Goal: Task Accomplishment & Management: Complete application form

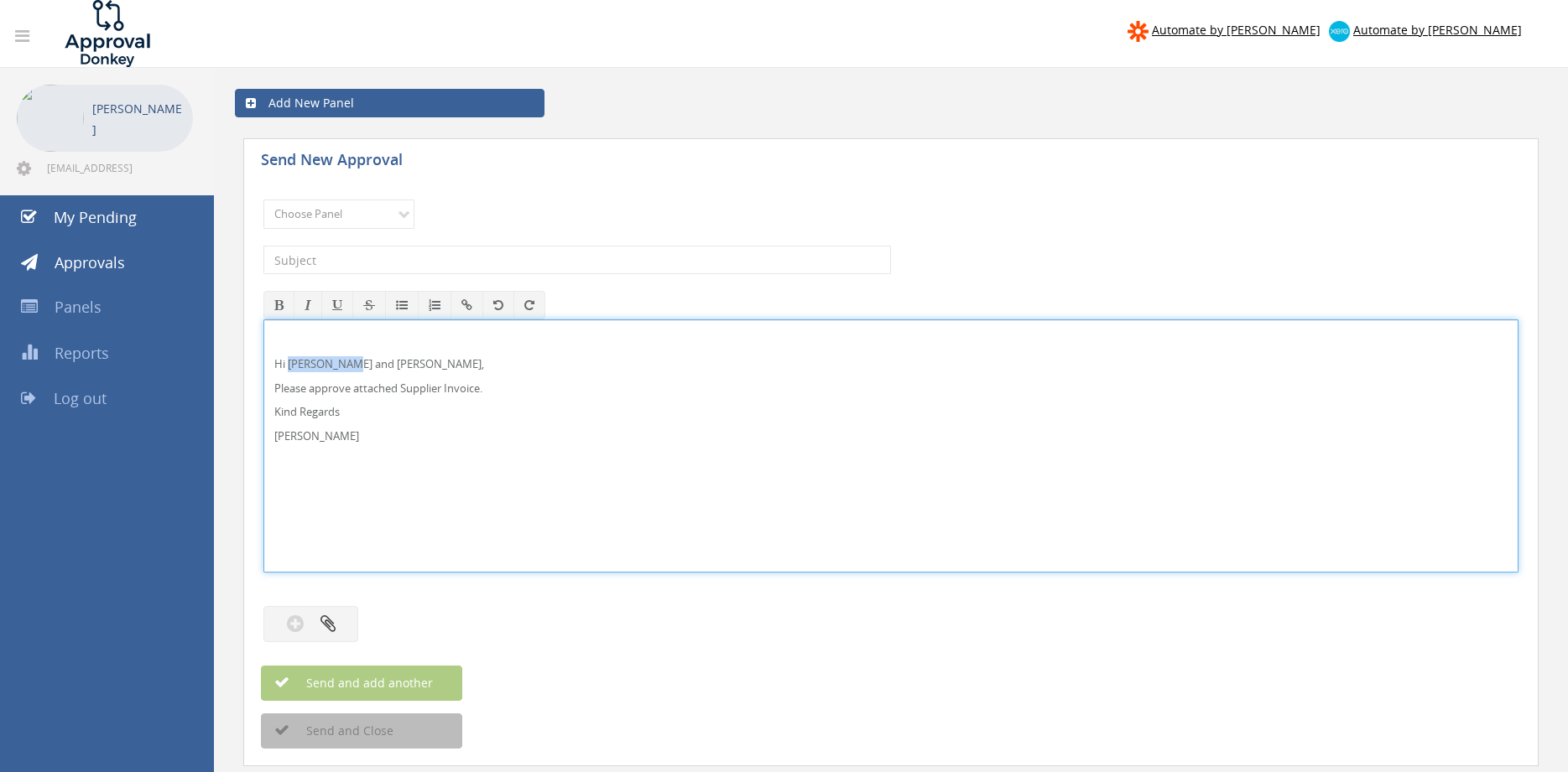
drag, startPoint x: 289, startPoint y: 360, endPoint x: 351, endPoint y: 364, distance: 62.1
click at [351, 364] on p "Hi [PERSON_NAME] and [PERSON_NAME]," at bounding box center [891, 364] width 1233 height 16
drag, startPoint x: 275, startPoint y: 428, endPoint x: 215, endPoint y: 318, distance: 125.3
click at [264, 199] on select "Choose Panel Alarm Credits RG - 3 NZ Utilities Cable and SAI Global NZ Alarms-1…" at bounding box center [339, 214] width 151 height 30
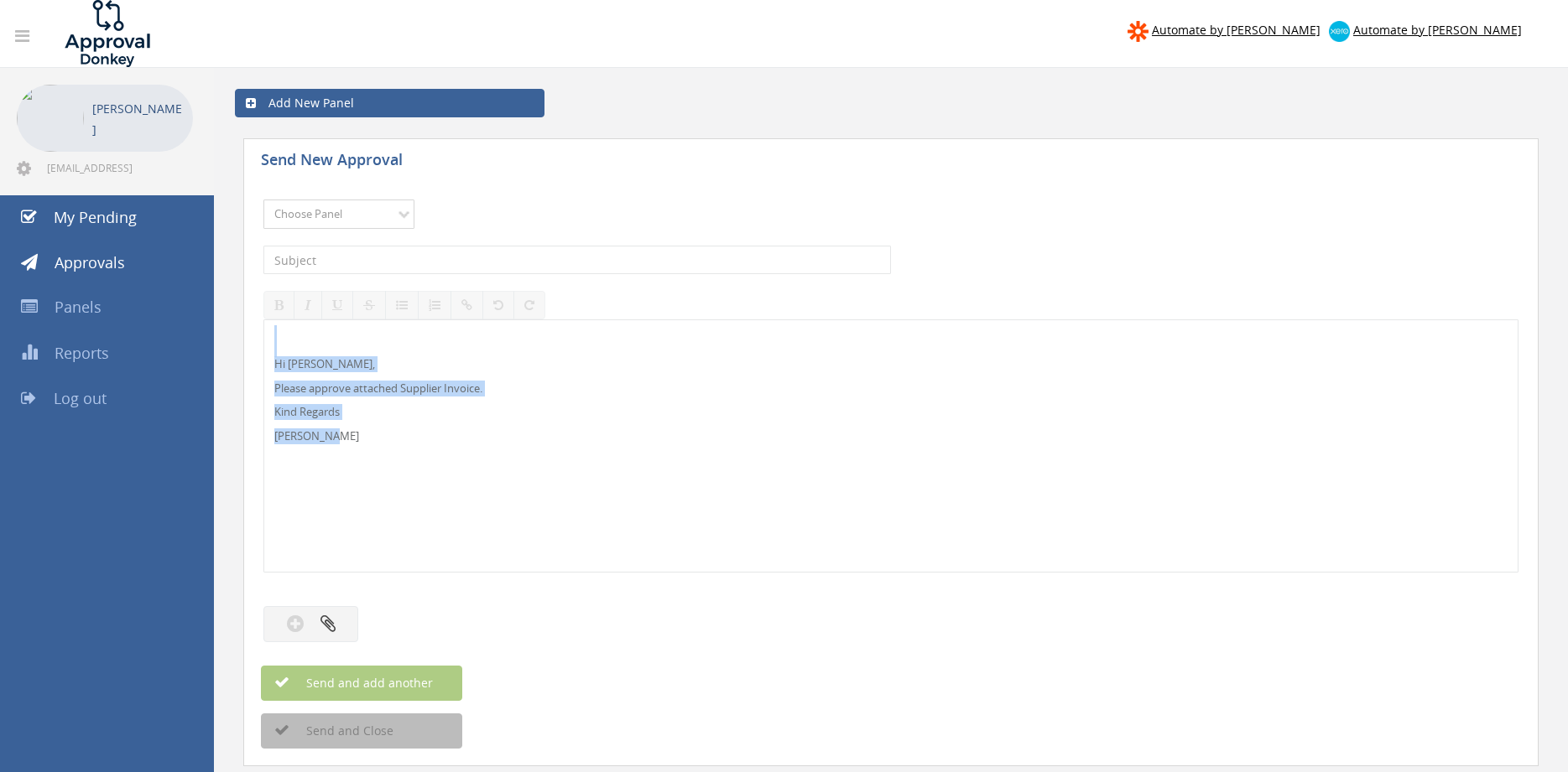
select select "9680"
click option "Alarm Suppliers - 2" at bounding box center [0, 0] width 0 height 0
click at [420, 260] on input "text" at bounding box center [577, 260] width 628 height 29
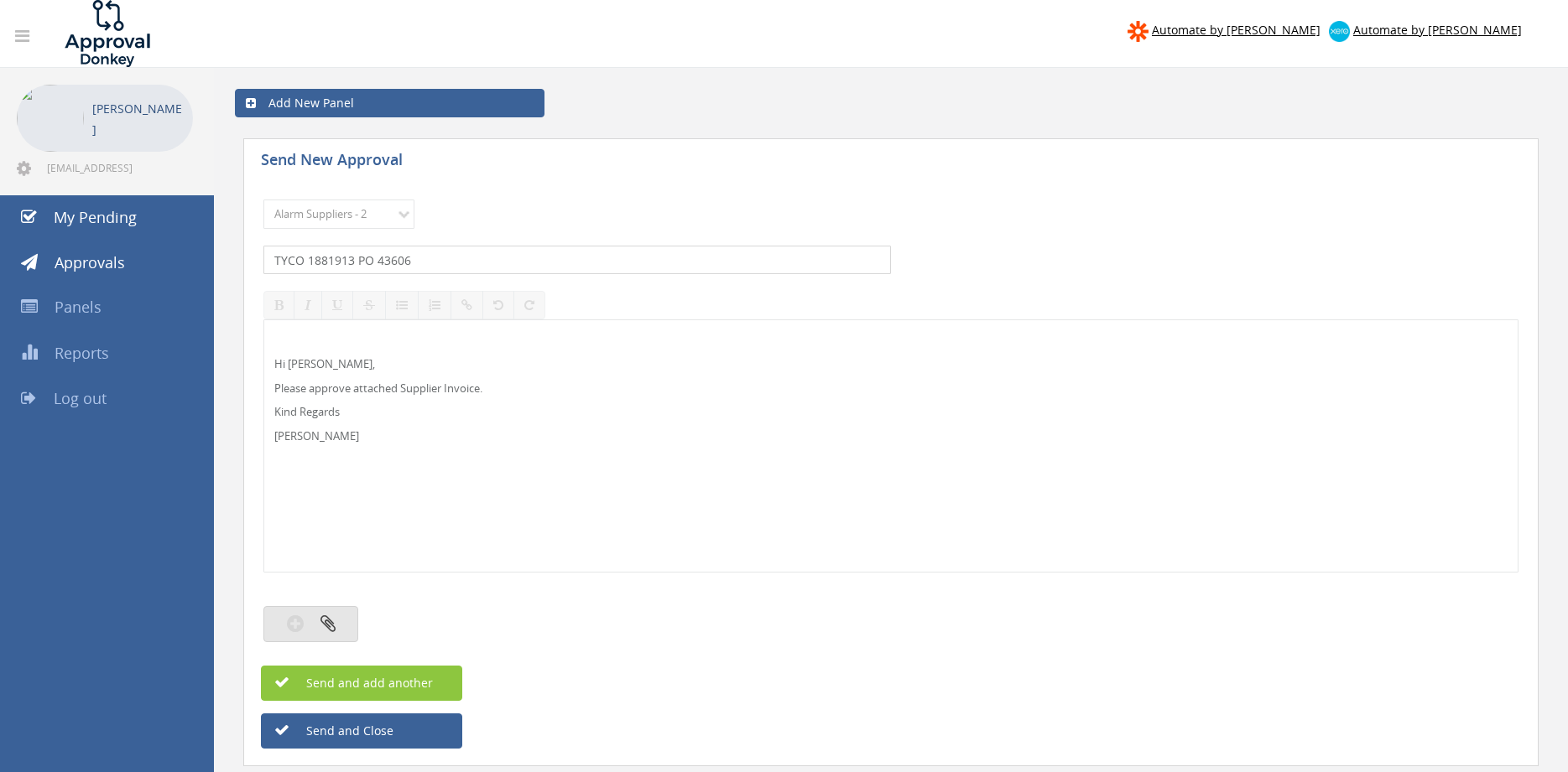
type input "TYCO 1881913 PO 43606"
click at [343, 623] on button "button" at bounding box center [311, 624] width 95 height 36
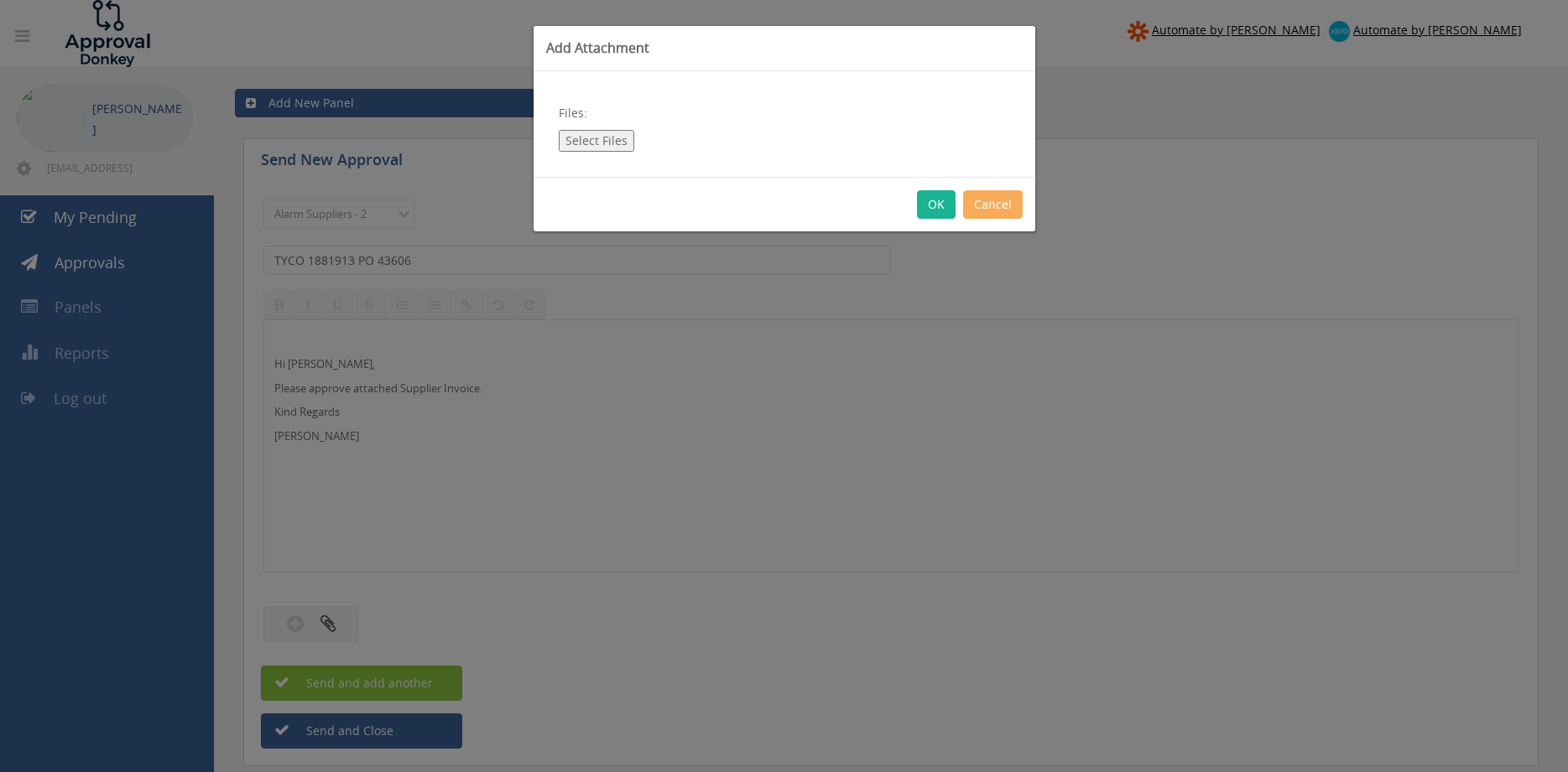
click at [608, 137] on button "Select Files" at bounding box center [596, 140] width 75 height 21
type input "C:\fakepath\TYCO 1881913 [DATE] PO 43606.pdf"
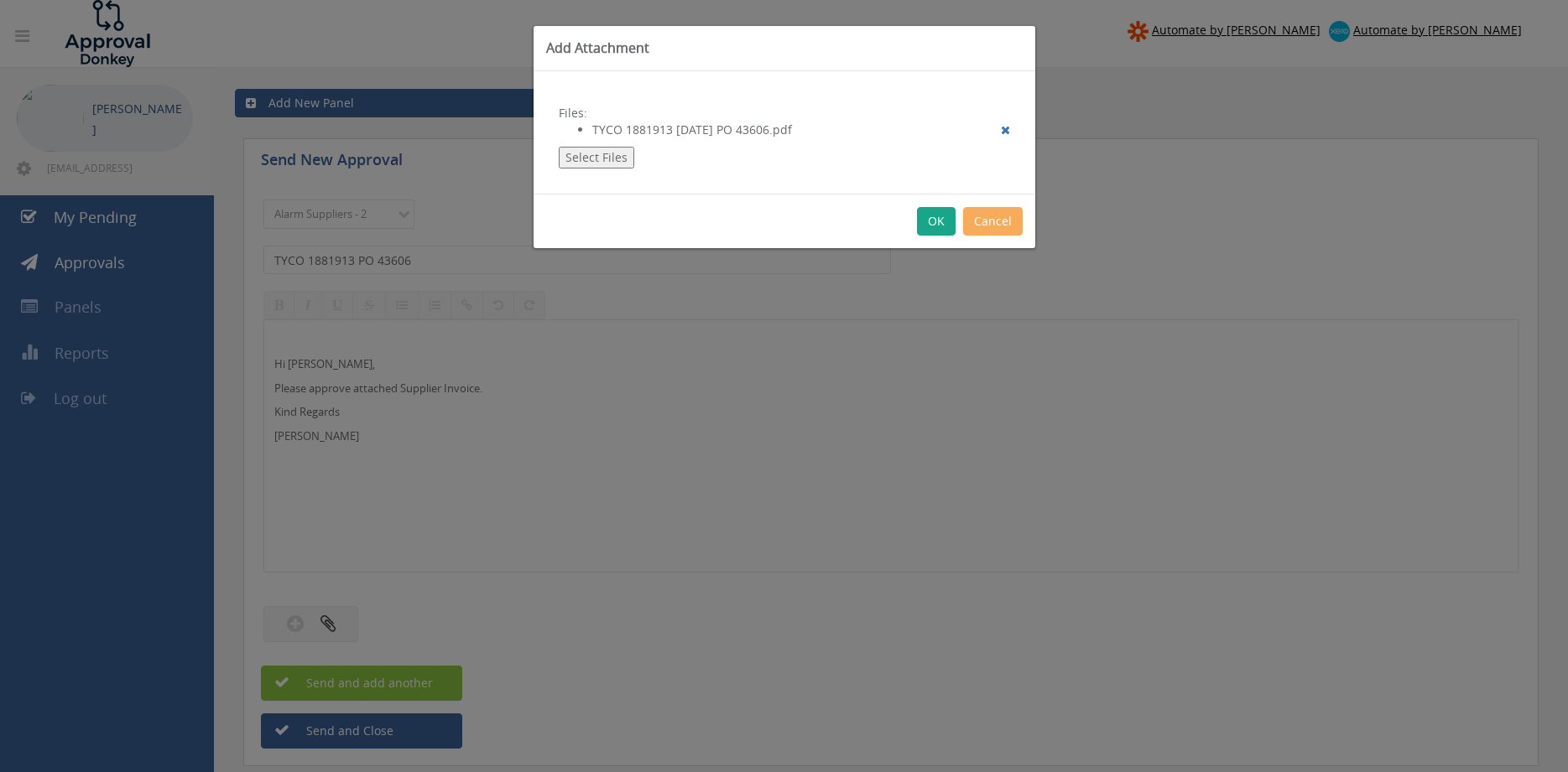
click at [927, 221] on button "OK" at bounding box center [937, 221] width 39 height 29
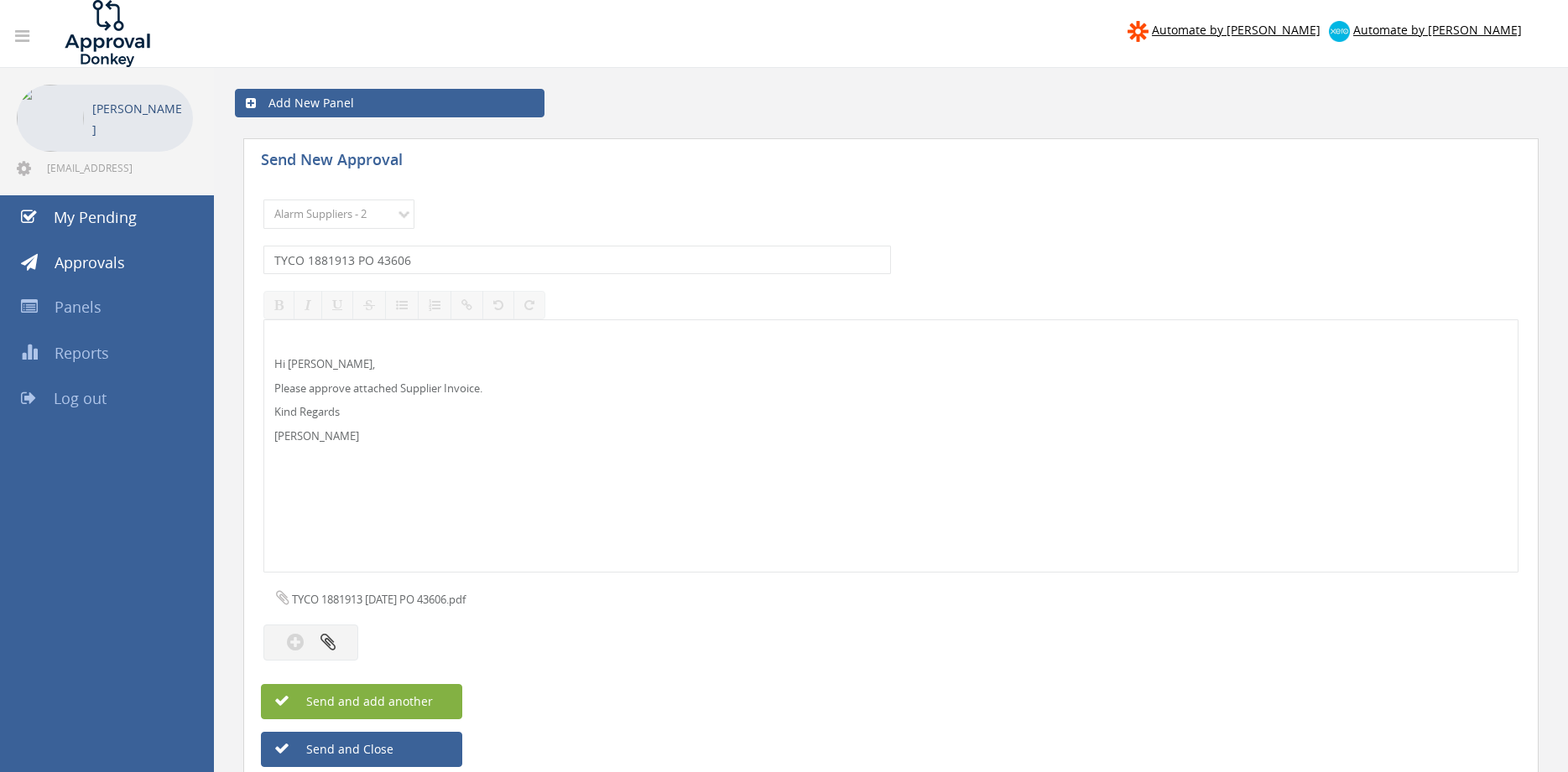
click at [383, 704] on span "Send and add another" at bounding box center [351, 701] width 162 height 16
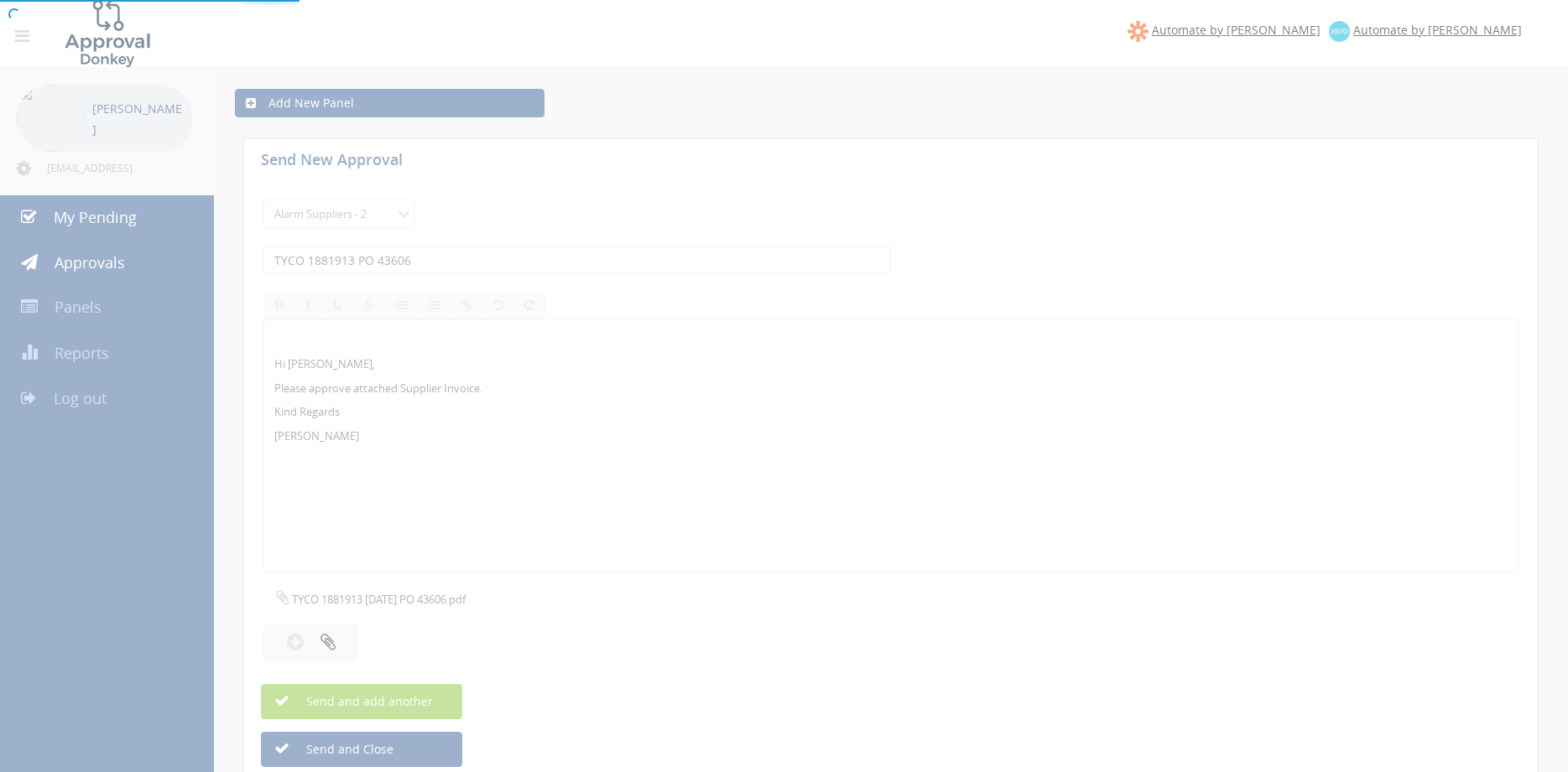
select select
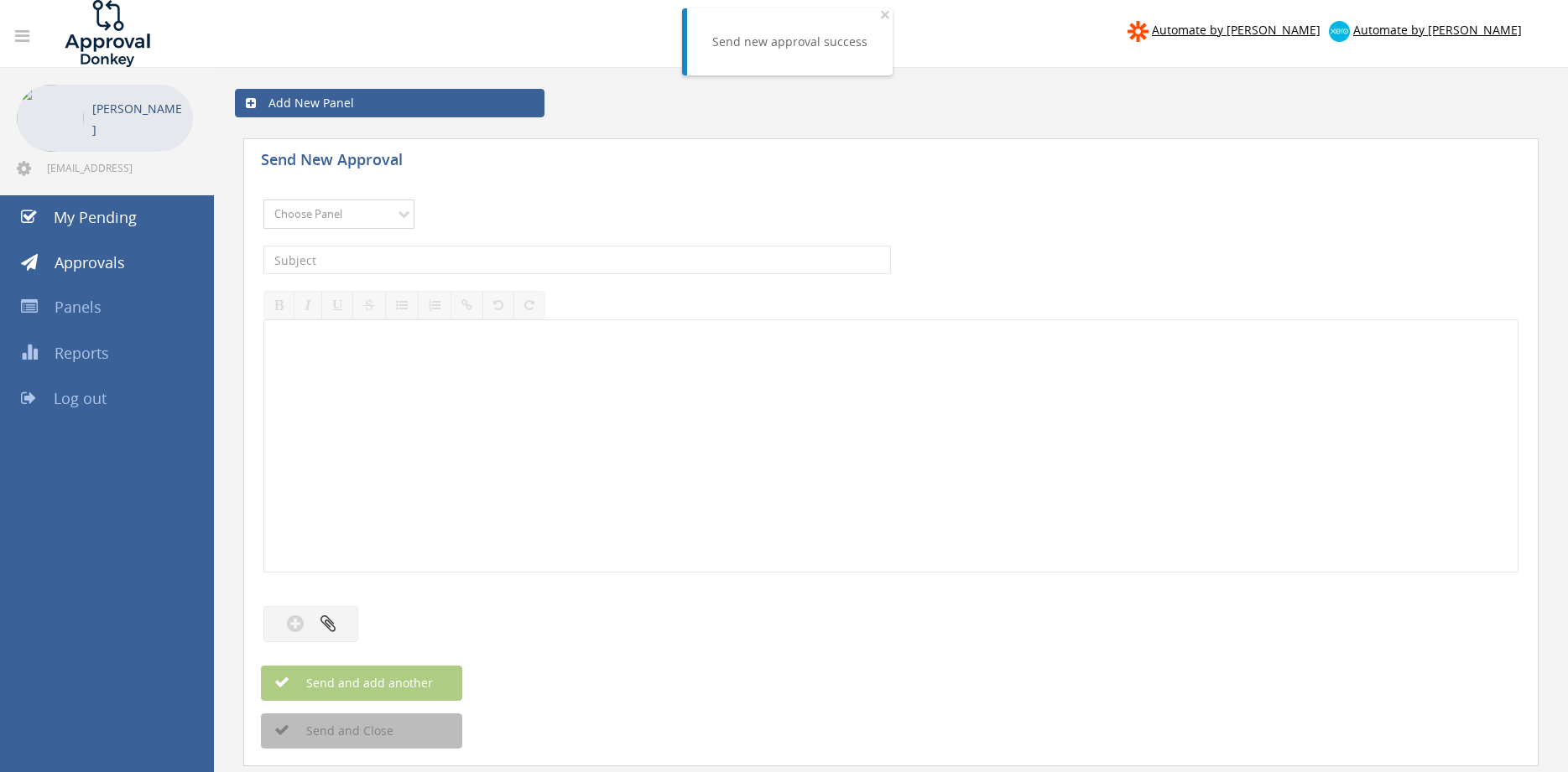
select select "9680"
click option "Alarm Suppliers - 2" at bounding box center [0, 0] width 0 height 0
click at [479, 254] on input "text" at bounding box center [577, 260] width 628 height 29
type input "TYCO 1881863 PO 43584"
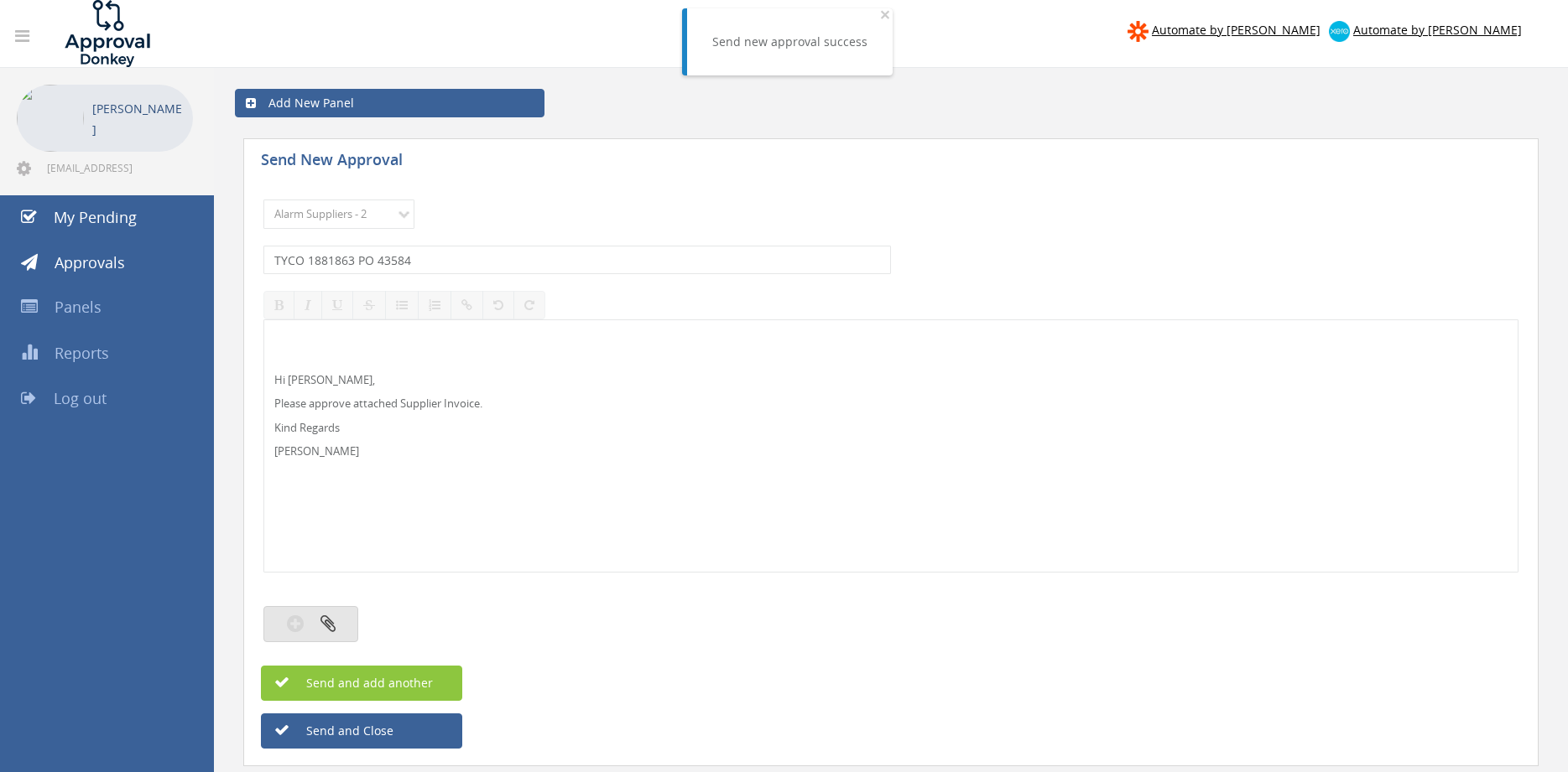
click at [342, 615] on button "button" at bounding box center [311, 624] width 95 height 36
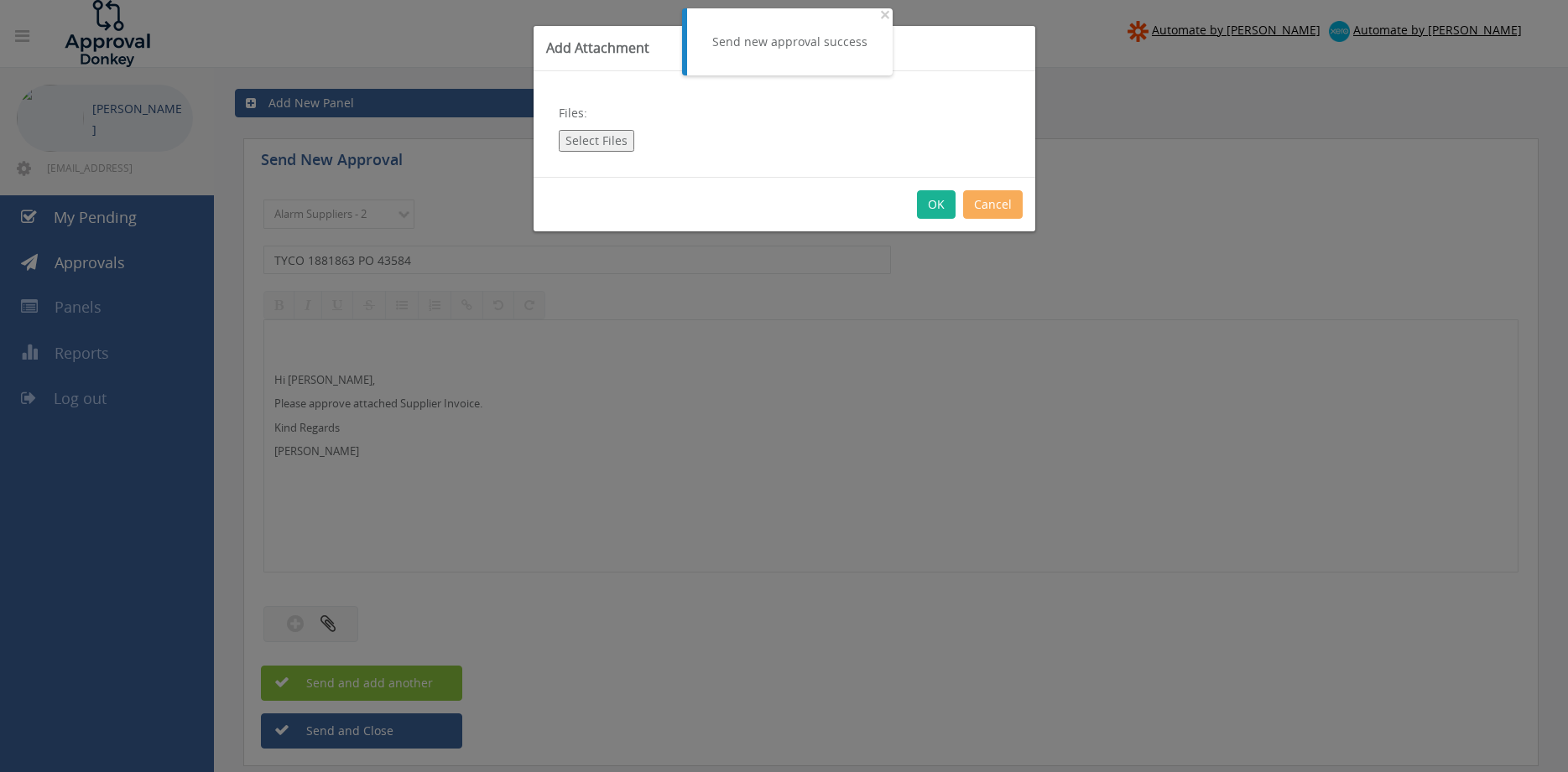
click at [597, 143] on button "Select Files" at bounding box center [596, 140] width 75 height 21
type input "C:\fakepath\TYCO 1881863 [DATE] PO 43584.pdf"
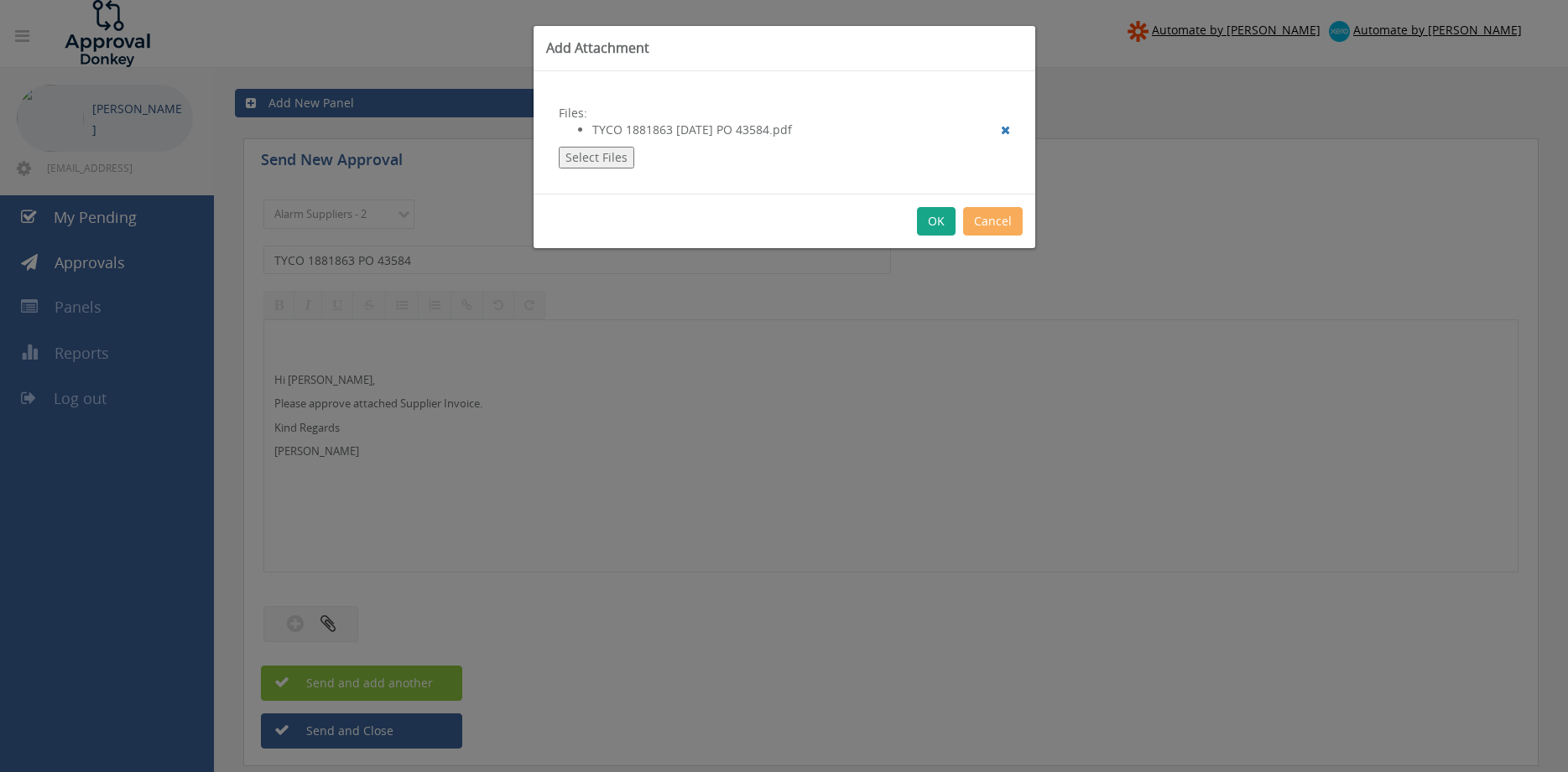
click at [944, 211] on button "OK" at bounding box center [937, 221] width 39 height 29
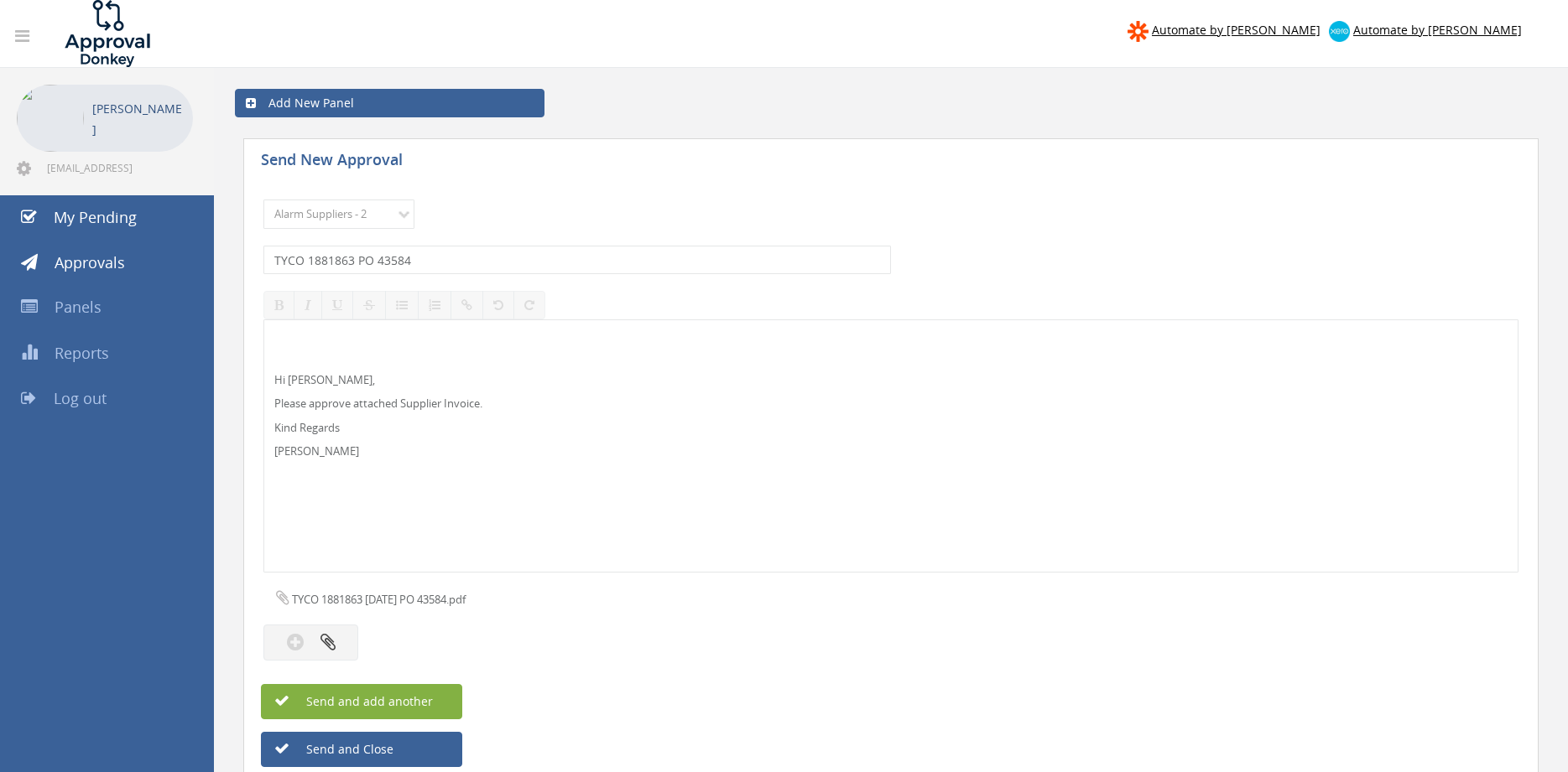
click at [447, 701] on button "Send and add another" at bounding box center [361, 701] width 201 height 35
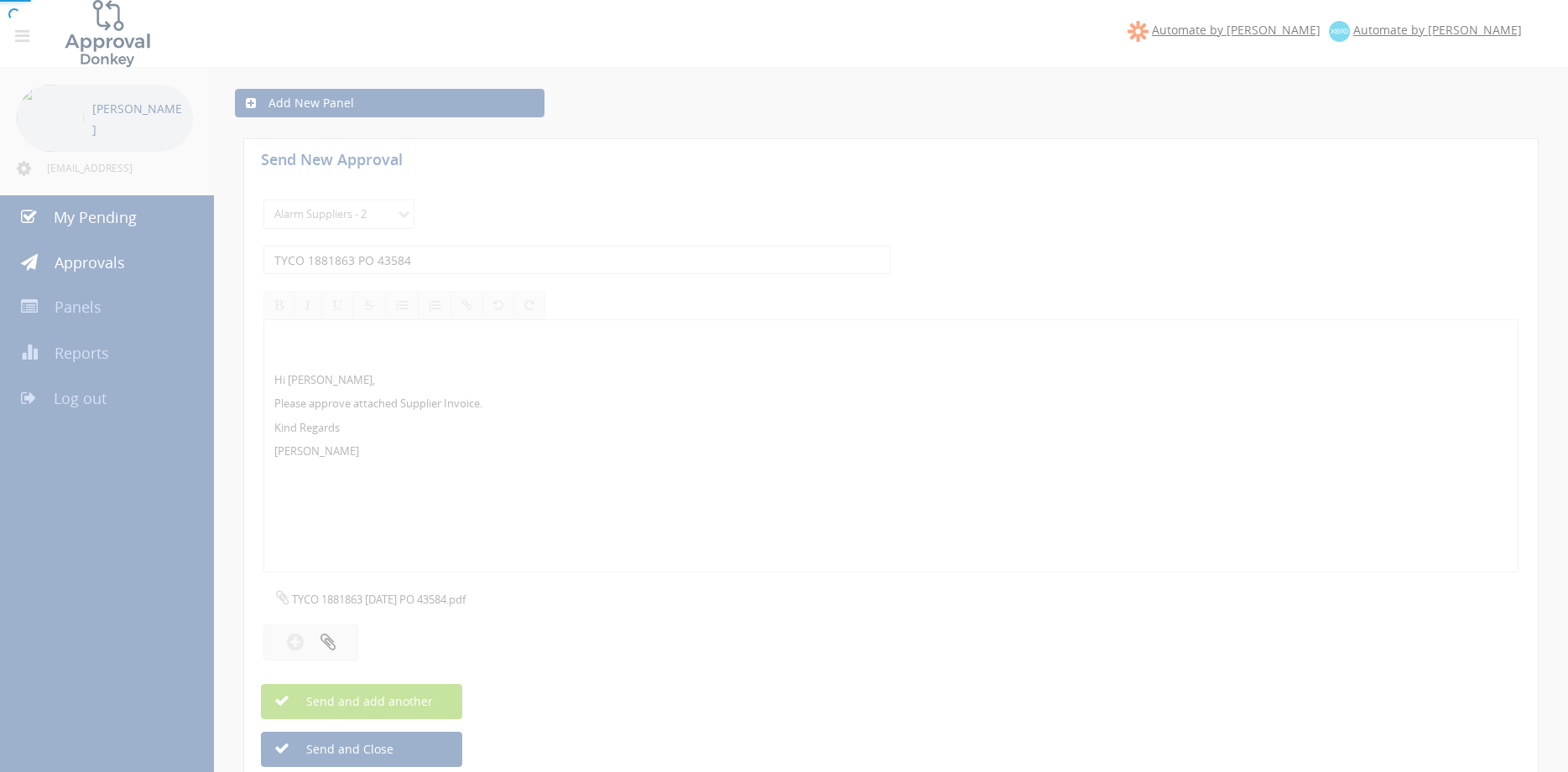
select select
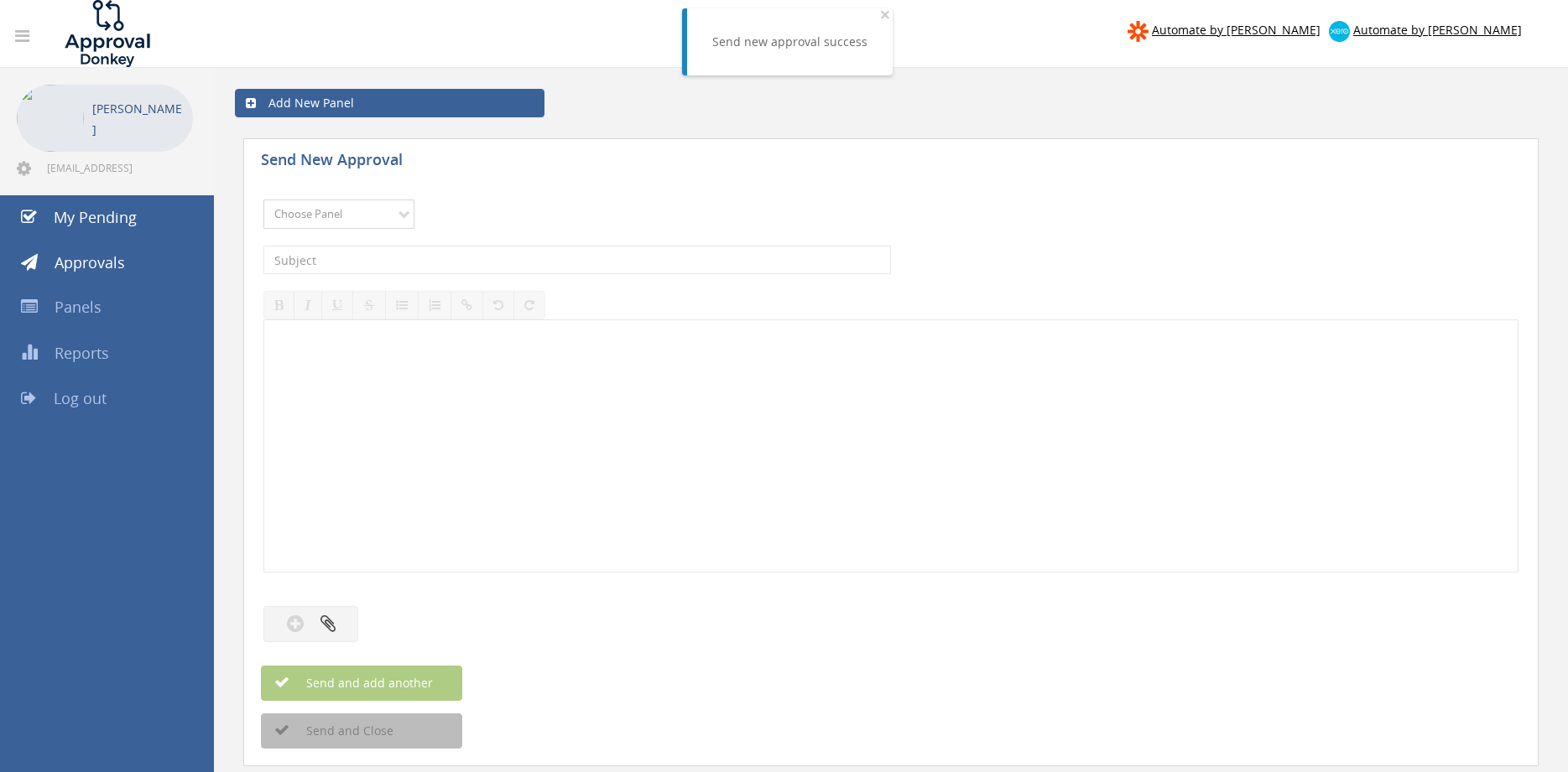
select select "9680"
click option "Alarm Suppliers - 2" at bounding box center [0, 0] width 0 height 0
click at [490, 258] on input "text" at bounding box center [577, 260] width 628 height 29
type input "TYCO 1881788 PO 43571"
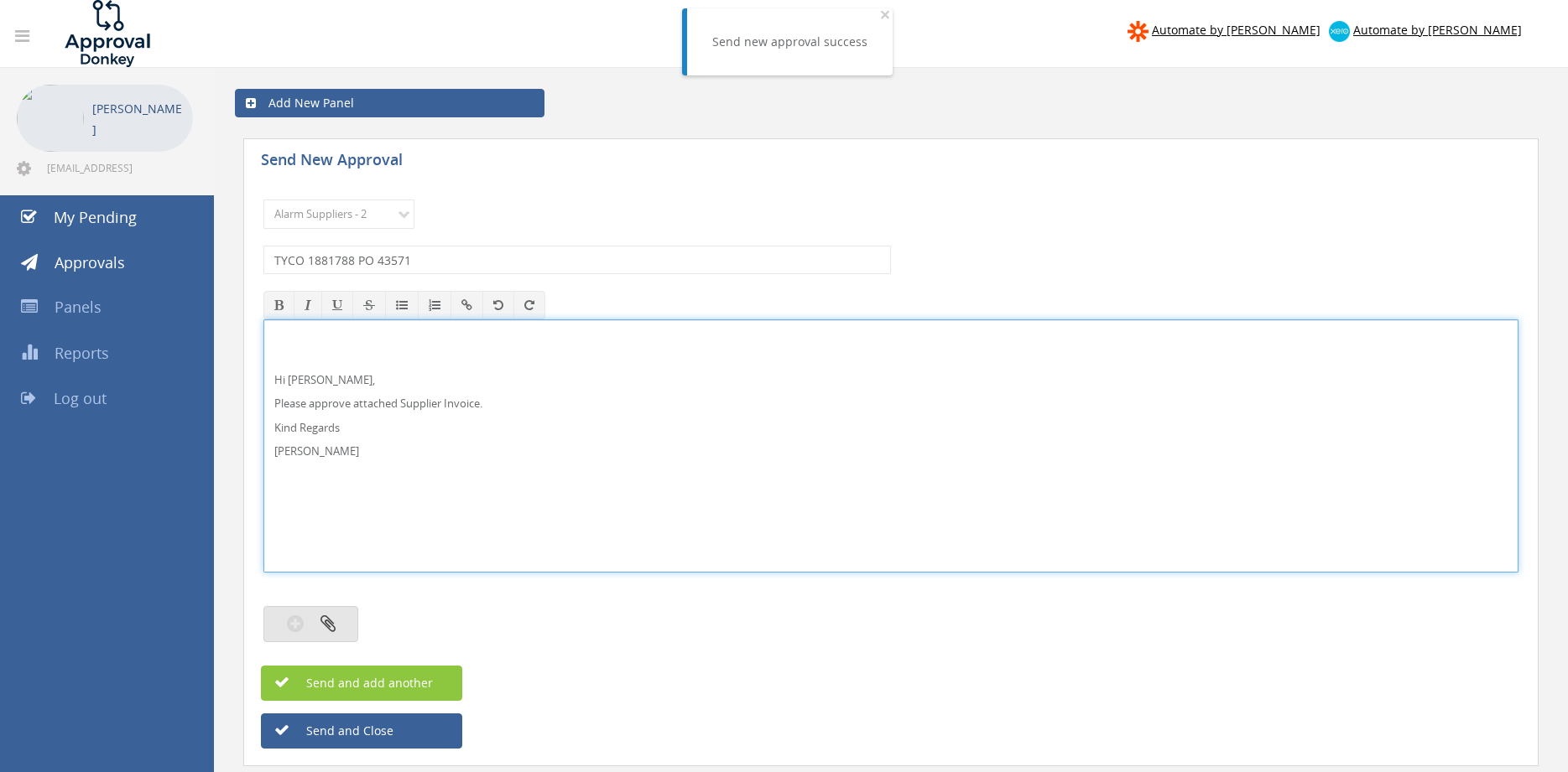
click at [319, 628] on button "button" at bounding box center [311, 624] width 95 height 36
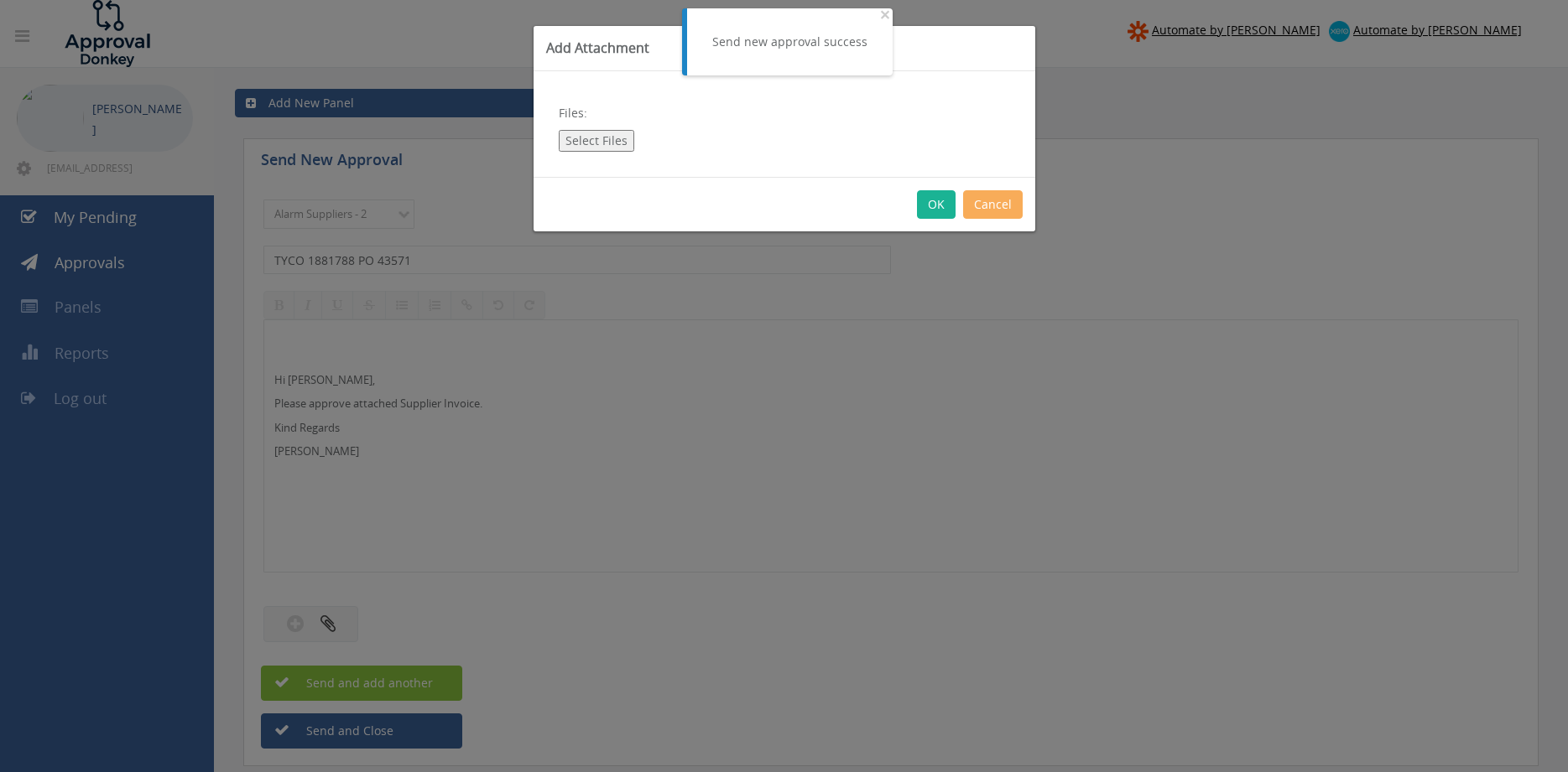
click at [586, 137] on button "Select Files" at bounding box center [596, 140] width 75 height 21
type input "C:\fakepath\TYCO 1881788 [DATE] PO 43571.pdf"
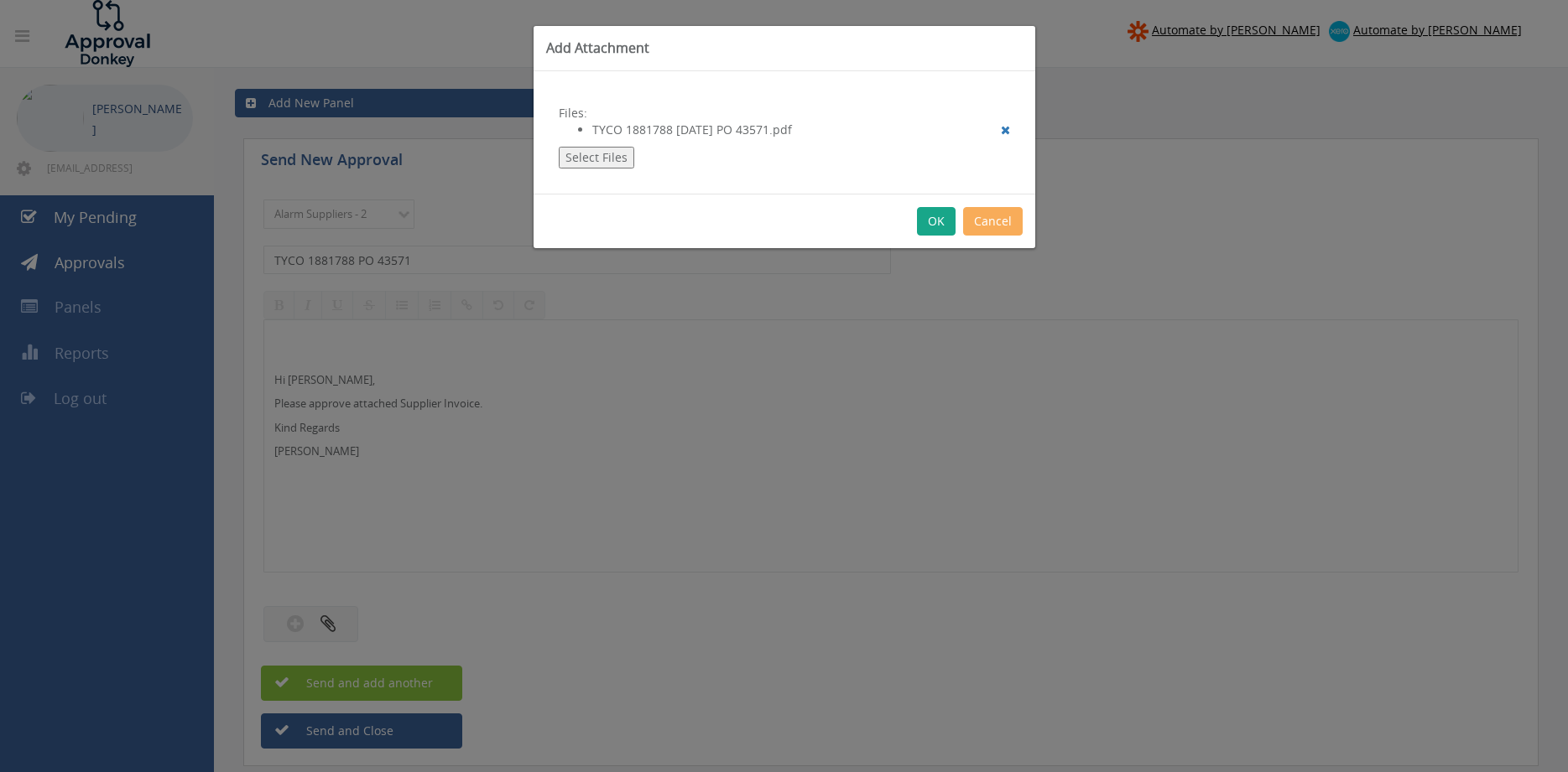
click at [929, 222] on button "OK" at bounding box center [937, 221] width 39 height 29
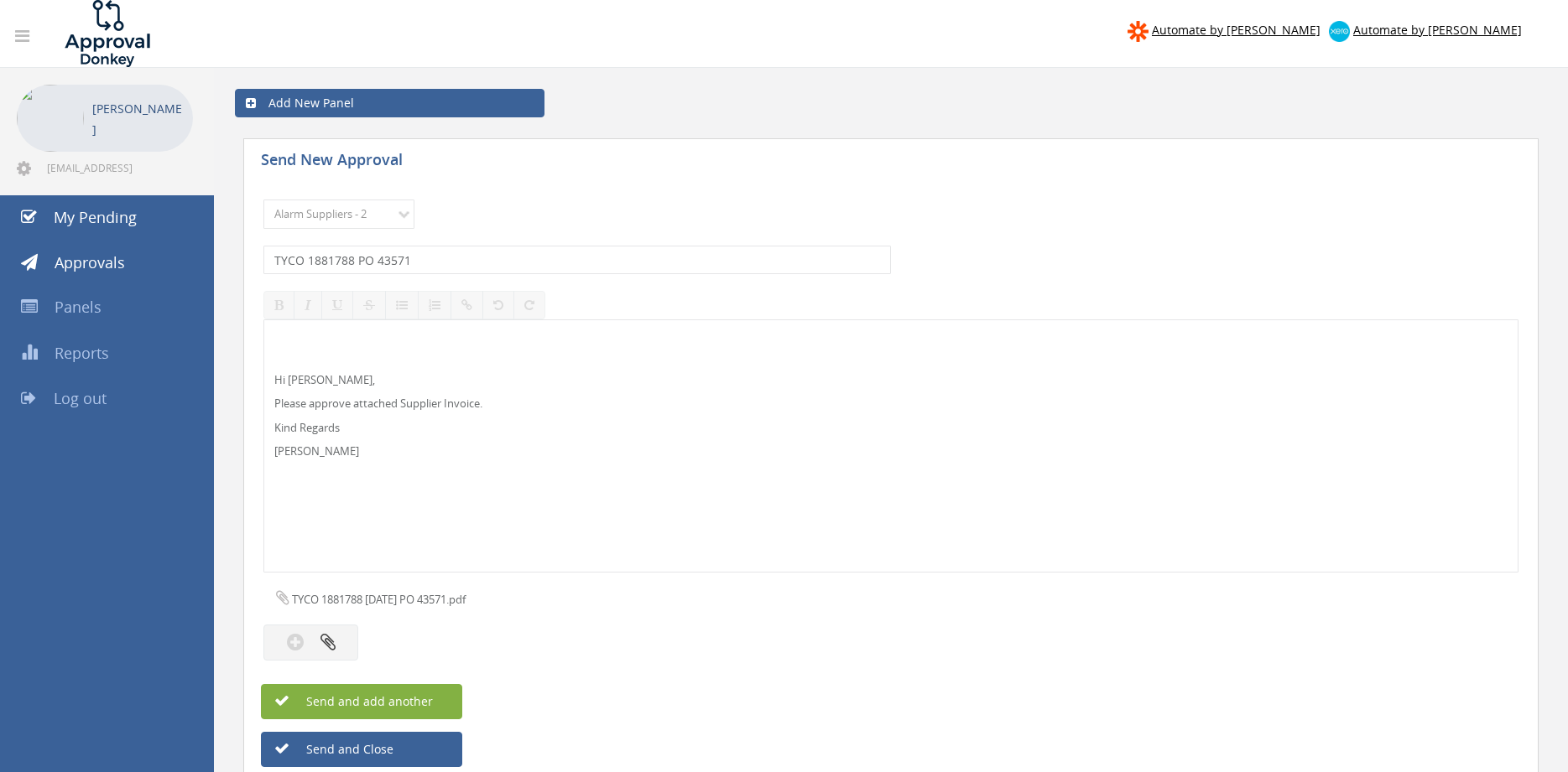
click at [430, 702] on span "Send and add another" at bounding box center [351, 701] width 162 height 16
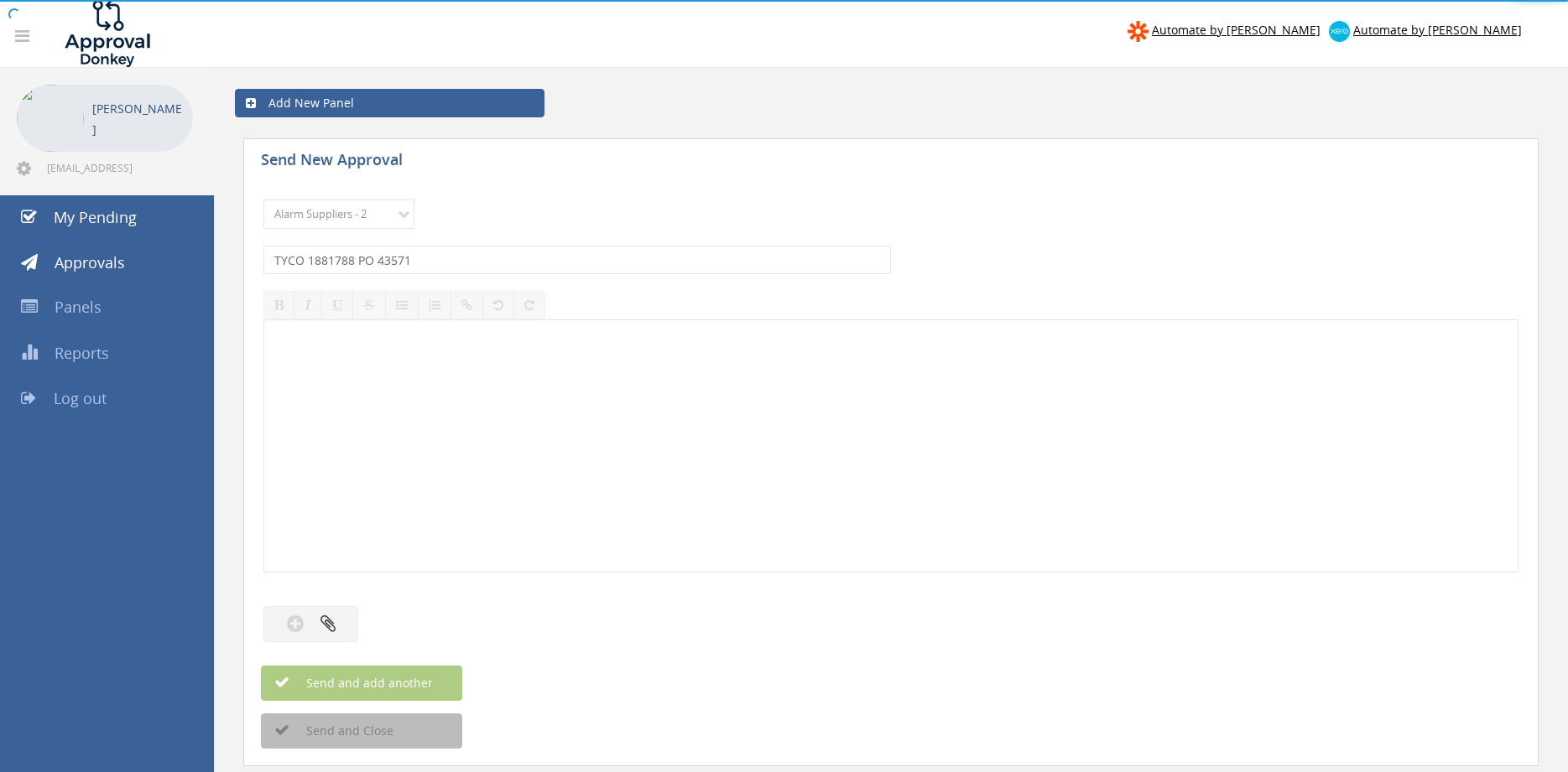
select select
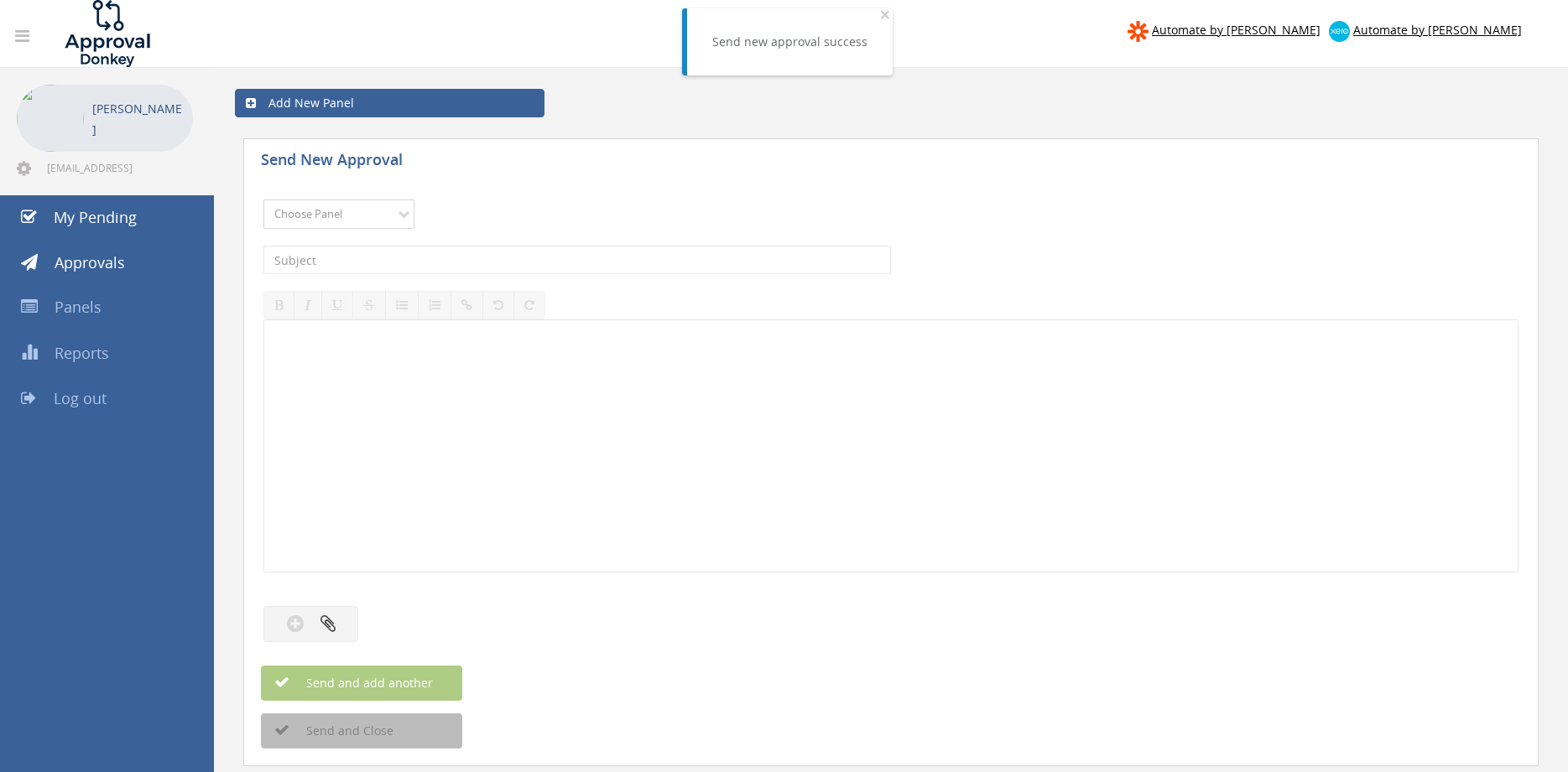
click at [327, 212] on select "Choose Panel Alarm Credits RG - 3 NZ Utilities Cable and SAI Global NZ Alarms-1…" at bounding box center [339, 214] width 151 height 30
click at [264, 199] on select "Choose Panel Alarm Credits RG - 3 NZ Utilities Cable and SAI Global NZ Alarms-1…" at bounding box center [339, 214] width 151 height 30
select select "9680"
click option "Alarm Suppliers - 2" at bounding box center [0, 0] width 0 height 0
click at [458, 263] on input "text" at bounding box center [577, 260] width 628 height 29
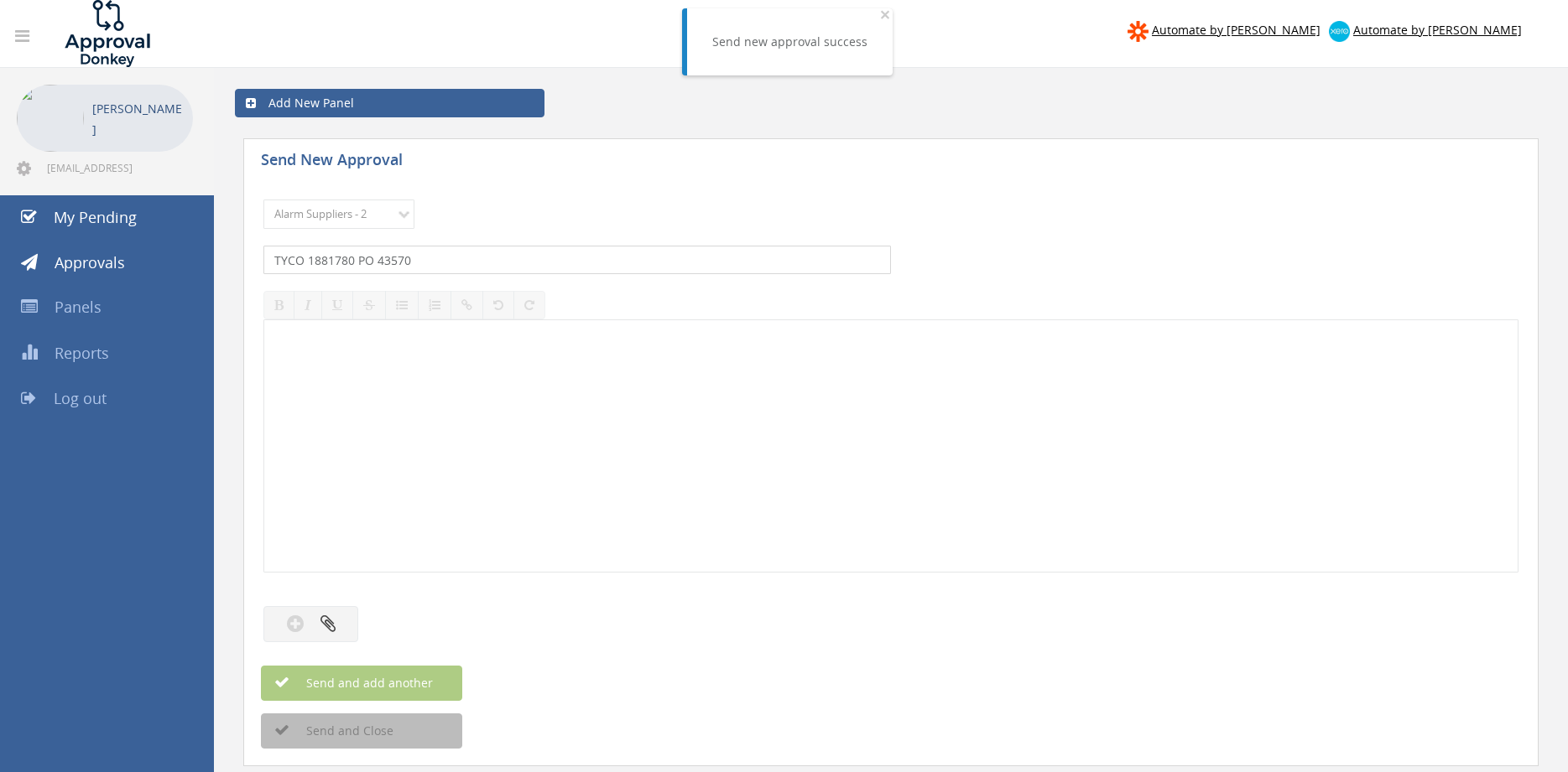
type input "TYCO 1881780 PO 43570"
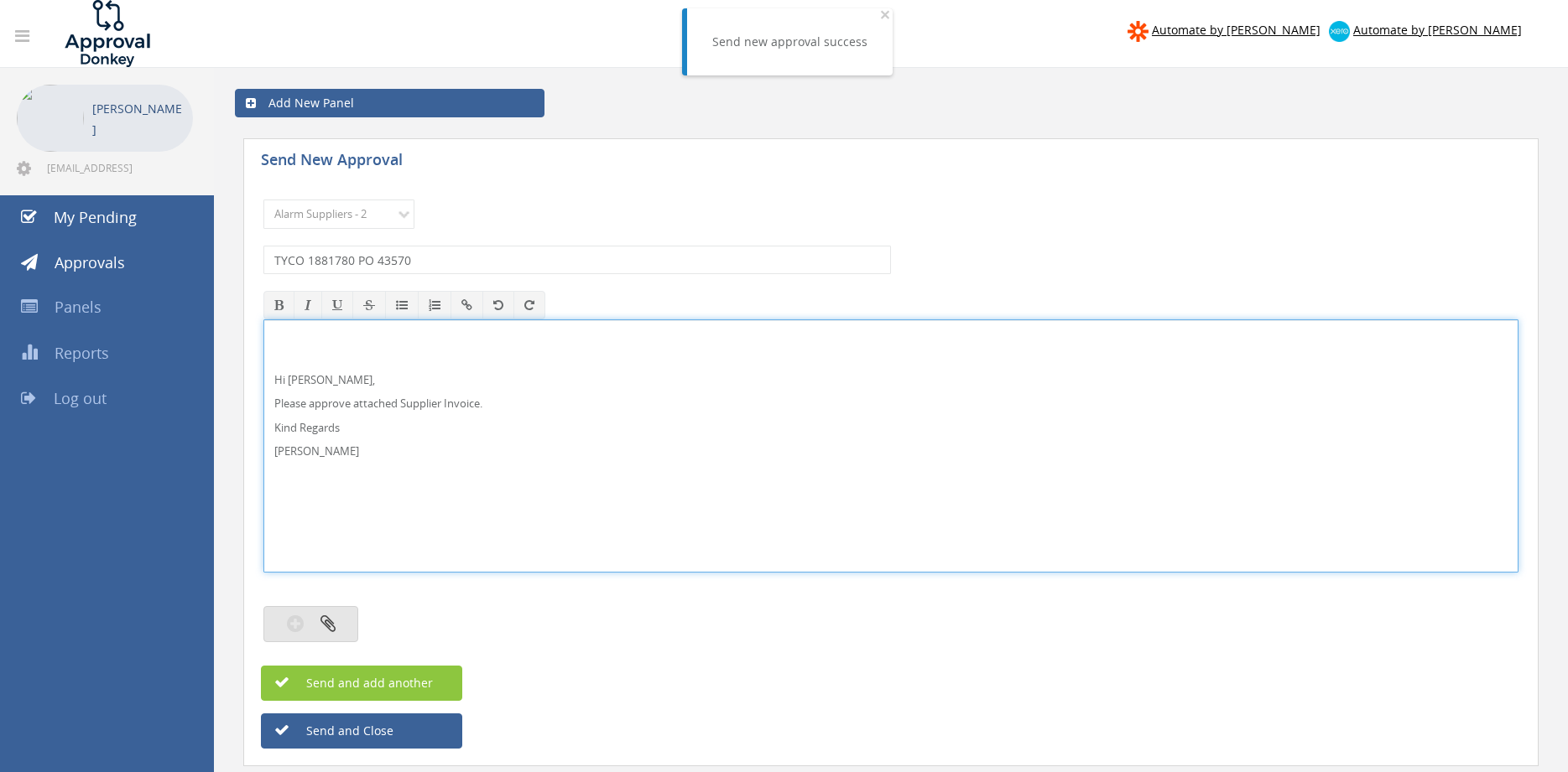
click at [331, 626] on icon "button" at bounding box center [328, 624] width 15 height 19
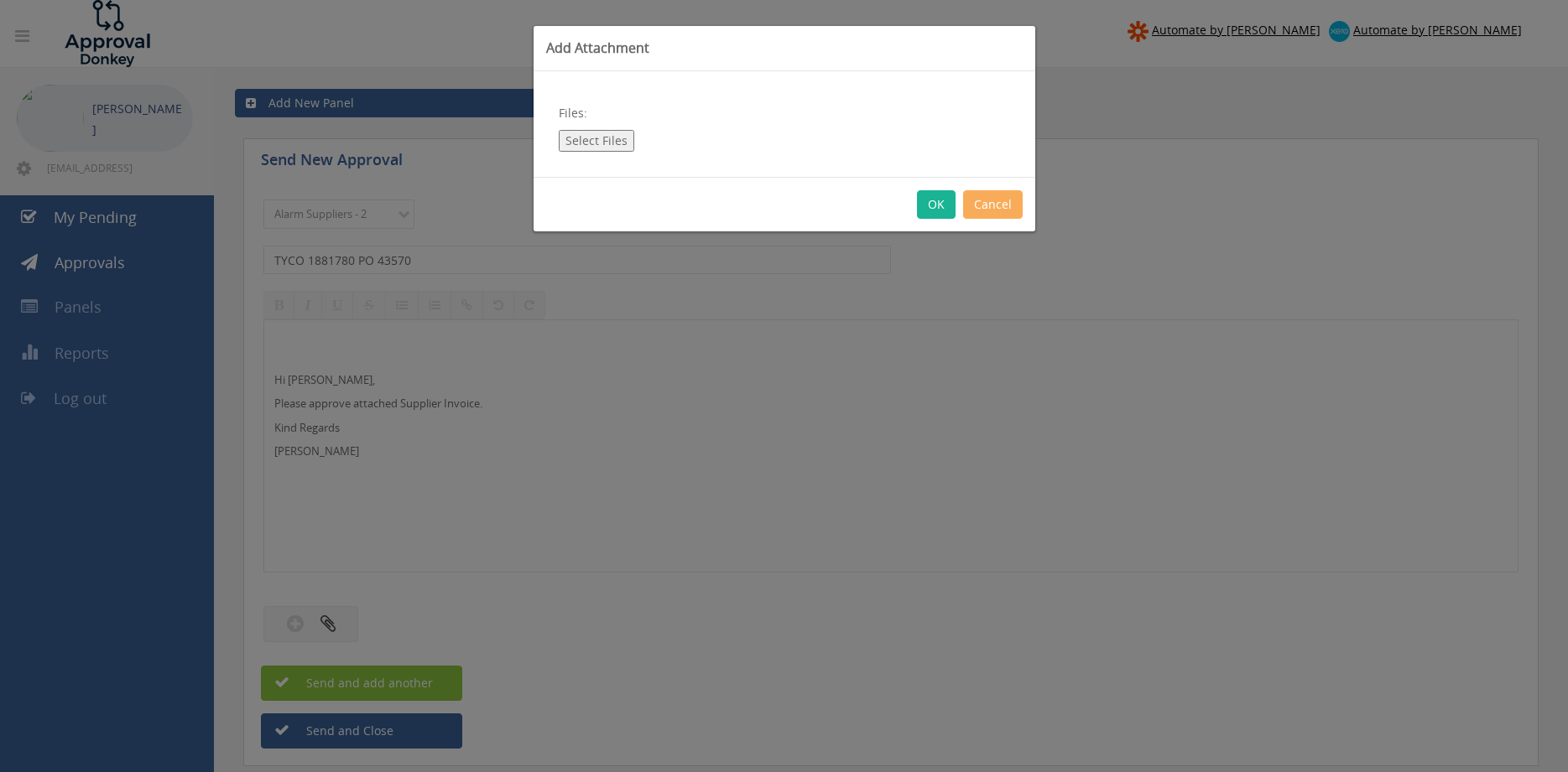
click at [607, 145] on button "Select Files" at bounding box center [596, 140] width 75 height 21
type input "C:\fakepath\TYCO 1881780 [DATE] PO 43570.pdf"
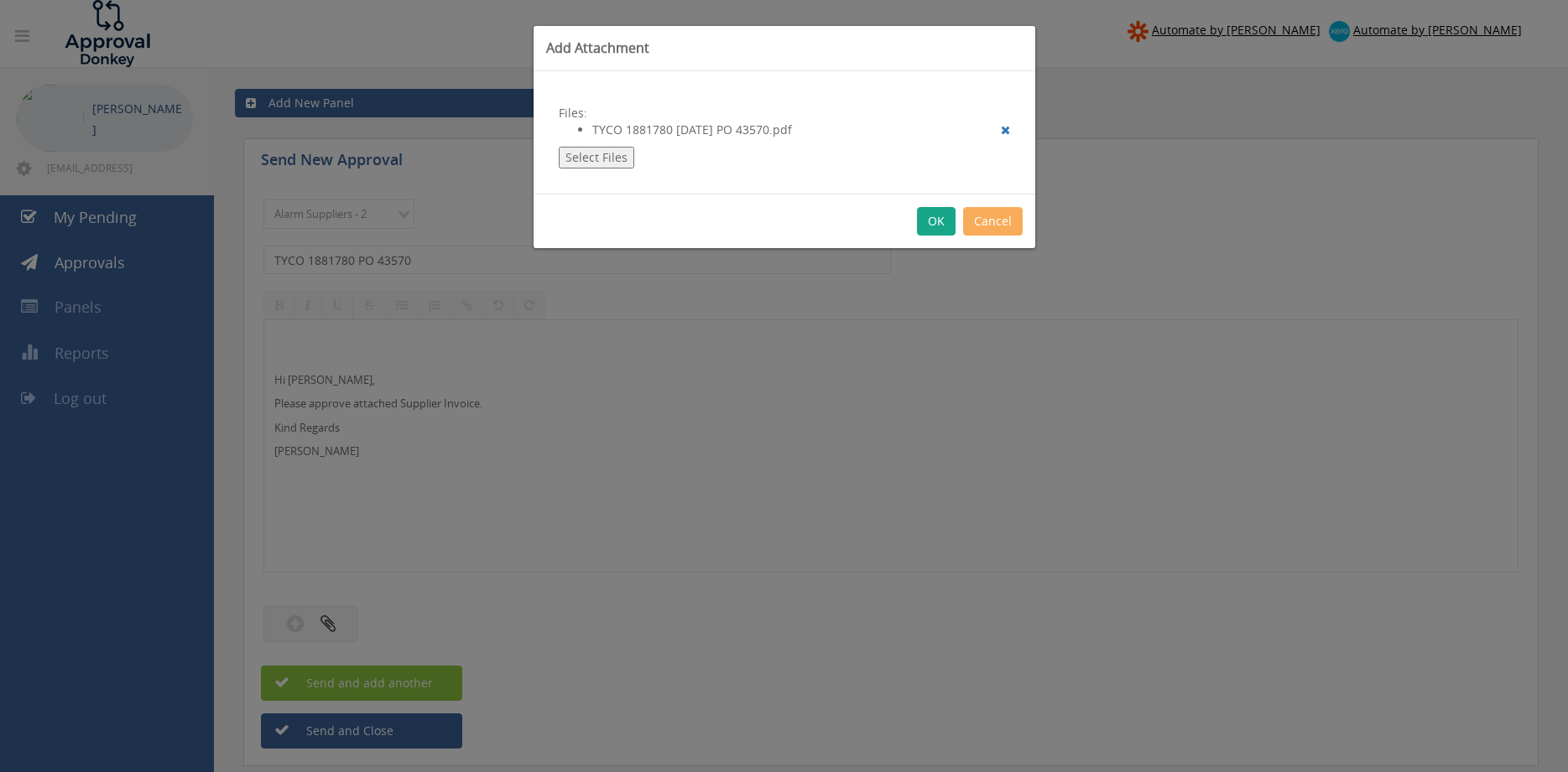
click at [930, 226] on button "OK" at bounding box center [937, 221] width 39 height 29
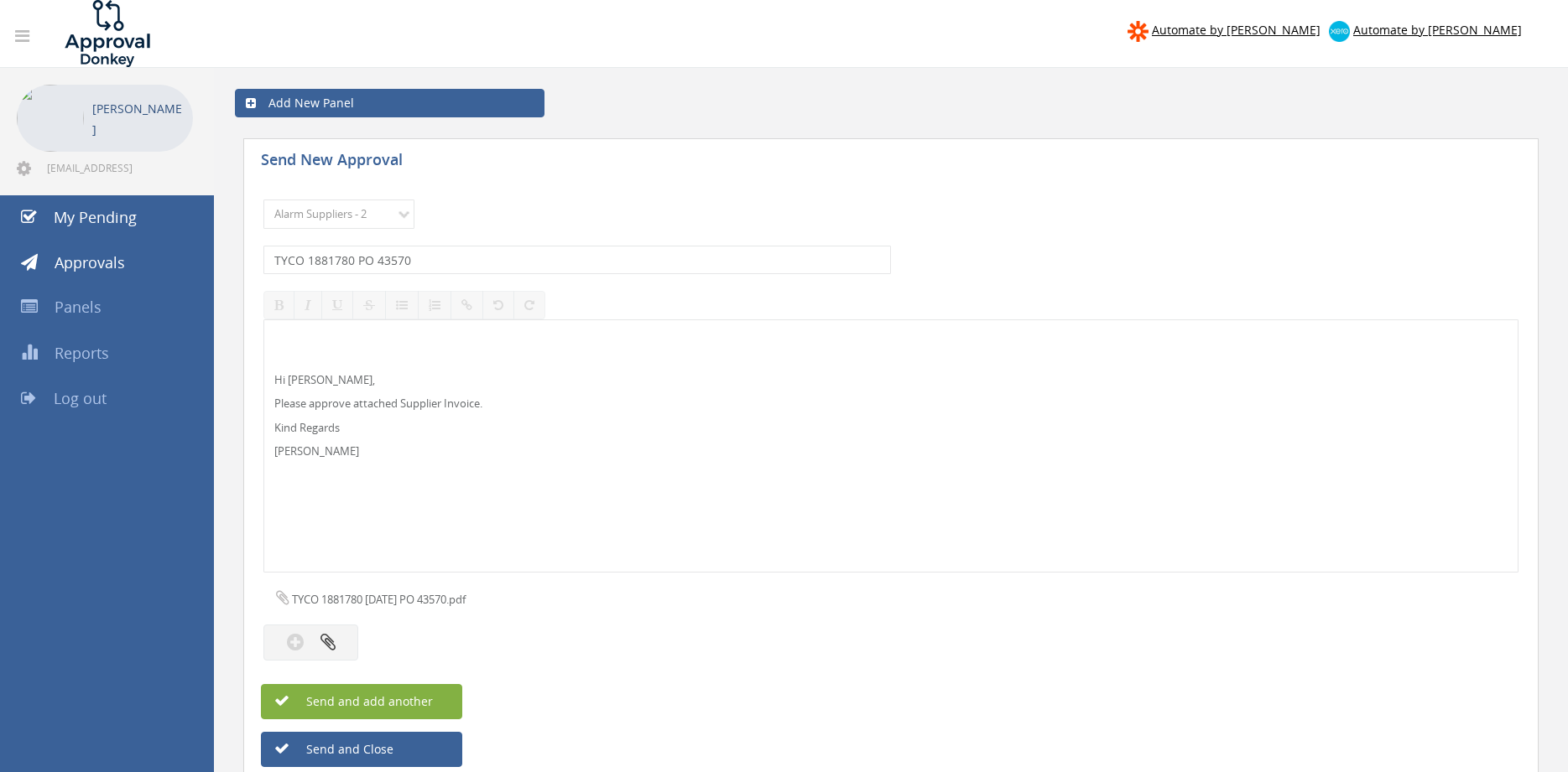
click at [438, 693] on button "Send and add another" at bounding box center [361, 701] width 201 height 35
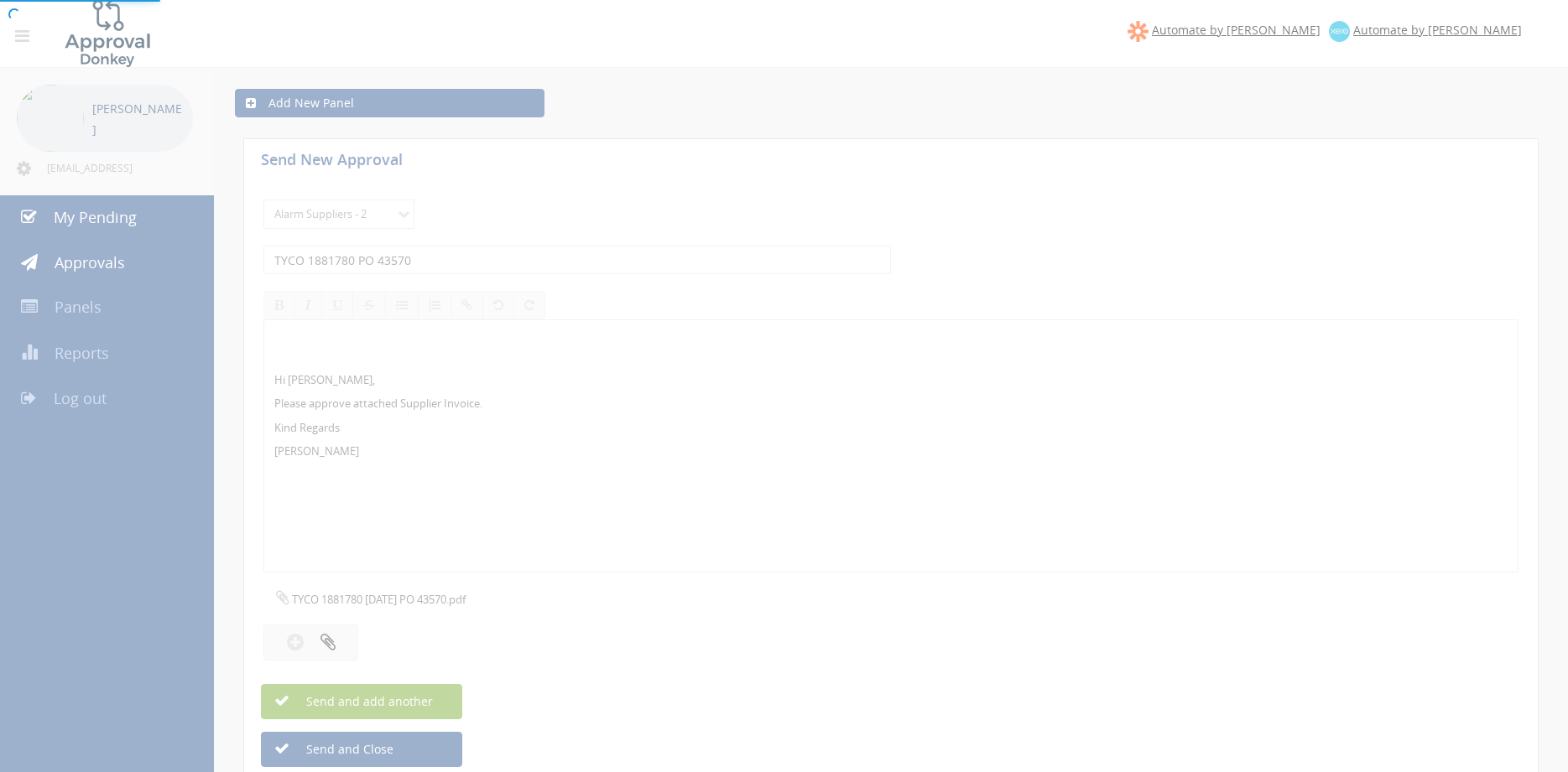
select select
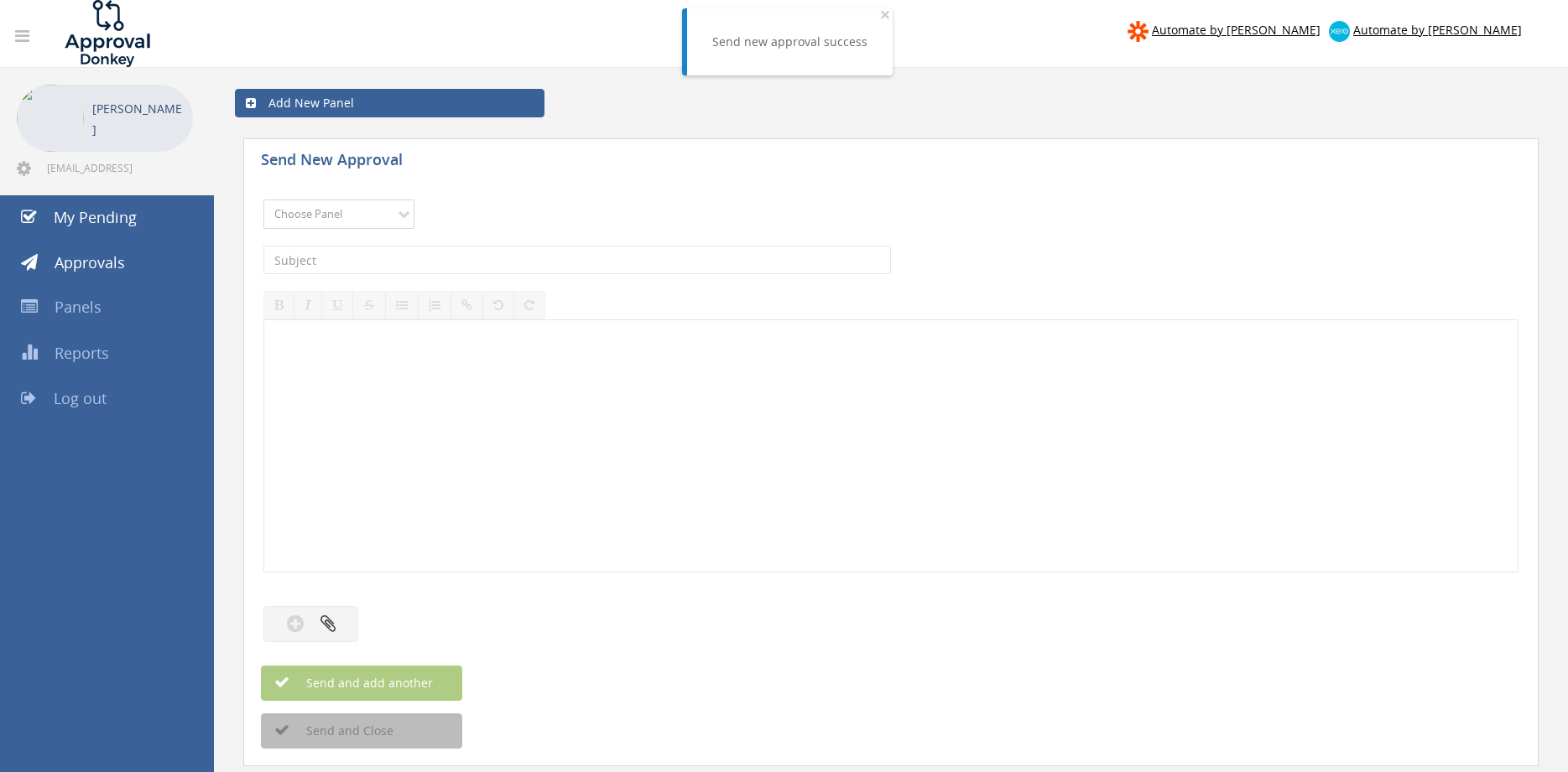
select select "9680"
click option "Alarm Suppliers - 2" at bounding box center [0, 0] width 0 height 0
click at [469, 257] on input "text" at bounding box center [577, 260] width 628 height 29
type input "TYCO 1881759 PO 43564"
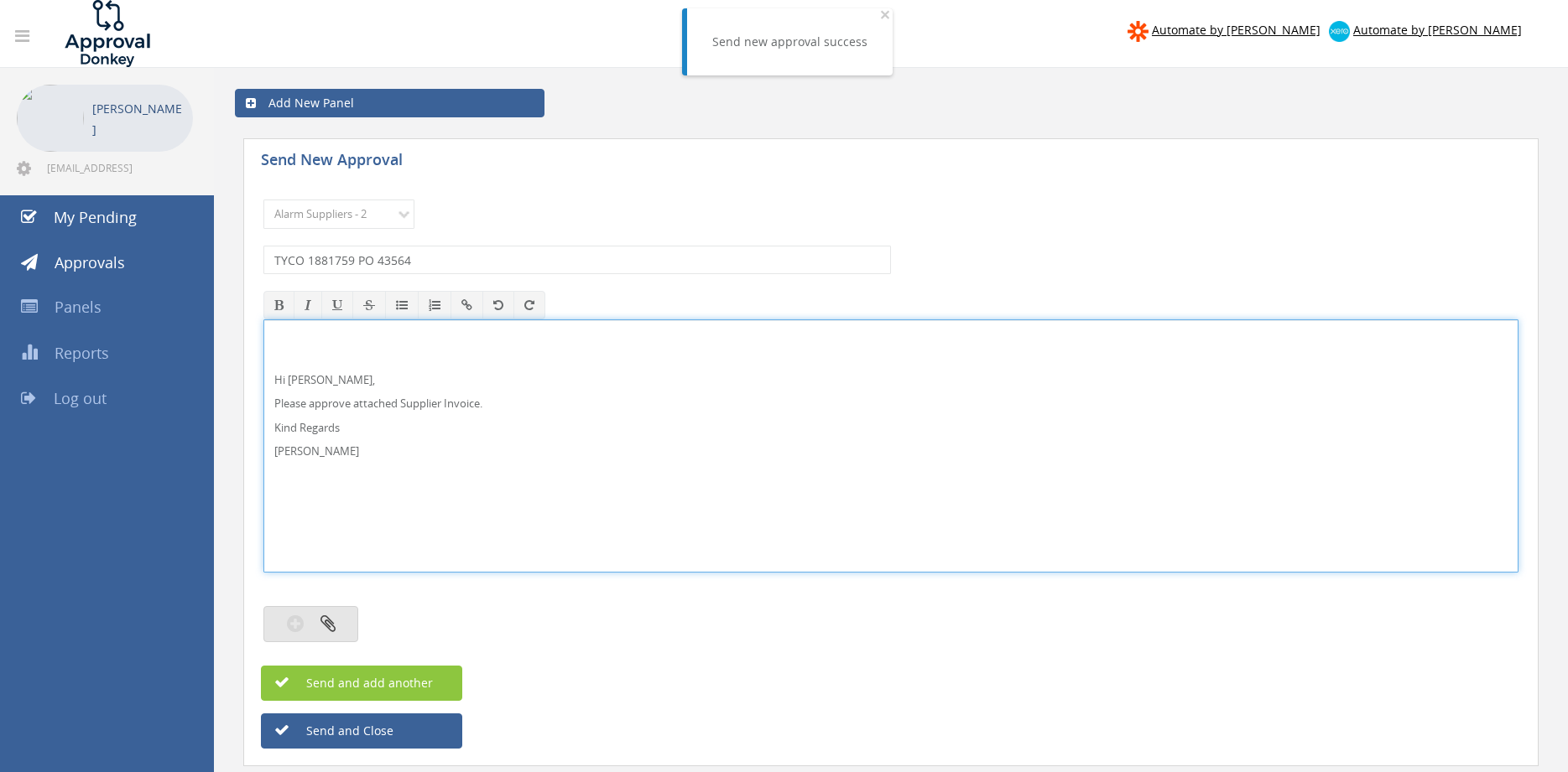
click at [348, 616] on button "button" at bounding box center [311, 624] width 95 height 36
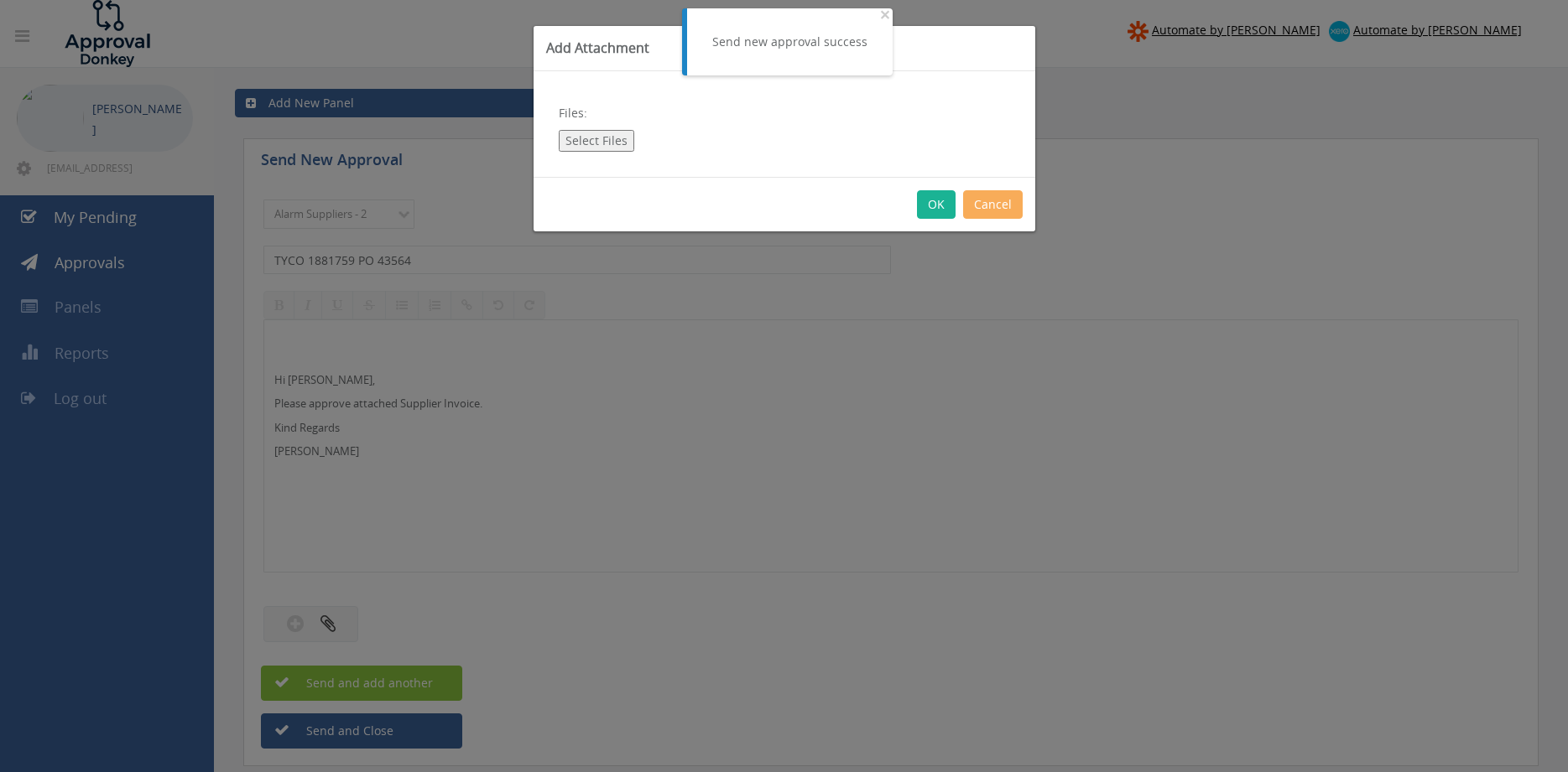
click at [586, 142] on button "Select Files" at bounding box center [596, 140] width 75 height 21
type input "C:\fakepath\TYCO 1881759 [DATE] PO 43564.pdf"
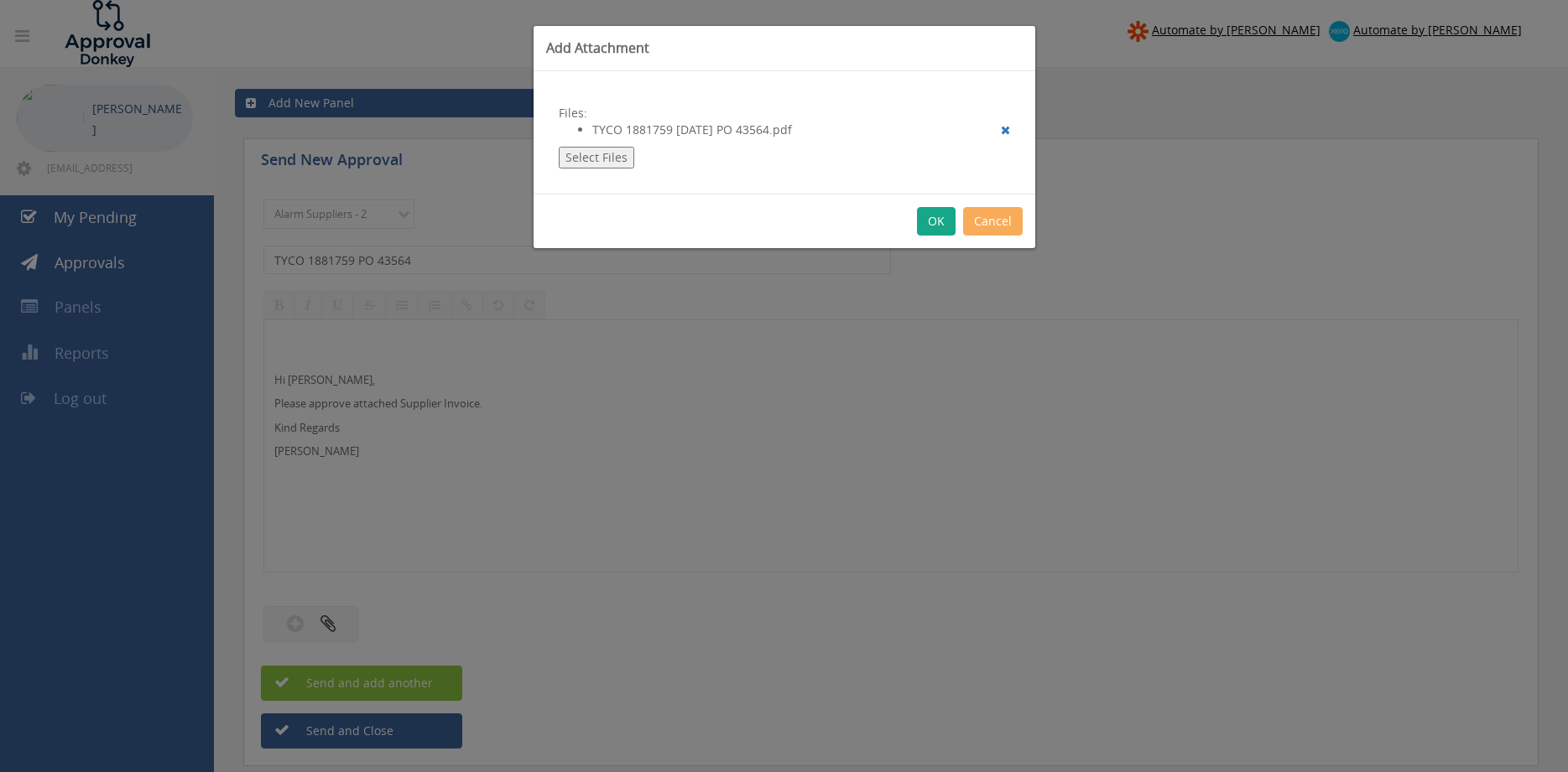
click at [930, 225] on button "OK" at bounding box center [937, 221] width 39 height 29
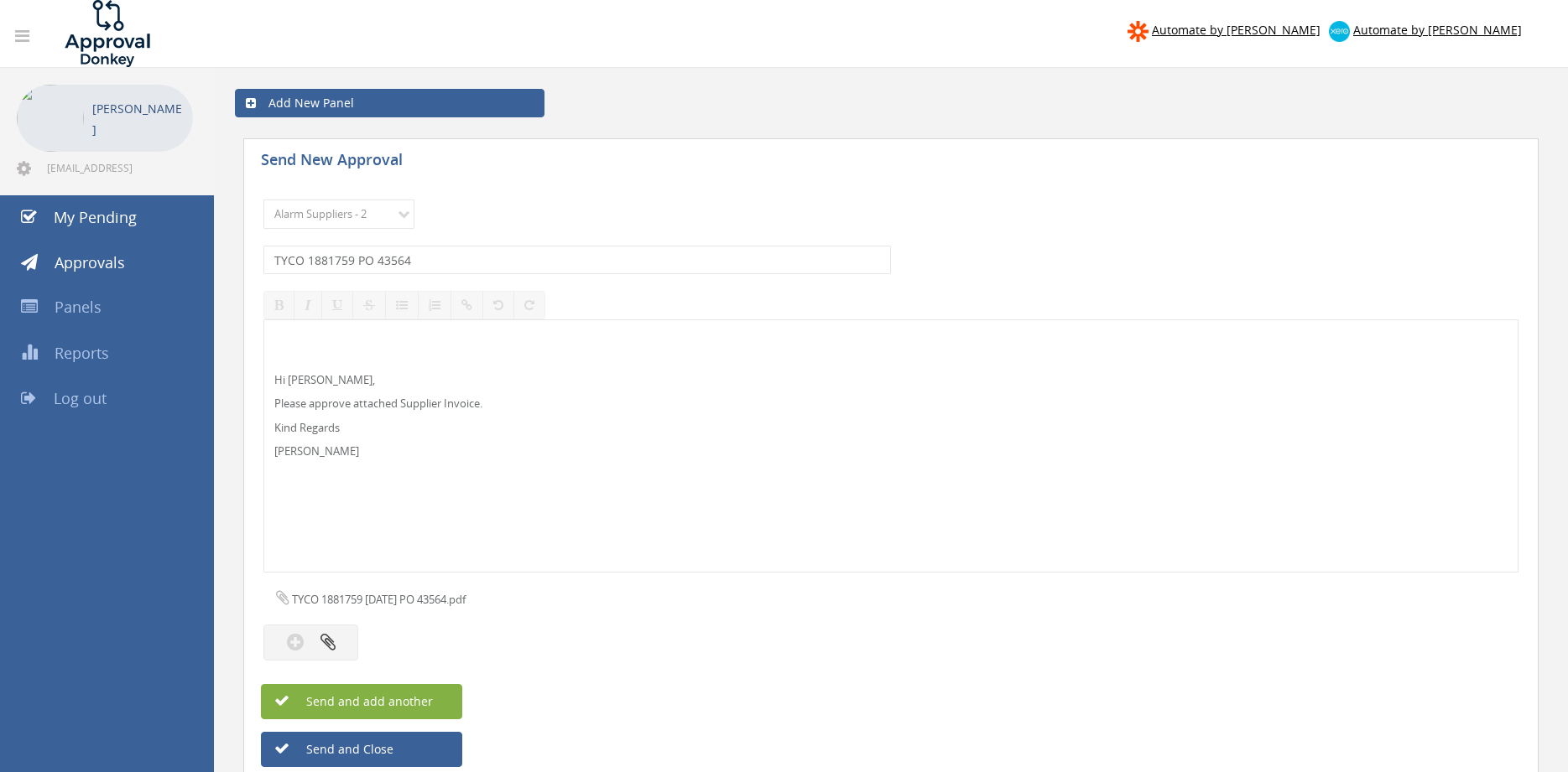
click at [423, 702] on span "Send and add another" at bounding box center [351, 701] width 162 height 16
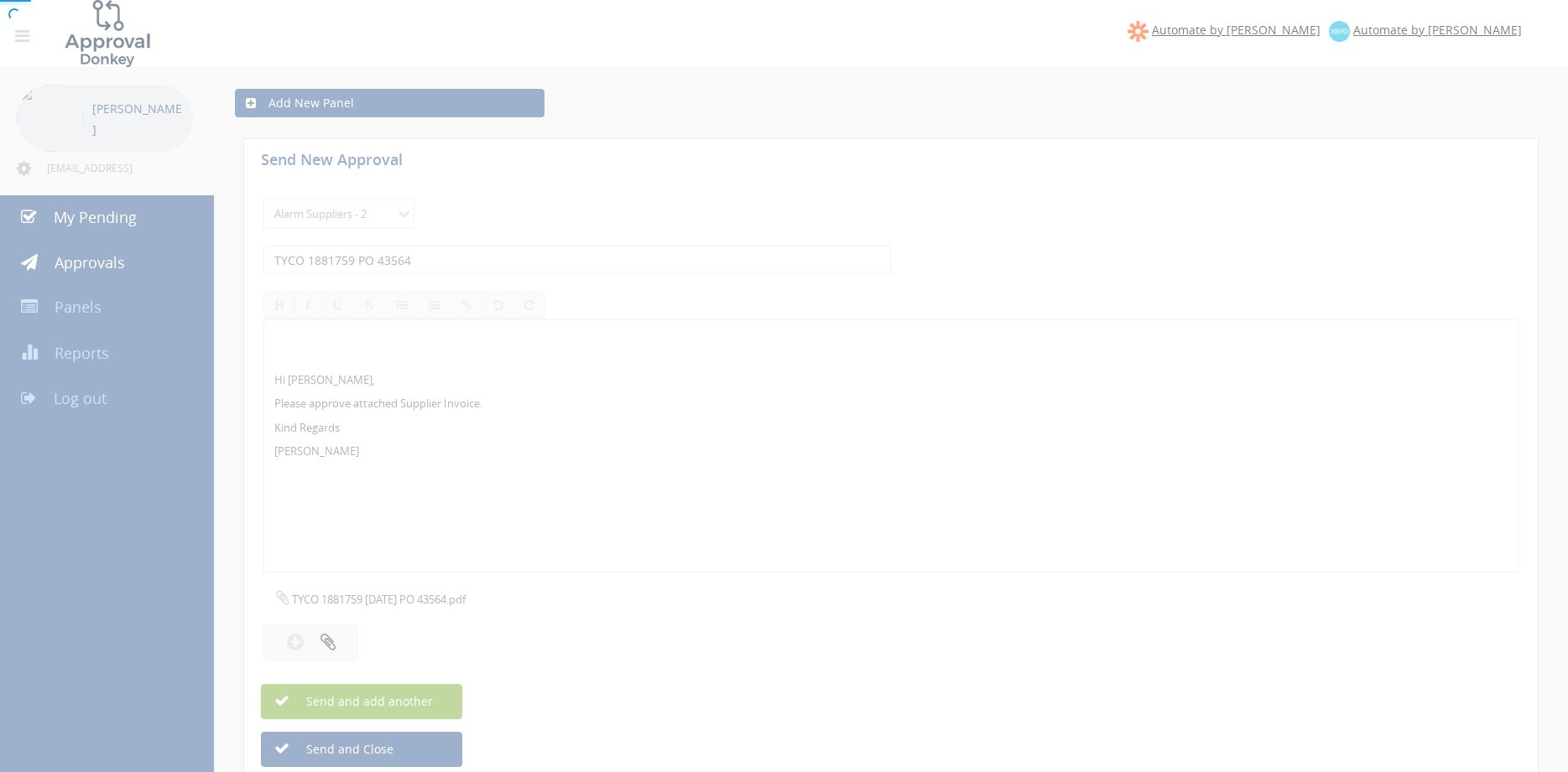
select select
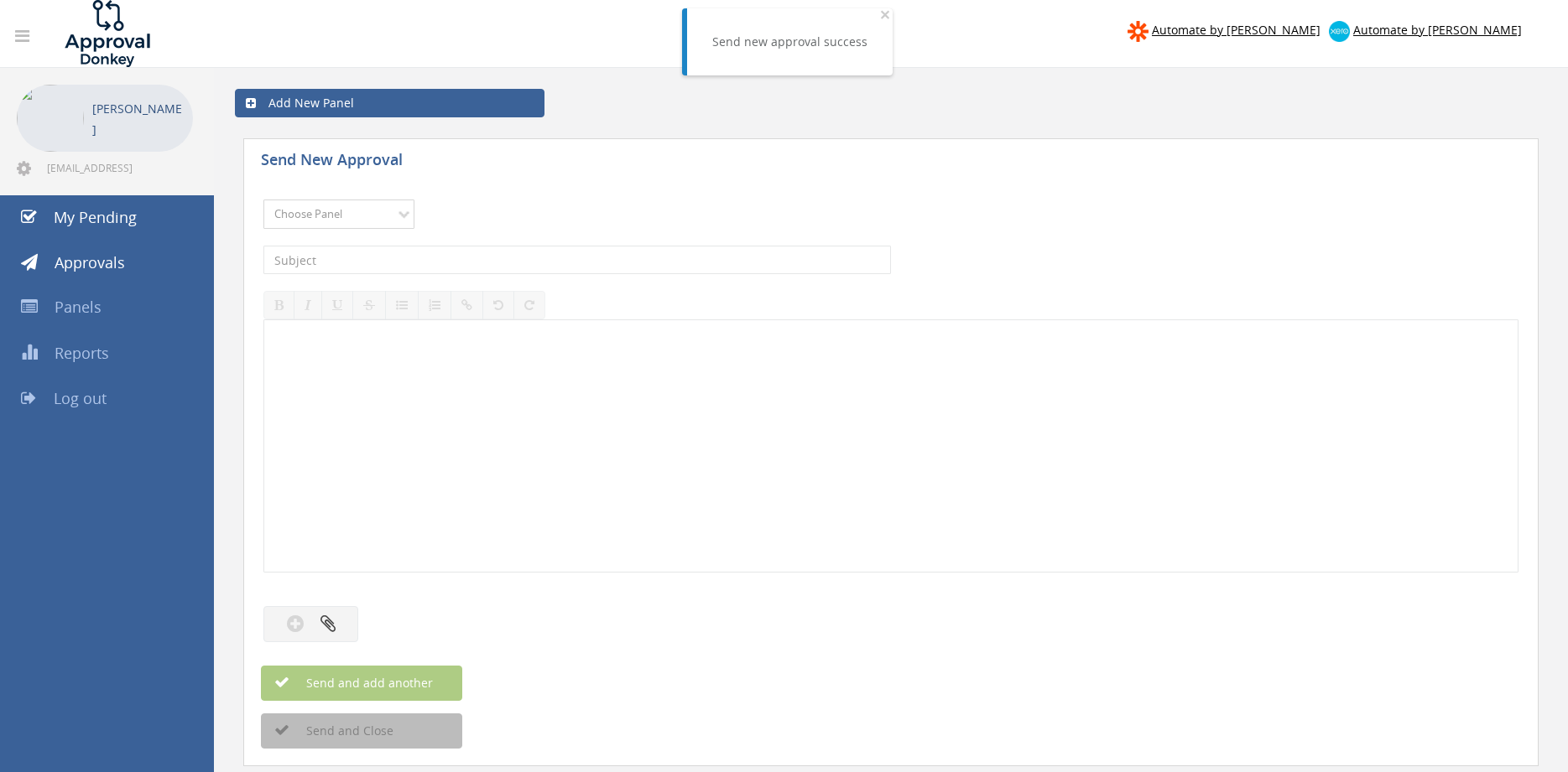
click at [344, 212] on select "Choose Panel Alarm Credits RG - 3 NZ Utilities Cable and SAI Global NZ Alarms-1…" at bounding box center [339, 214] width 151 height 30
select select "9680"
click option "Alarm Suppliers - 2" at bounding box center [0, 0] width 0 height 0
click at [461, 263] on input "text" at bounding box center [577, 260] width 628 height 29
type input "TYCO 1881755 PO 43560"
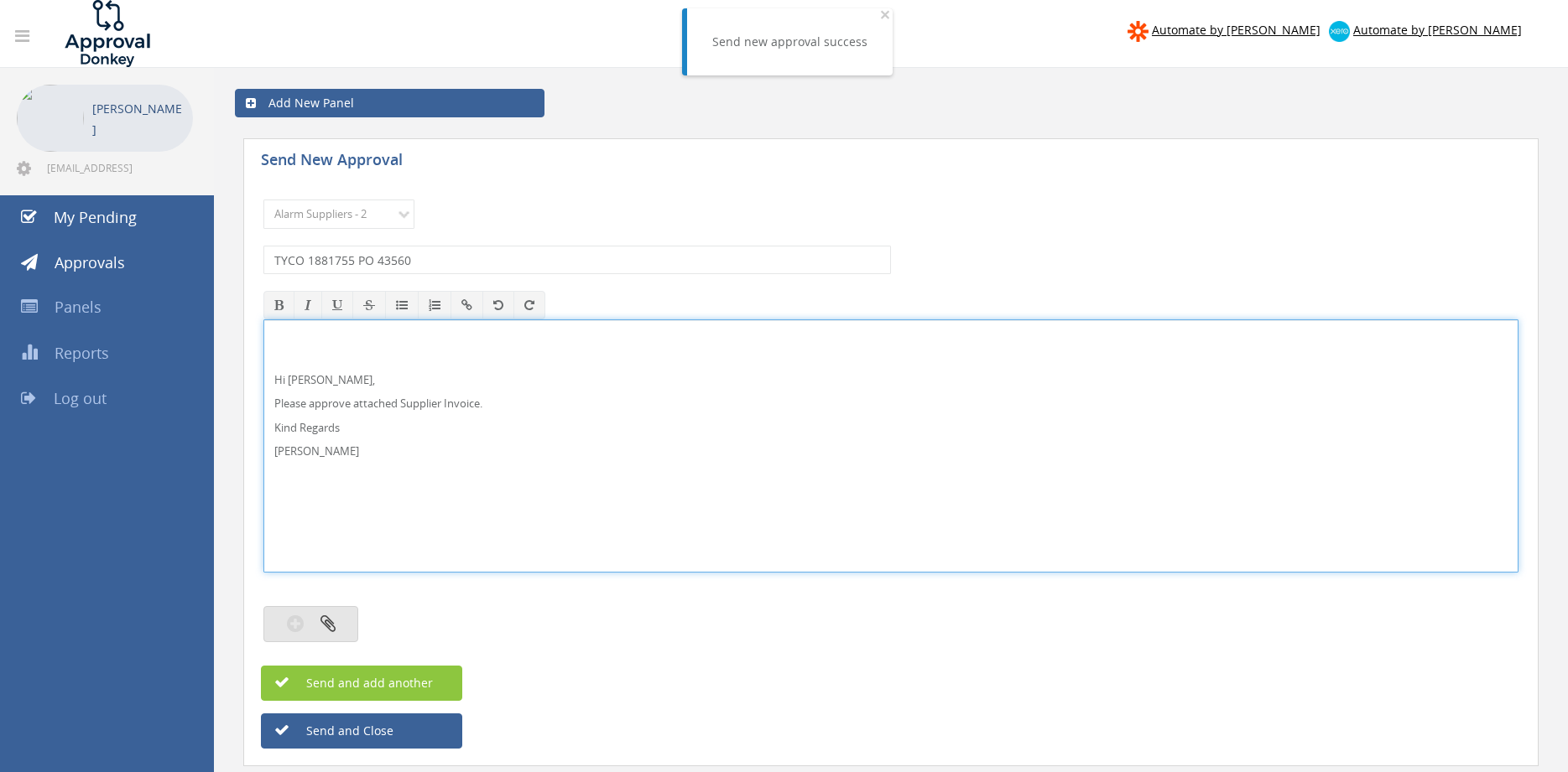
click at [327, 624] on icon "button" at bounding box center [328, 624] width 15 height 19
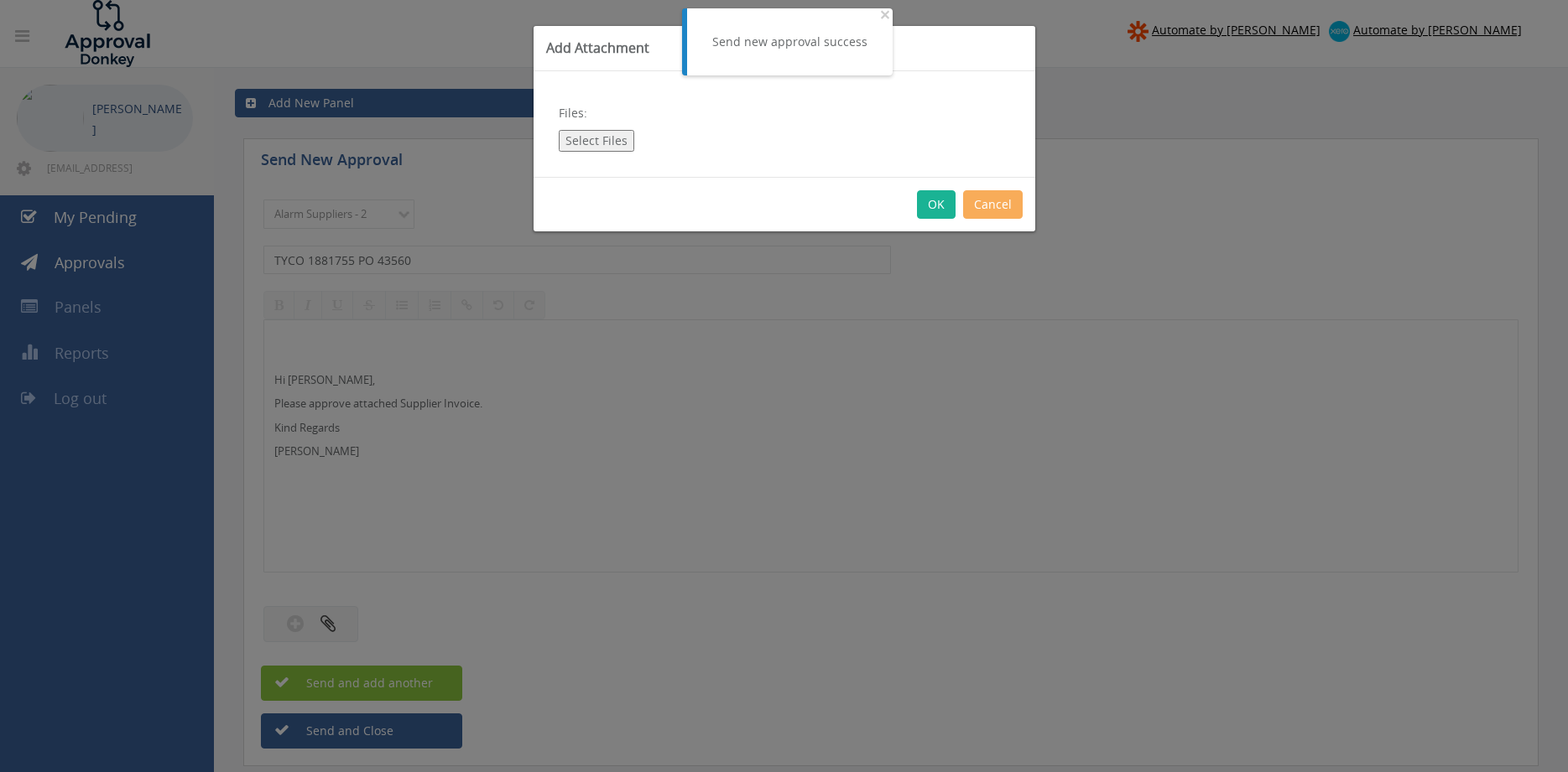
click at [589, 135] on button "Select Files" at bounding box center [596, 140] width 75 height 21
type input "C:\fakepath\TYCO 1881755 [DATE] PO 43560.pdf"
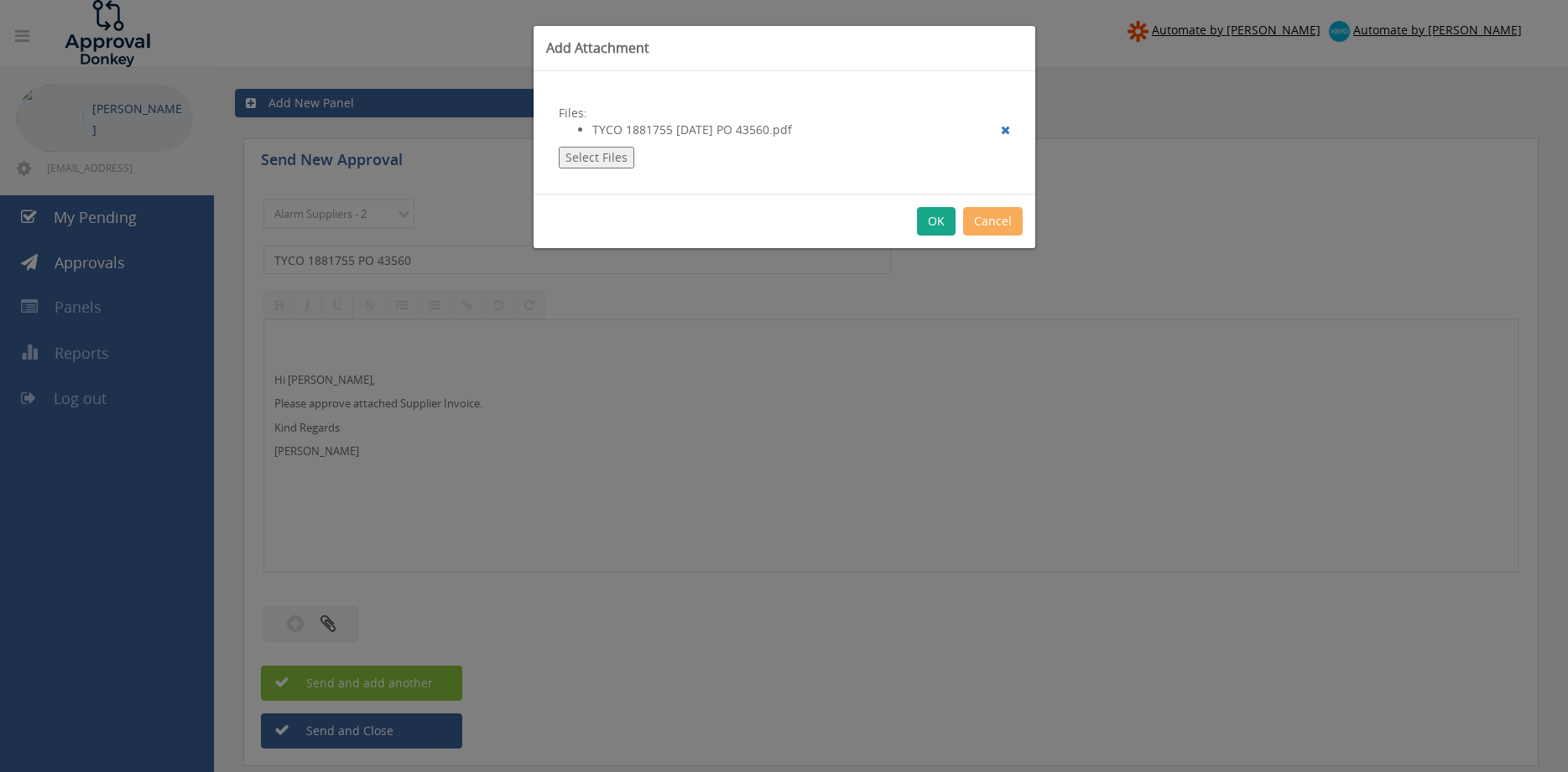
click at [933, 221] on button "OK" at bounding box center [937, 221] width 39 height 29
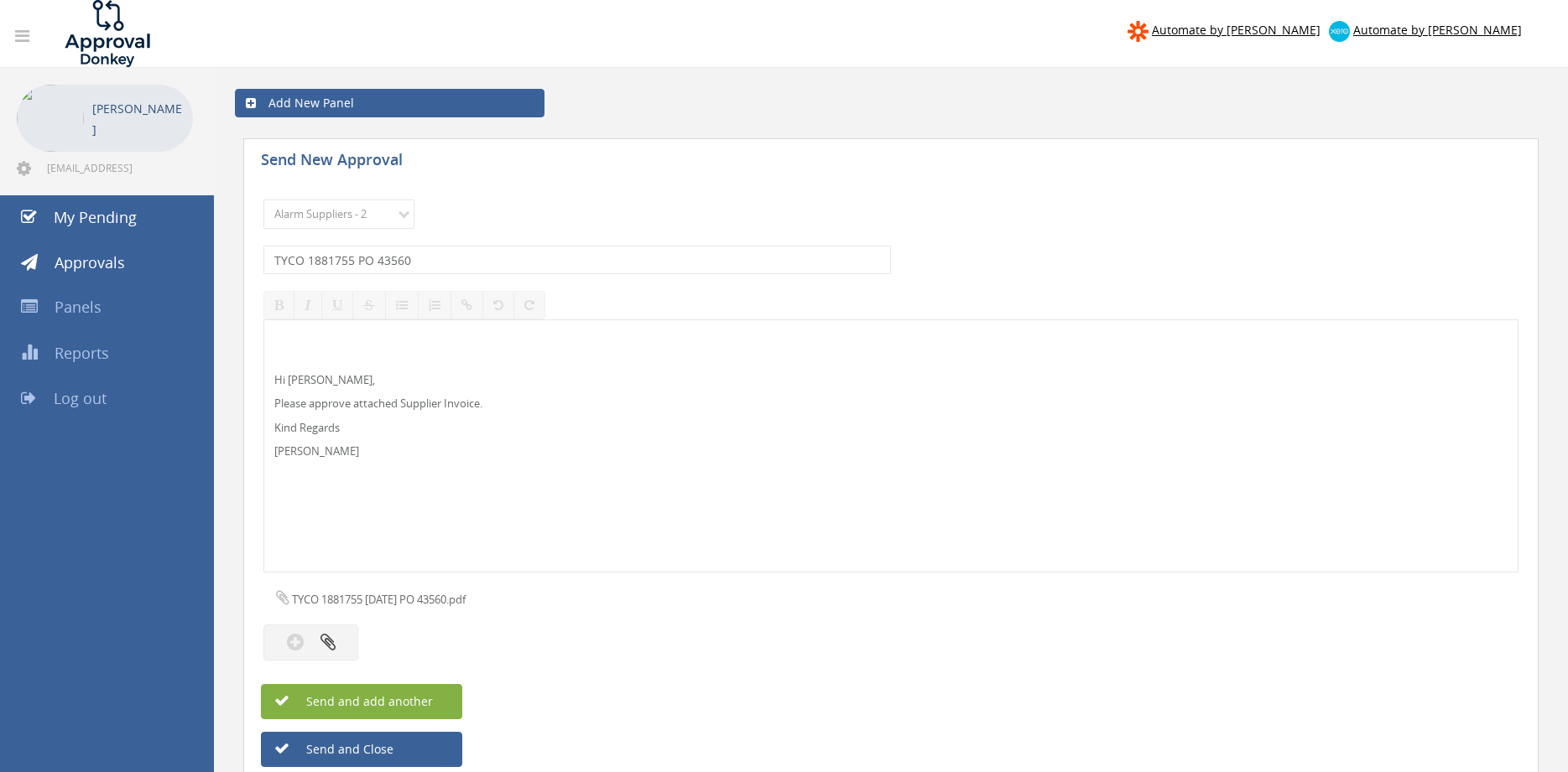
click at [434, 700] on button "Send and add another" at bounding box center [361, 701] width 201 height 35
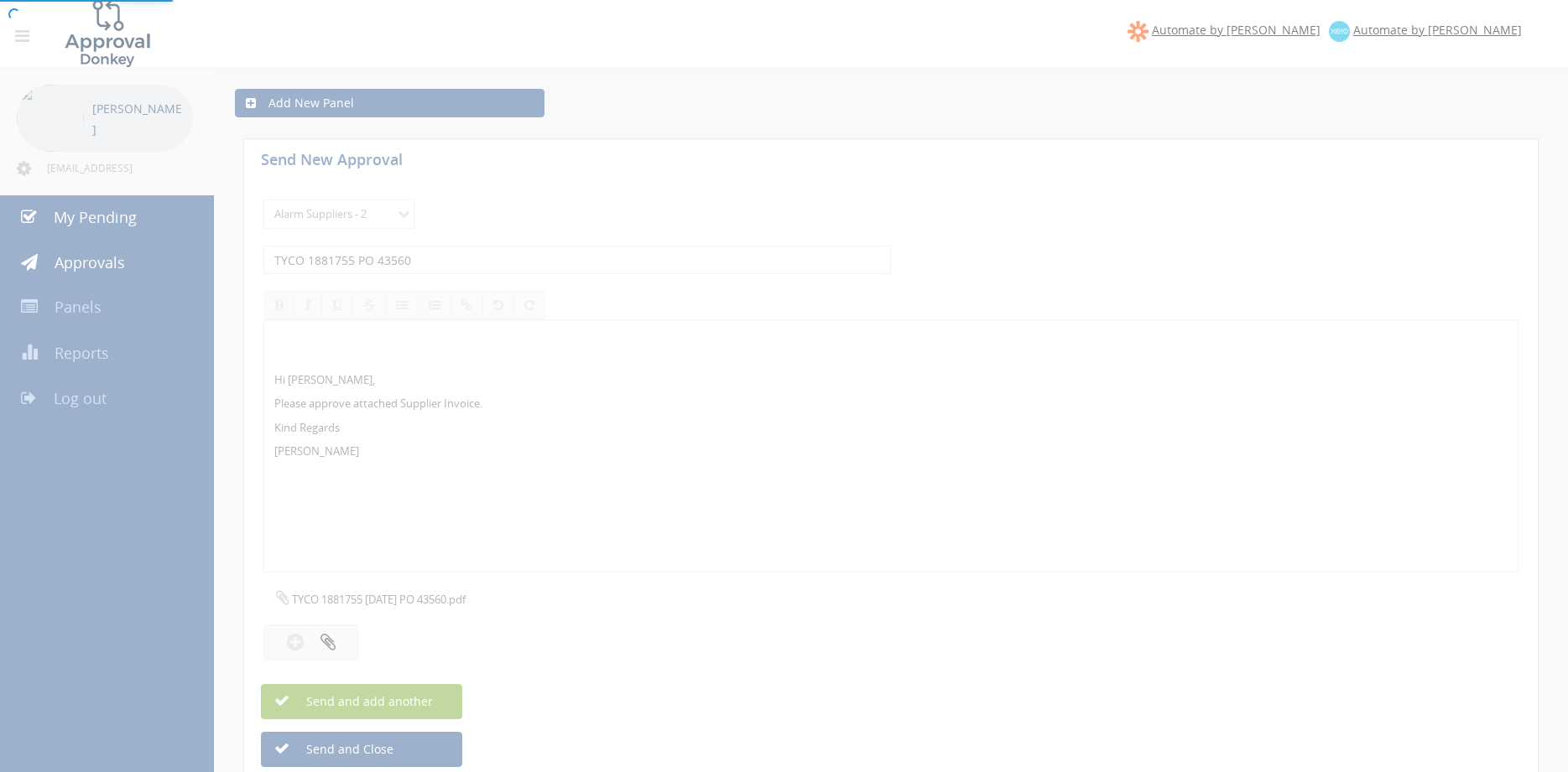
select select
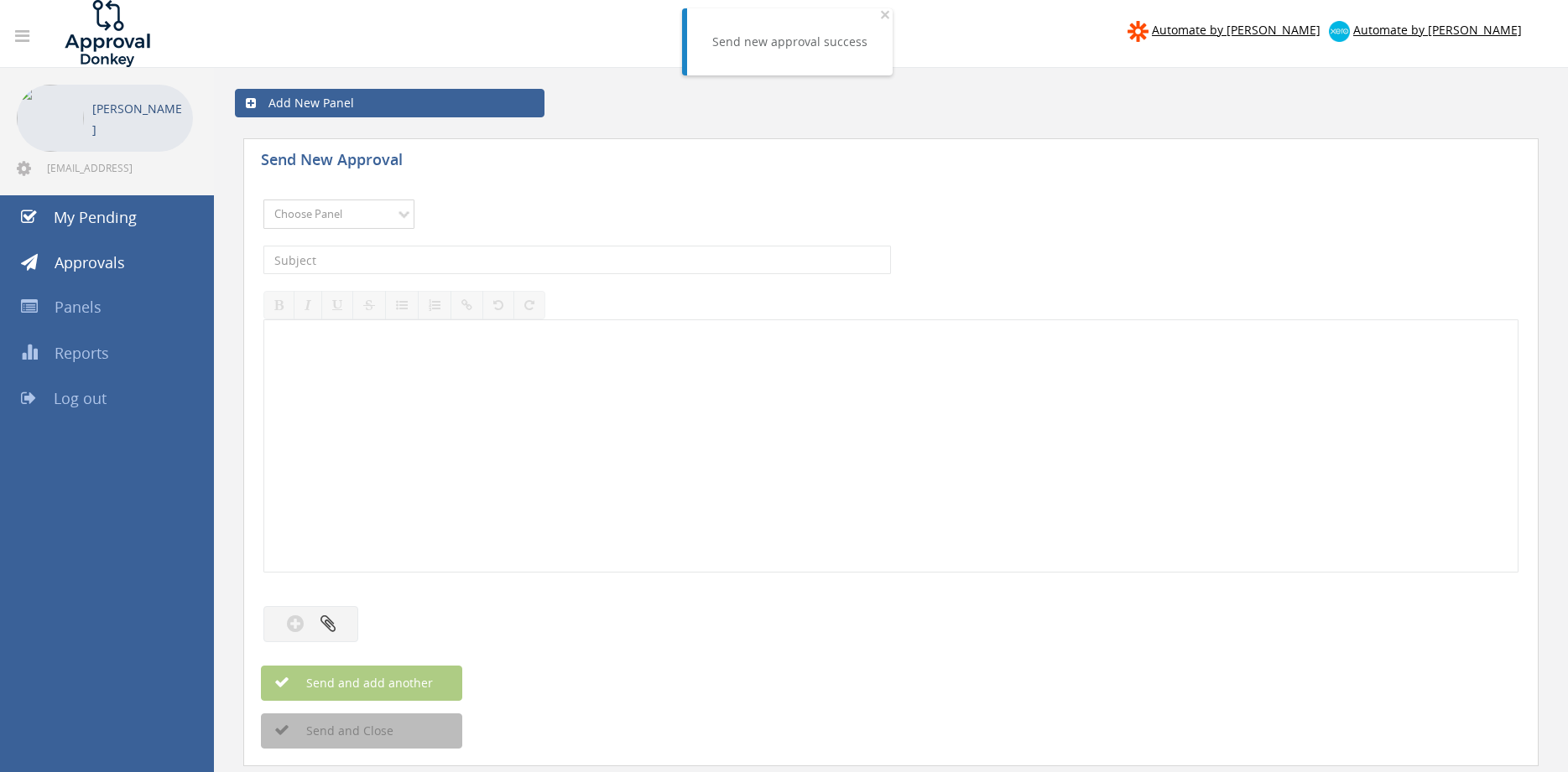
select select "9680"
click option "Alarm Suppliers - 2" at bounding box center [0, 0] width 0 height 0
click at [453, 260] on input "text" at bounding box center [577, 260] width 628 height 29
type input "TYCO 1881687 PO 43537"
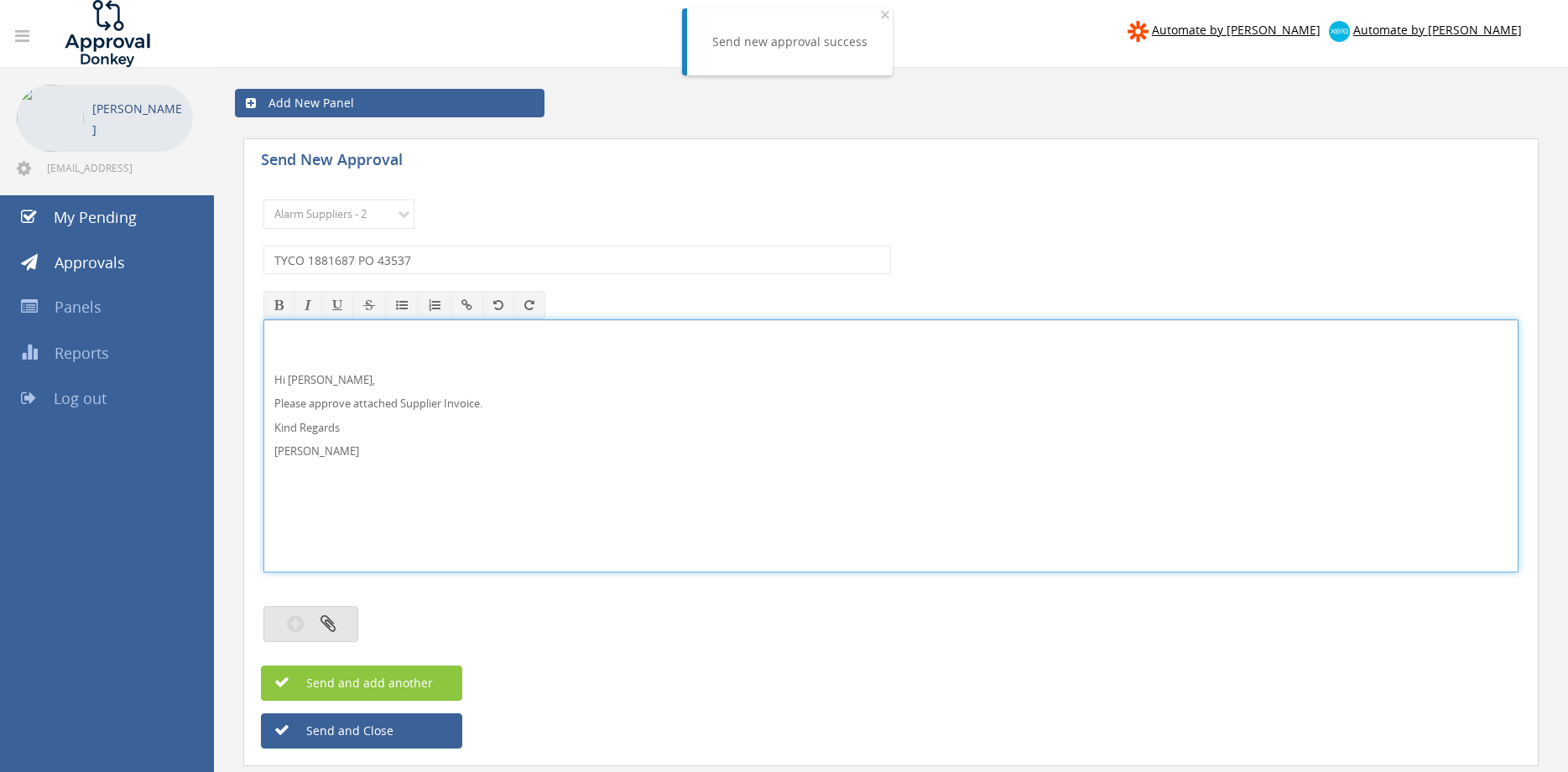
click at [346, 625] on button "button" at bounding box center [311, 624] width 95 height 36
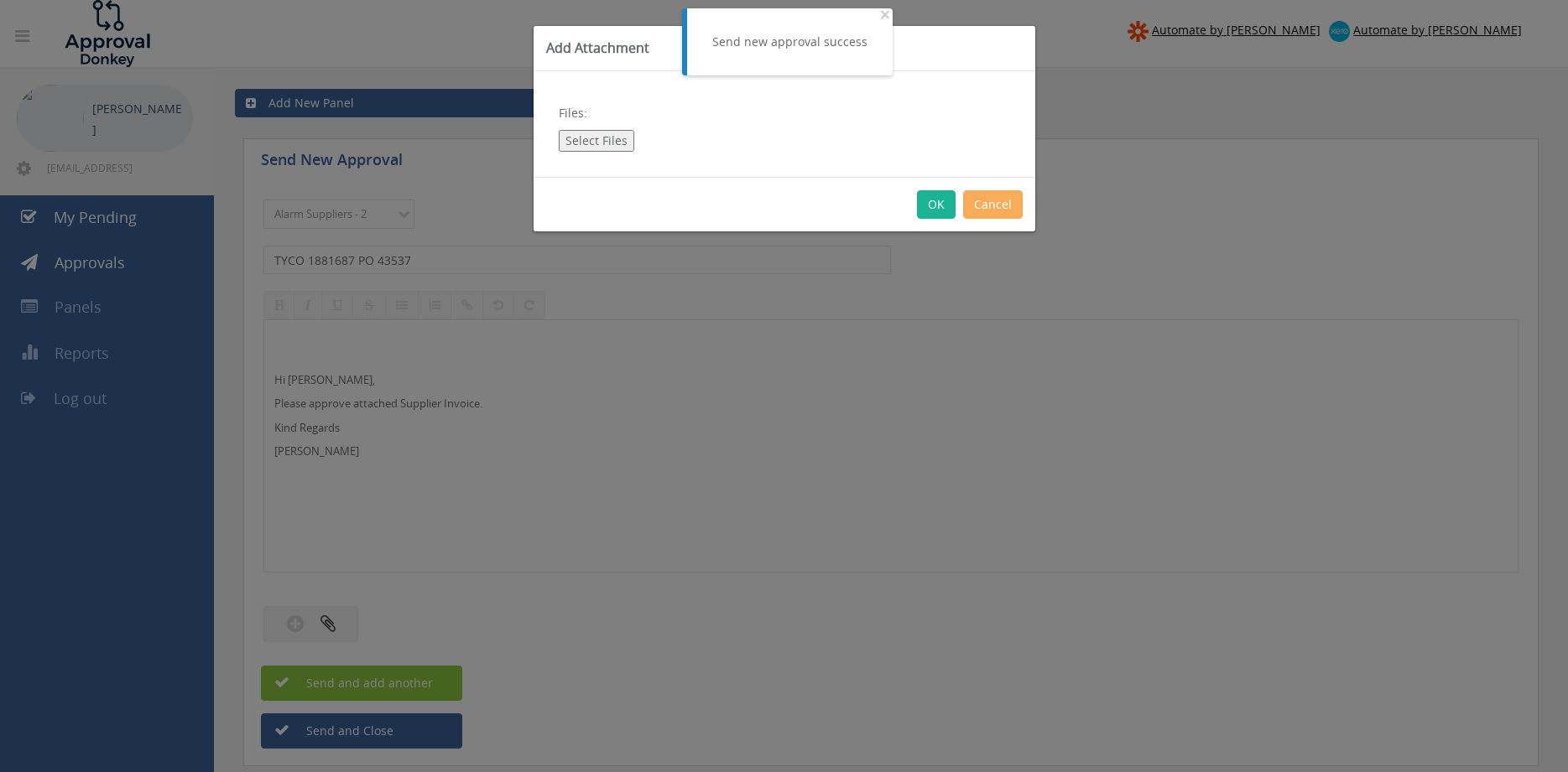
click at [600, 144] on button "Select Files" at bounding box center [596, 140] width 75 height 21
type input "C:\fakepath\TYCO 1881687 [DATE] PO 43537.pdf"
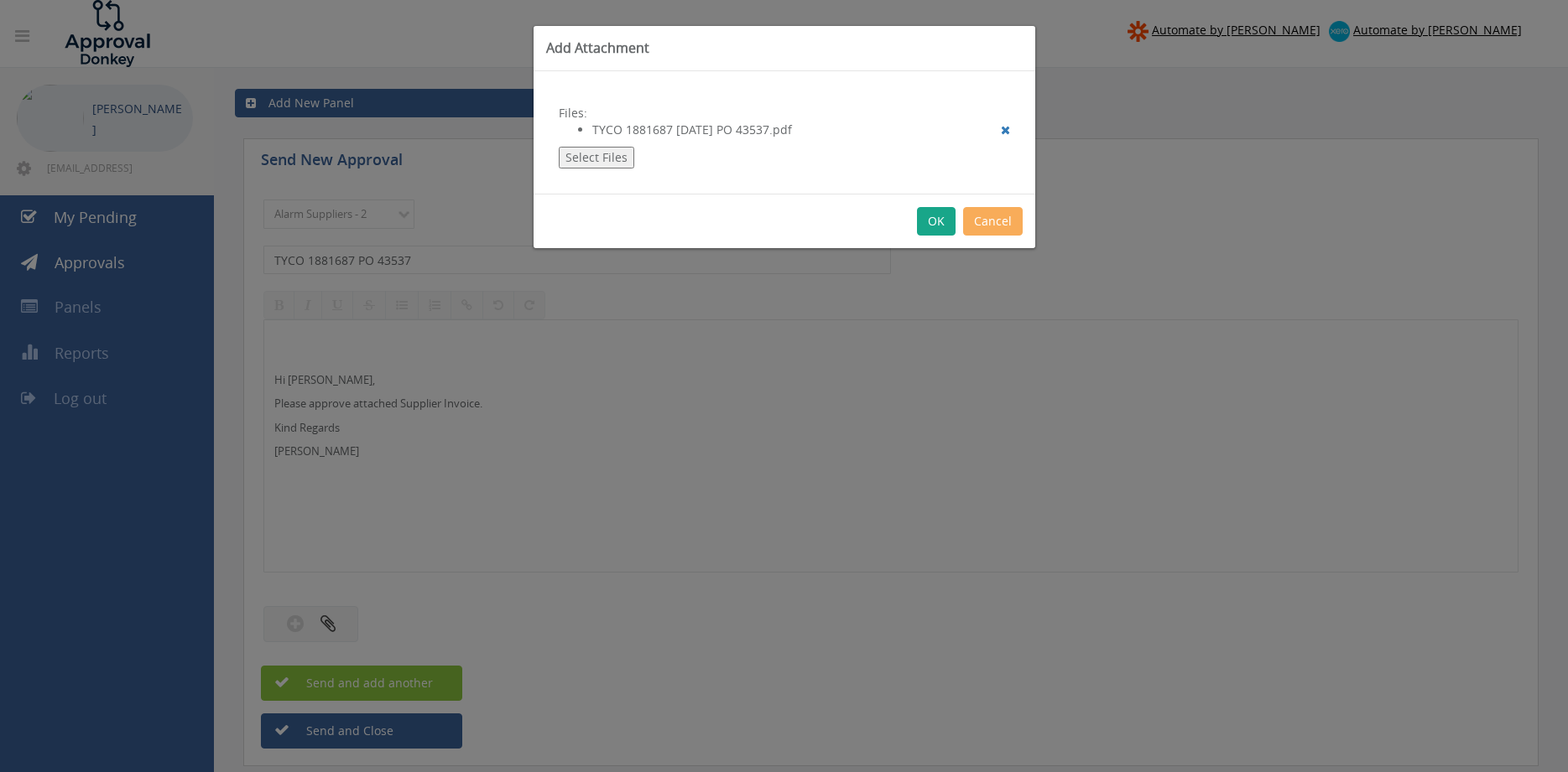
click at [928, 221] on button "OK" at bounding box center [937, 221] width 39 height 29
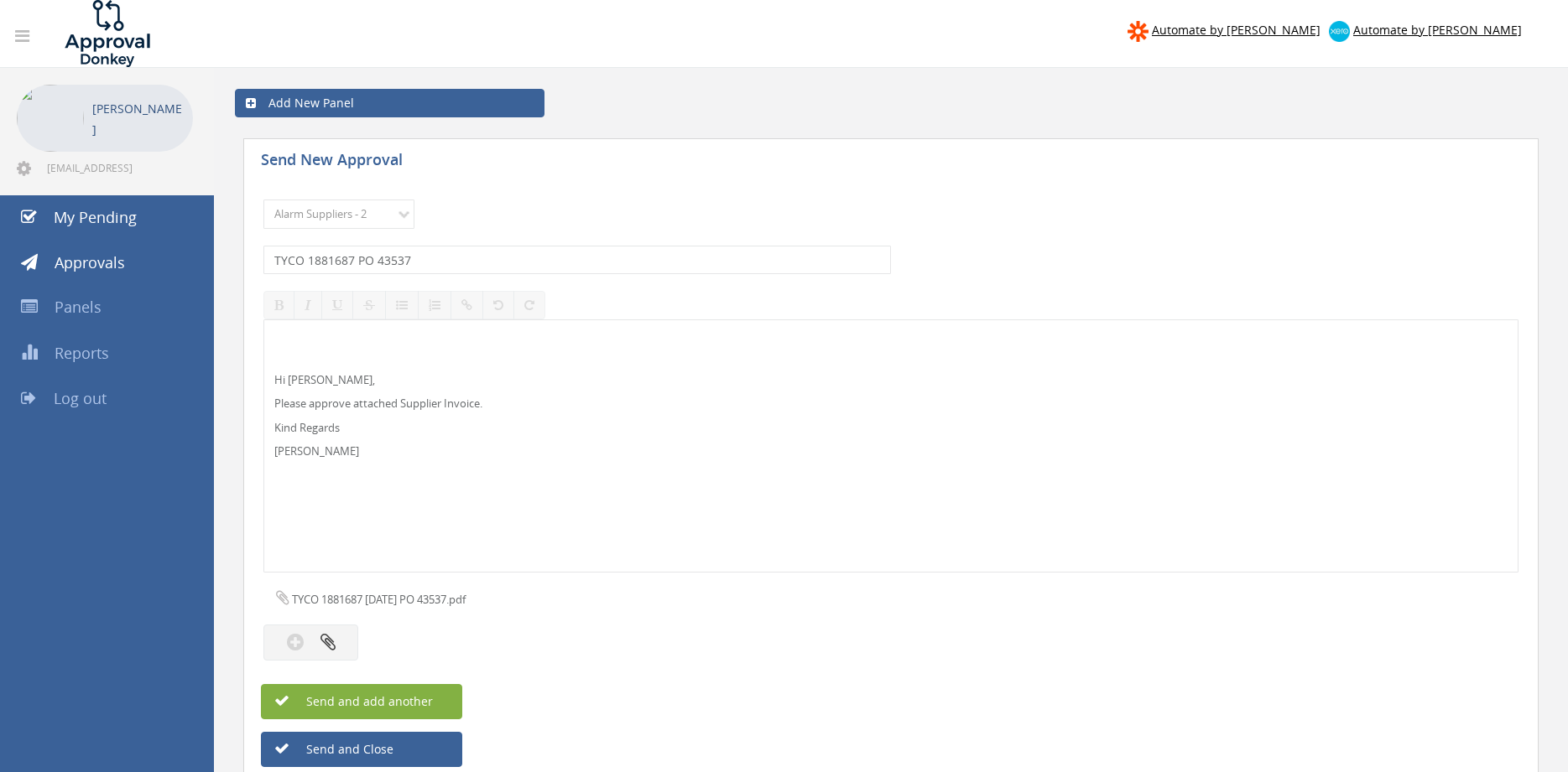
click at [443, 702] on button "Send and add another" at bounding box center [361, 701] width 201 height 35
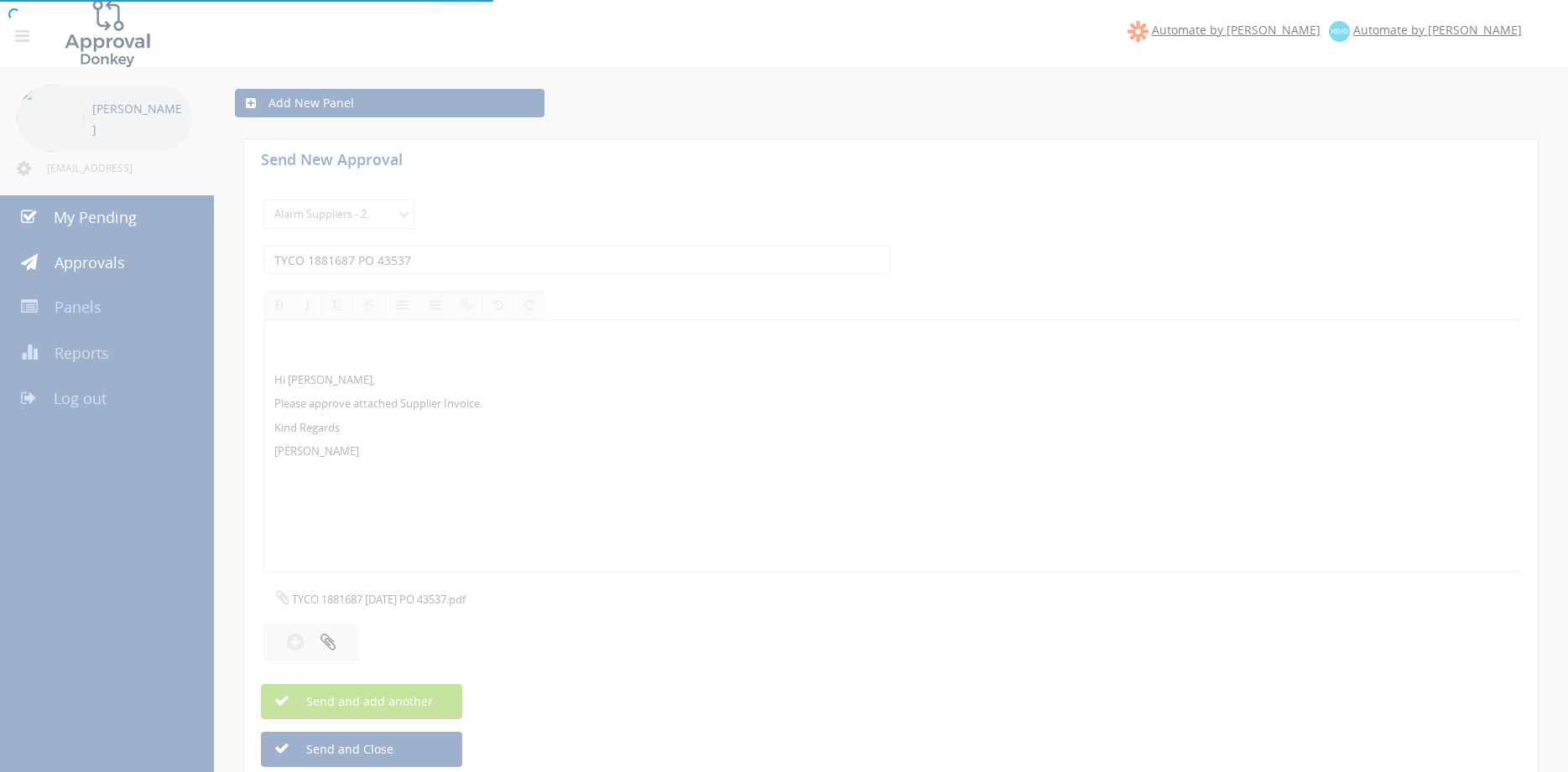
select select
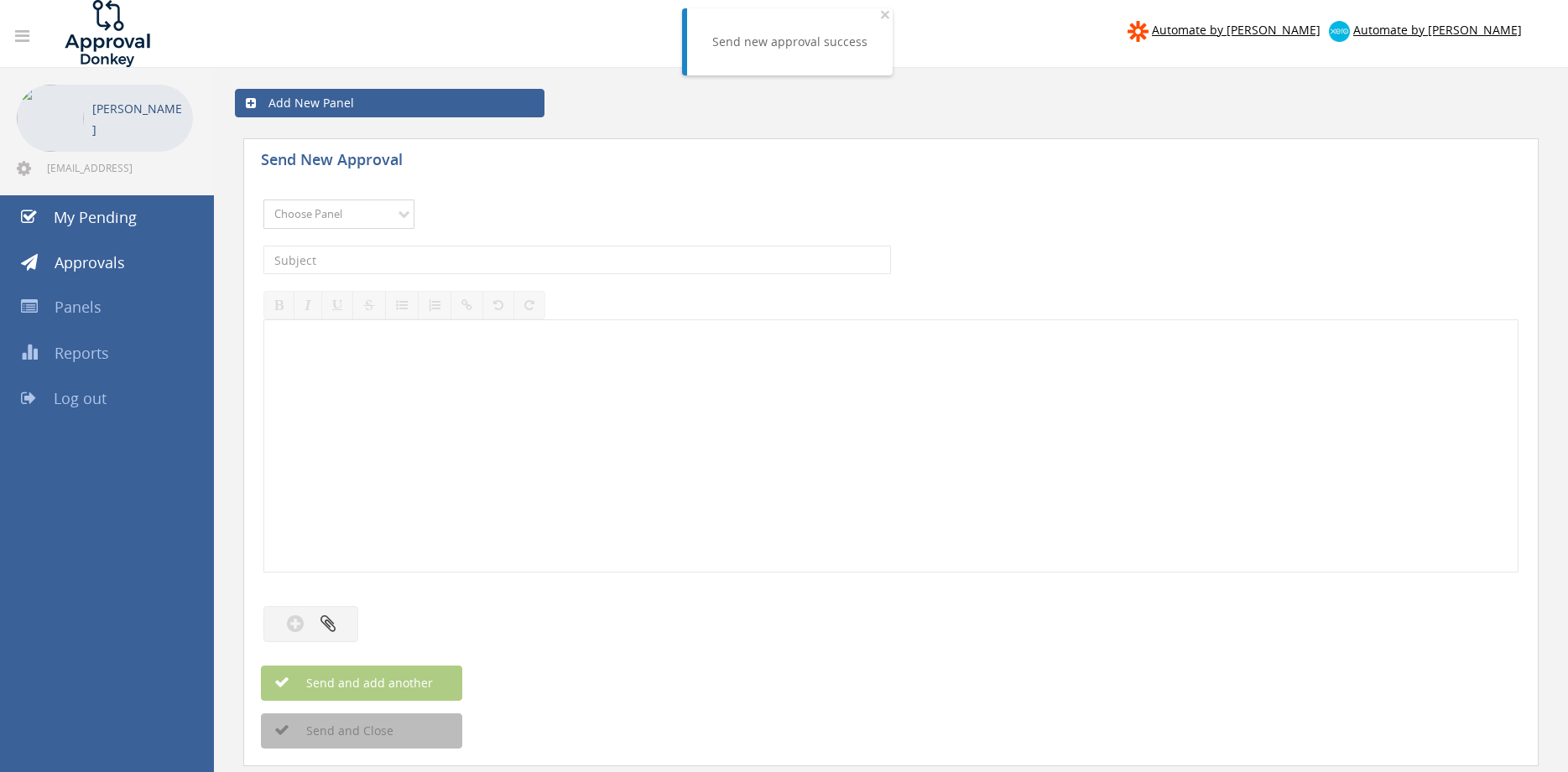
select select "9680"
click option "Alarm Suppliers - 2" at bounding box center [0, 0] width 0 height 0
click at [457, 264] on input "text" at bounding box center [577, 260] width 628 height 29
type input "TYCO 1881606 PO 43503"
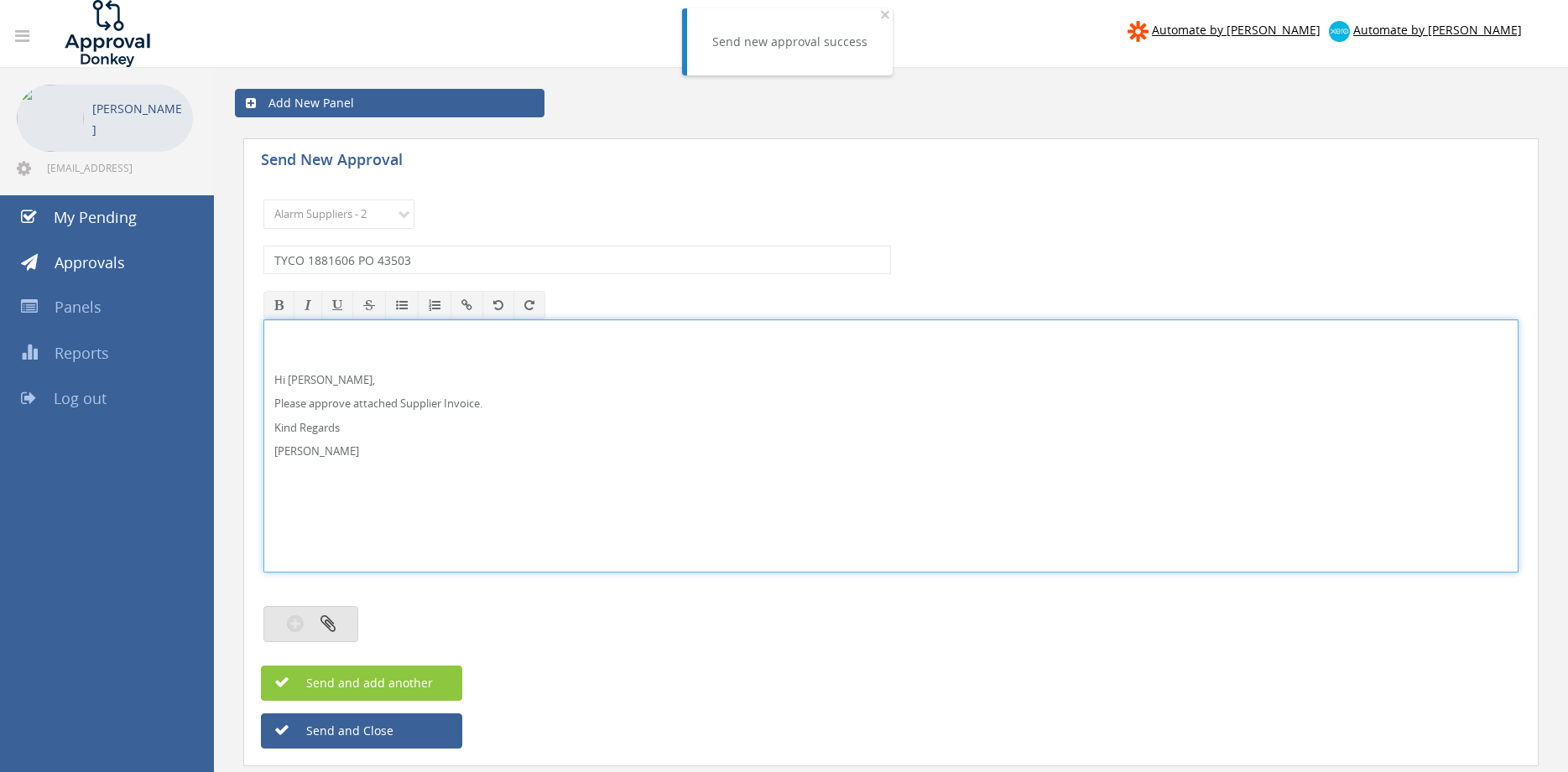
click at [340, 620] on button "button" at bounding box center [311, 624] width 95 height 36
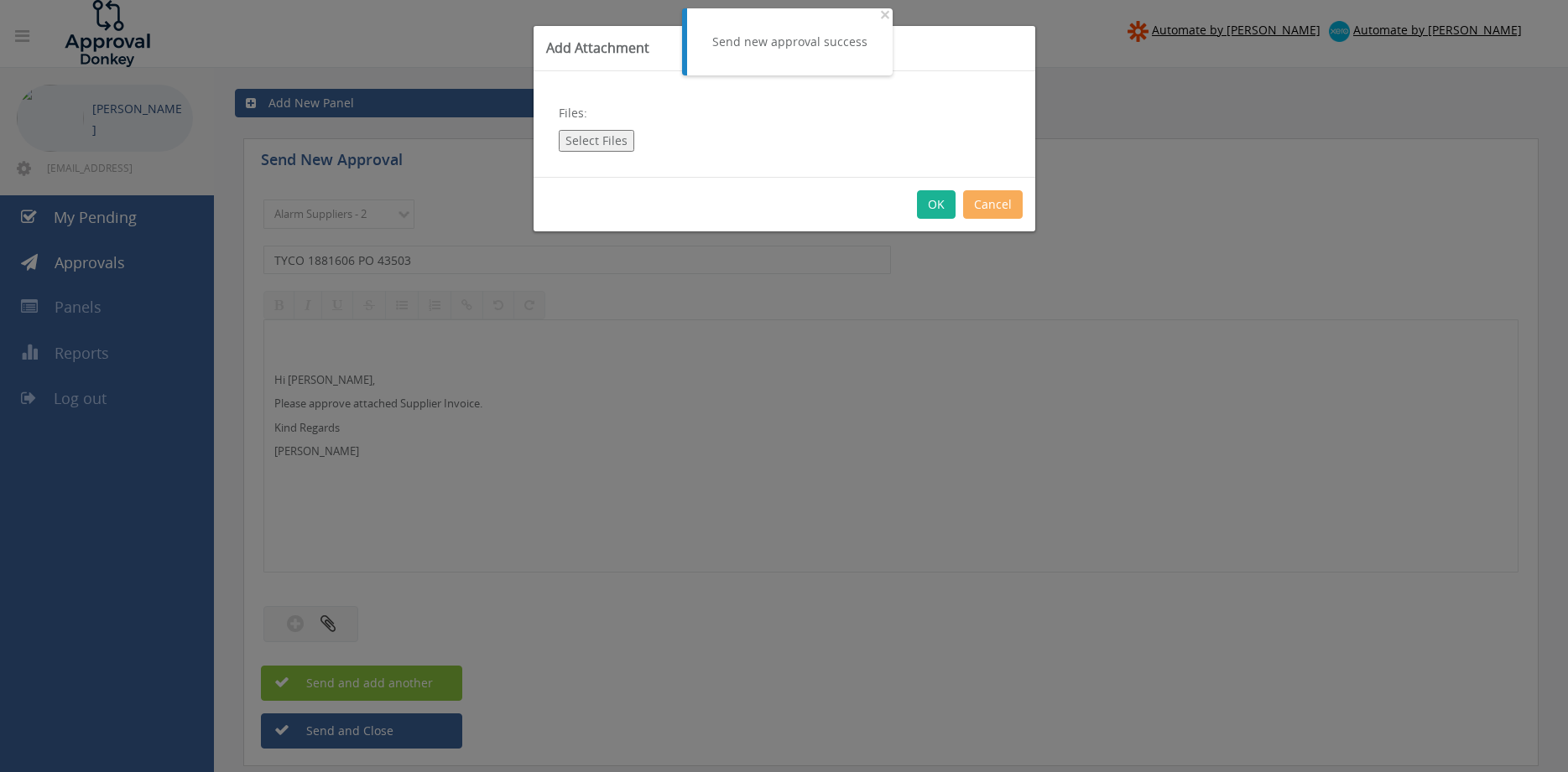
click at [605, 138] on button "Select Files" at bounding box center [596, 140] width 75 height 21
type input "C:\fakepath\TYCO 1881606 [DATE] PO 43503.pdf"
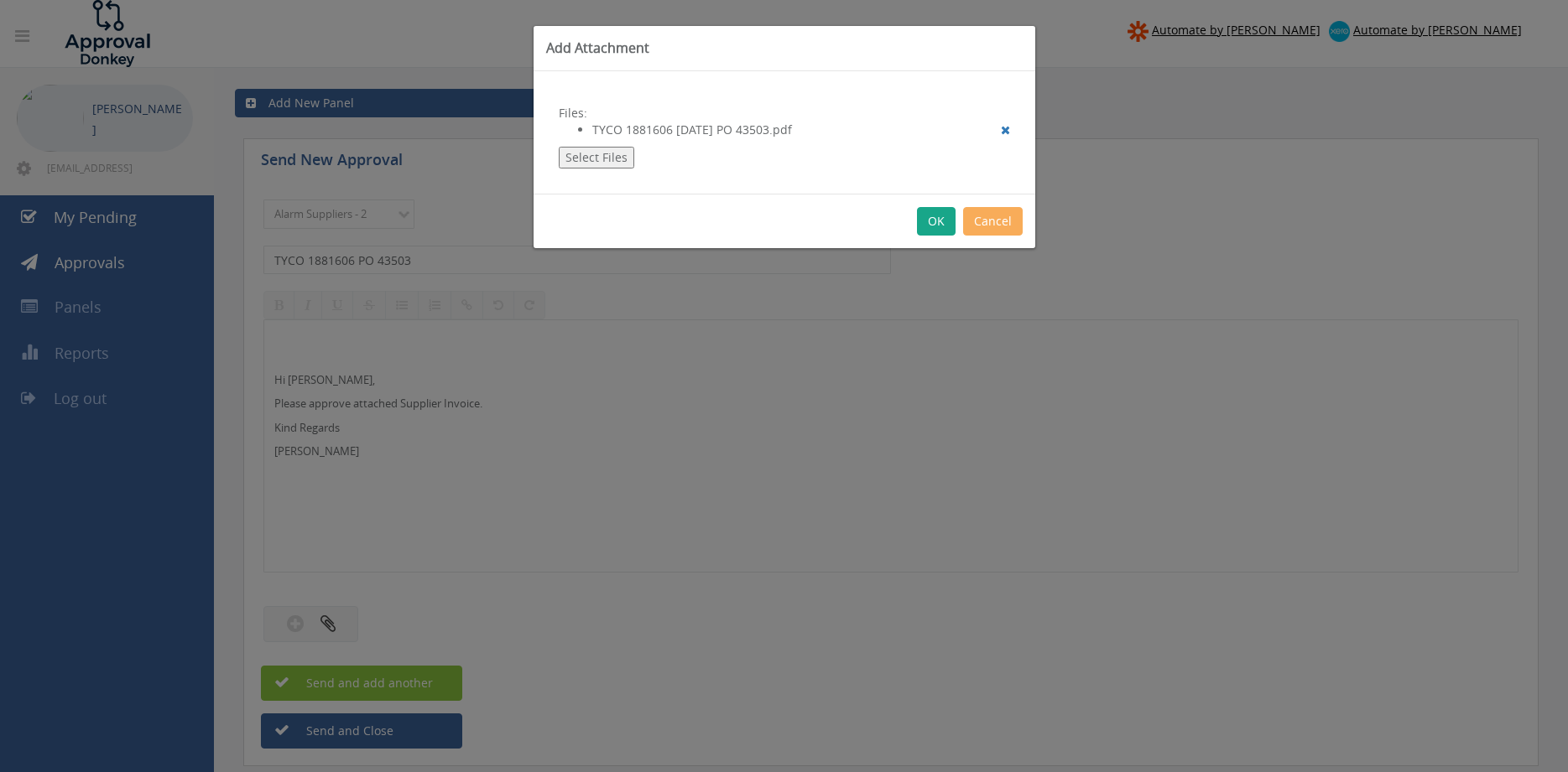
click at [935, 217] on button "OK" at bounding box center [937, 221] width 39 height 29
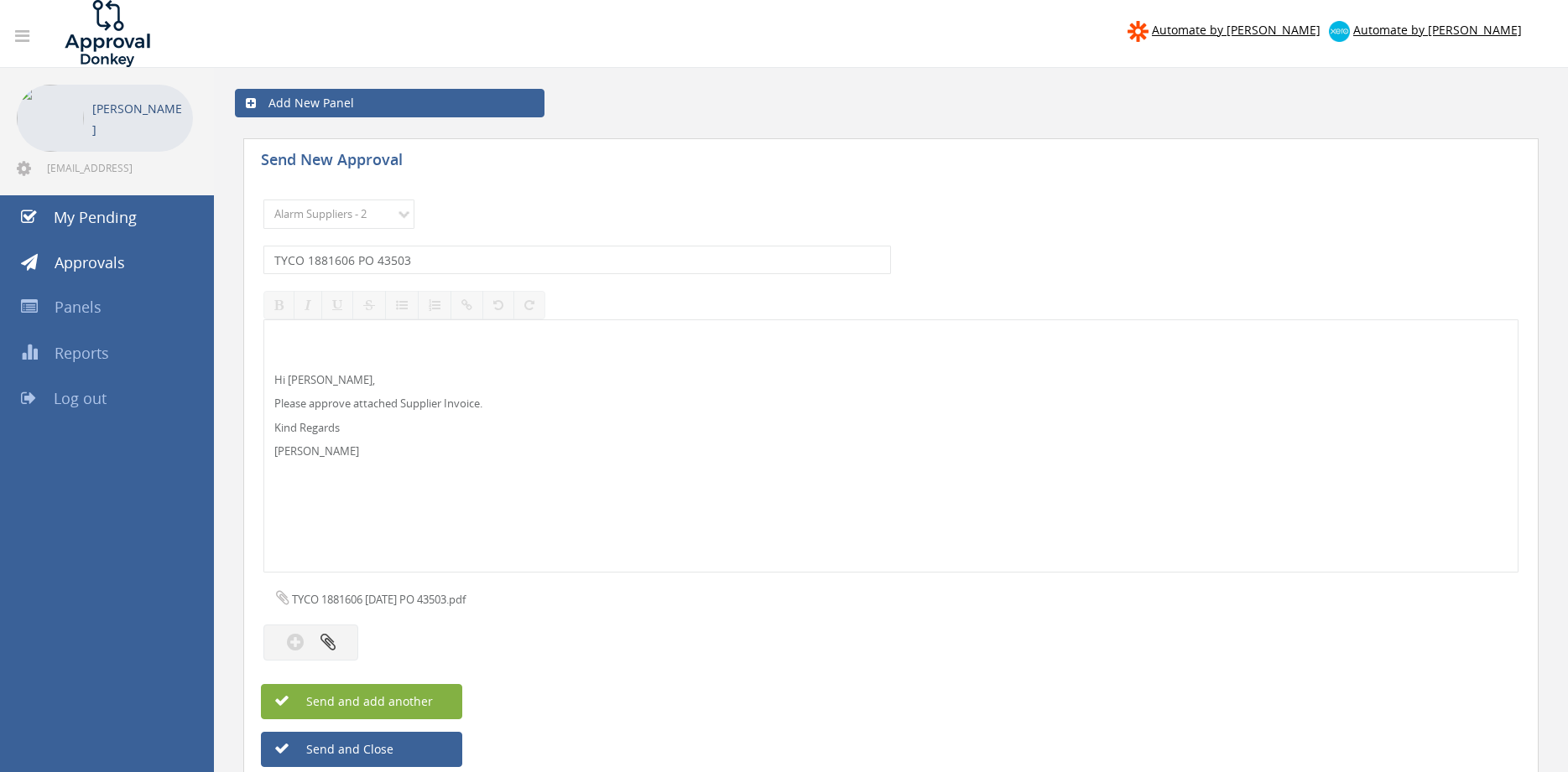
click at [440, 706] on button "Send and add another" at bounding box center [361, 701] width 201 height 35
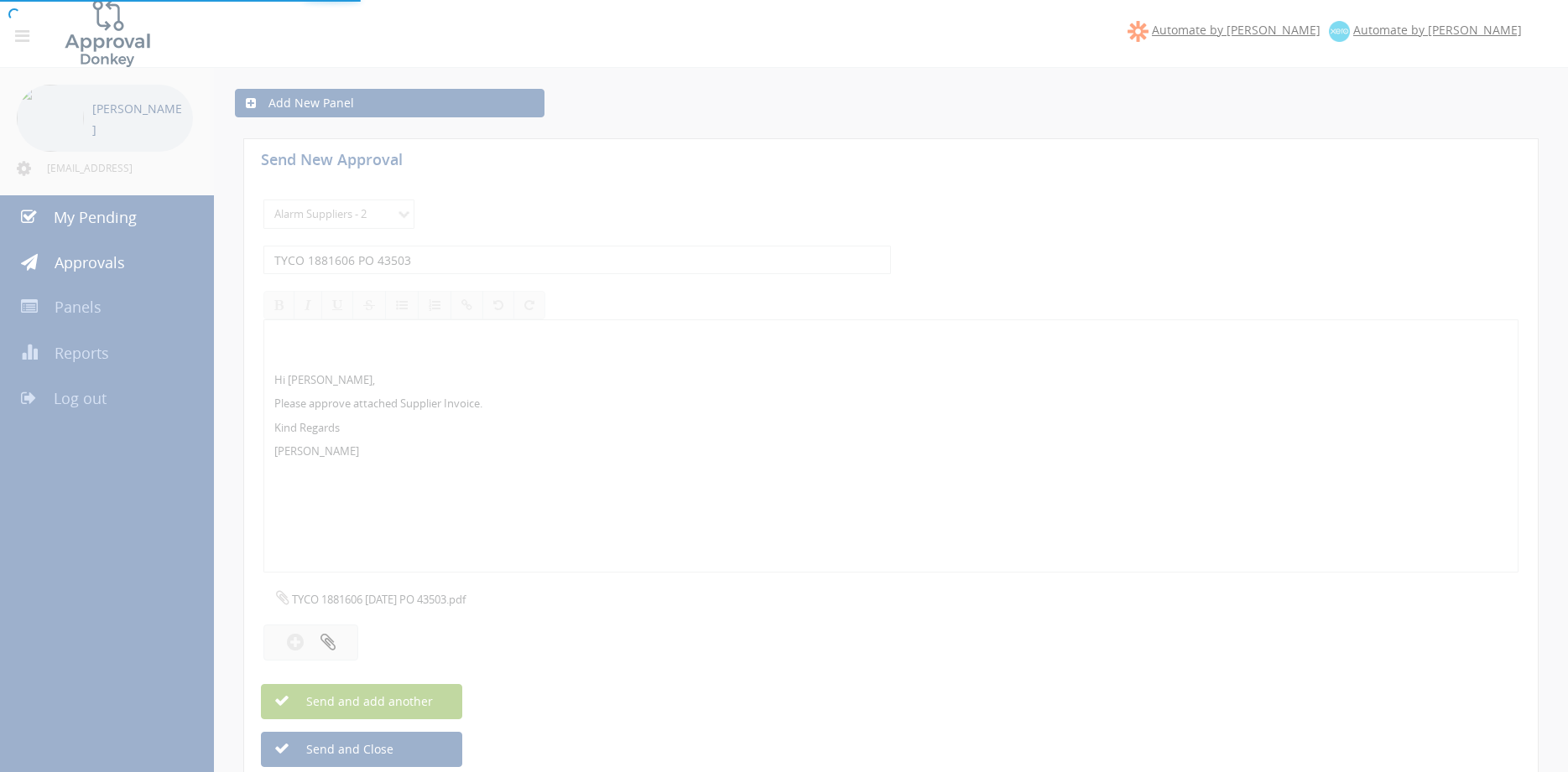
select select
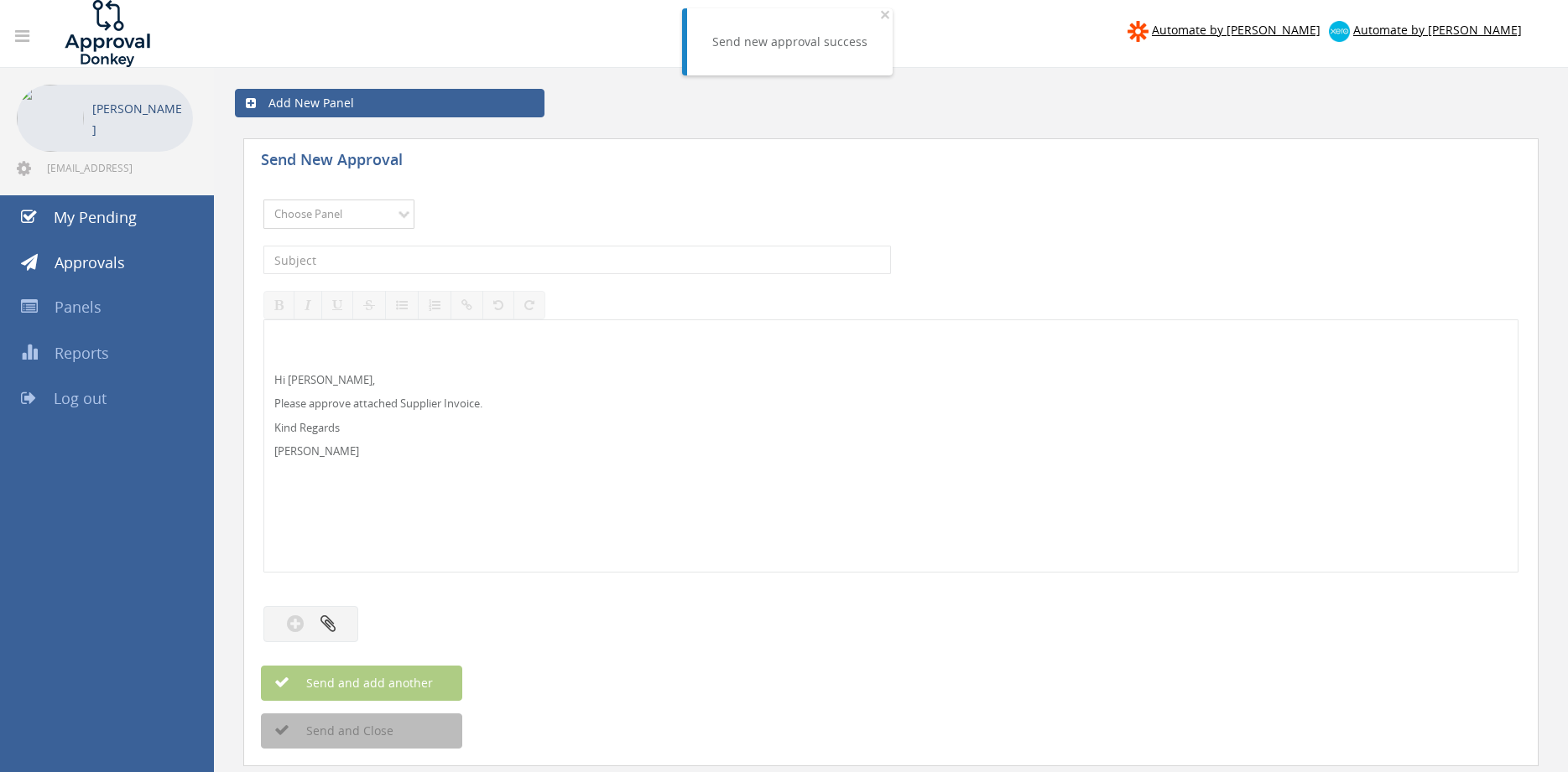
select select "9680"
click option "Alarm Suppliers - 2" at bounding box center [0, 0] width 0 height 0
click at [493, 263] on input "text" at bounding box center [577, 260] width 628 height 29
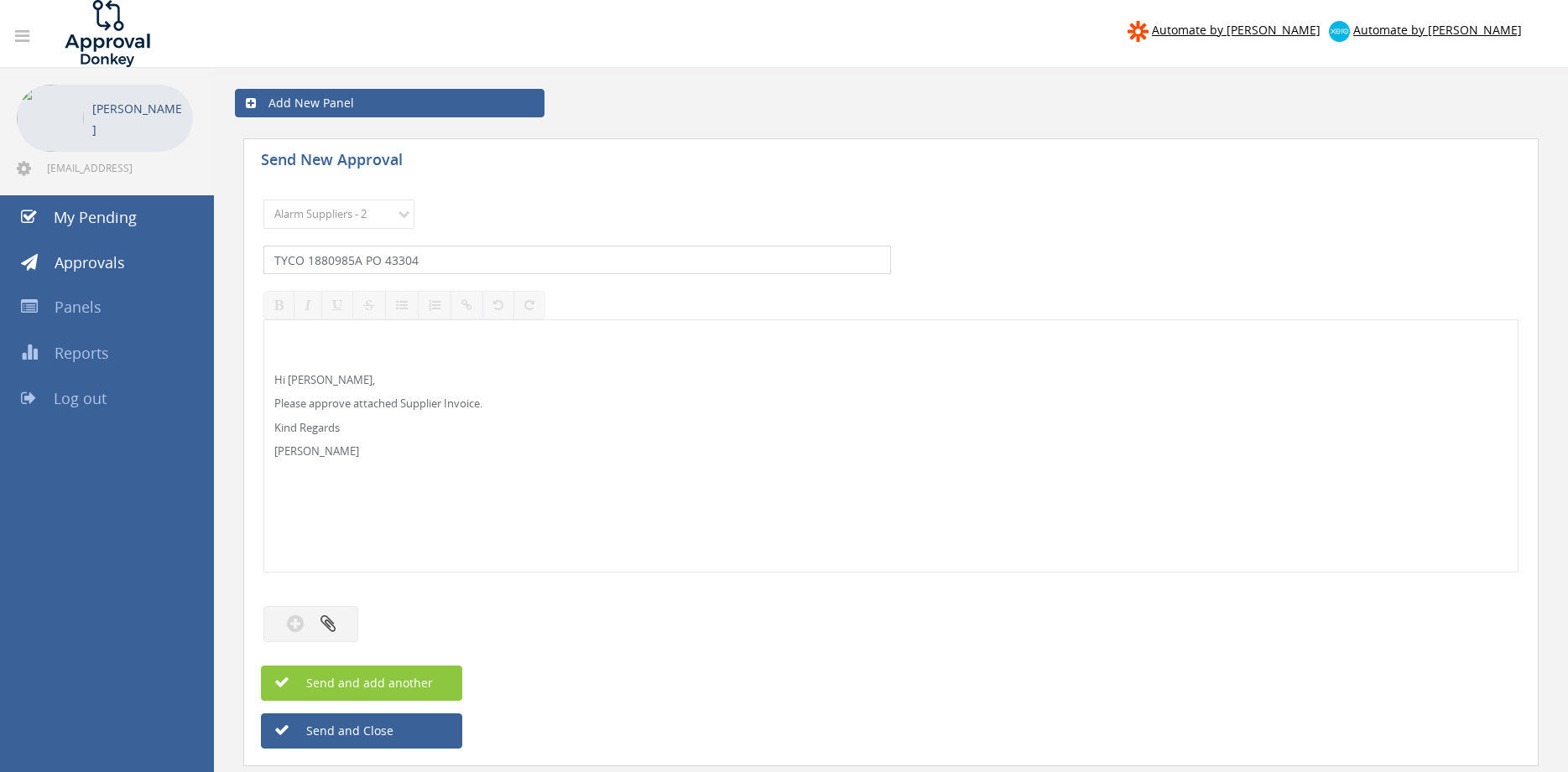
type input "TYCO 1880985A PO 43304"
click at [343, 622] on button "button" at bounding box center [311, 624] width 95 height 36
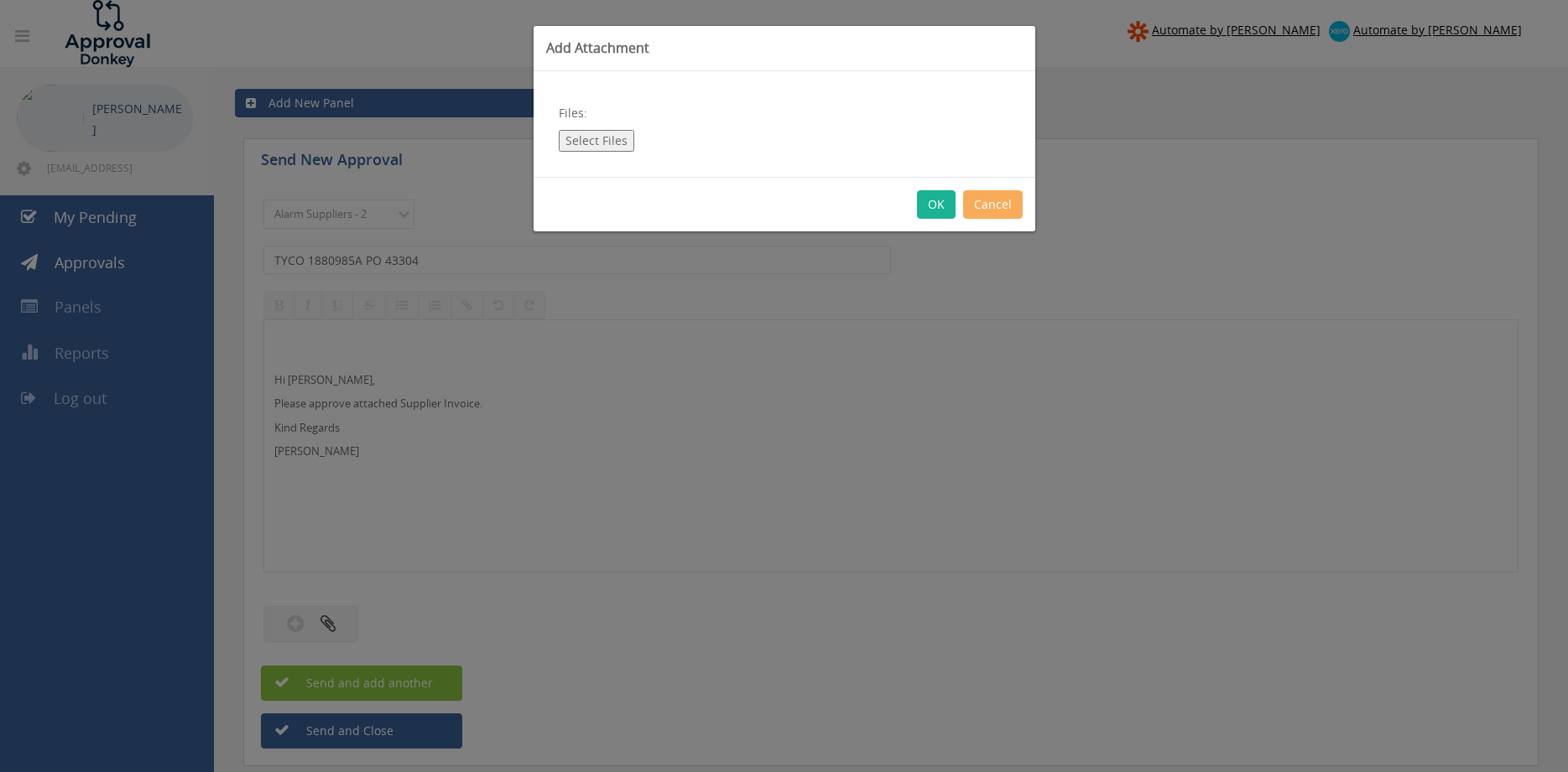
click at [603, 135] on button "Select Files" at bounding box center [596, 140] width 75 height 21
type input "C:\fakepath\TYCO 1880985A [DATE] PO 43304.pdf"
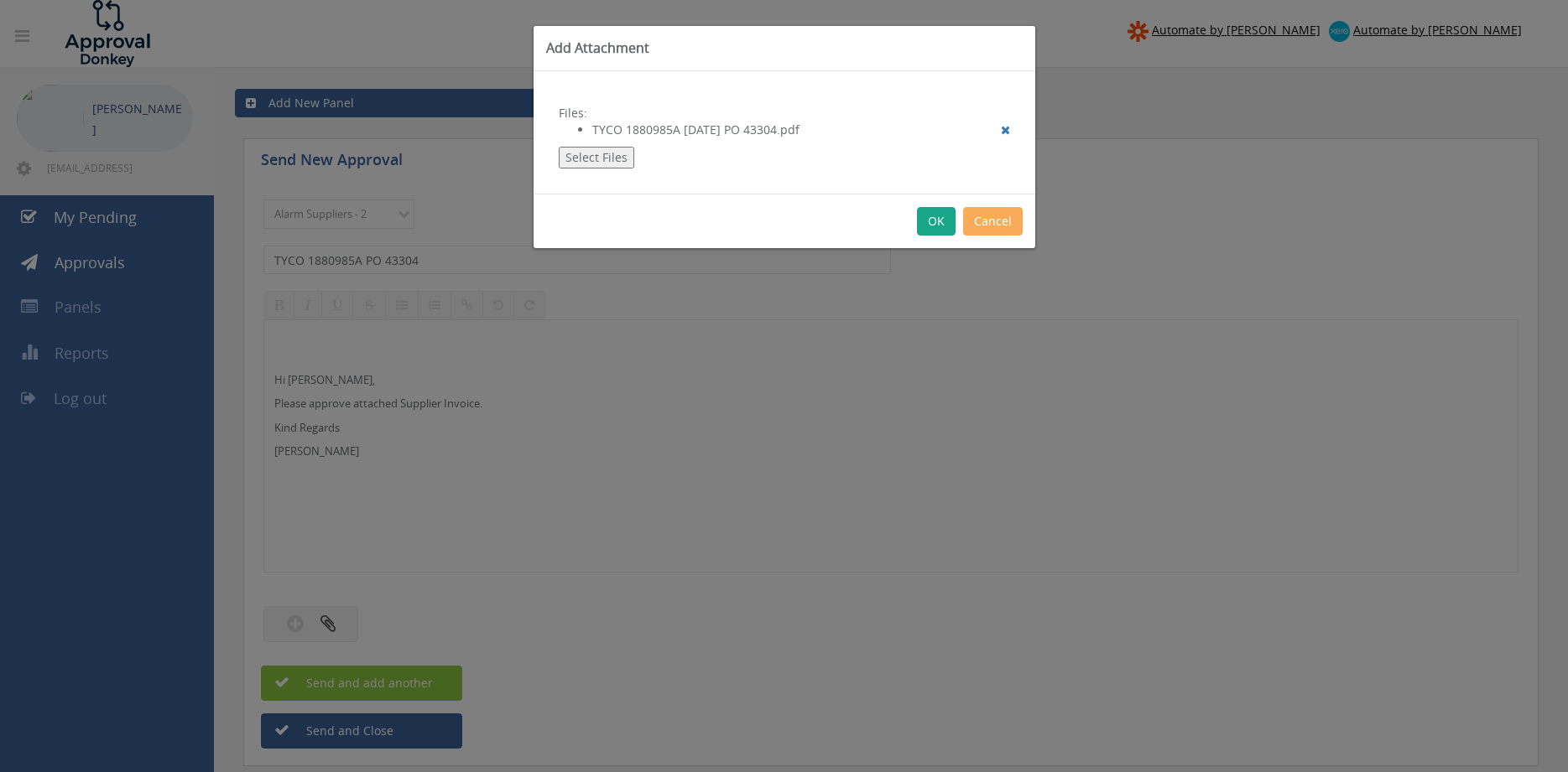
click at [937, 224] on button "OK" at bounding box center [937, 221] width 39 height 29
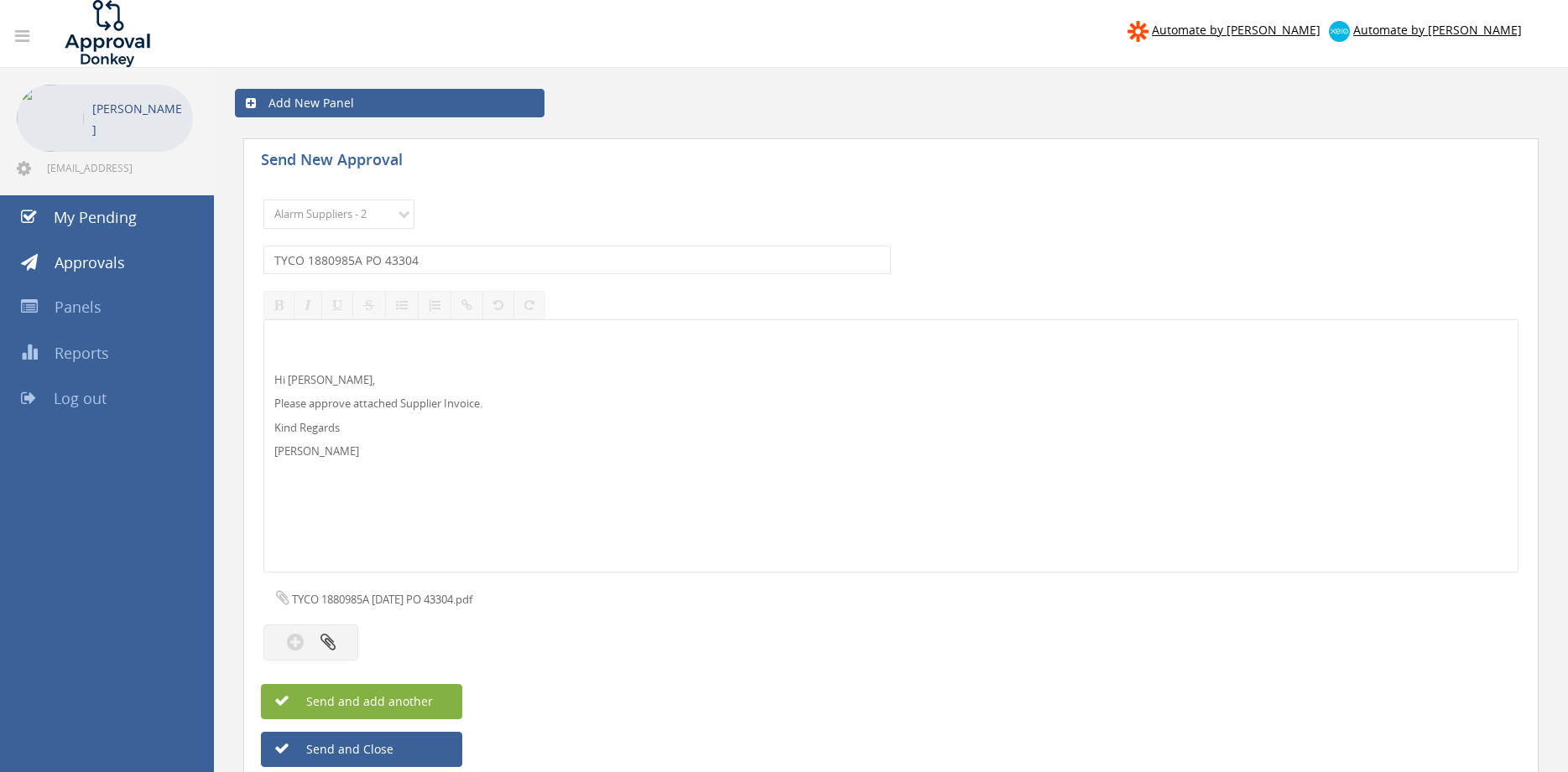
click at [447, 701] on button "Send and add another" at bounding box center [361, 701] width 201 height 35
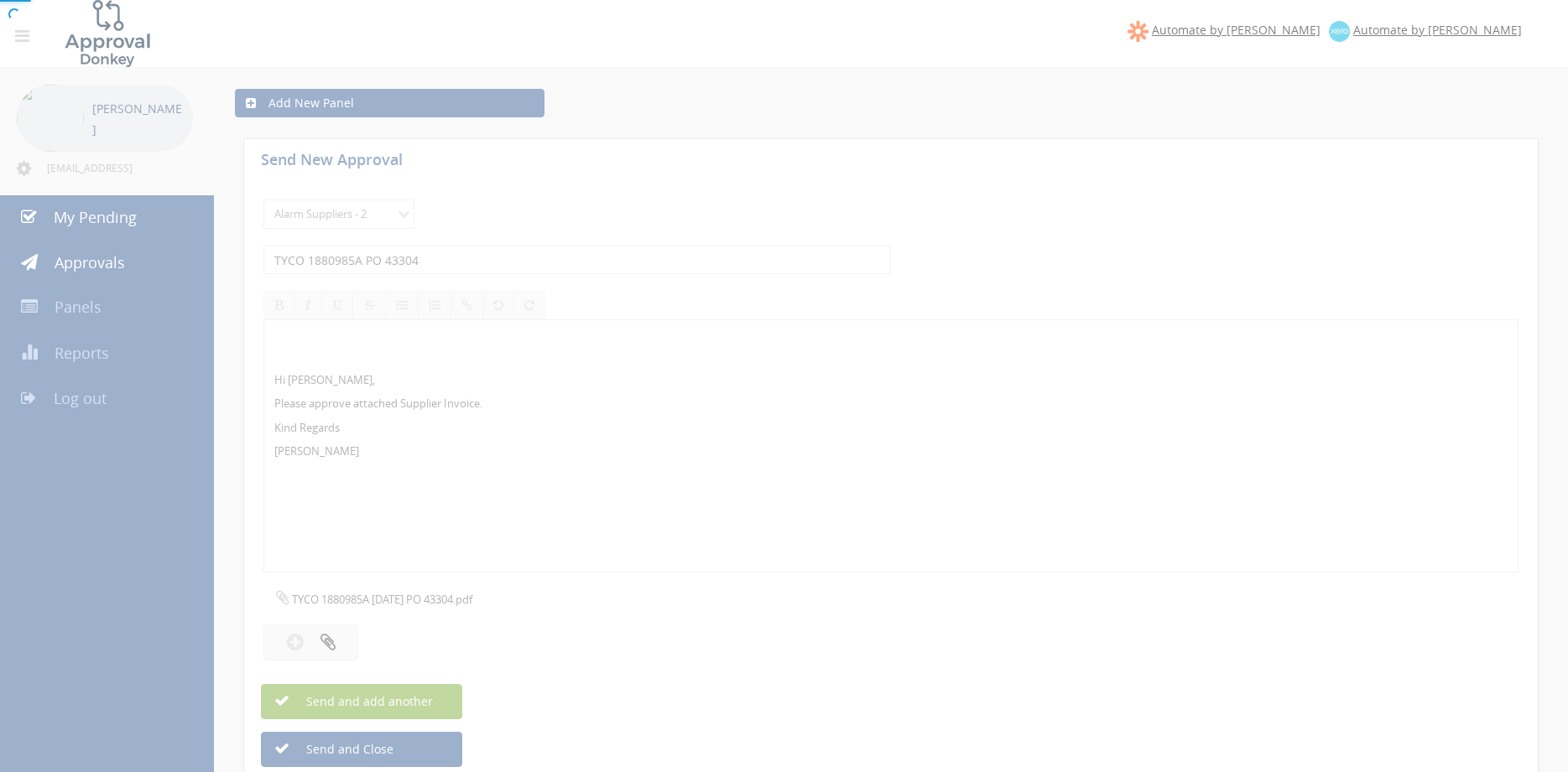
select select
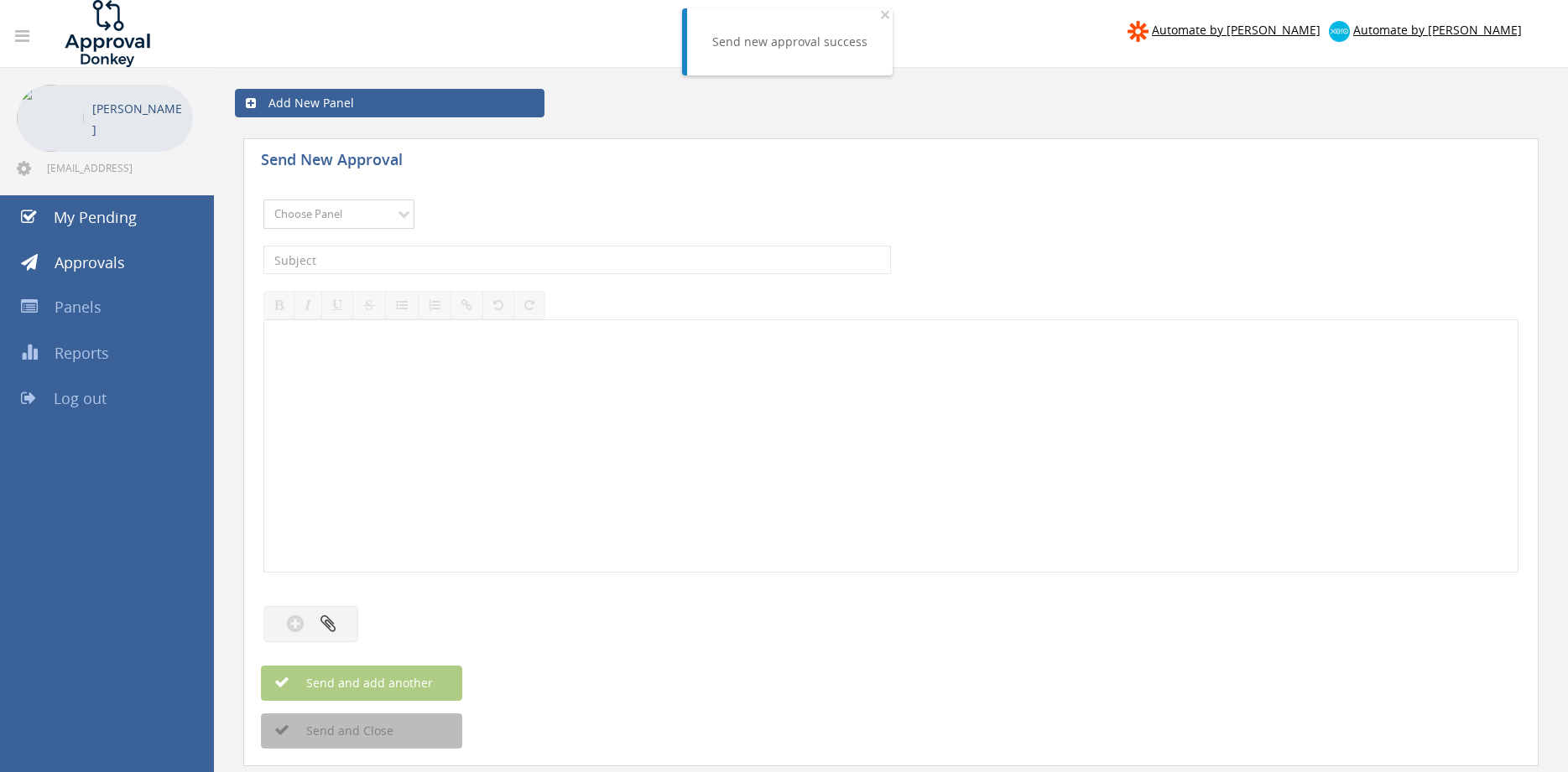
select select "9680"
click option "Alarm Suppliers - 2" at bounding box center [0, 0] width 0 height 0
click at [447, 269] on input "text" at bounding box center [577, 260] width 628 height 29
type input "RAPID BRACKET INV-0244 PO 43551"
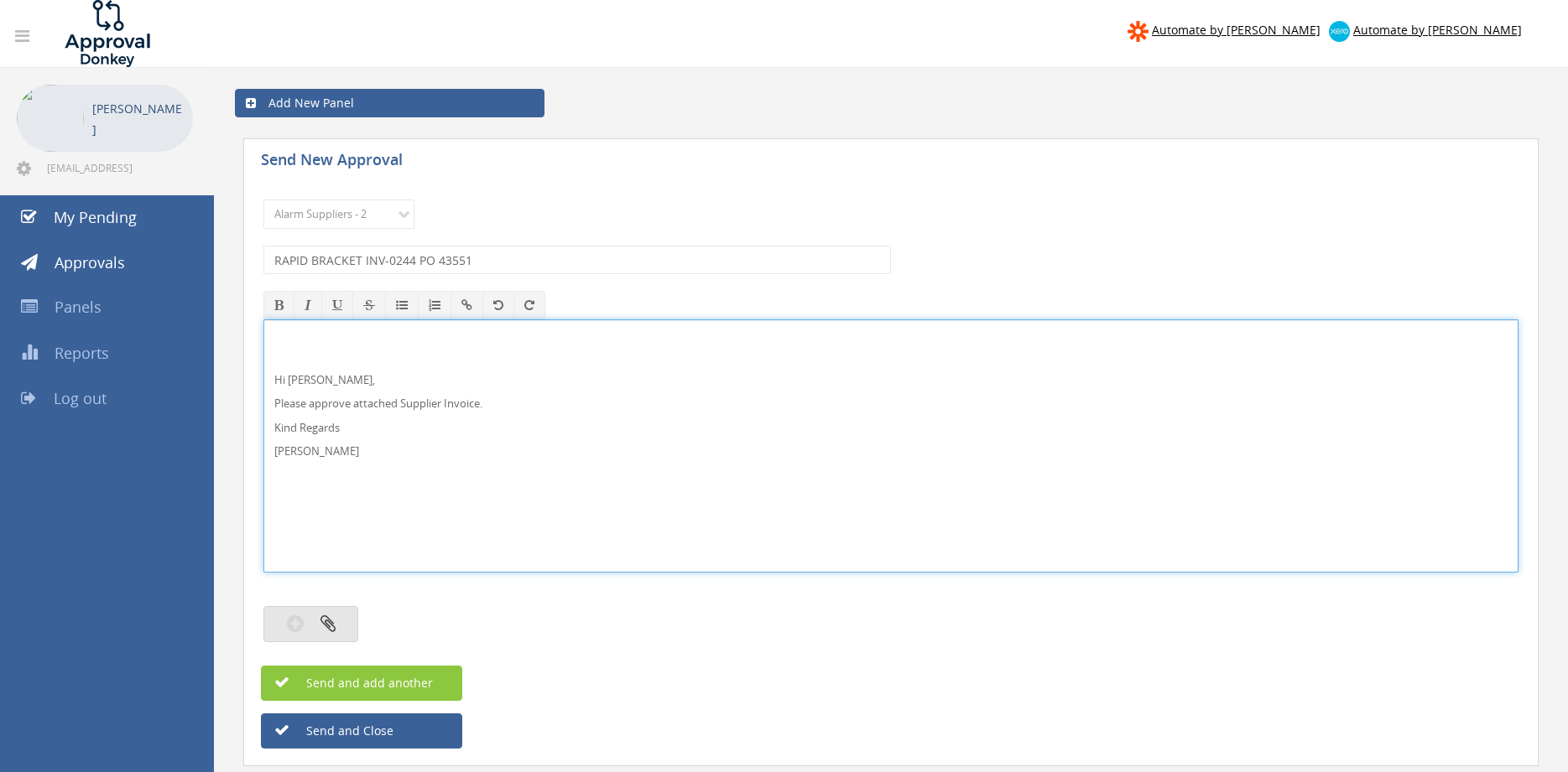
click at [345, 623] on button "button" at bounding box center [311, 624] width 95 height 36
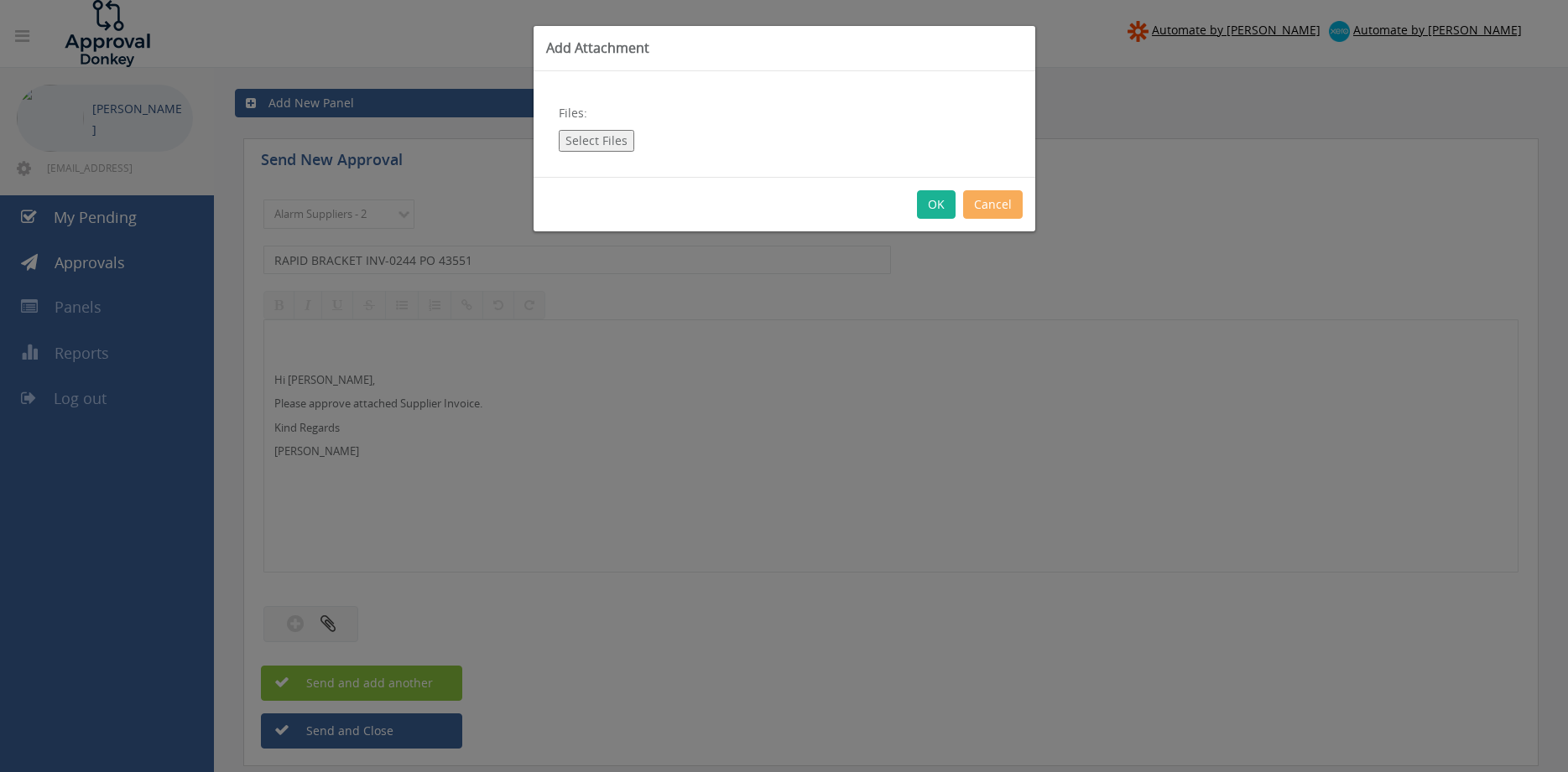
click at [600, 135] on button "Select Files" at bounding box center [596, 140] width 75 height 21
type input "C:\fakepath\RAPID BRACKET INV-0244 [DATE] PO 43551.pdf"
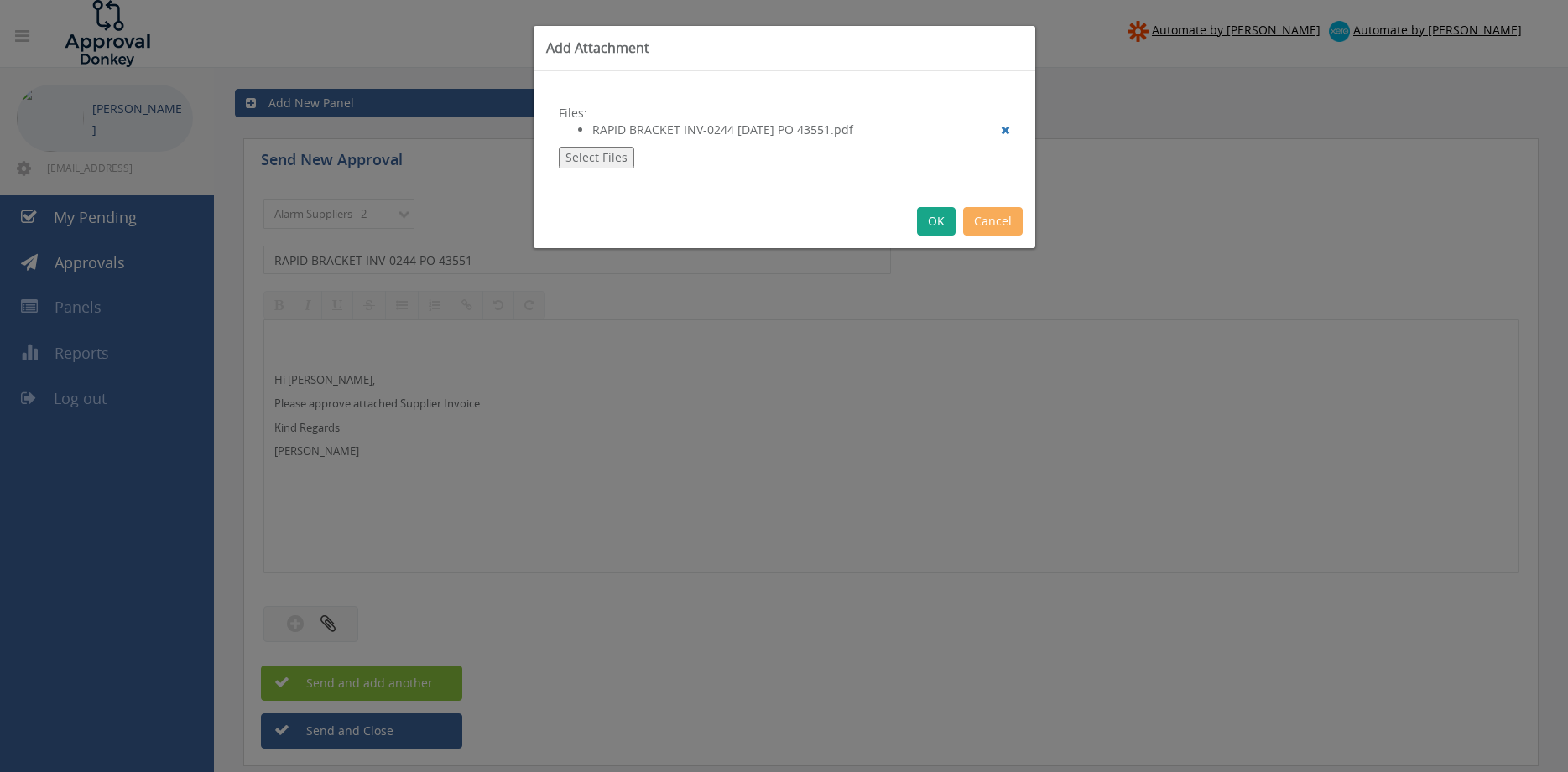
click at [940, 221] on button "OK" at bounding box center [937, 221] width 39 height 29
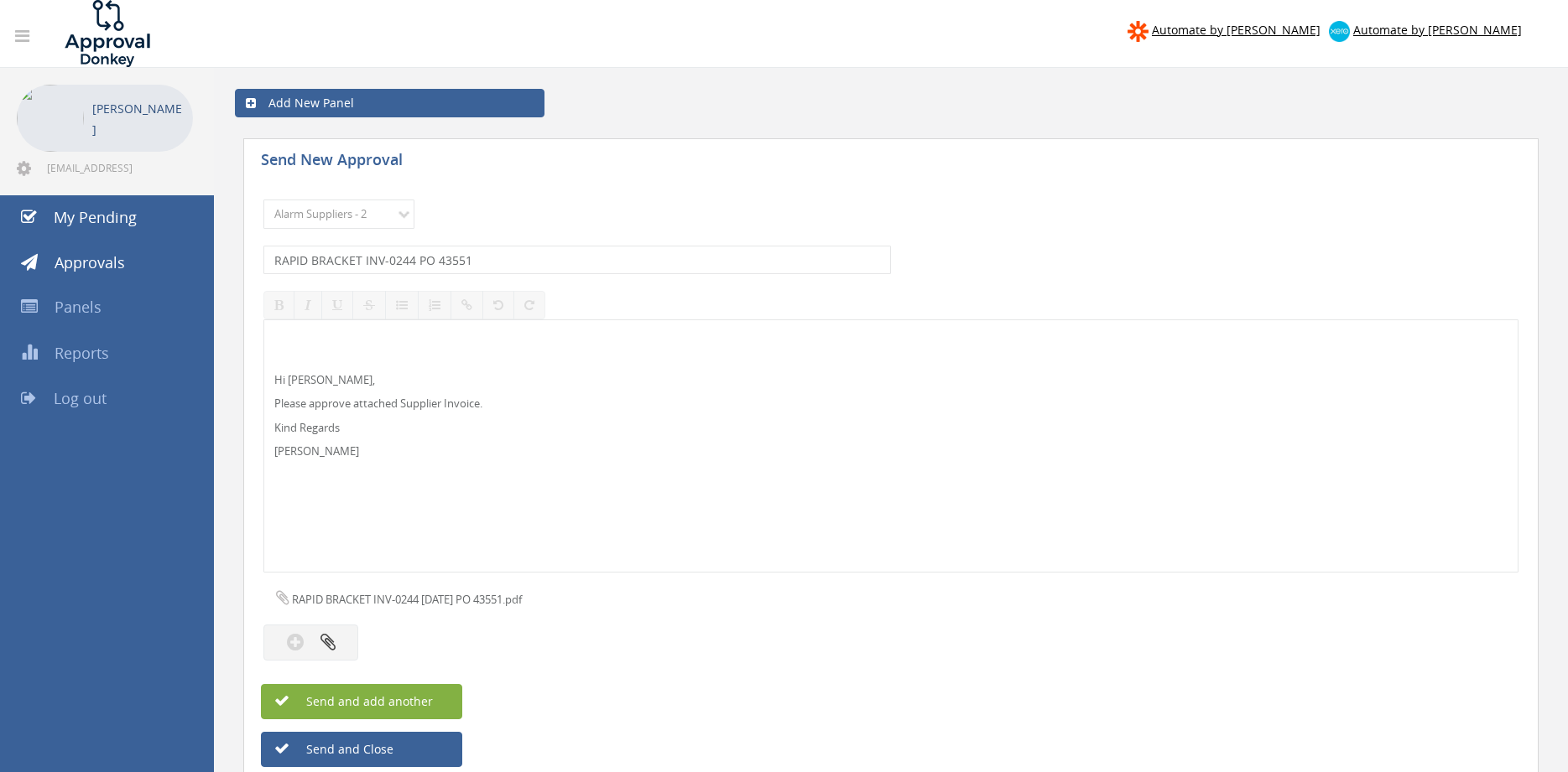
click at [416, 703] on span "Send and add another" at bounding box center [351, 701] width 162 height 16
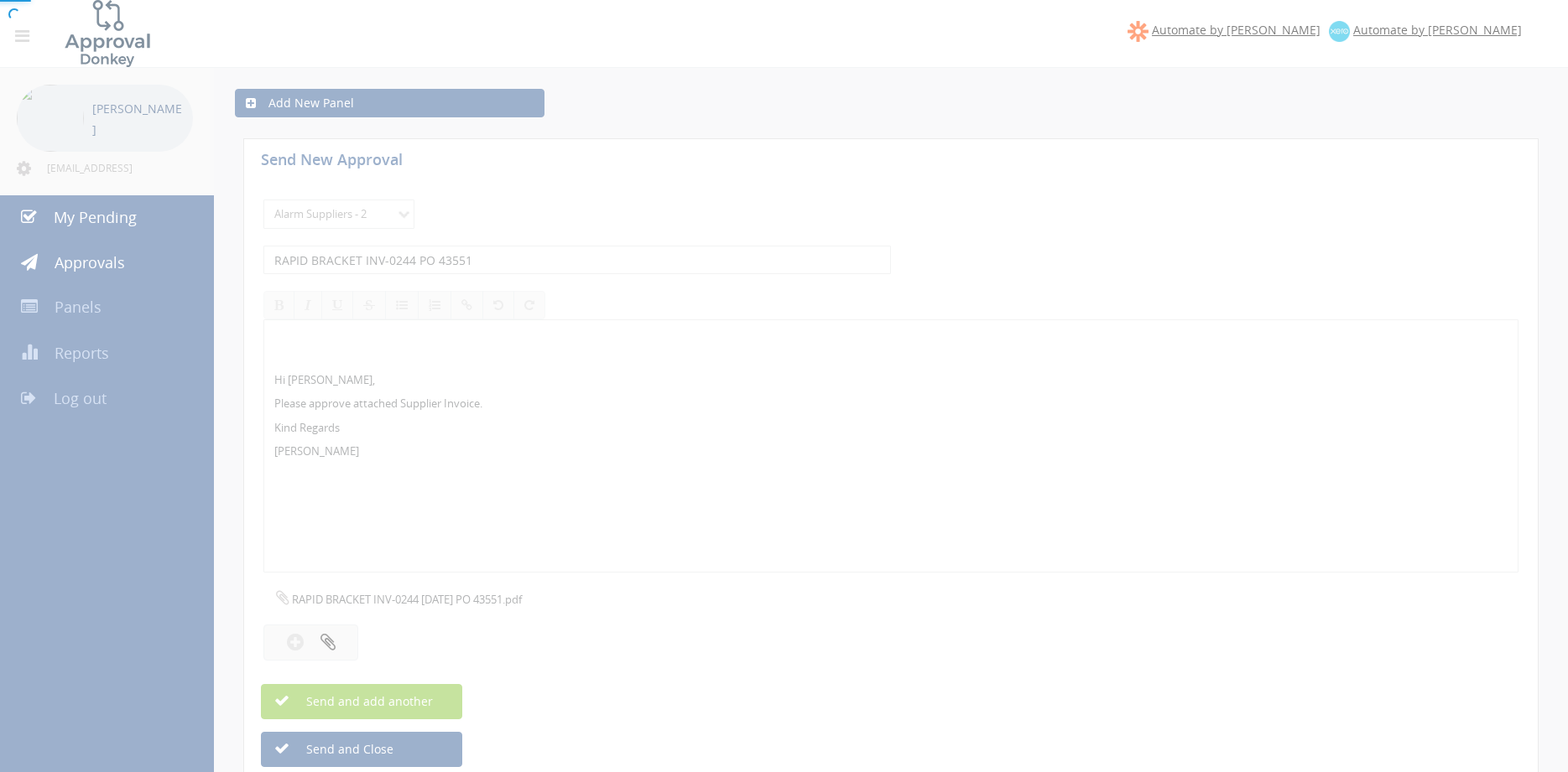
select select
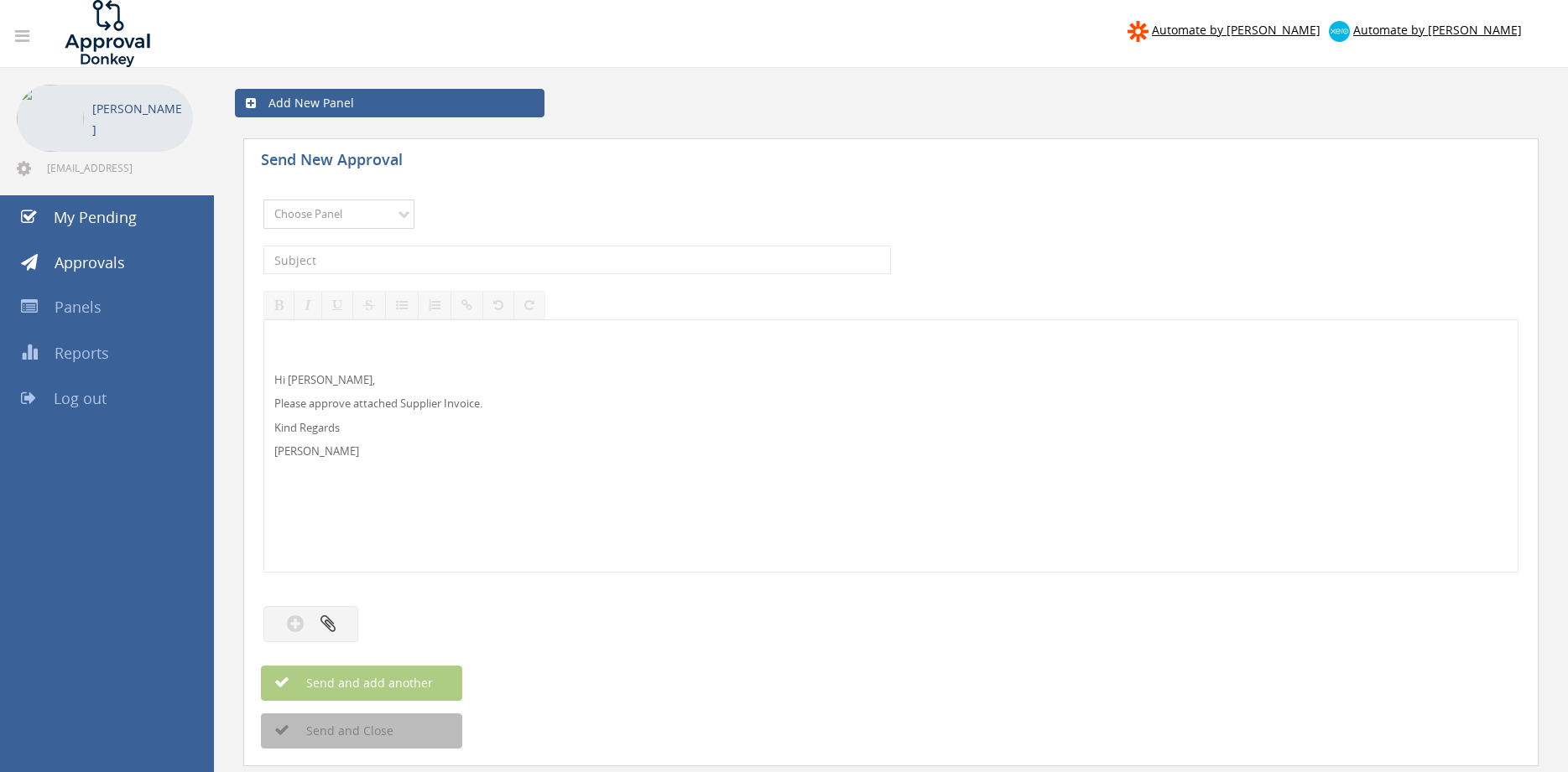
select select "9680"
click option "Alarm Suppliers - 2" at bounding box center [0, 0] width 0 height 0
click at [383, 257] on input "text" at bounding box center [577, 260] width 628 height 29
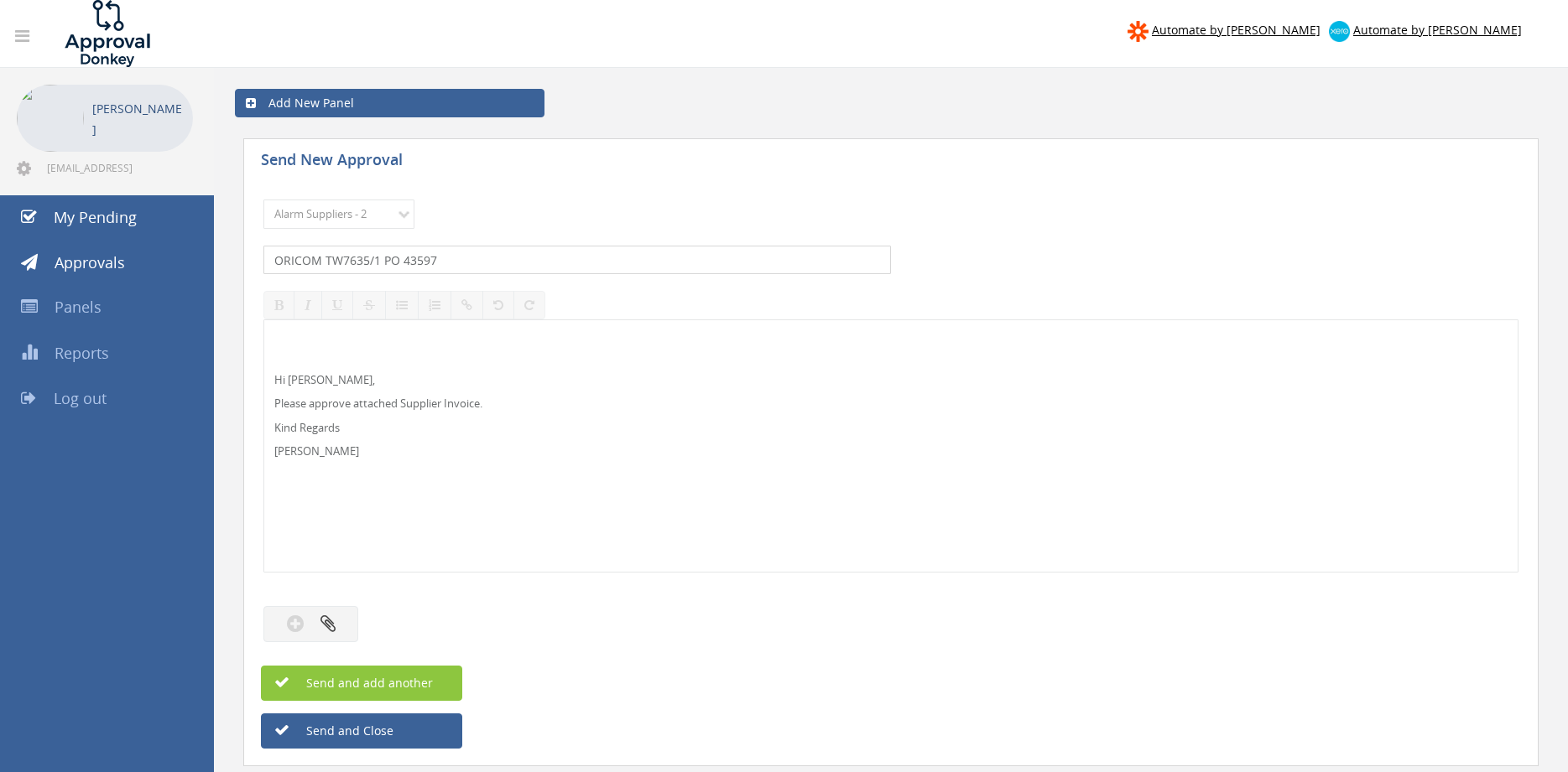
type input "ORICOM TW7635/1 PO 43597"
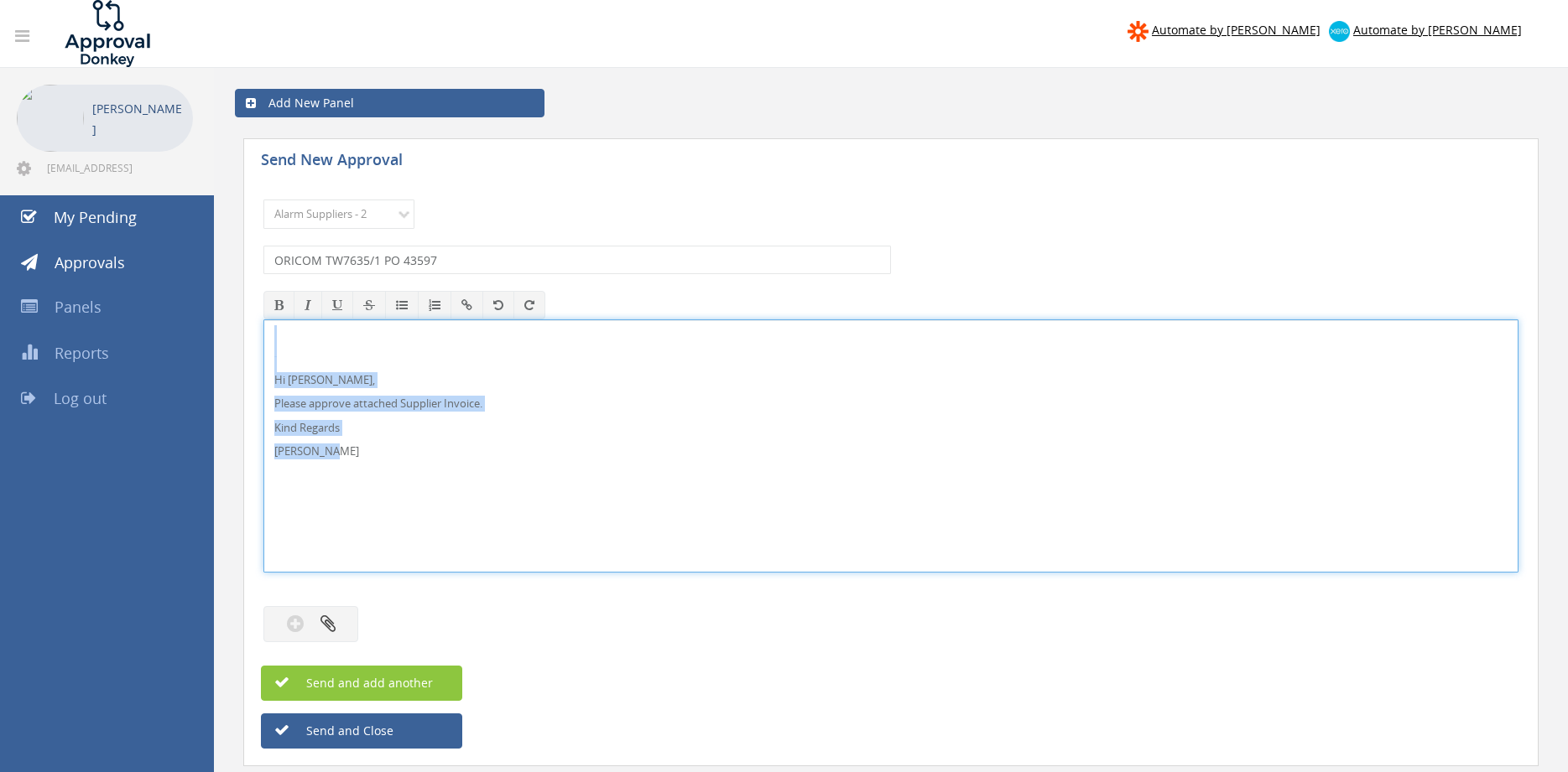
drag, startPoint x: 270, startPoint y: 422, endPoint x: 221, endPoint y: 325, distance: 108.7
click at [264, 325] on div "Hi [PERSON_NAME], Please approve attached Supplier Invoice. Kind Regards [PERSO…" at bounding box center [891, 445] width 1255 height 253
copy div "Hi [PERSON_NAME], Please approve attached Supplier Invoice. Kind Regards [PERSO…"
click at [348, 625] on button "button" at bounding box center [311, 624] width 95 height 36
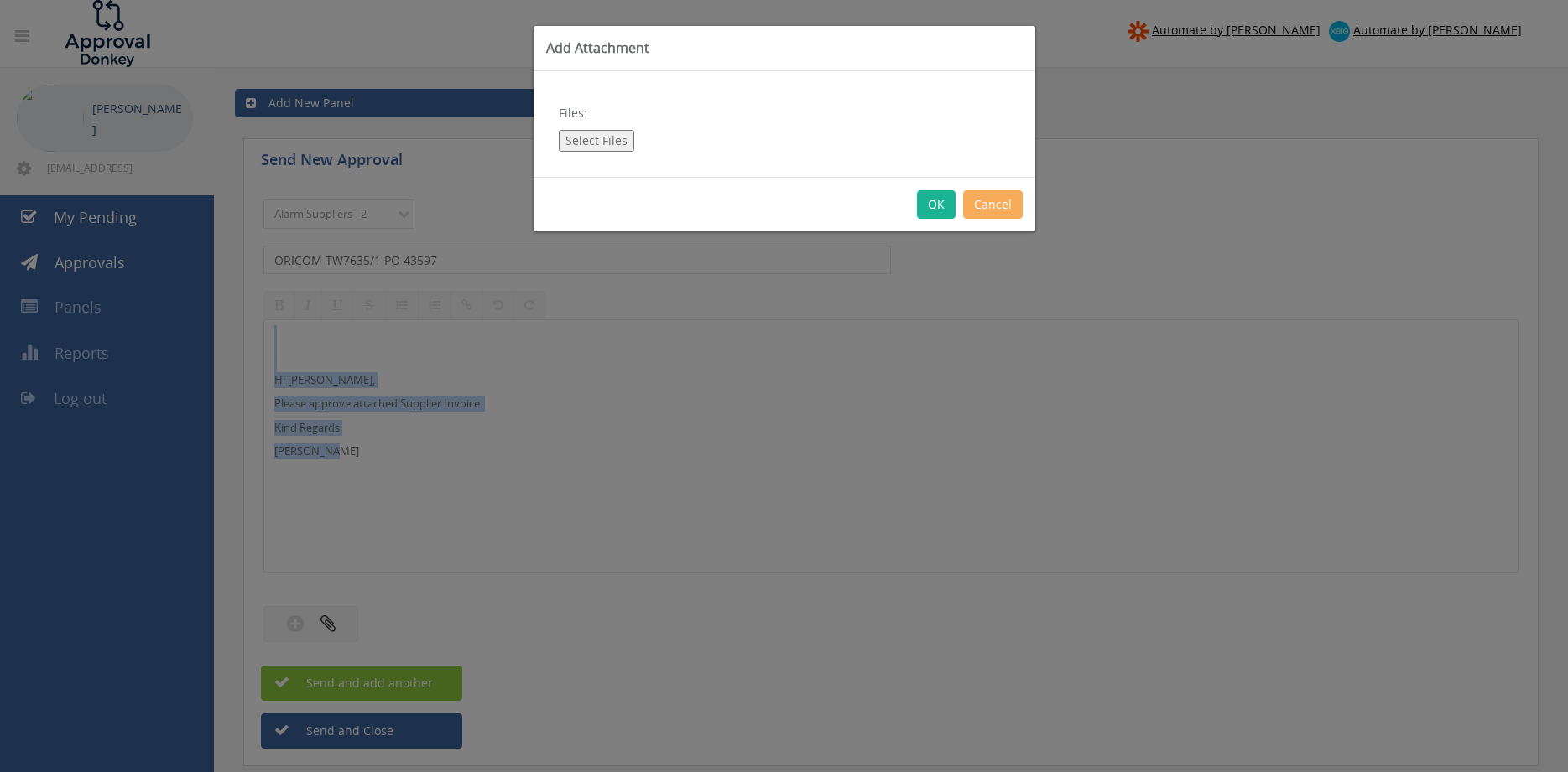
click at [602, 137] on button "Select Files" at bounding box center [596, 140] width 75 height 21
type input "C:\fakepath\ORICOM TW7635-1 [DATE] PO 43597.pdf"
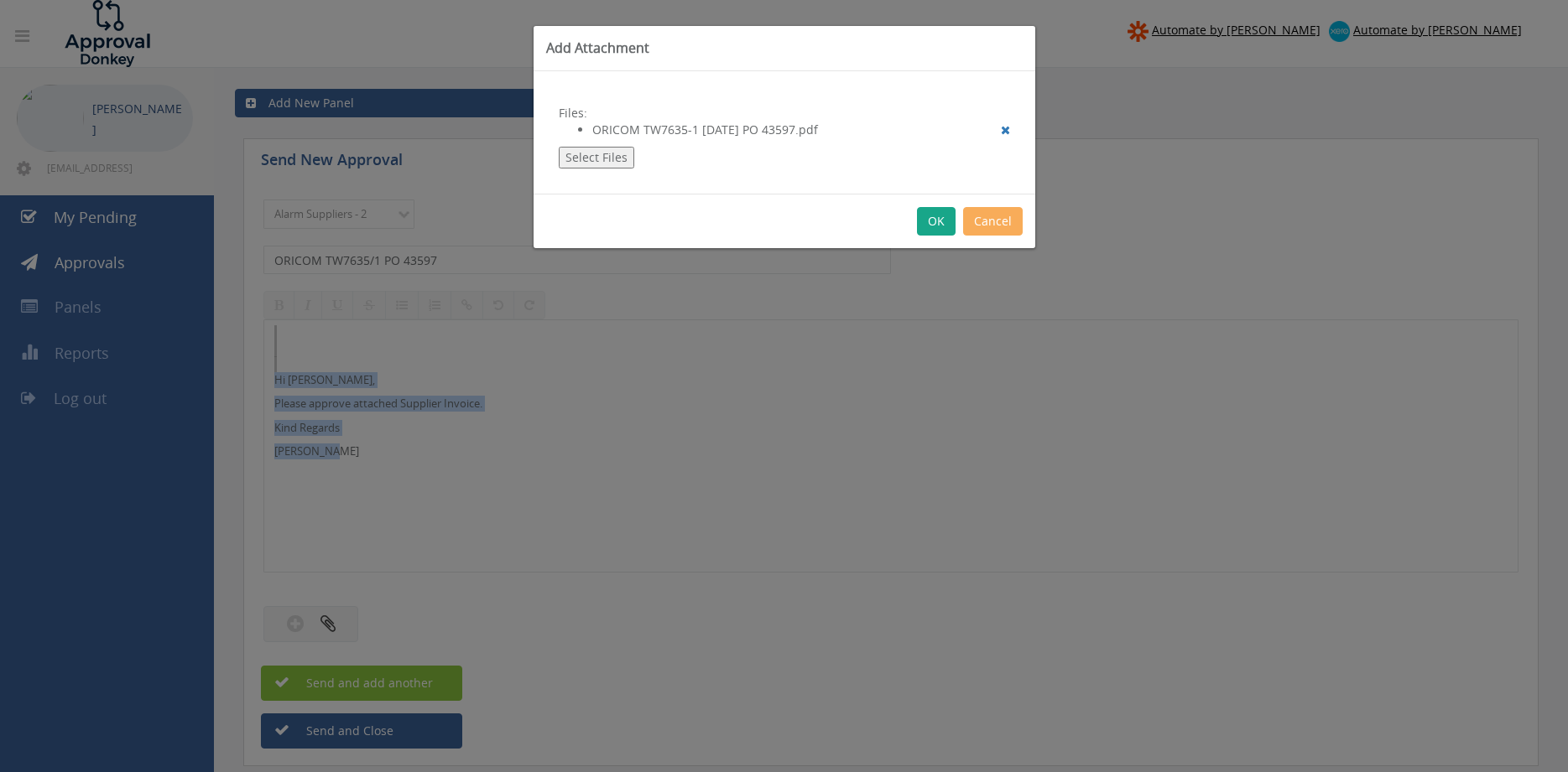
click at [934, 225] on button "OK" at bounding box center [937, 221] width 39 height 29
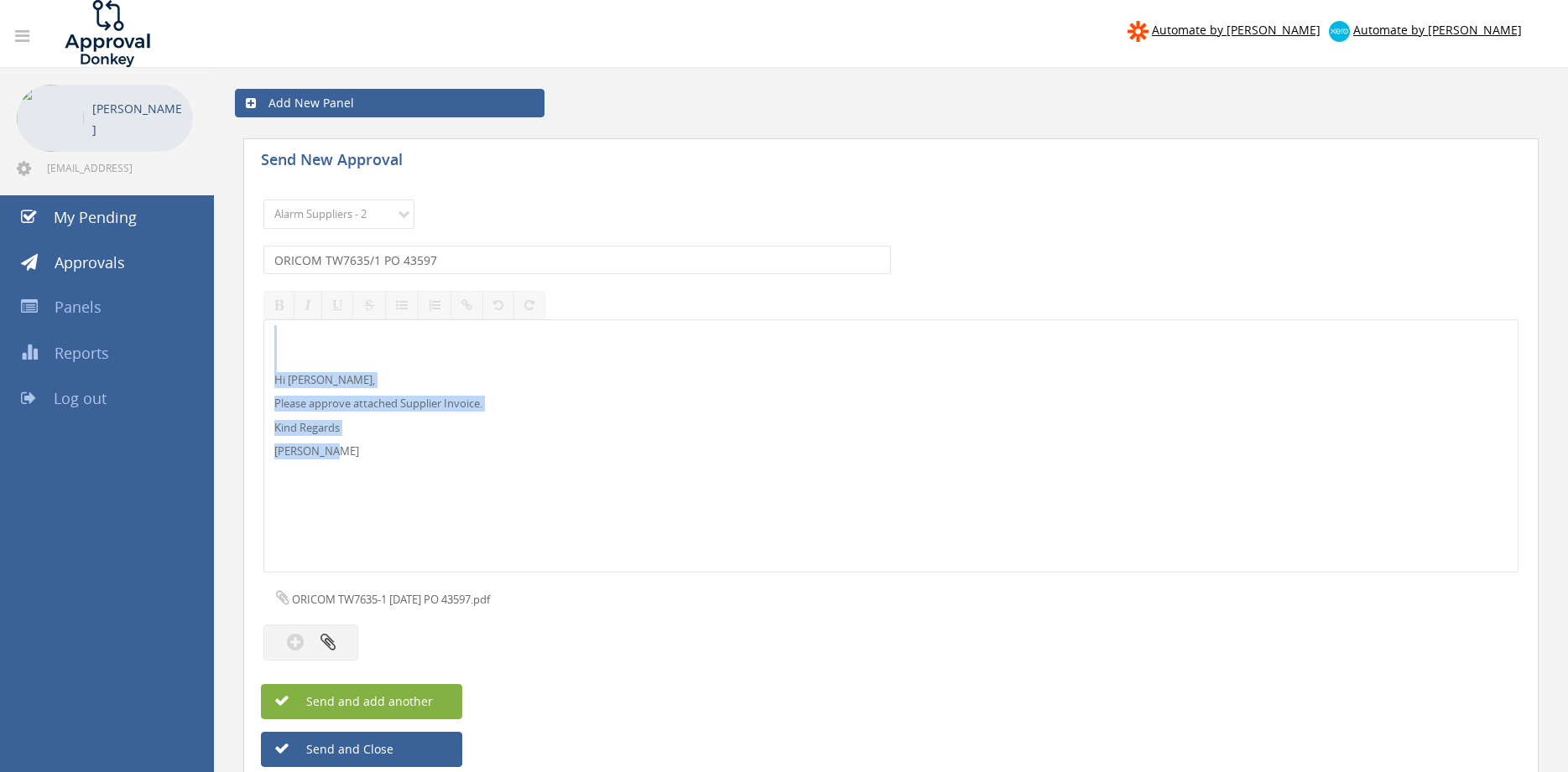
click at [431, 707] on span "Send and add another" at bounding box center [351, 701] width 162 height 16
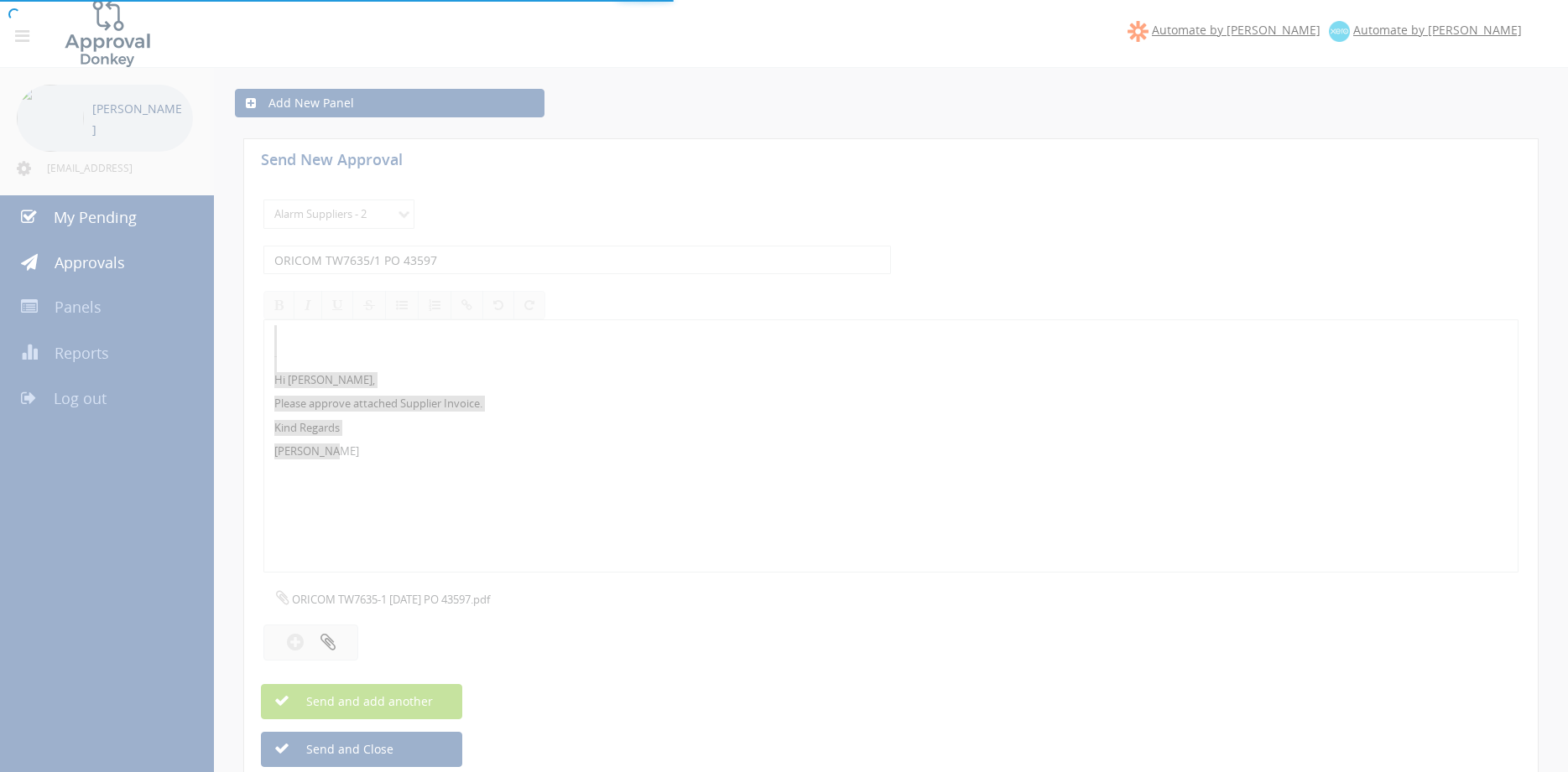
select select
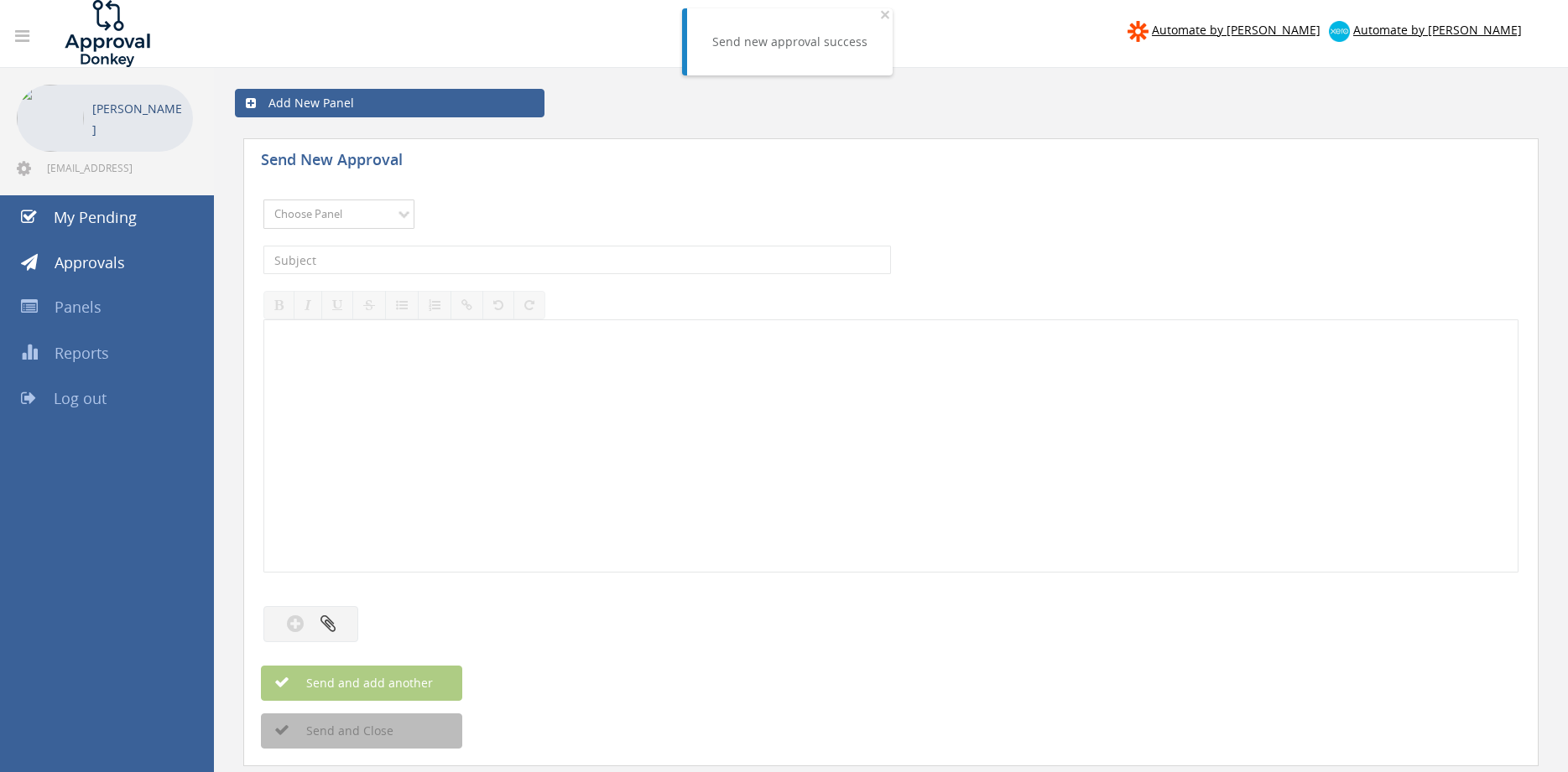
select select "9680"
click option "Alarm Suppliers - 2" at bounding box center [0, 0] width 0 height 0
click at [469, 265] on input "text" at bounding box center [577, 260] width 628 height 29
type input "OLYMPIC 120210 PO 43569"
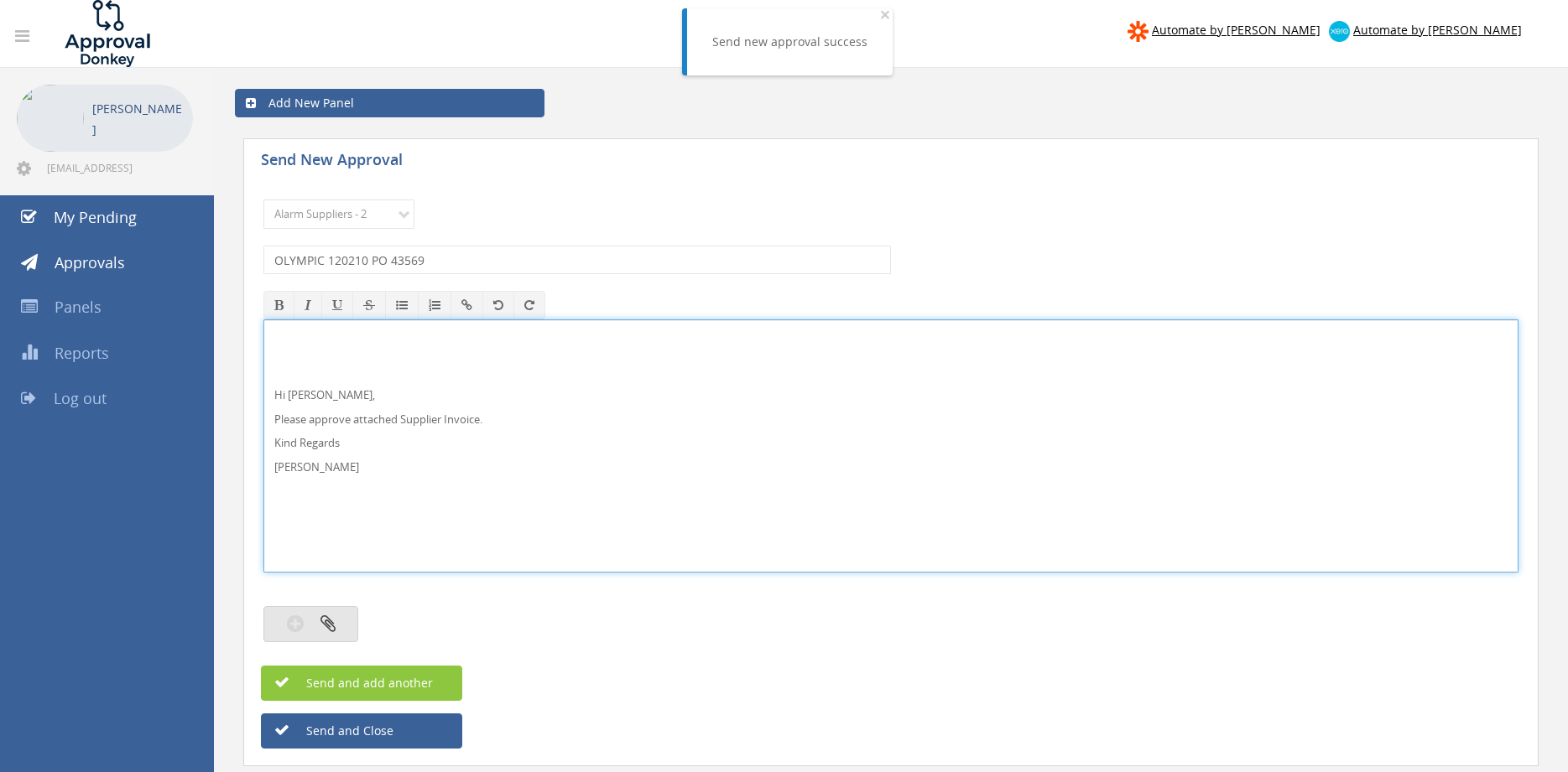
click at [348, 626] on button "button" at bounding box center [311, 624] width 95 height 36
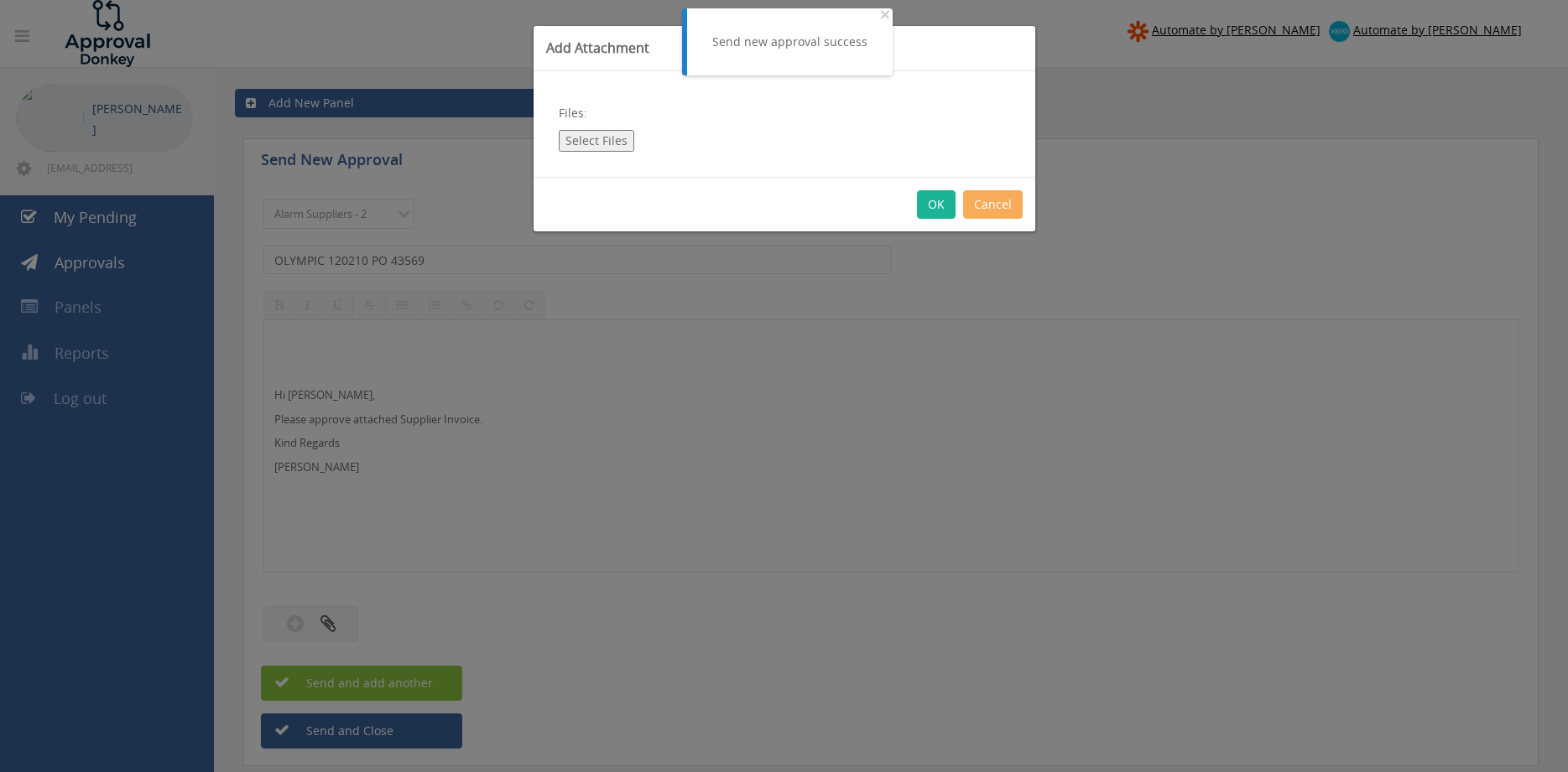
click at [604, 140] on button "Select Files" at bounding box center [596, 140] width 75 height 21
type input "C:\fakepath\OLYMPIC [DATE] 19.09.25 PO 43569.pdf"
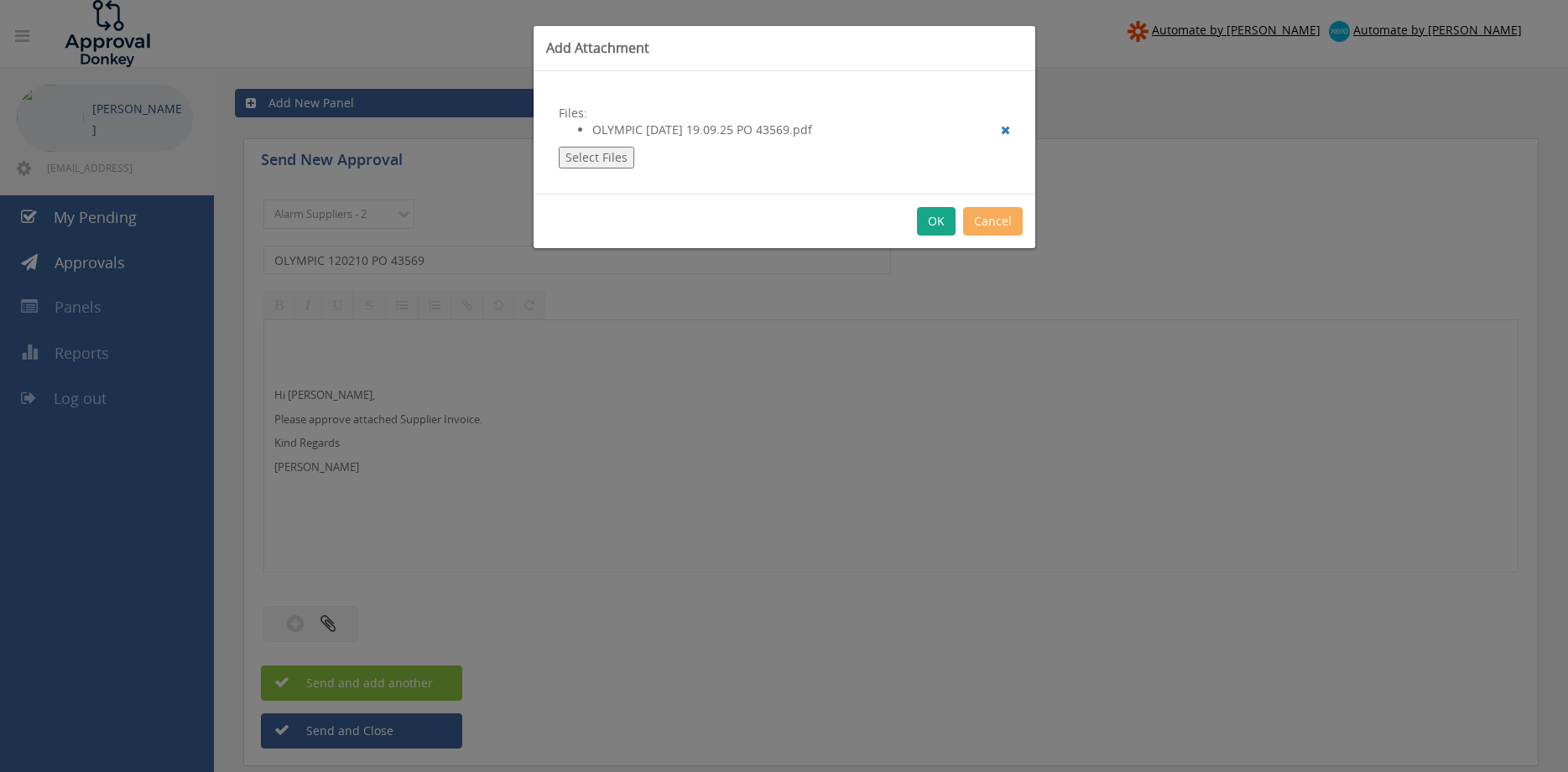
click at [933, 219] on button "OK" at bounding box center [937, 221] width 39 height 29
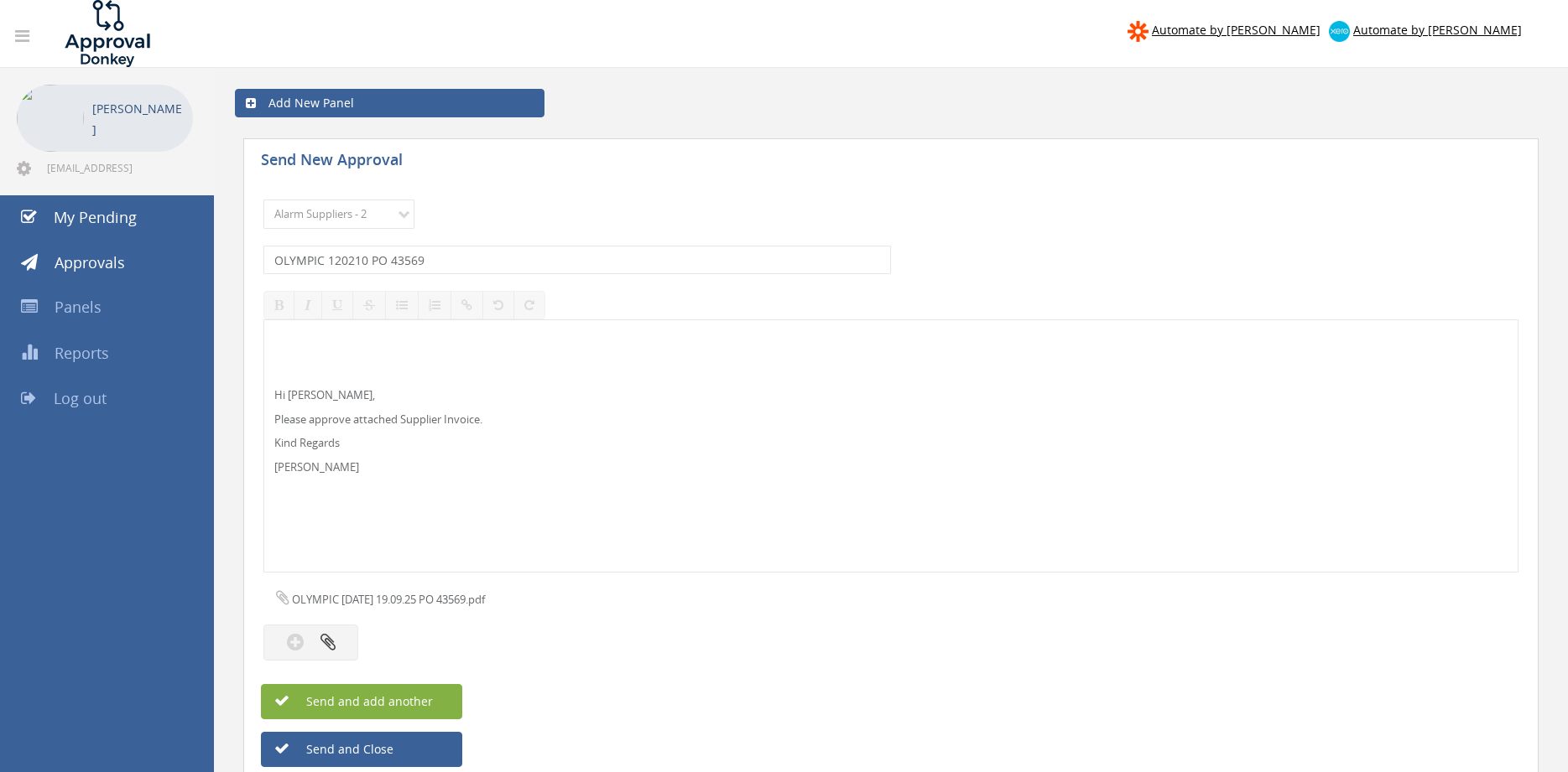
click at [435, 704] on button "Send and add another" at bounding box center [361, 701] width 201 height 35
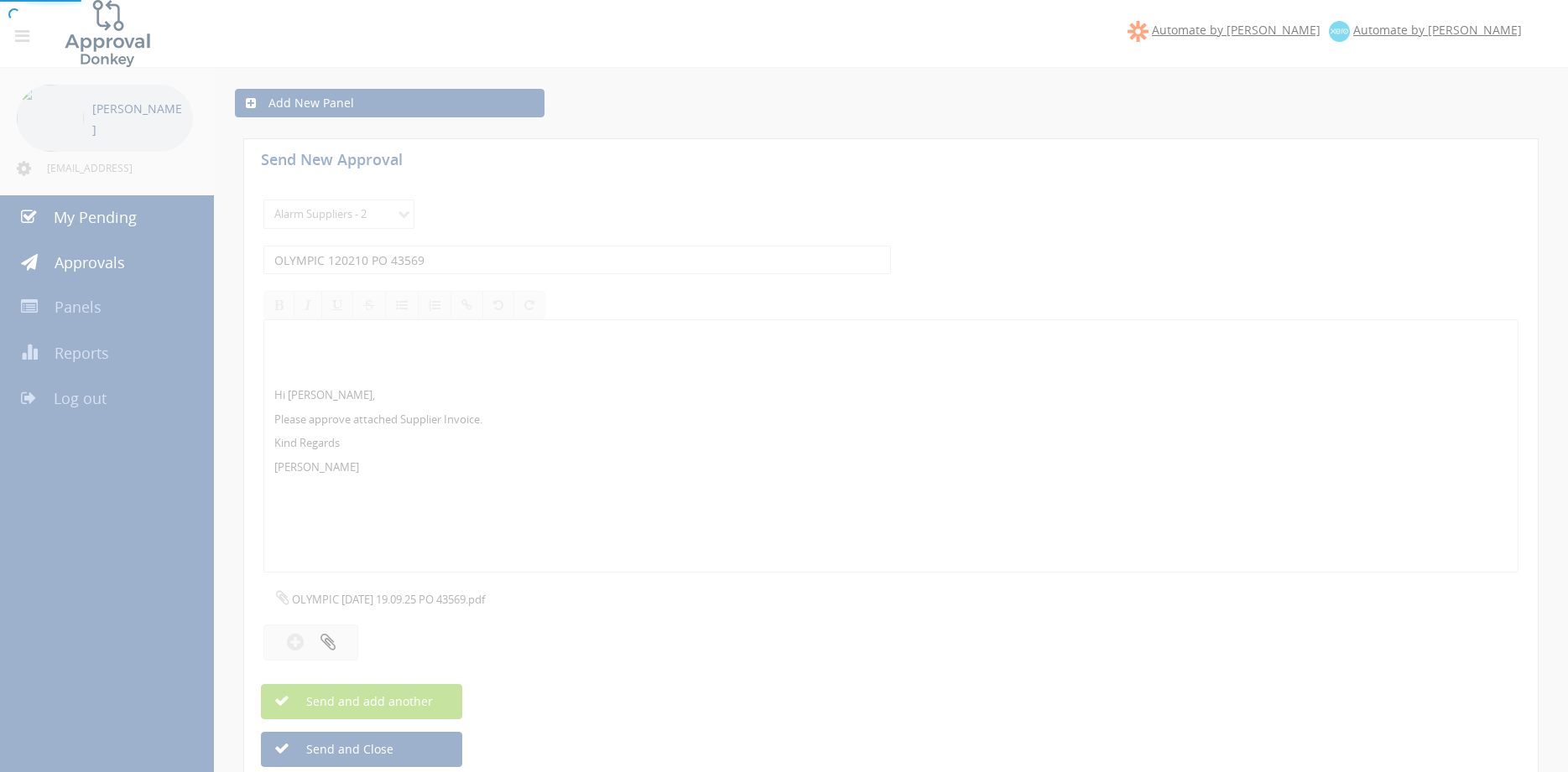
select select
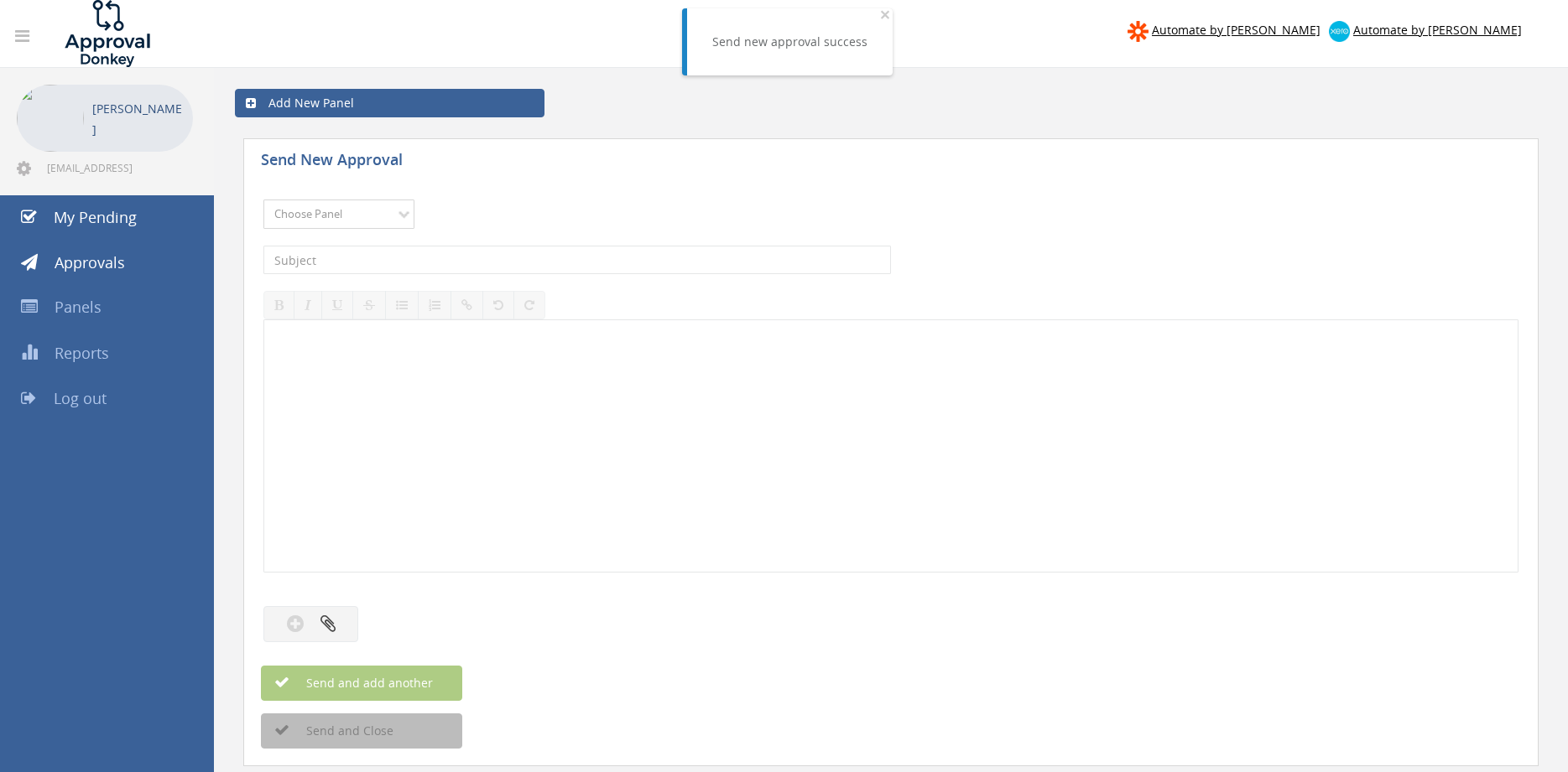
select select "9680"
click option "Alarm Suppliers - 2" at bounding box center [0, 0] width 0 height 0
click at [460, 264] on input "text" at bounding box center [577, 260] width 628 height 29
type input "OLYMPIC 120025 PO 43465"
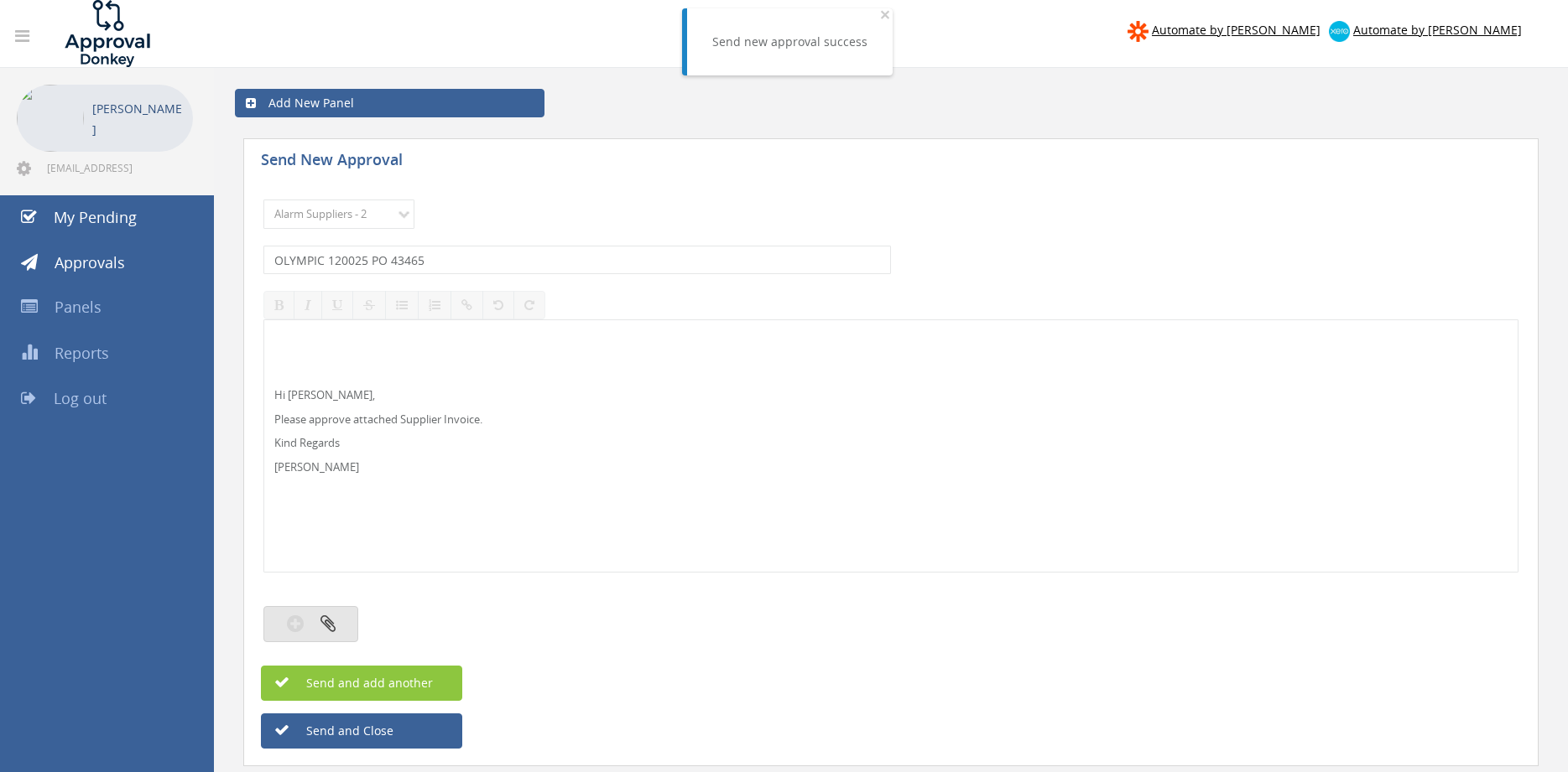
click at [340, 632] on button "button" at bounding box center [311, 624] width 95 height 36
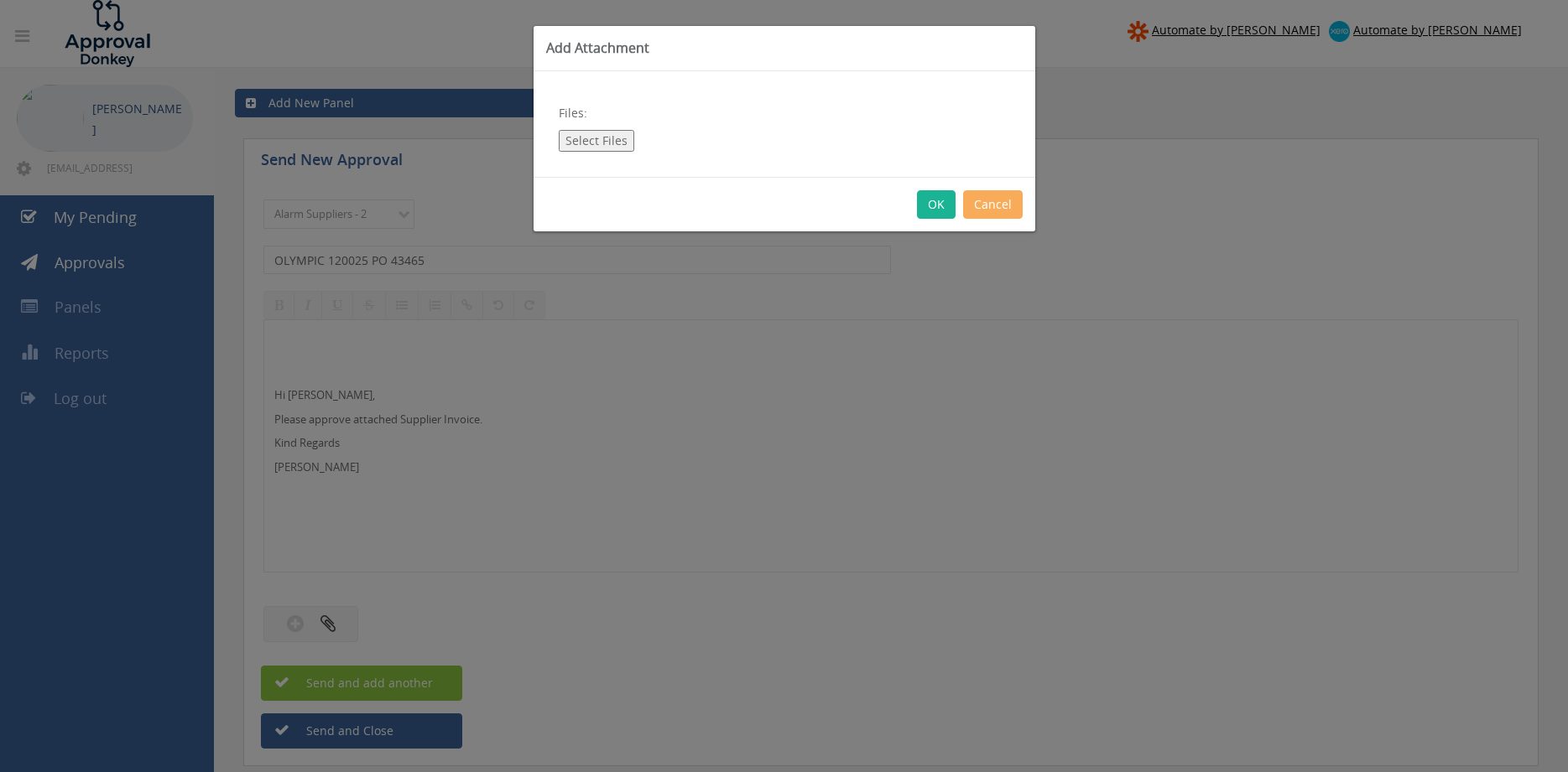
click at [614, 144] on button "Select Files" at bounding box center [596, 140] width 75 height 21
type input "C:\fakepath\OLYMPIC 120025 [DATE] PO 43465.pdf"
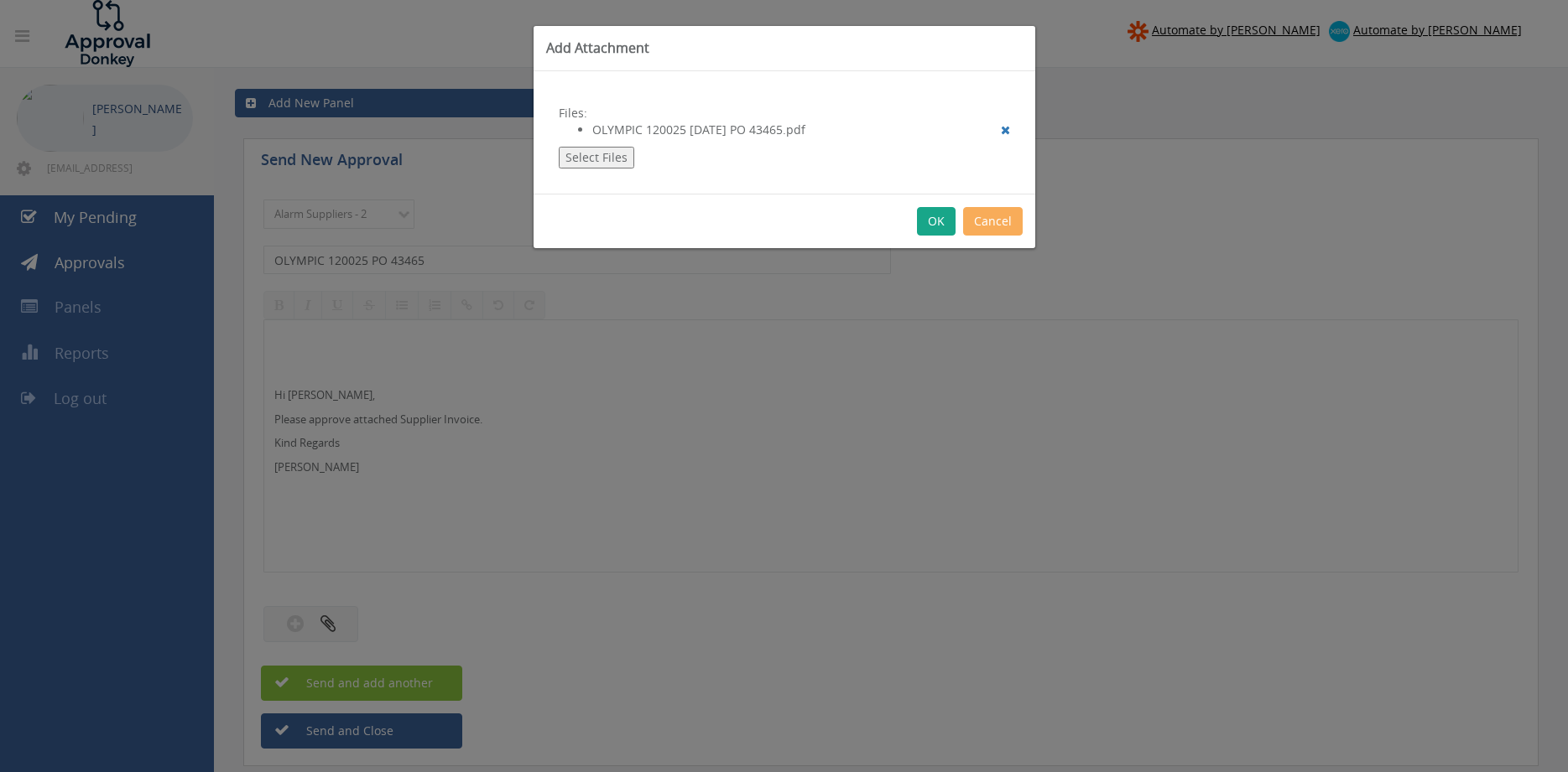
click at [938, 229] on button "OK" at bounding box center [937, 221] width 39 height 29
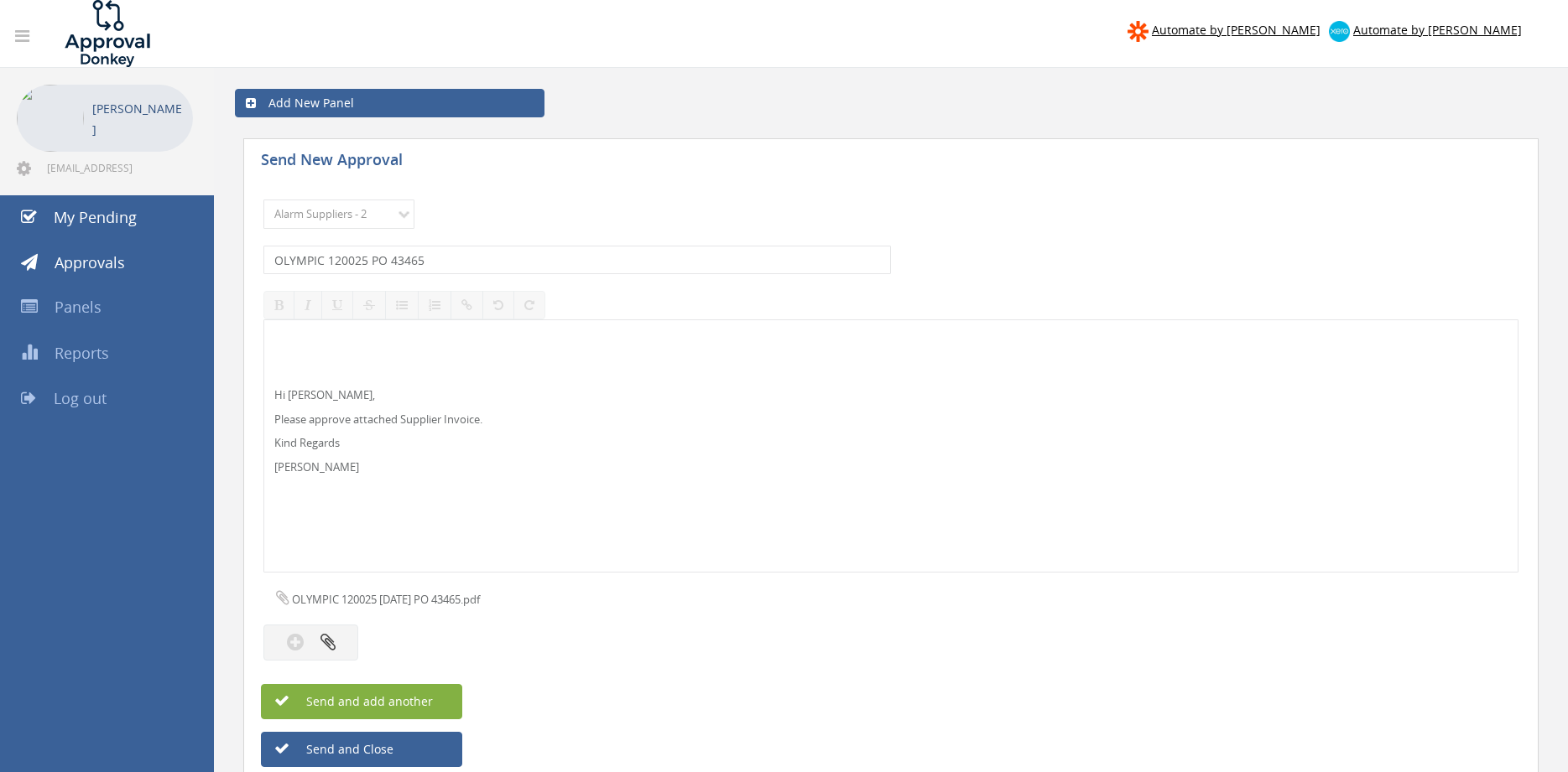
click at [434, 700] on button "Send and add another" at bounding box center [361, 701] width 201 height 35
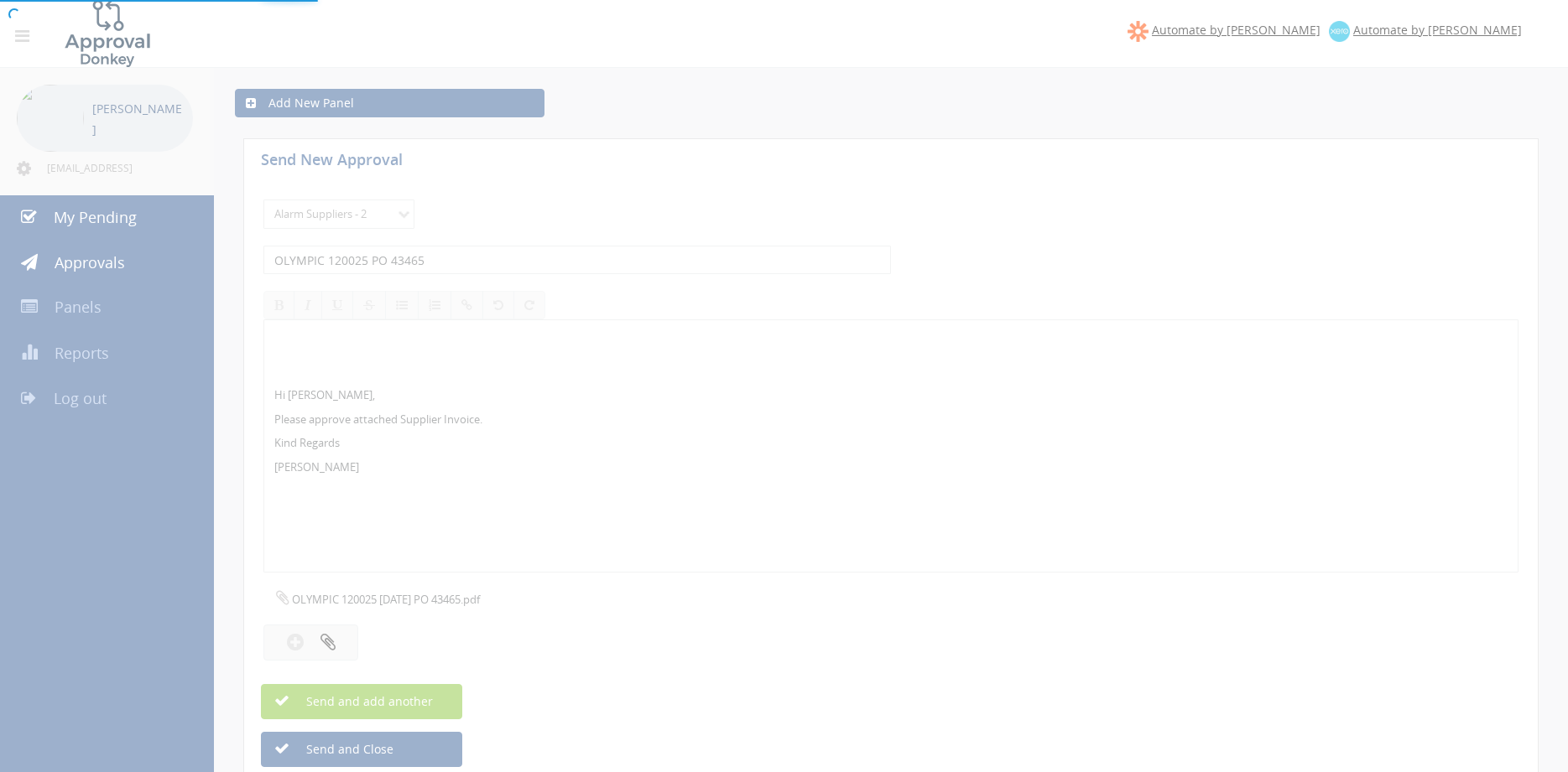
select select
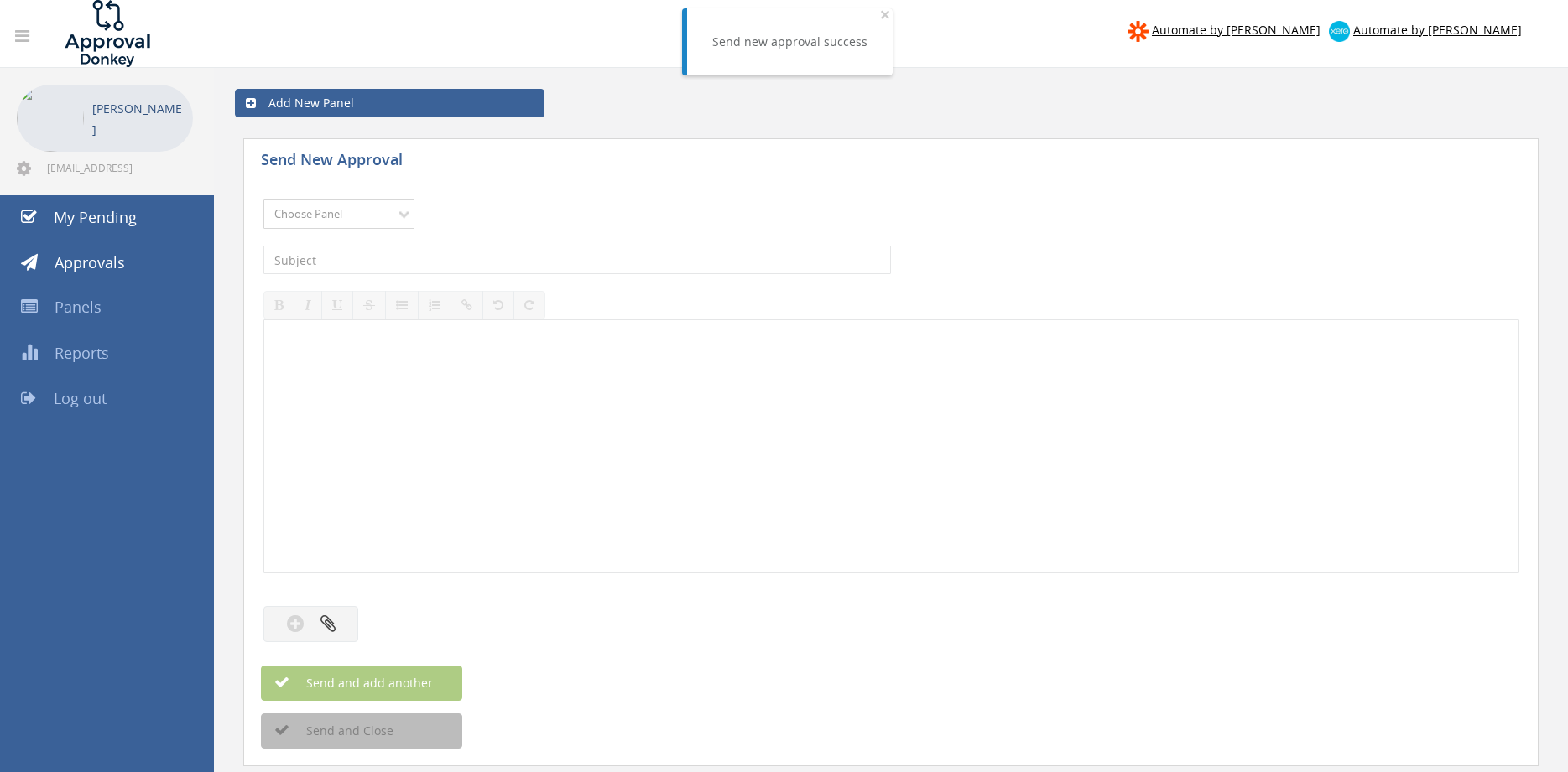
select select "9680"
click option "Alarm Suppliers - 2" at bounding box center [0, 0] width 0 height 0
click at [442, 257] on input "text" at bounding box center [577, 260] width 628 height 29
type input "KIDDE 2000057572 PO 43566"
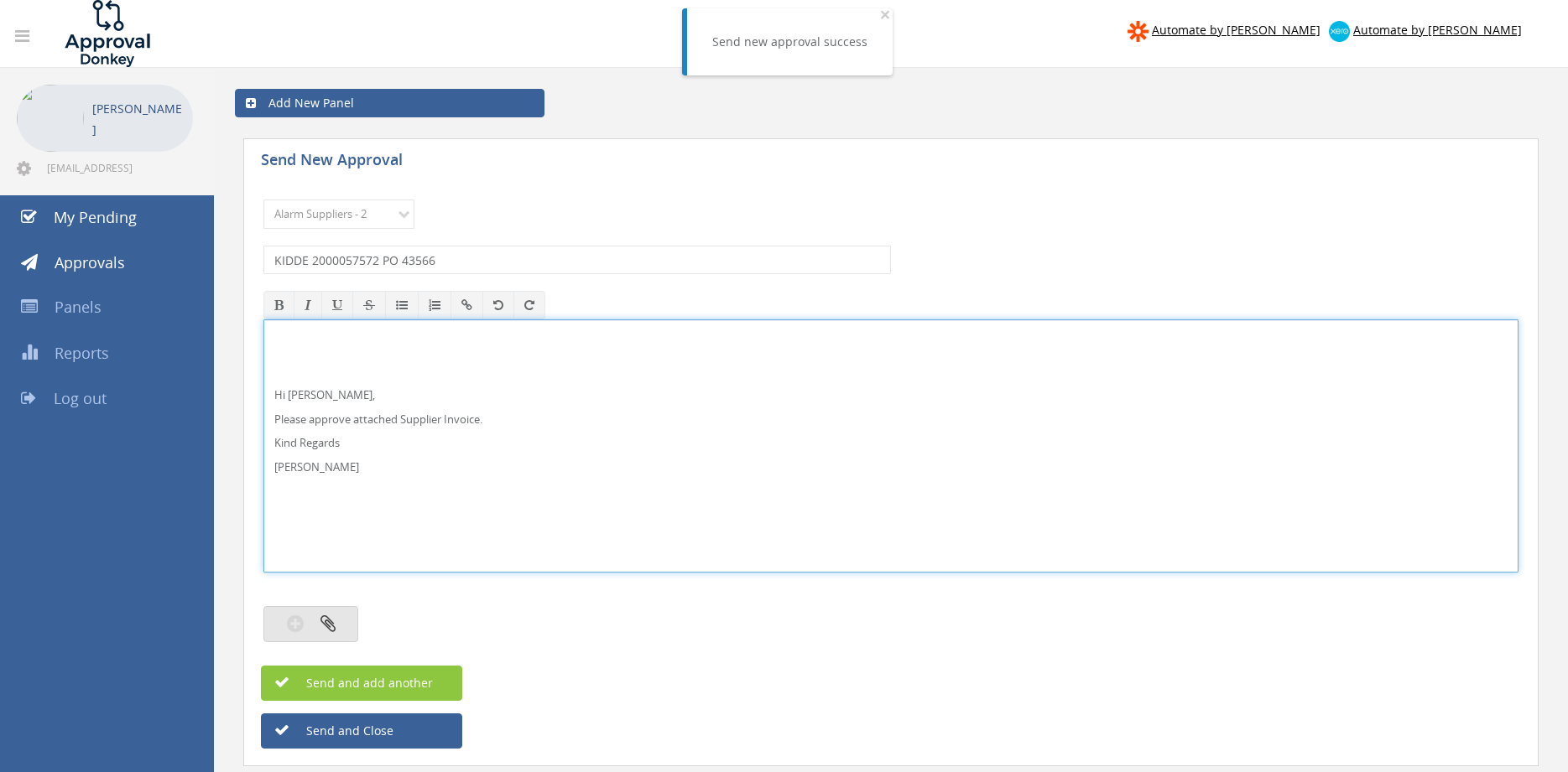
click at [340, 637] on button "button" at bounding box center [311, 624] width 95 height 36
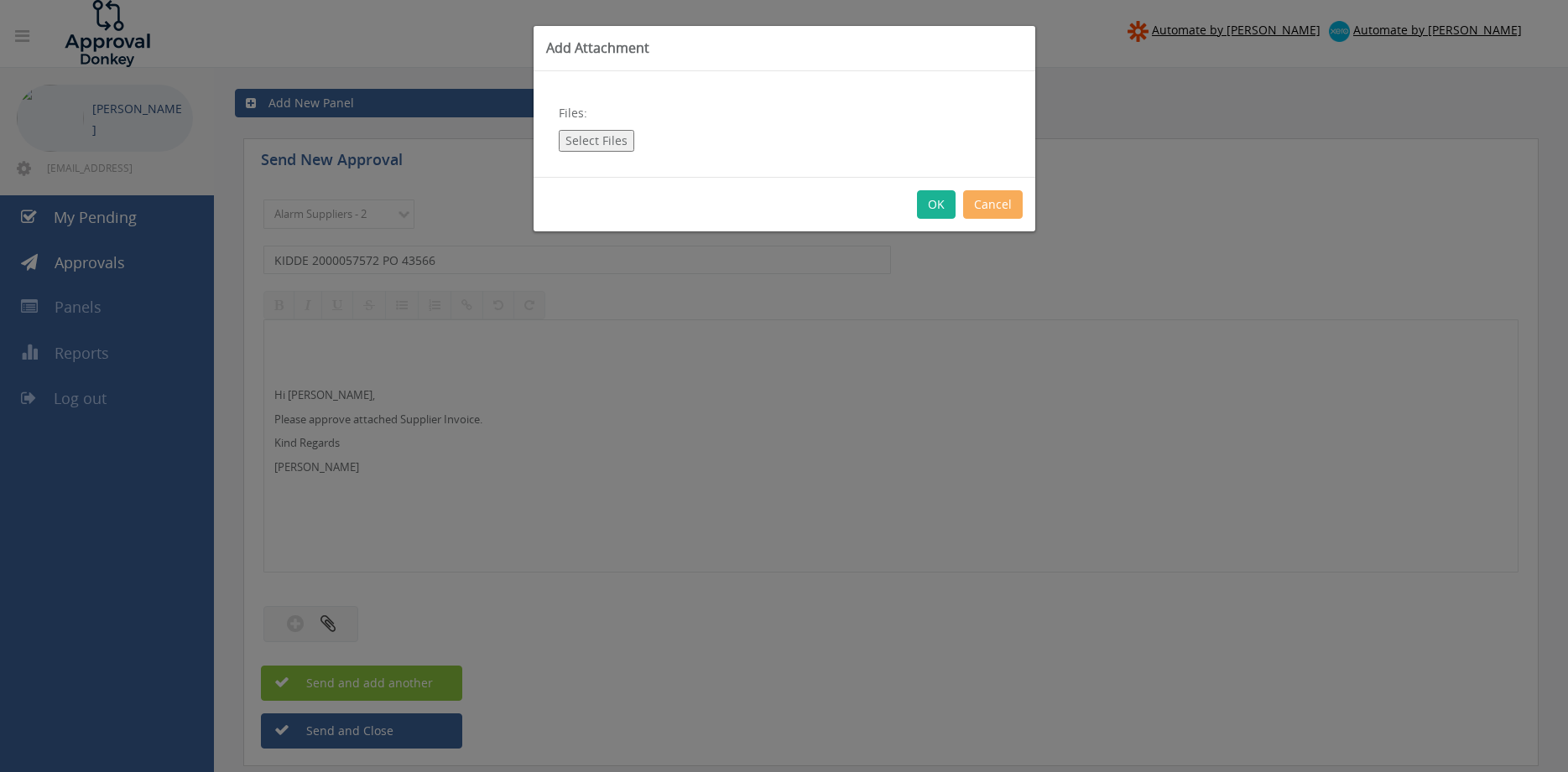
click at [599, 143] on button "Select Files" at bounding box center [596, 140] width 75 height 21
type input "C:\fakepath\KIDDE_2000057572 [DATE] PO 43566.pdf"
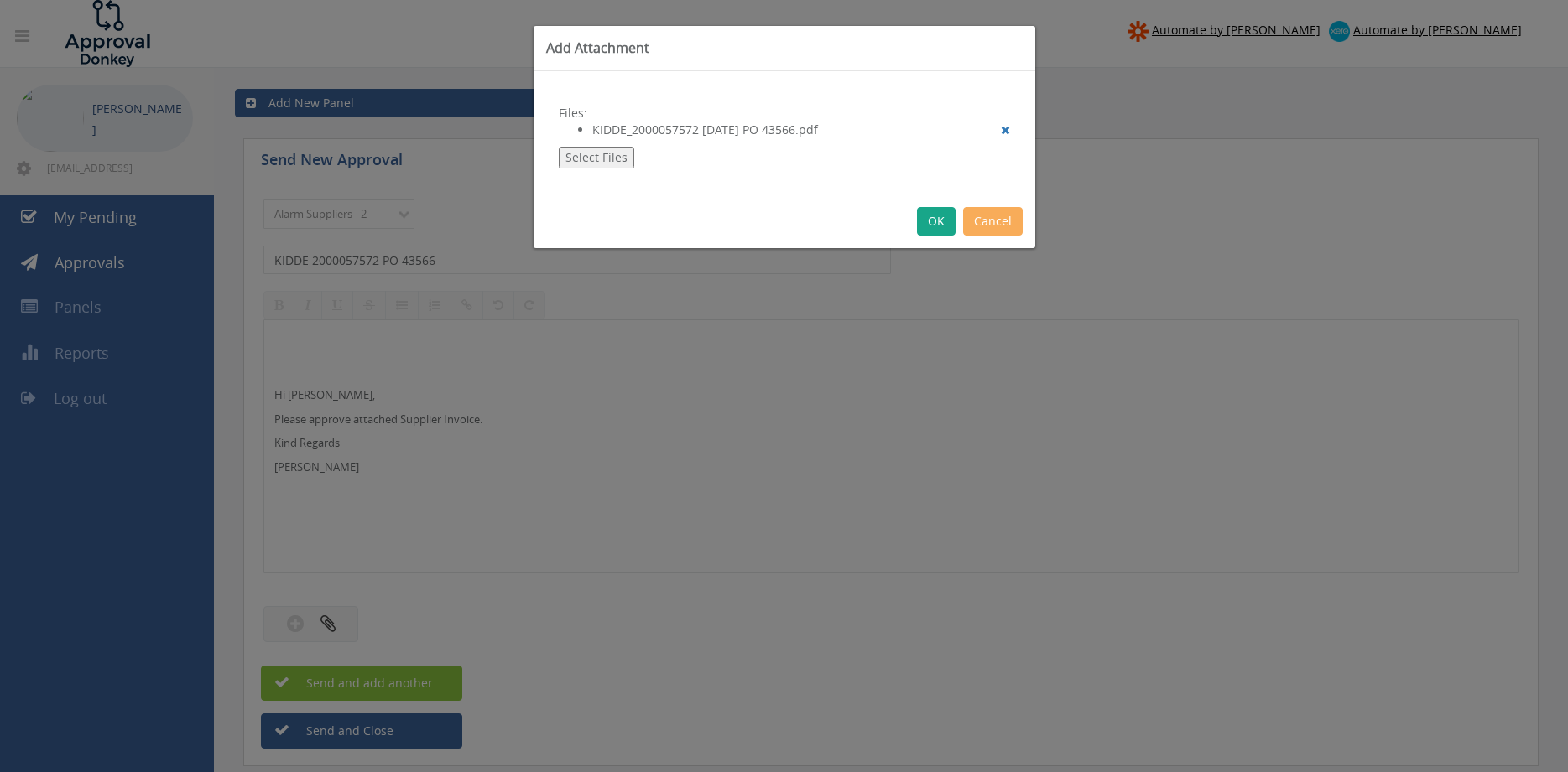
click at [938, 229] on button "OK" at bounding box center [937, 221] width 39 height 29
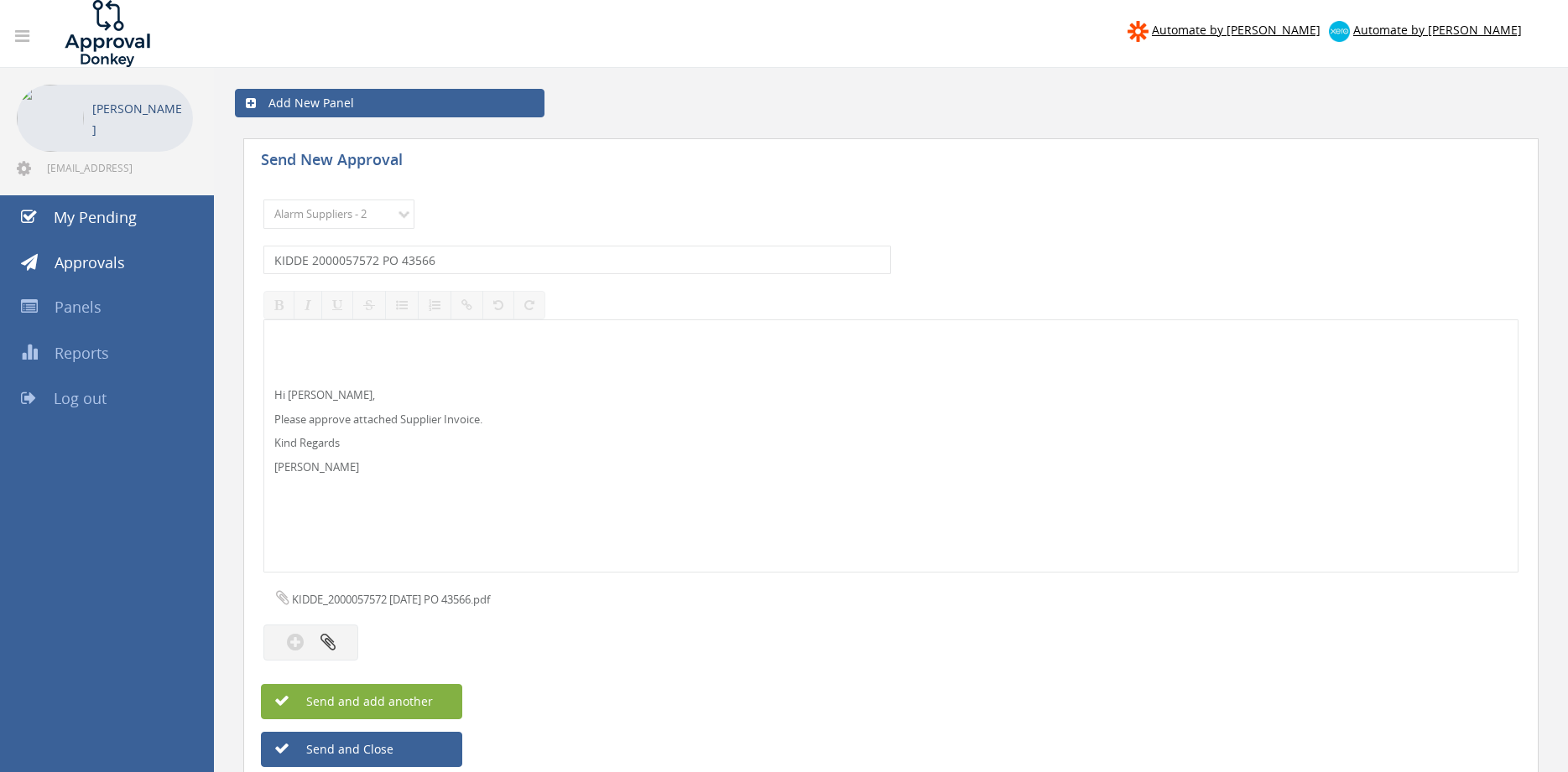
click at [437, 701] on button "Send and add another" at bounding box center [361, 701] width 201 height 35
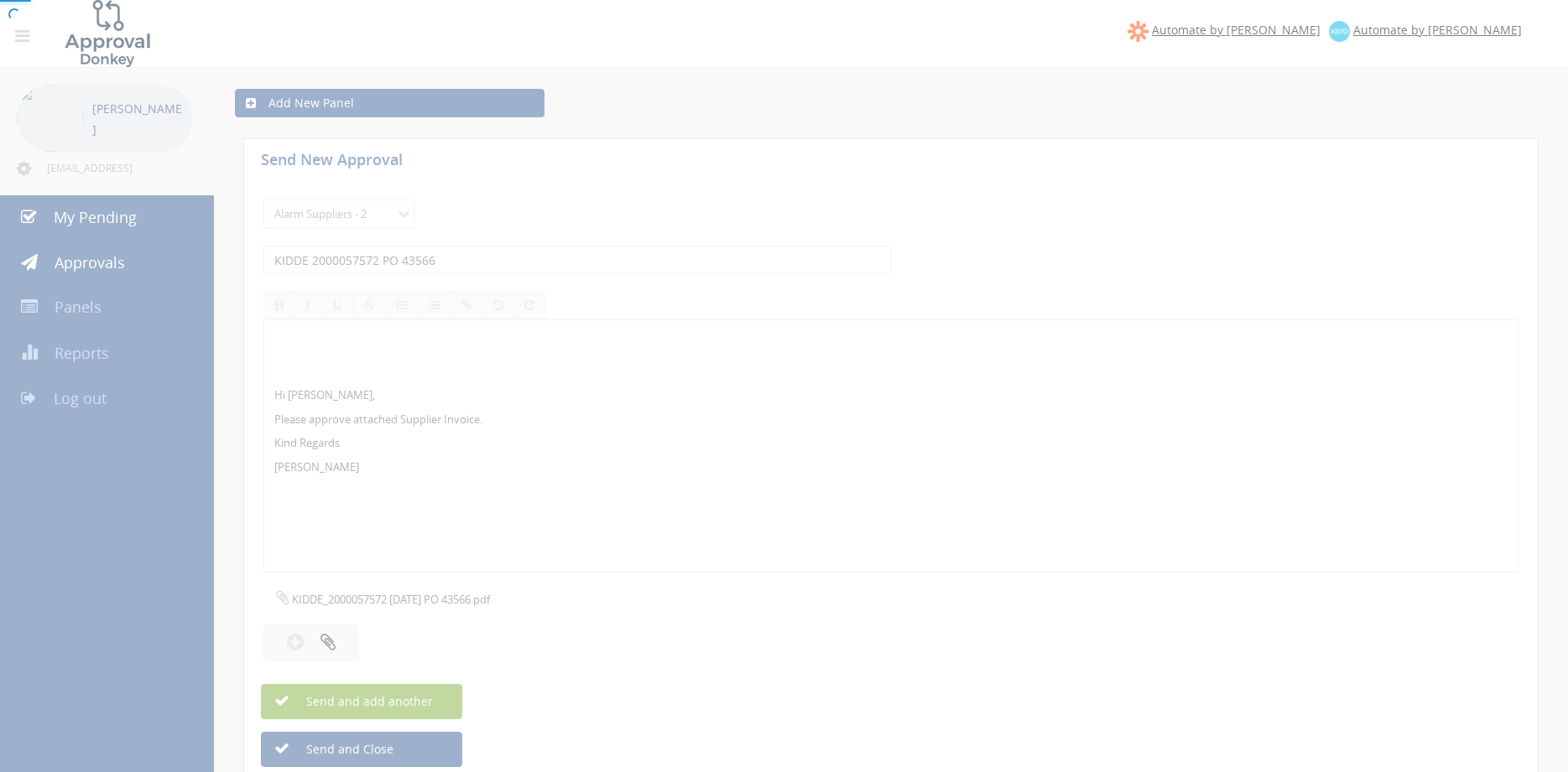
select select
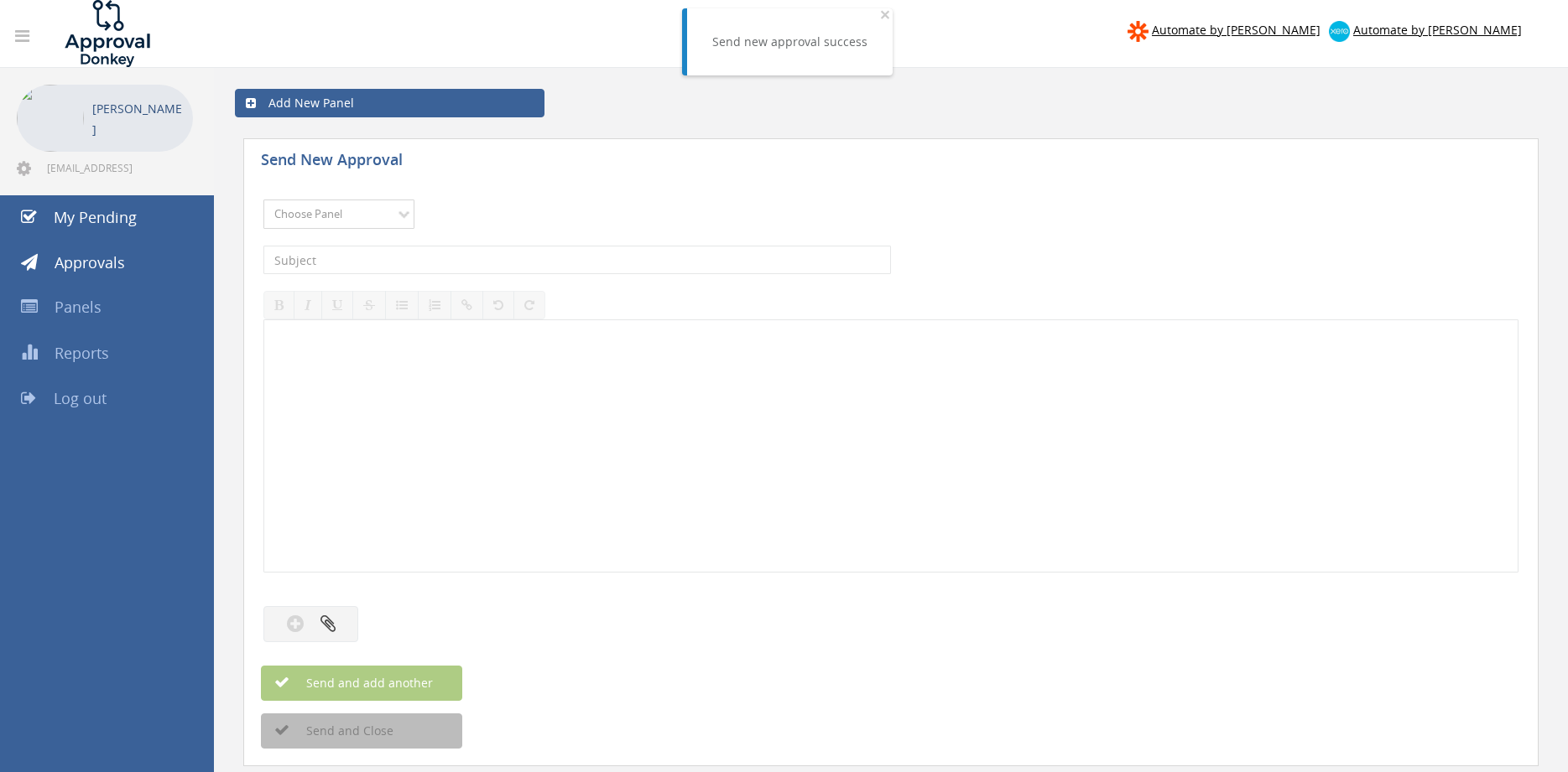
click at [371, 214] on select "Choose Panel Alarm Credits RG - 3 NZ Utilities Cable and SAI Global NZ Alarms-1…" at bounding box center [339, 214] width 151 height 30
select select "9680"
click option "Alarm Suppliers - 2" at bounding box center [0, 0] width 0 height 0
click at [483, 258] on input "text" at bounding box center [577, 260] width 628 height 29
type input "KIDDE 2000057446 PO 43530"
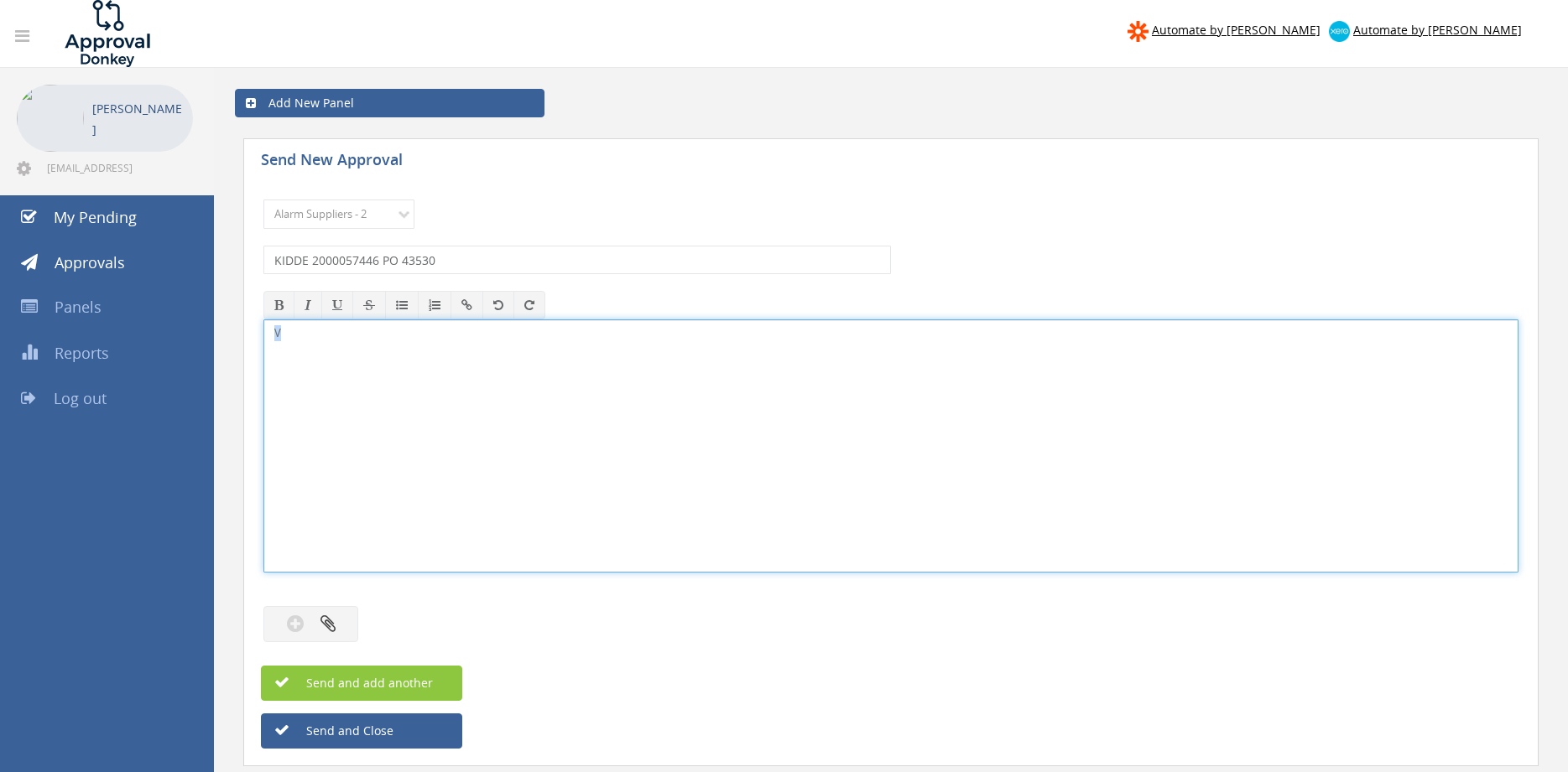
drag, startPoint x: 302, startPoint y: 347, endPoint x: 192, endPoint y: 338, distance: 110.4
click at [264, 338] on div "V" at bounding box center [891, 445] width 1255 height 253
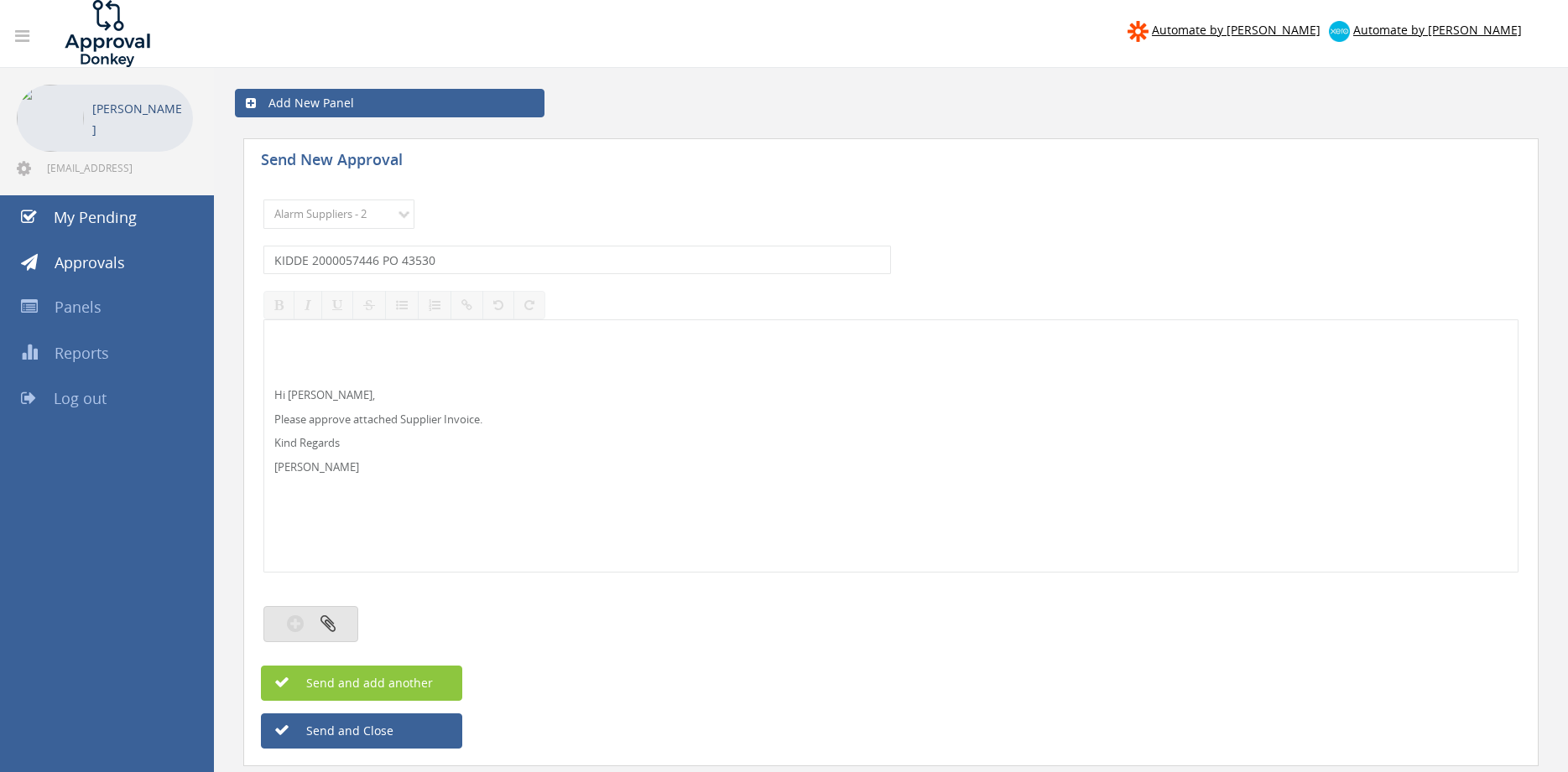
click at [341, 629] on button "button" at bounding box center [311, 624] width 95 height 36
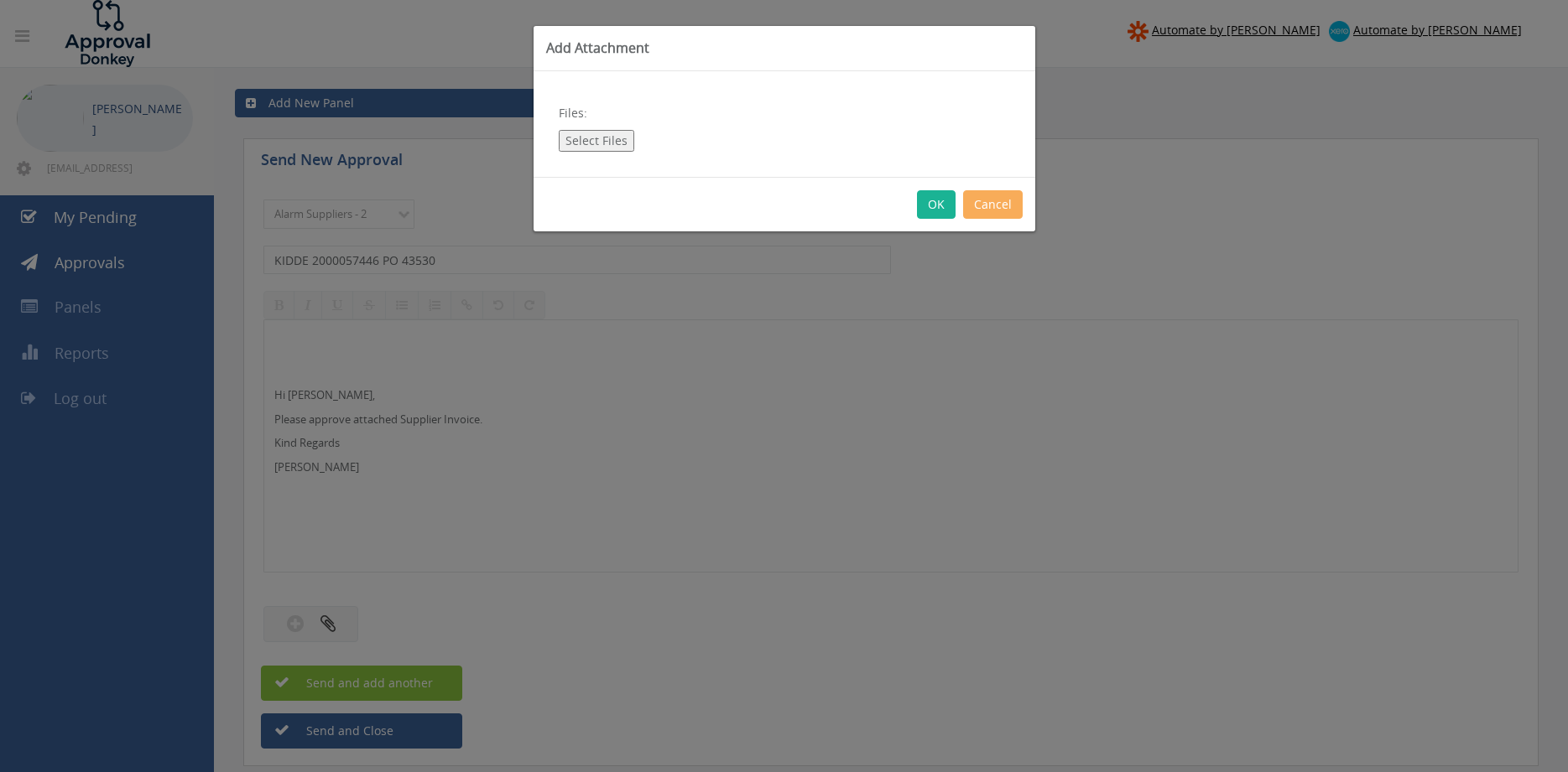
click at [586, 135] on button "Select Files" at bounding box center [596, 140] width 75 height 21
type input "C:\fakepath\KIDDE_2000057446 [DATE] PO 43530.pdf"
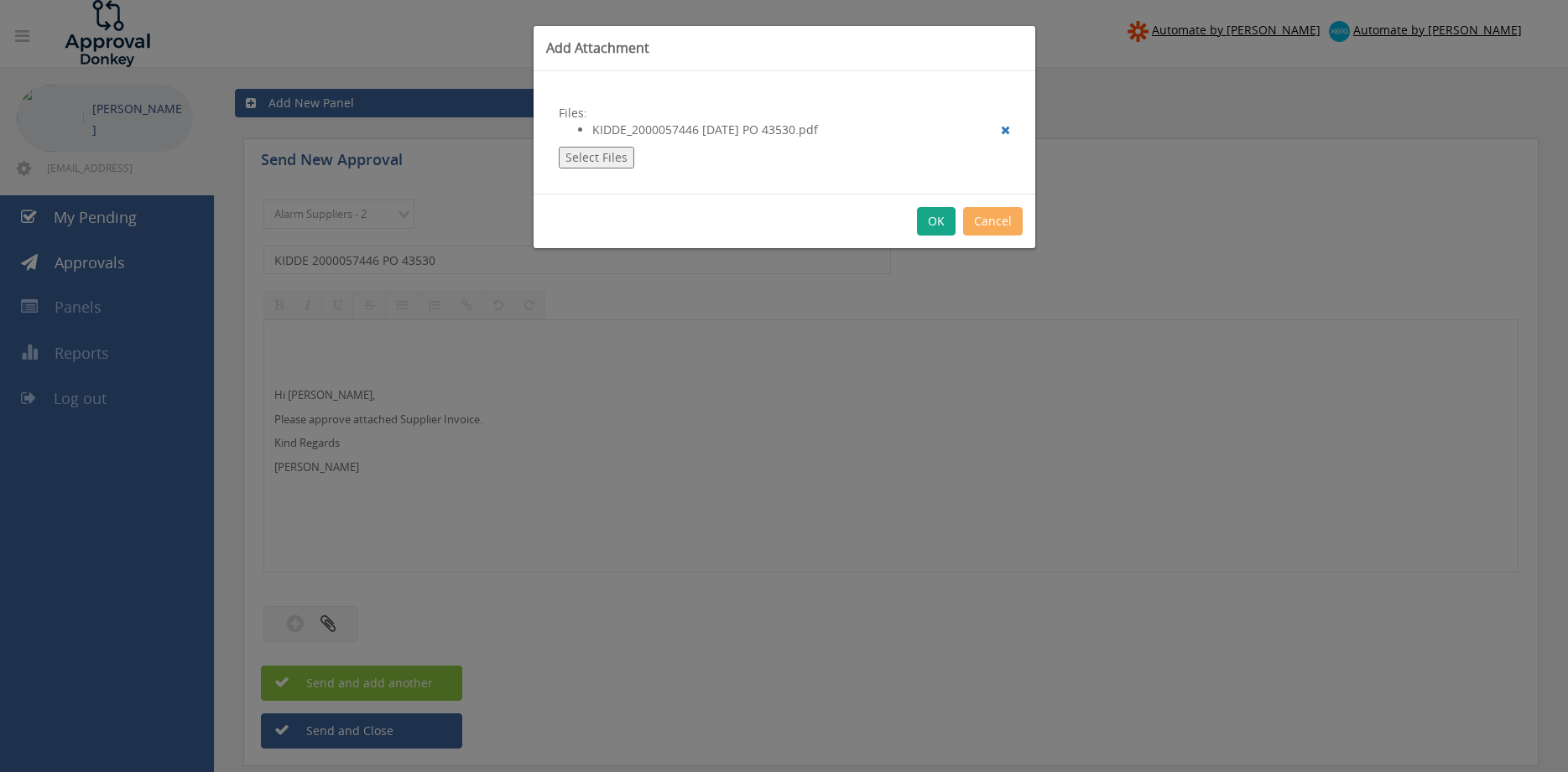
click at [937, 217] on button "OK" at bounding box center [937, 221] width 39 height 29
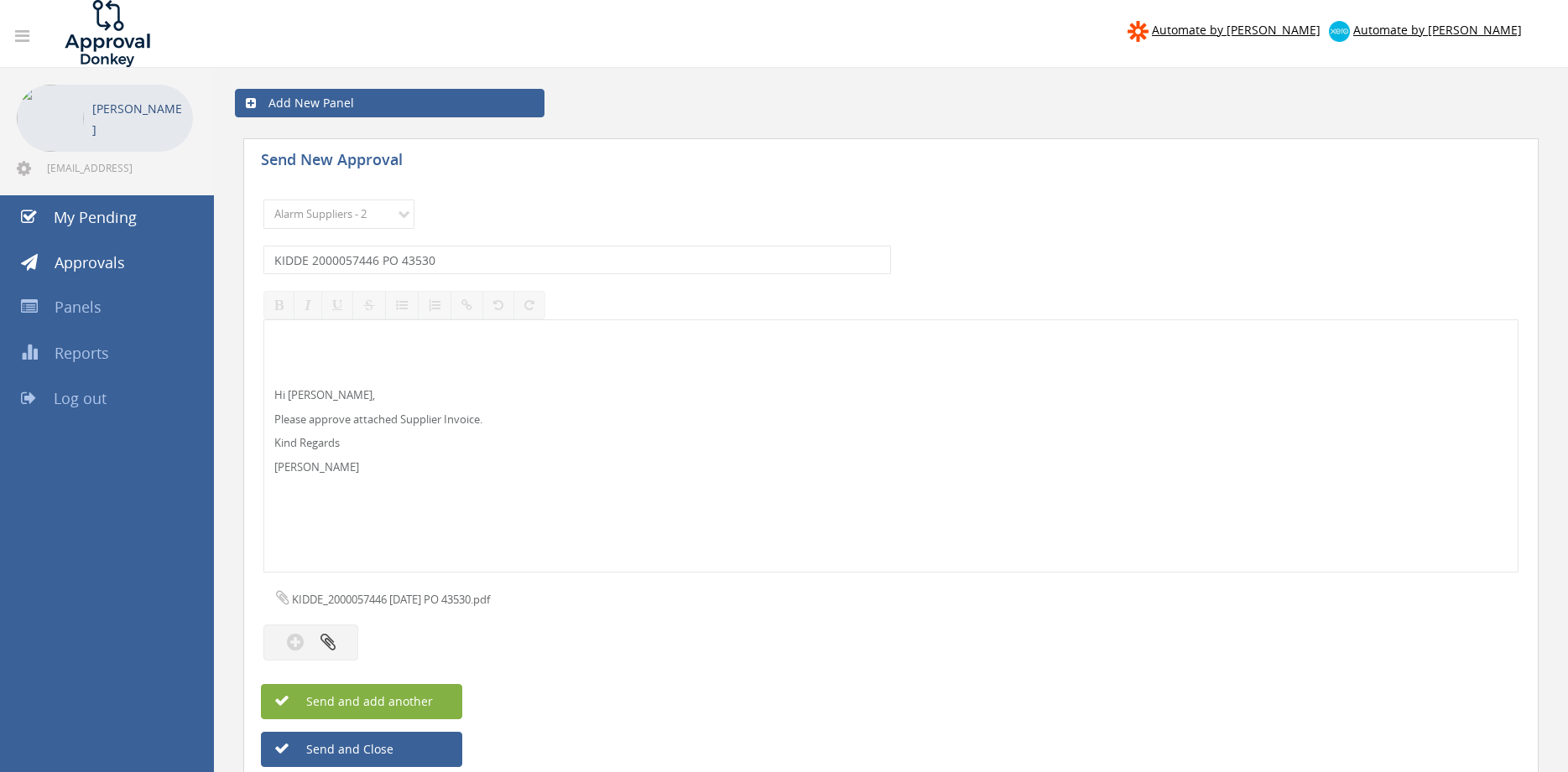
click at [443, 695] on button "Send and add another" at bounding box center [361, 701] width 201 height 35
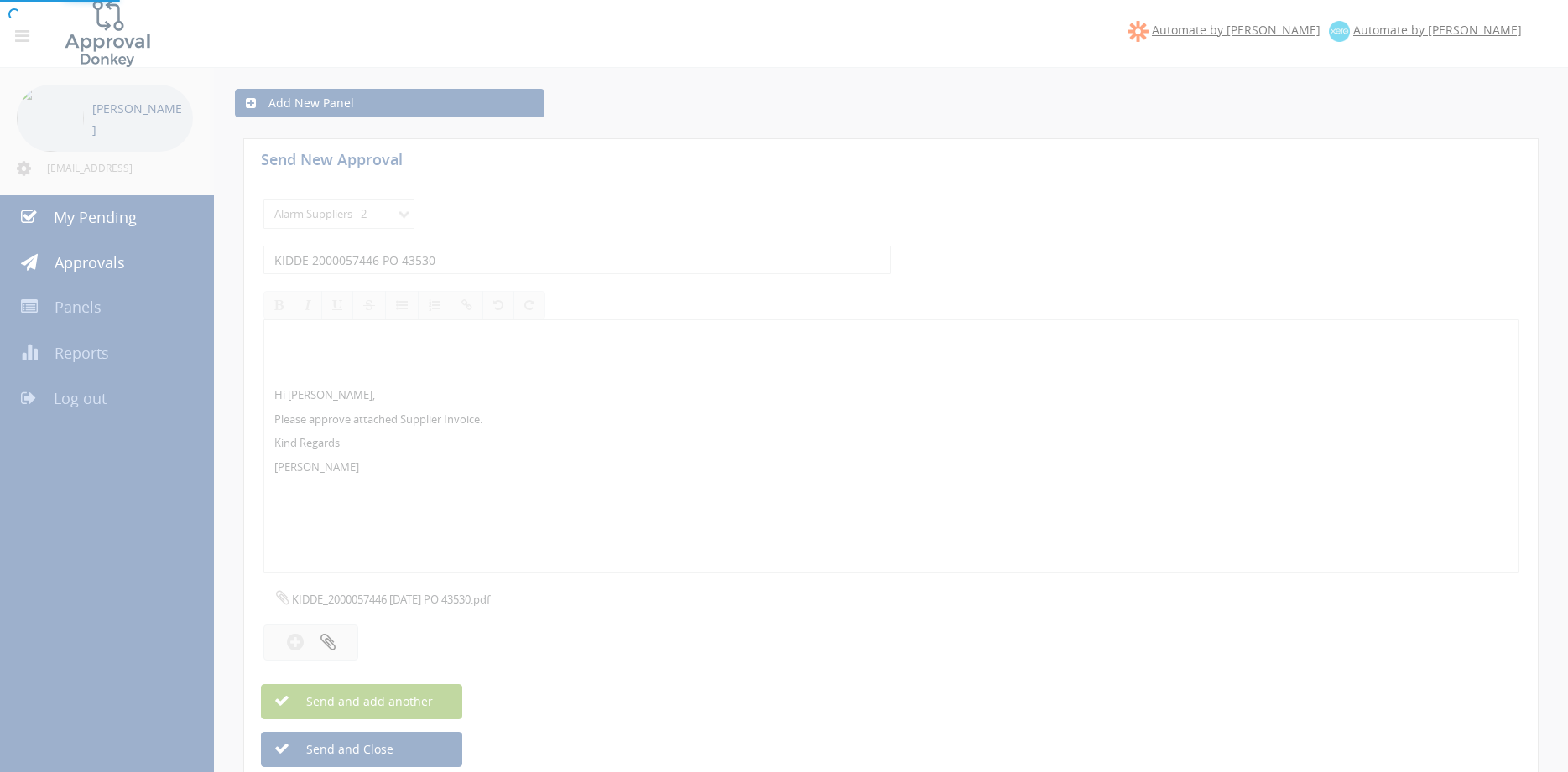
select select
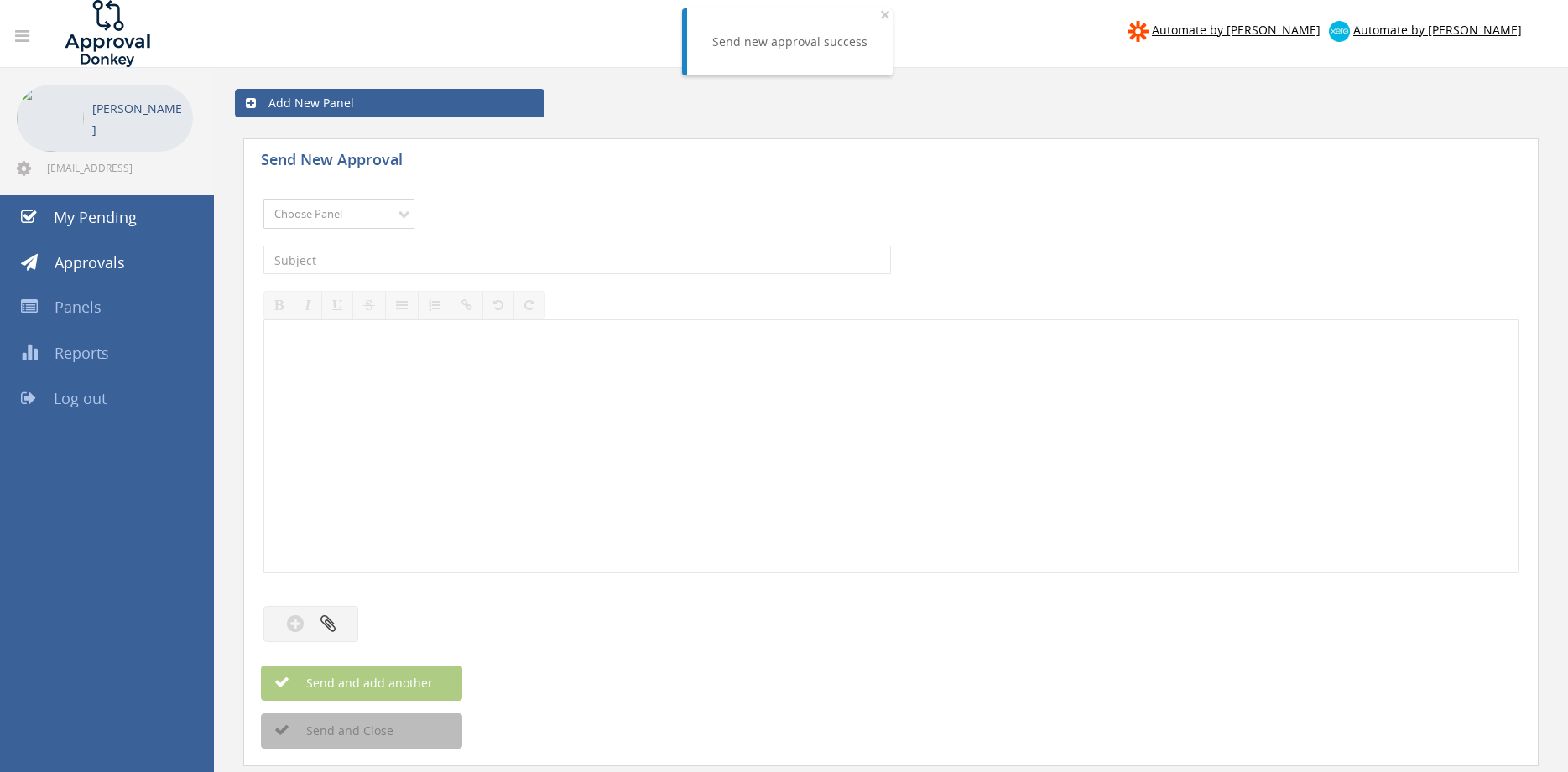
select select "9680"
click option "Alarm Suppliers - 2" at bounding box center [0, 0] width 0 height 0
click at [467, 264] on input "text" at bounding box center [577, 260] width 628 height 29
type input "KIDDE 2000057445 PO 42855"
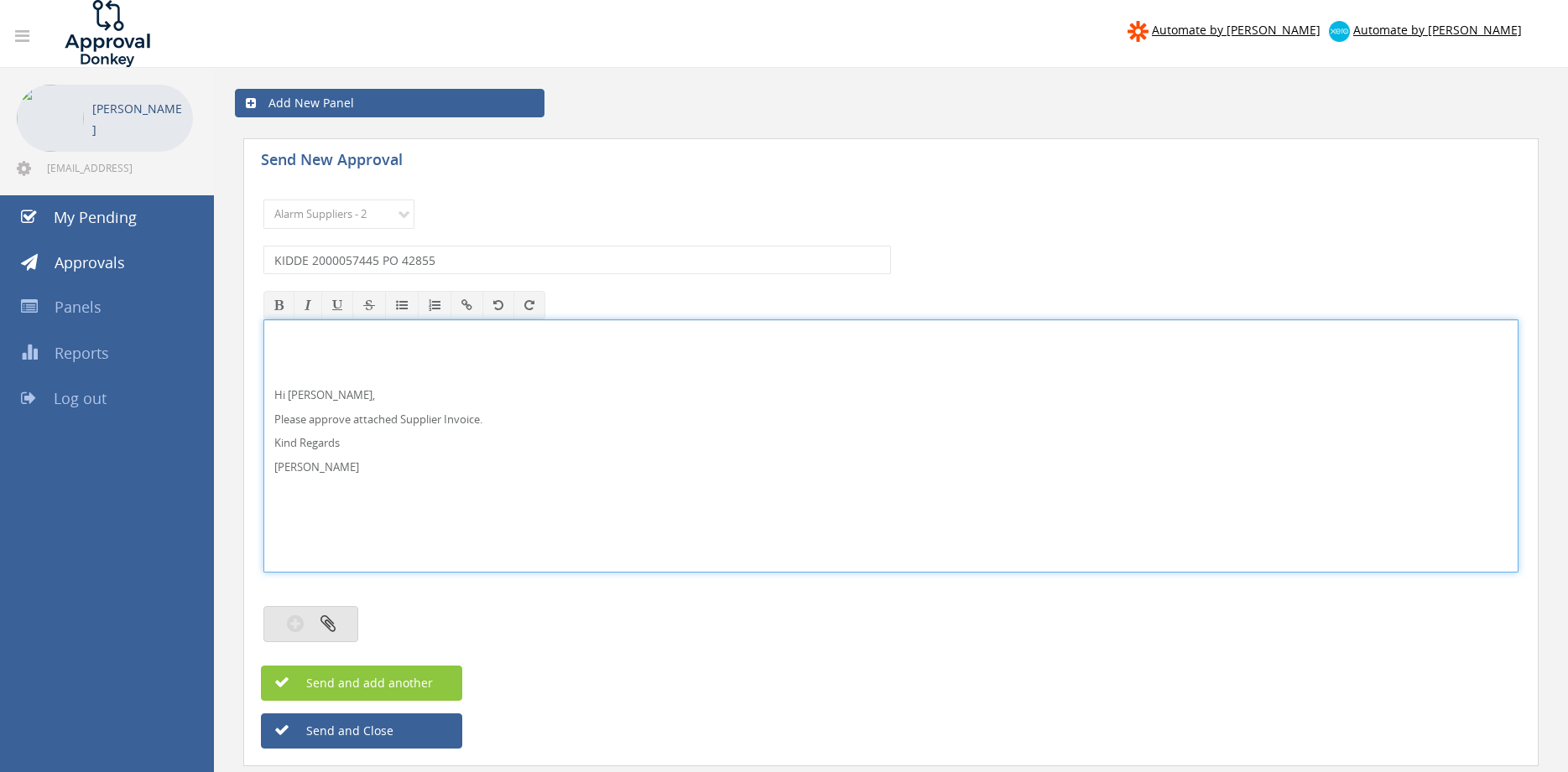
click at [348, 614] on button "button" at bounding box center [311, 624] width 95 height 36
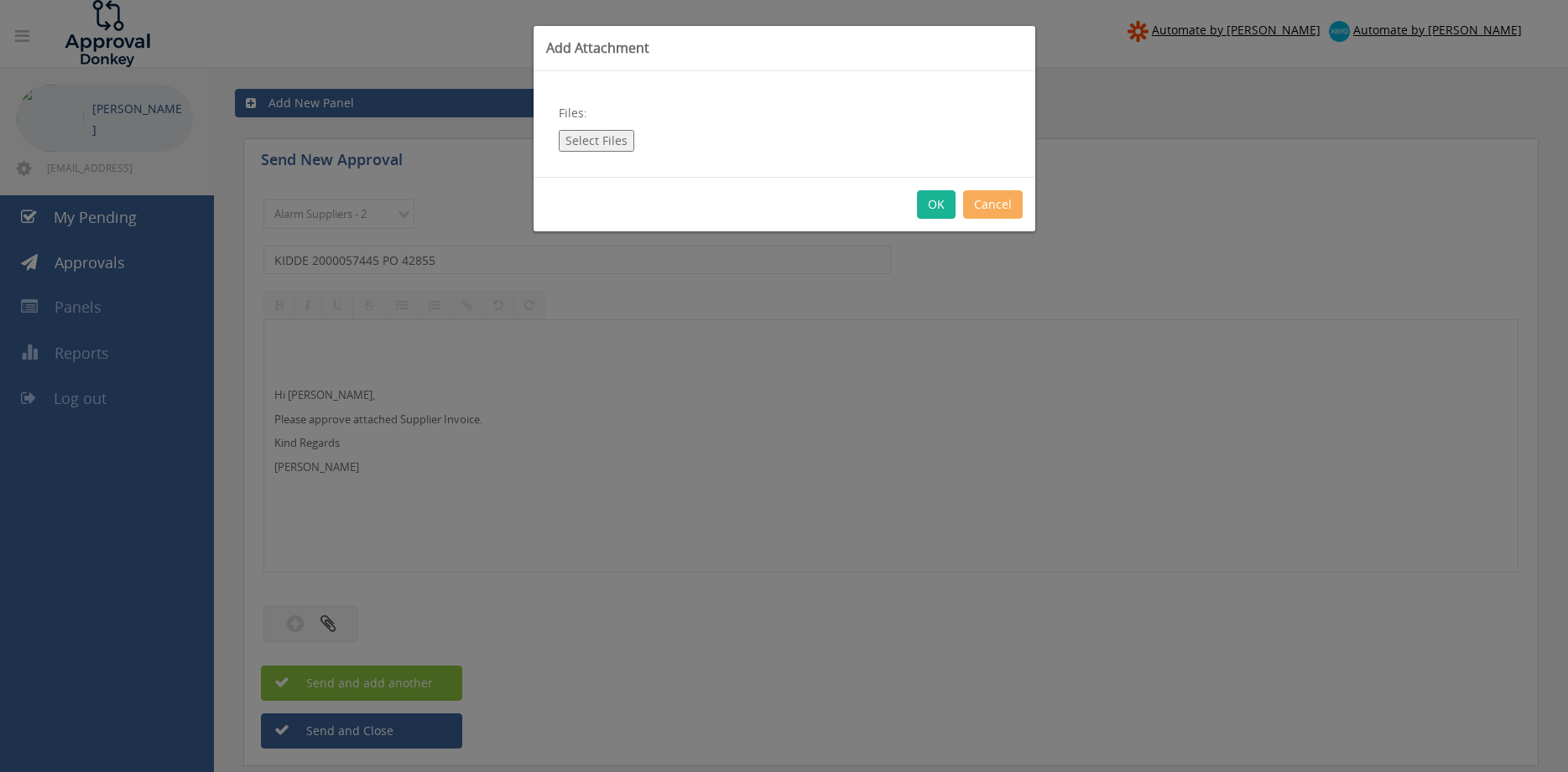
click at [606, 140] on button "Select Files" at bounding box center [596, 140] width 75 height 21
type input "C:\fakepath\KIDDE_2000057445 [DATE] PO 42855.pdf"
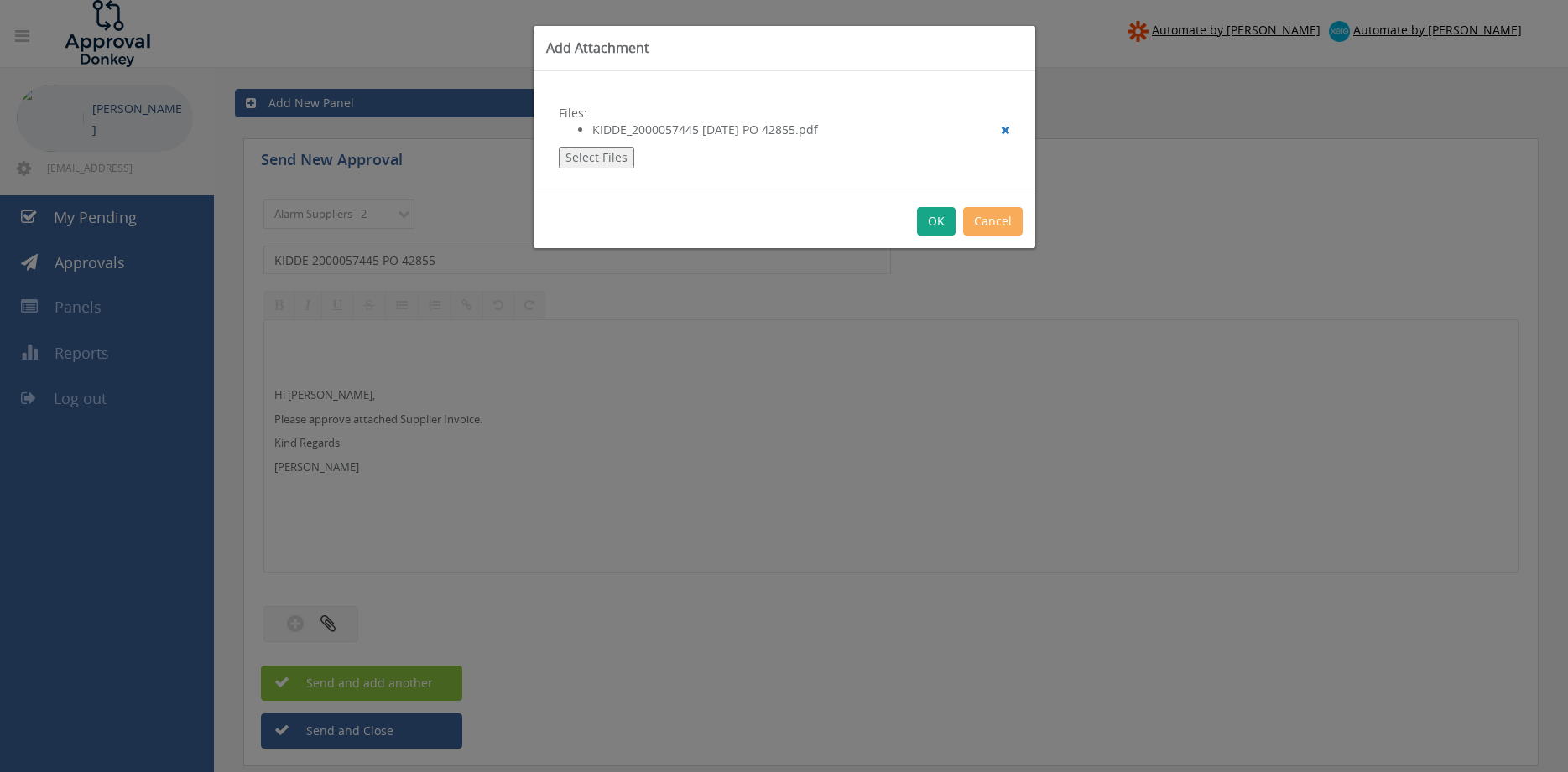
click at [935, 227] on button "OK" at bounding box center [937, 221] width 39 height 29
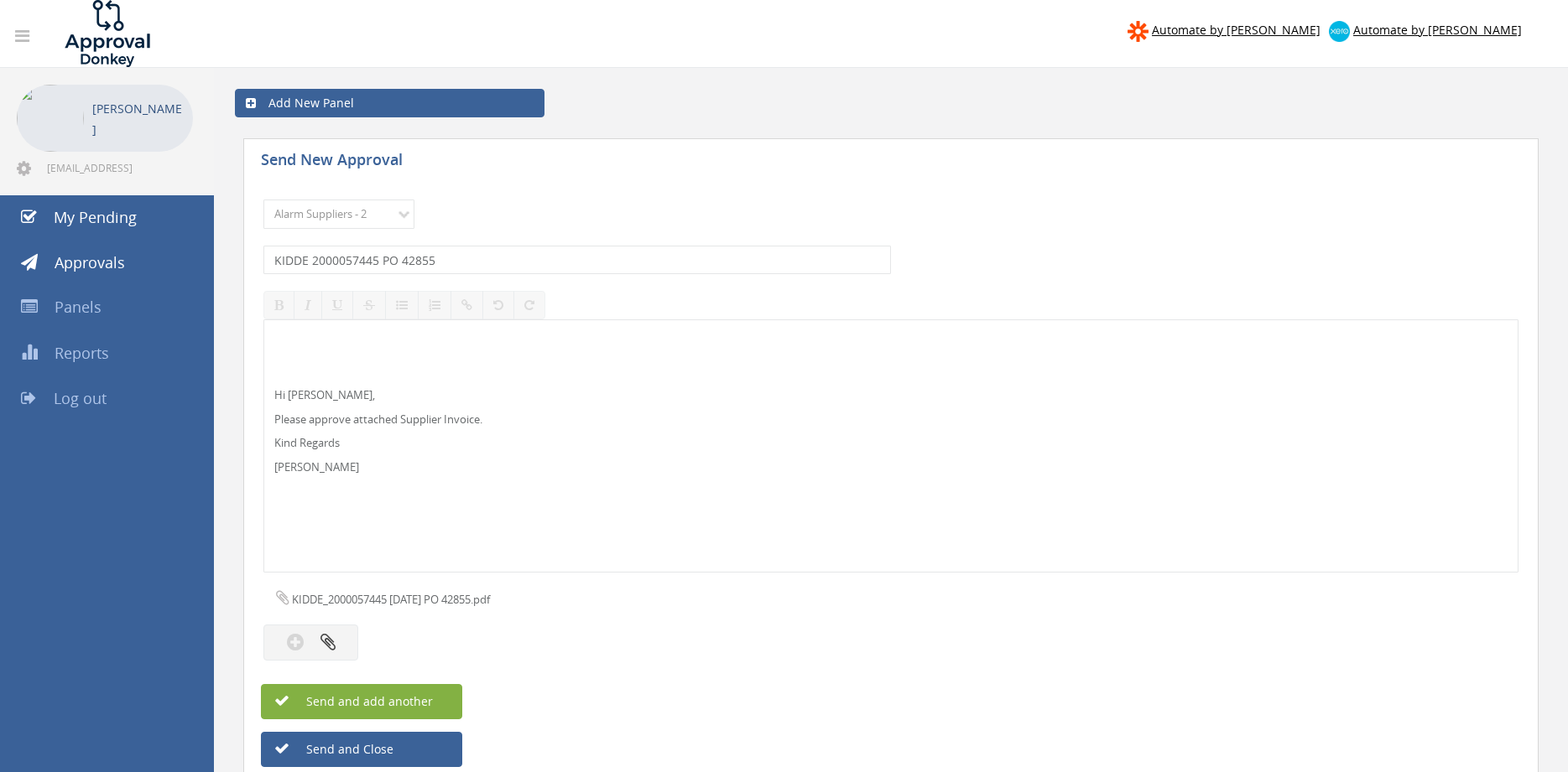
click at [445, 697] on button "Send and add another" at bounding box center [361, 701] width 201 height 35
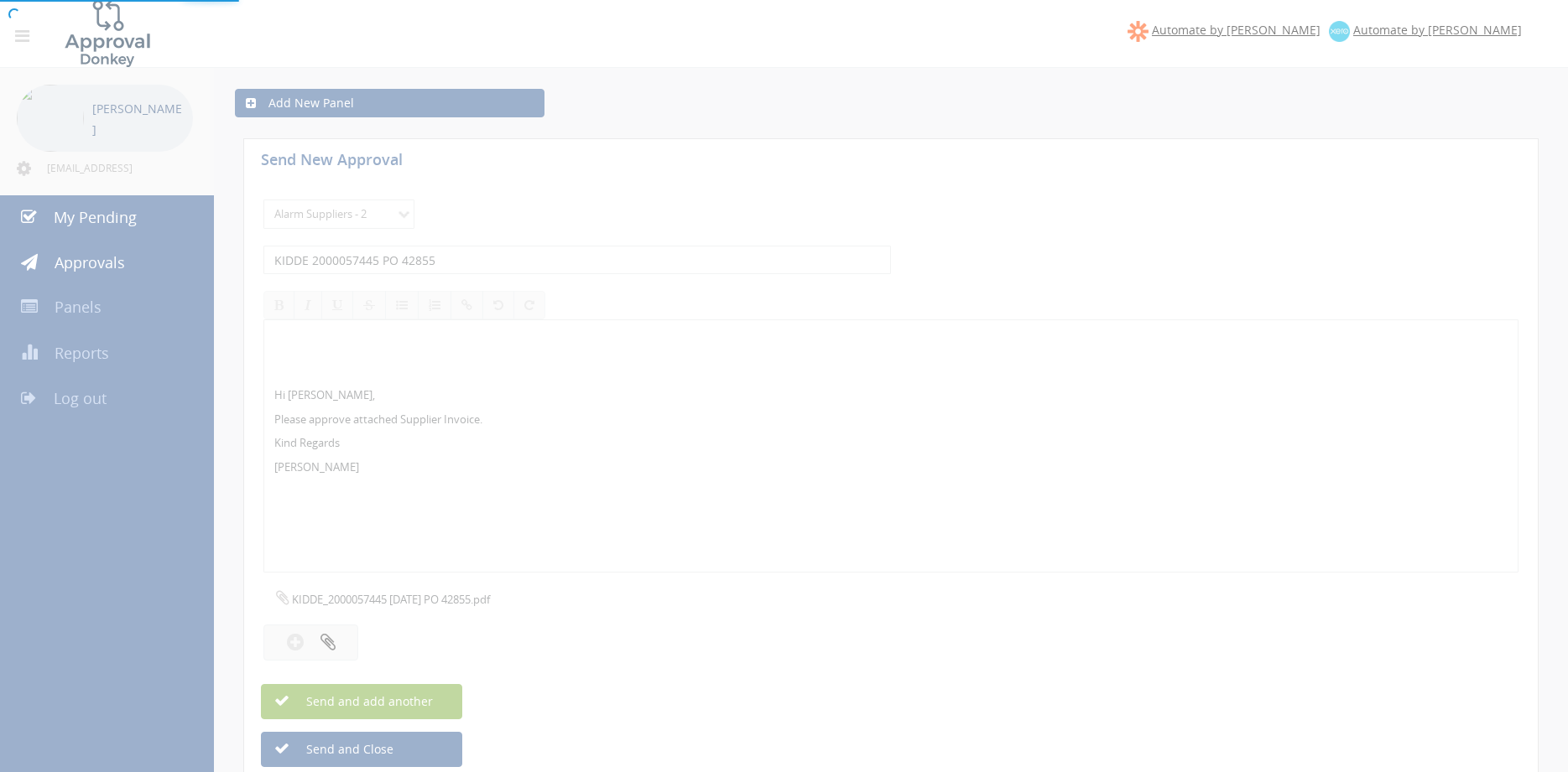
select select
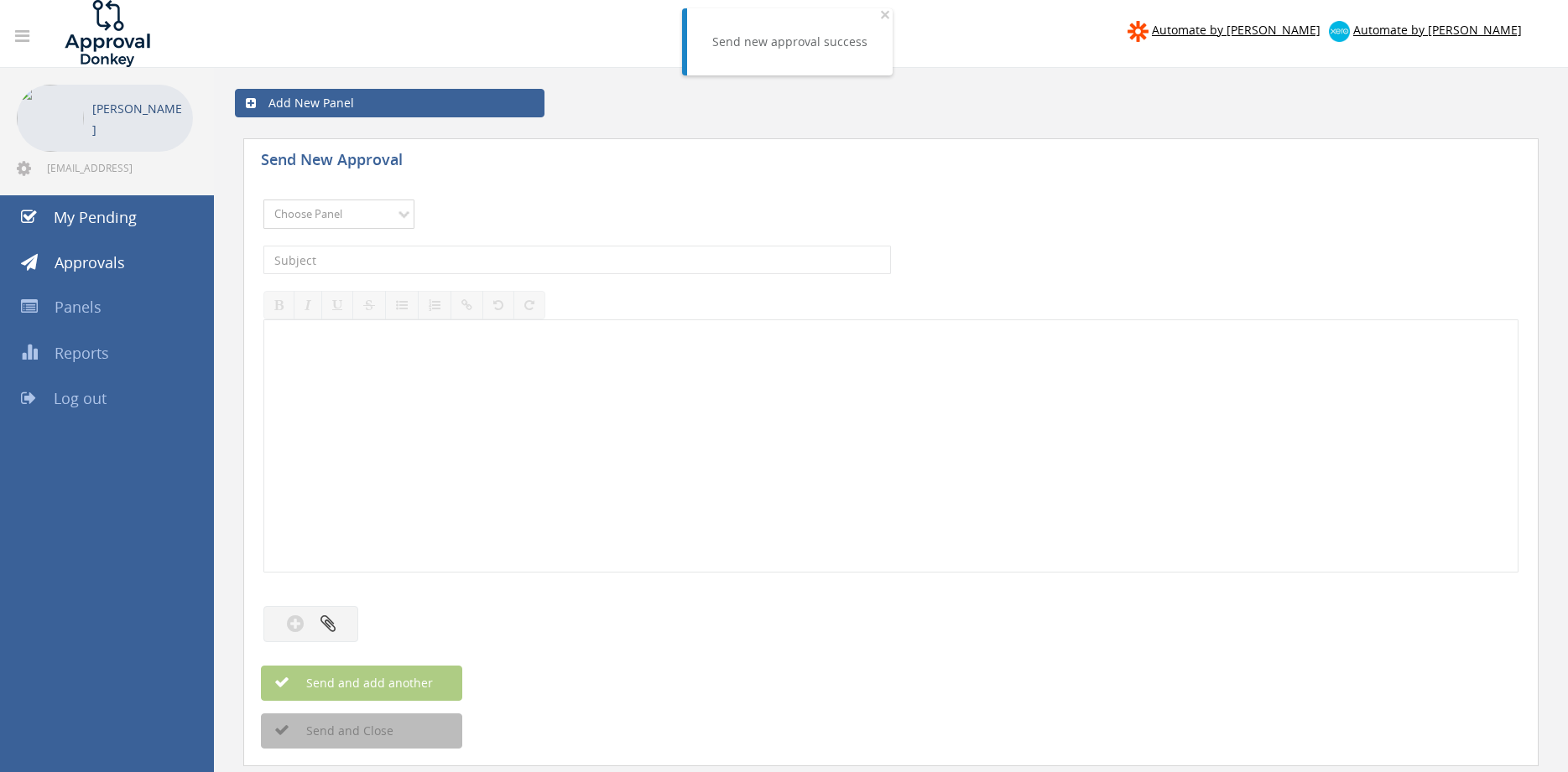
select select "9680"
click option "Alarm Suppliers - 2" at bounding box center [0, 0] width 0 height 0
click at [492, 260] on input "text" at bounding box center [577, 260] width 628 height 29
type input "COLTERLEC INV514590 PO 43603"
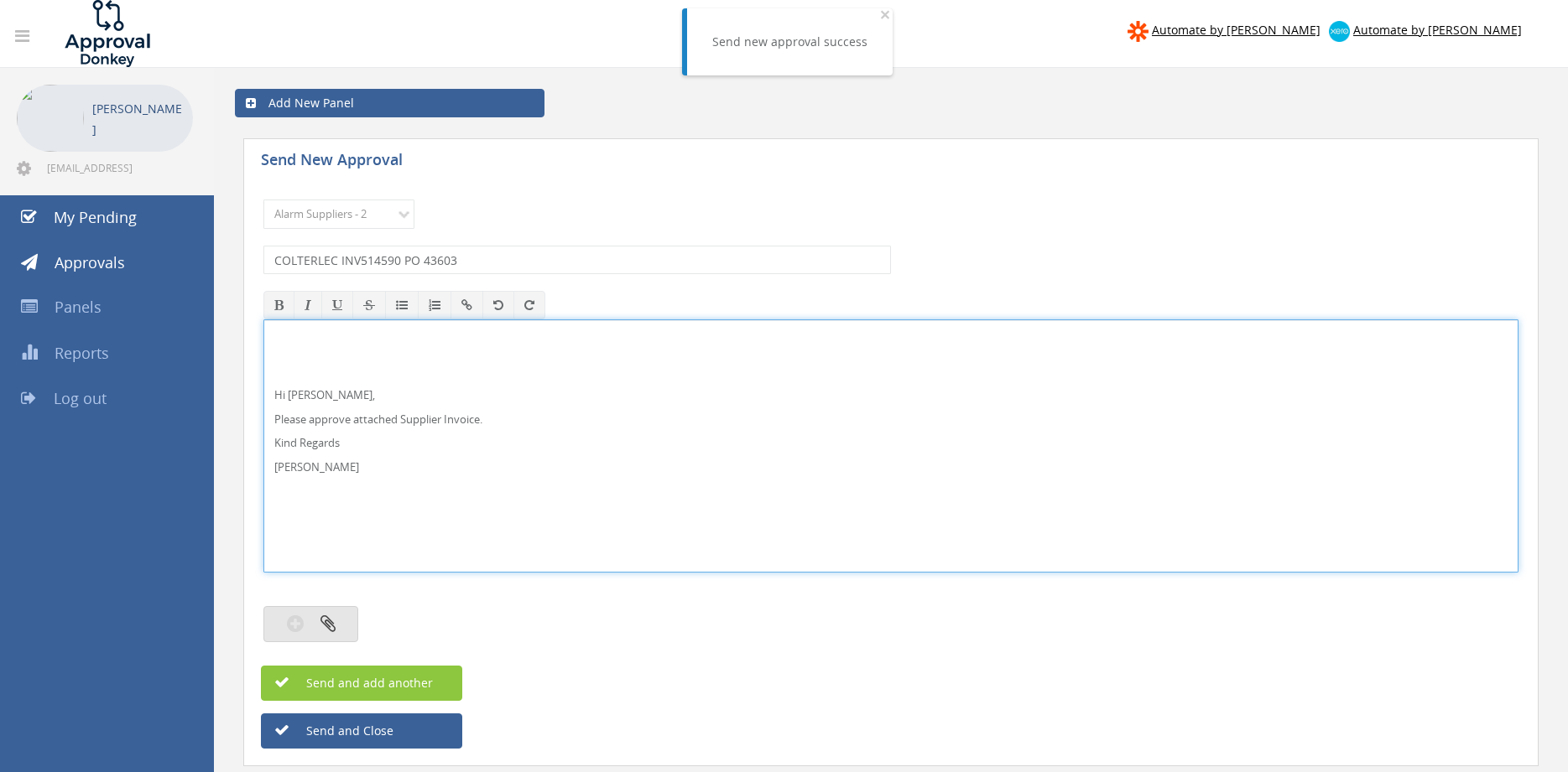
click at [344, 616] on button "button" at bounding box center [311, 624] width 95 height 36
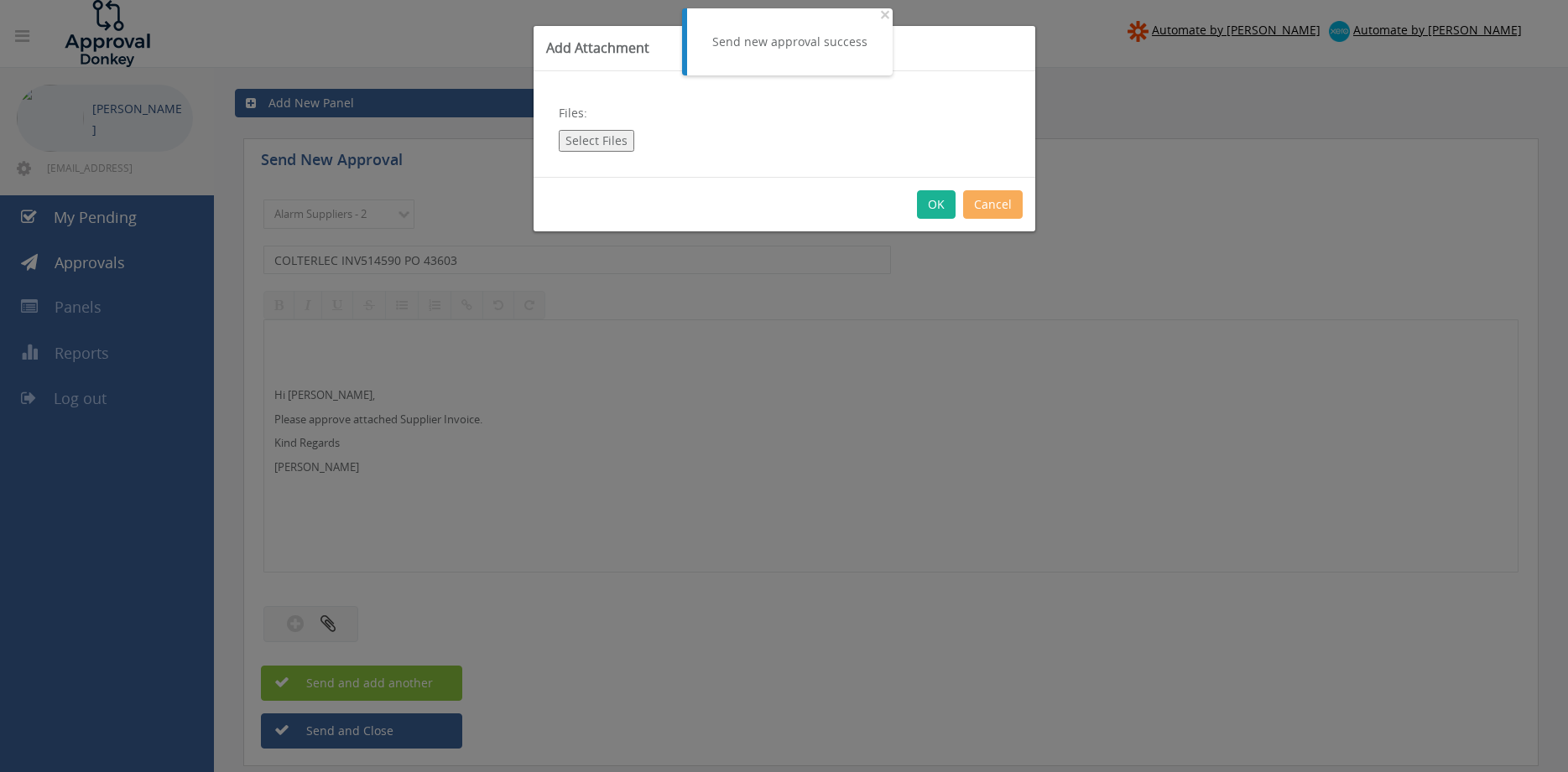
click at [614, 144] on button "Select Files" at bounding box center [596, 140] width 75 height 21
type input "C:\fakepath\COLTERLEC_INV514590 [DATE] PO 43603.pdf"
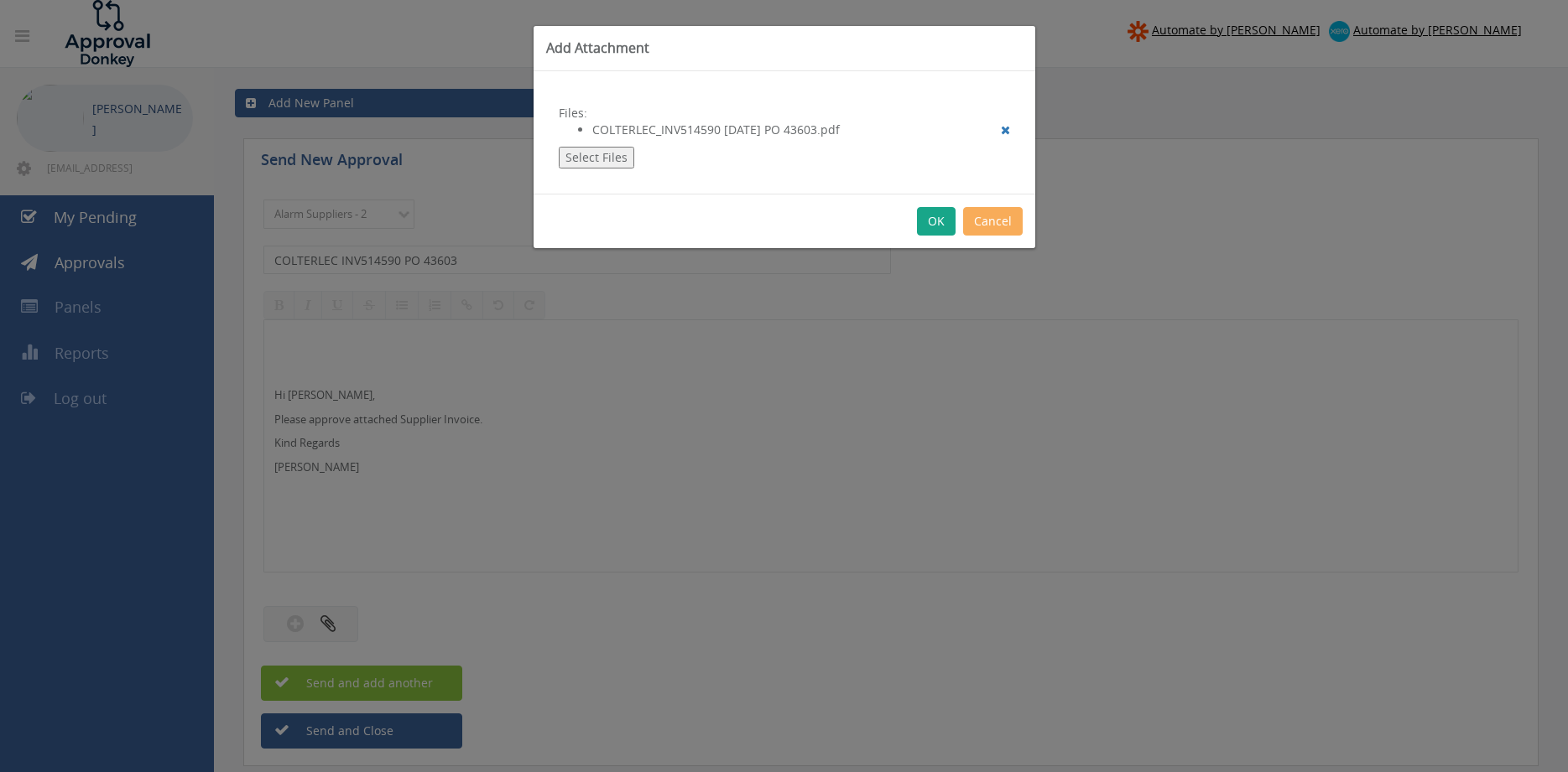
click at [940, 220] on button "OK" at bounding box center [937, 221] width 39 height 29
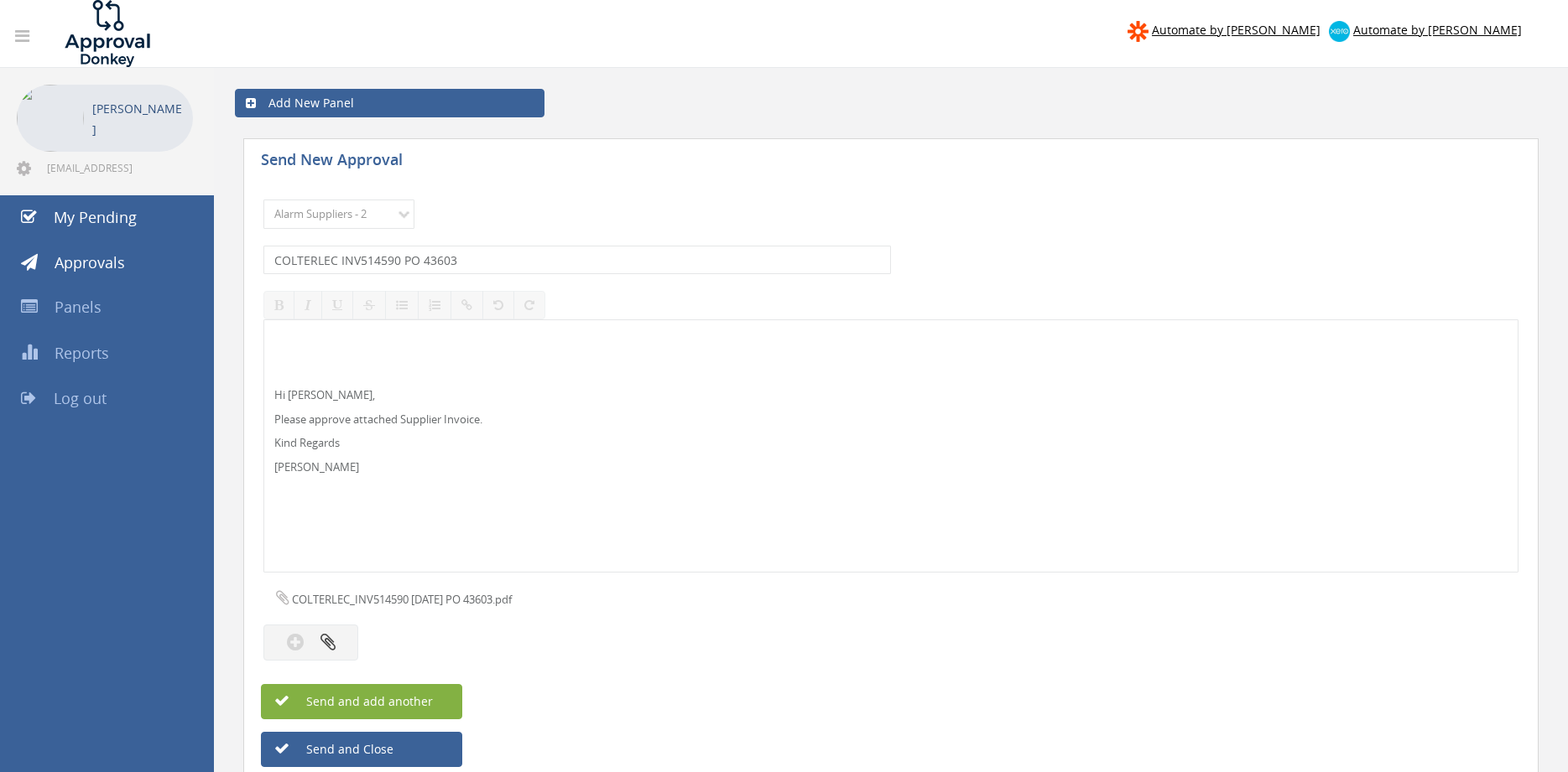
click at [438, 701] on button "Send and add another" at bounding box center [361, 701] width 201 height 35
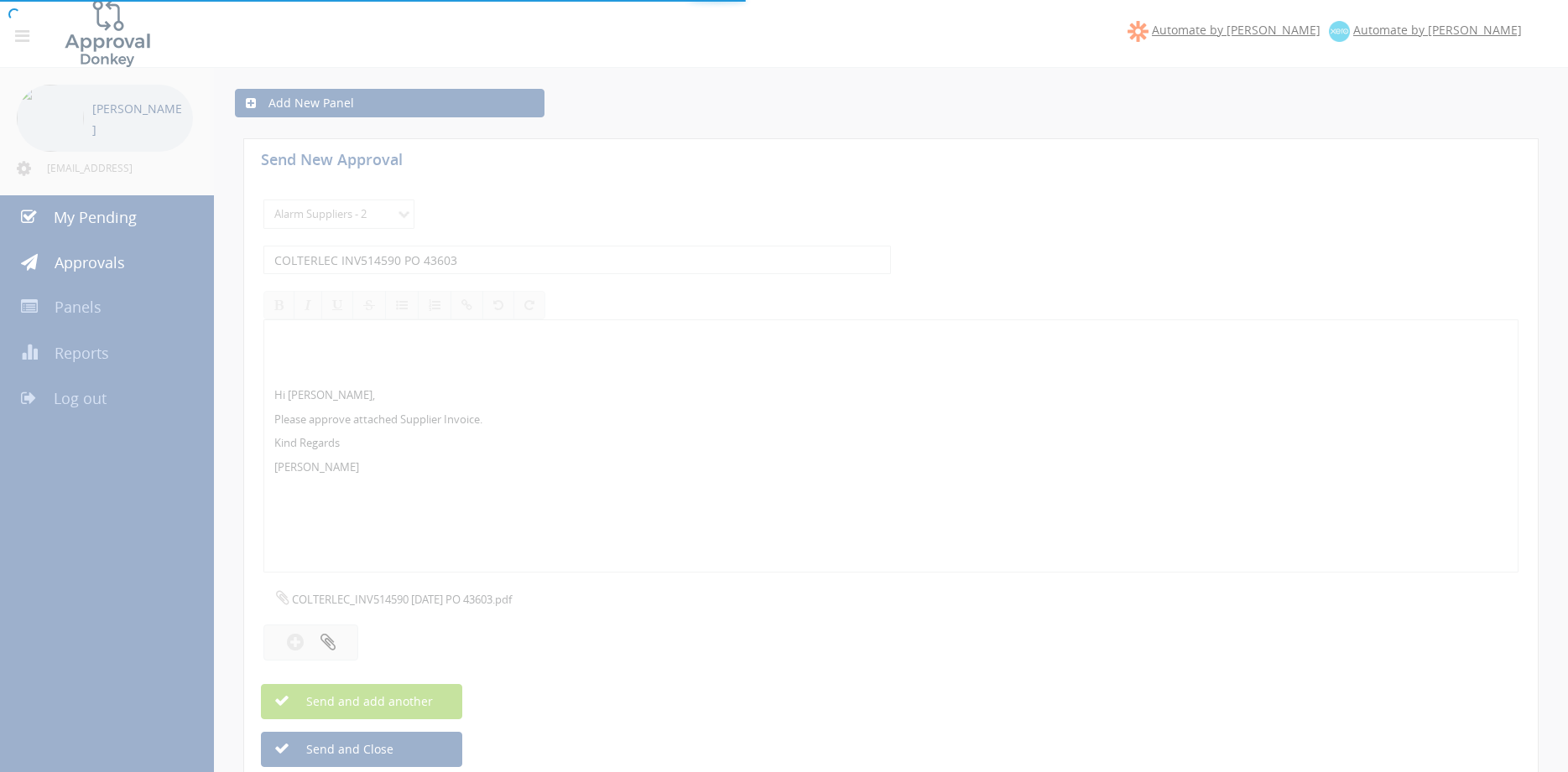
select select
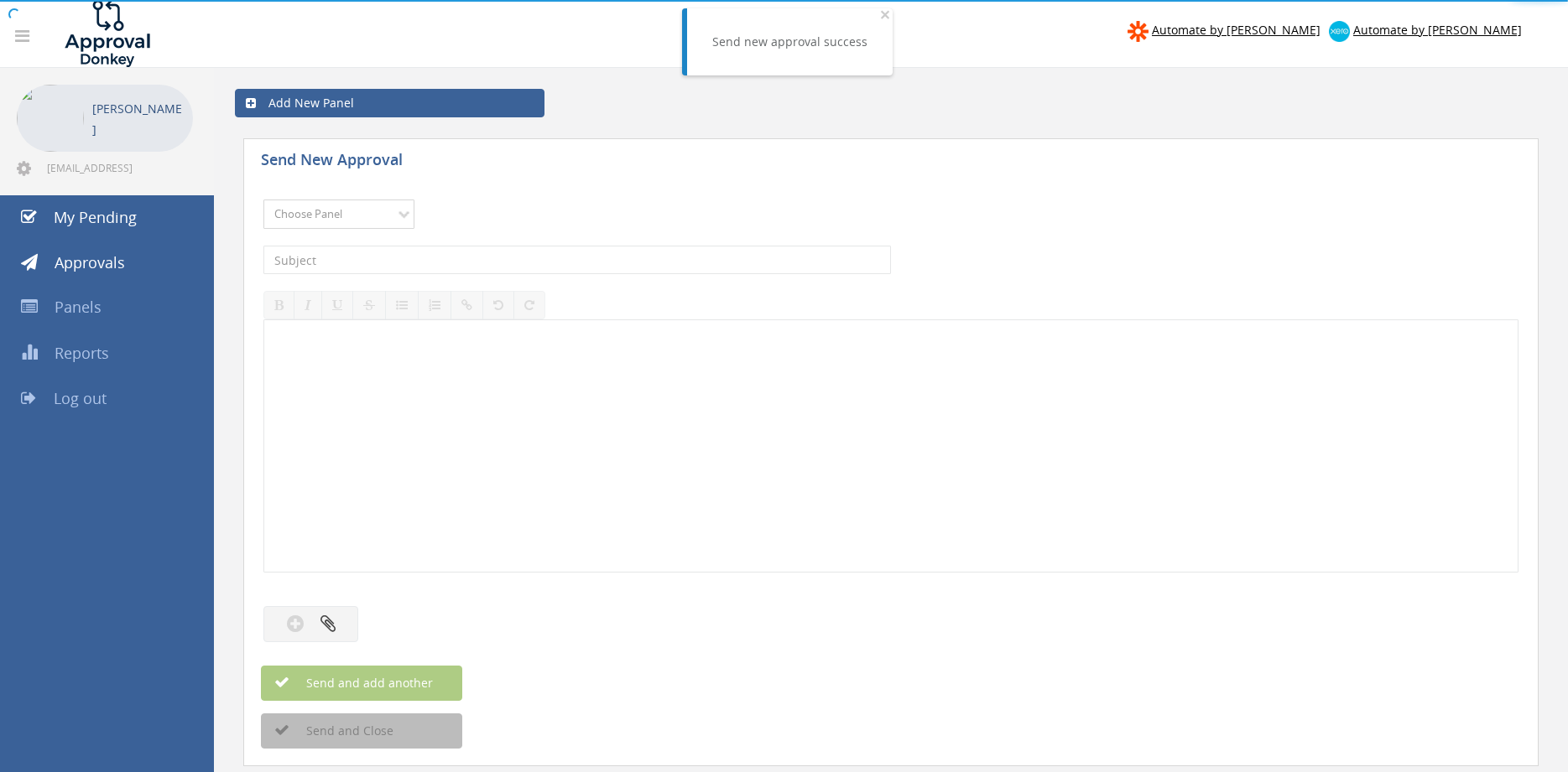
click at [264, 199] on select "Choose Panel Alarm Credits RG - 3 NZ Utilities Cable and SAI Global NZ Alarms-1…" at bounding box center [339, 214] width 151 height 30
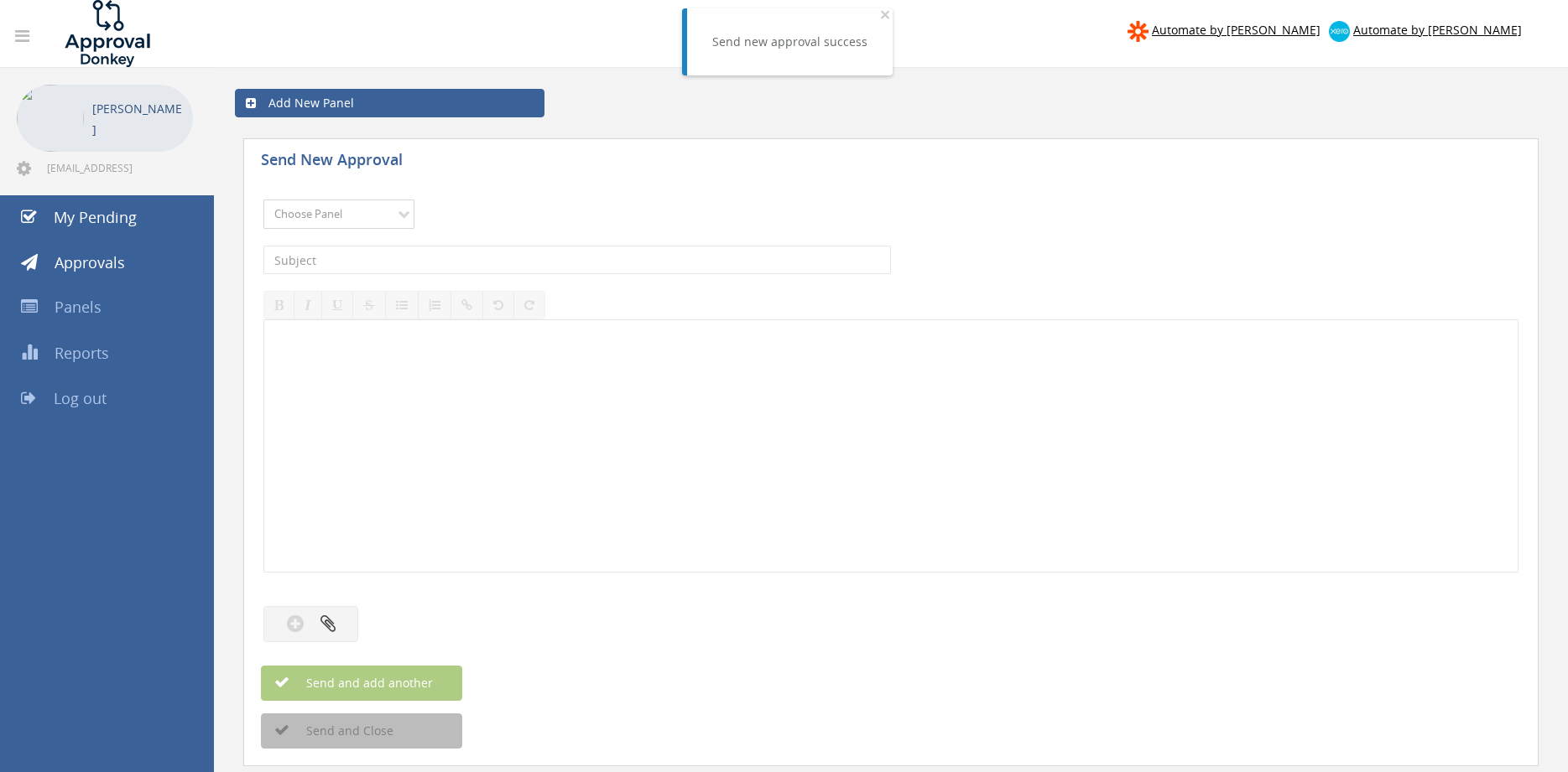
select select "9680"
click option "Alarm Suppliers - 2" at bounding box center [0, 0] width 0 height 0
click at [472, 259] on input "text" at bounding box center [577, 260] width 628 height 29
type input "ALTRONIC 1810027 PO 43565"
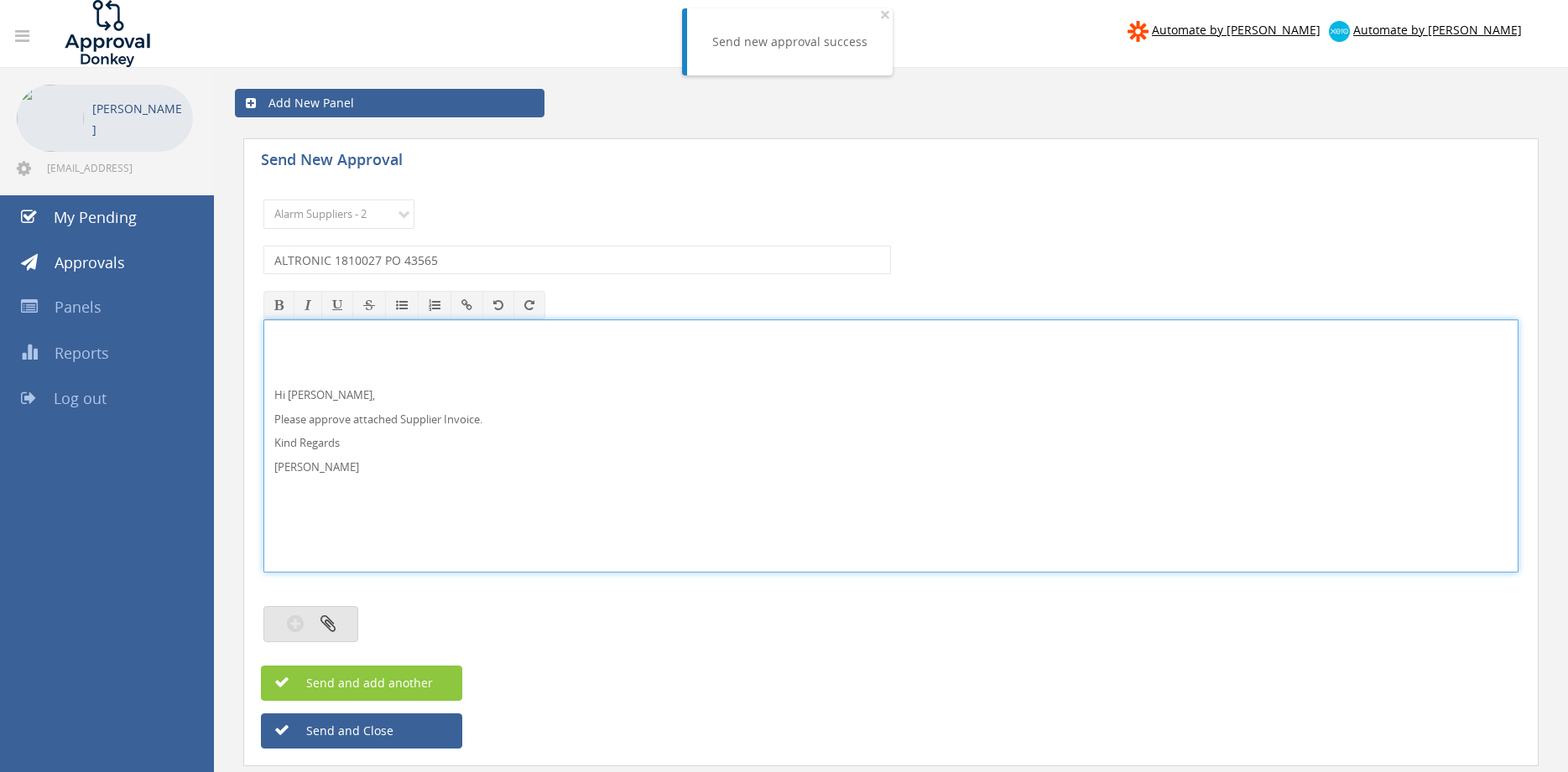
click at [352, 616] on button "button" at bounding box center [311, 624] width 95 height 36
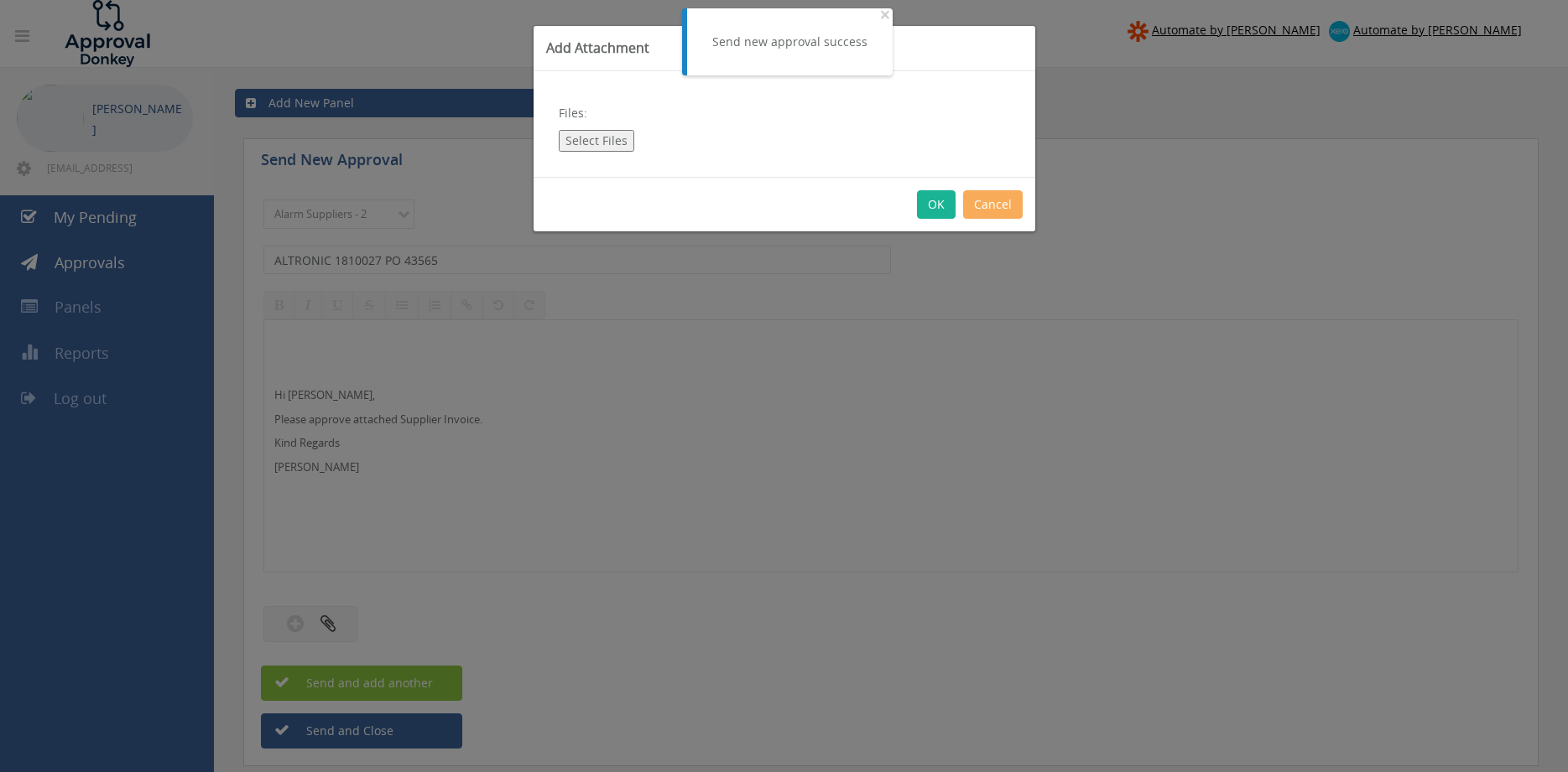
click at [590, 142] on button "Select Files" at bounding box center [596, 140] width 75 height 21
type input "C:\fakepath\ALTRONIC 1810027 [DATE] PO 43565.pdf"
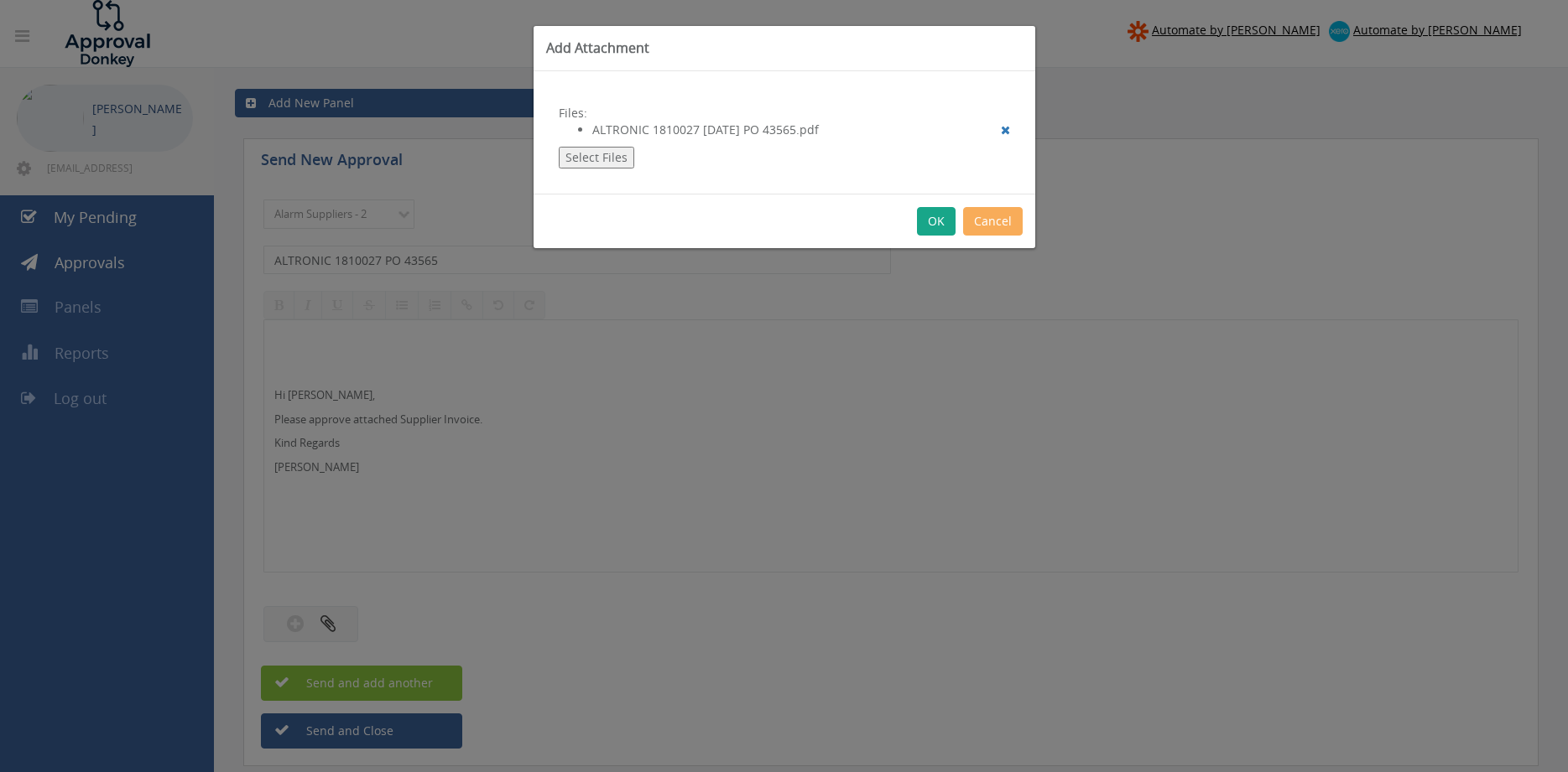
click at [936, 222] on button "OK" at bounding box center [937, 221] width 39 height 29
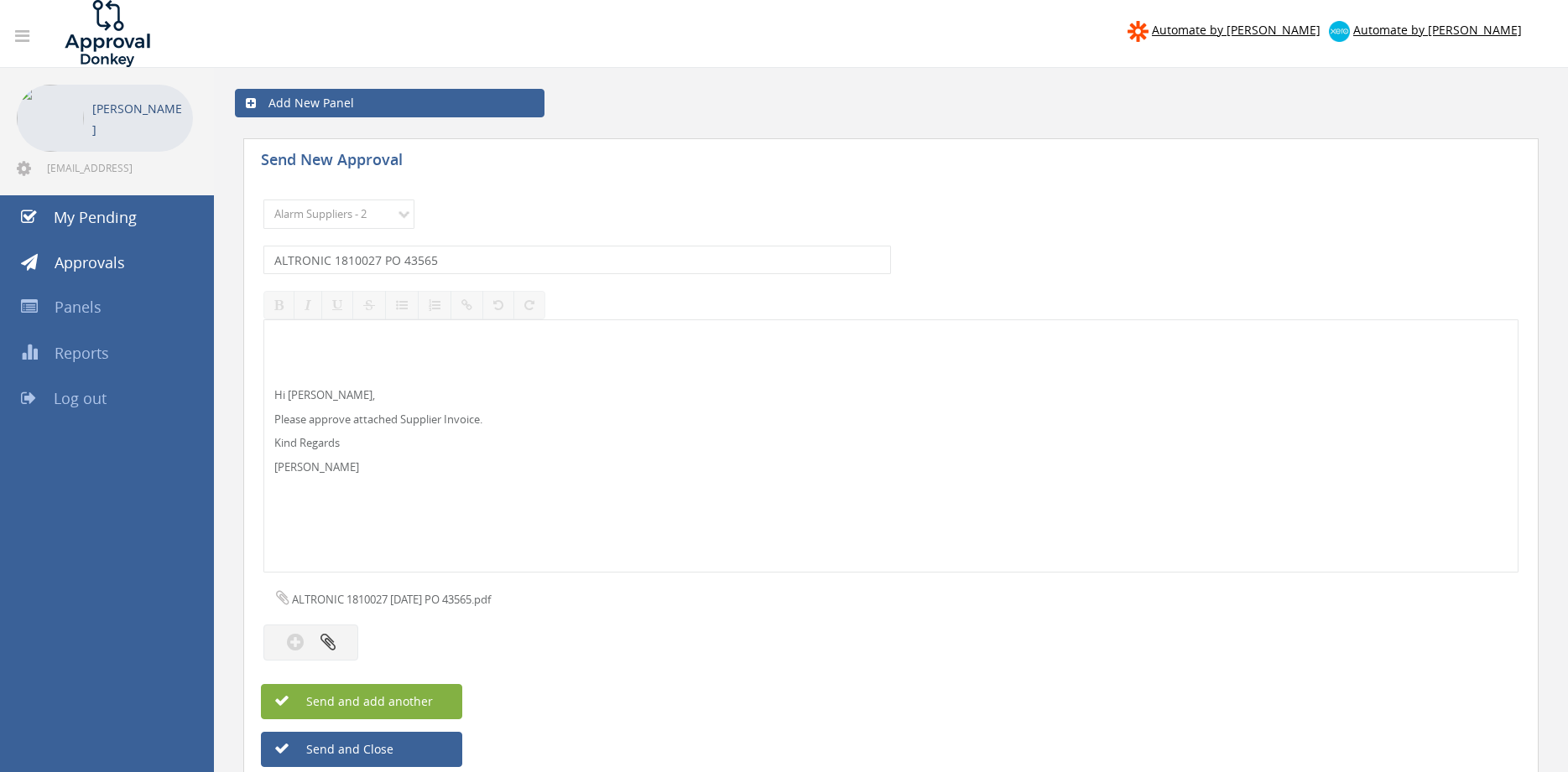
click at [434, 695] on button "Send and add another" at bounding box center [361, 701] width 201 height 35
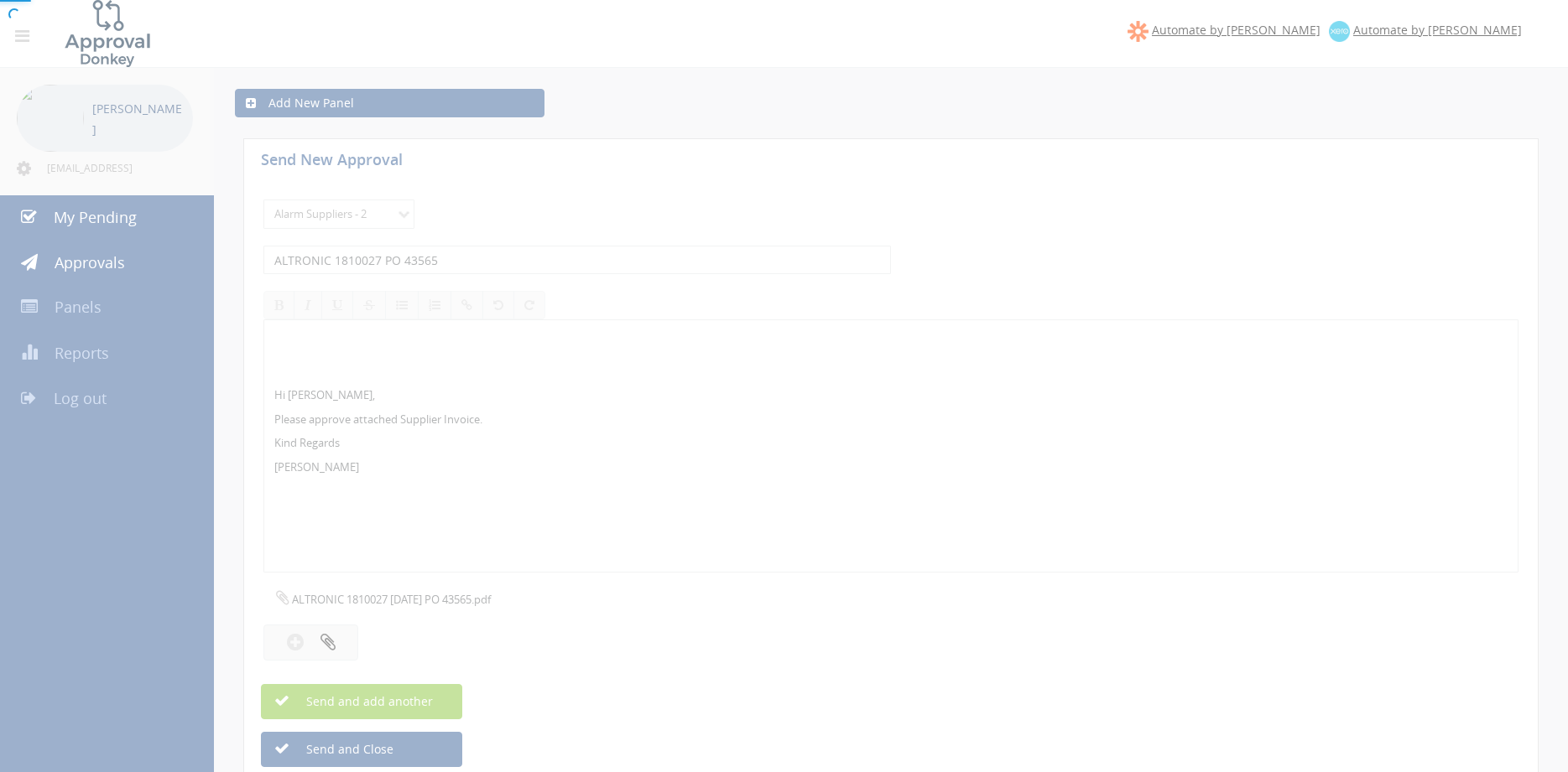
select select
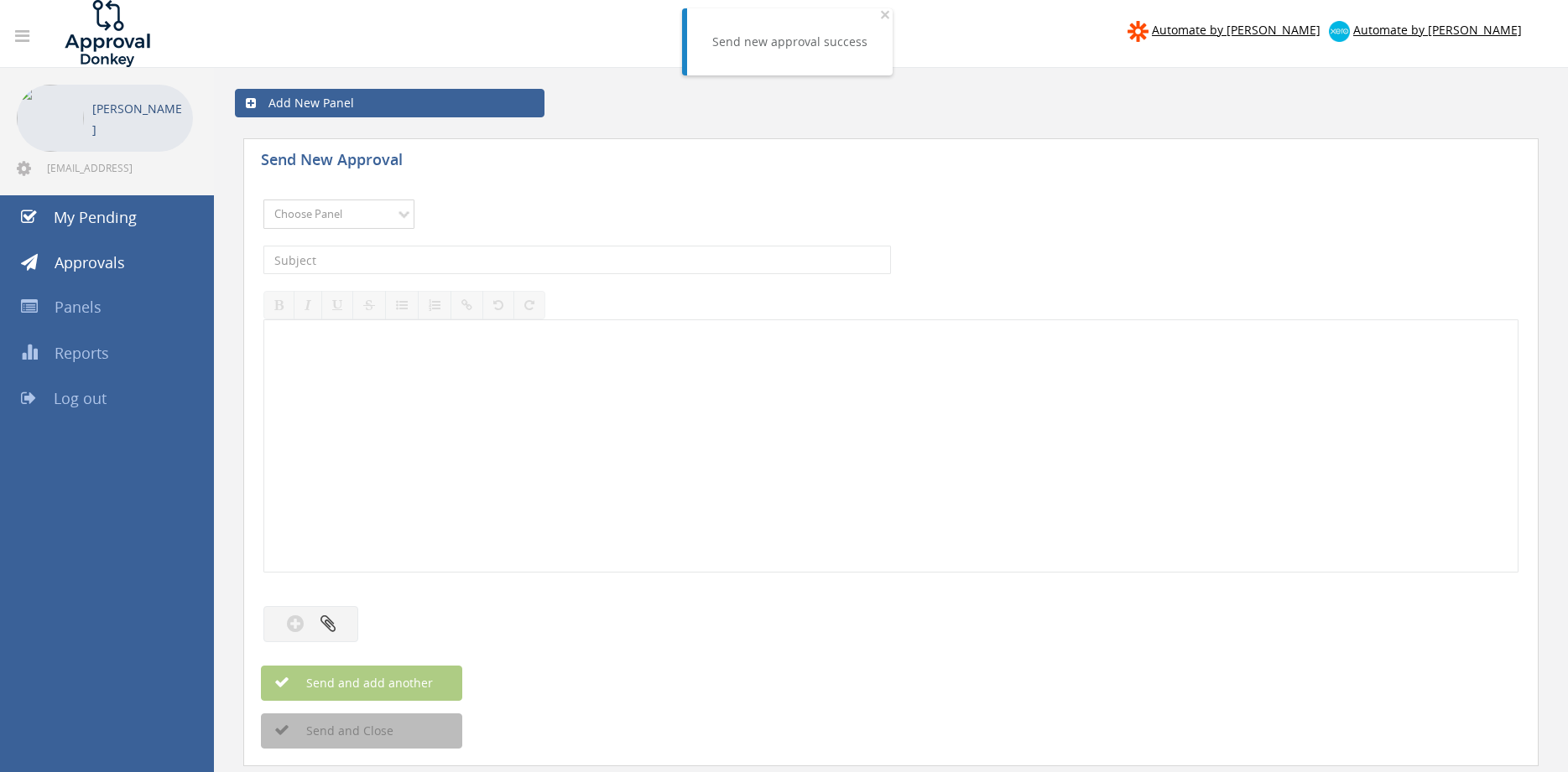
select select "9680"
click option "Alarm Suppliers - 2" at bounding box center [0, 0] width 0 height 0
click at [447, 263] on input "text" at bounding box center [577, 260] width 628 height 29
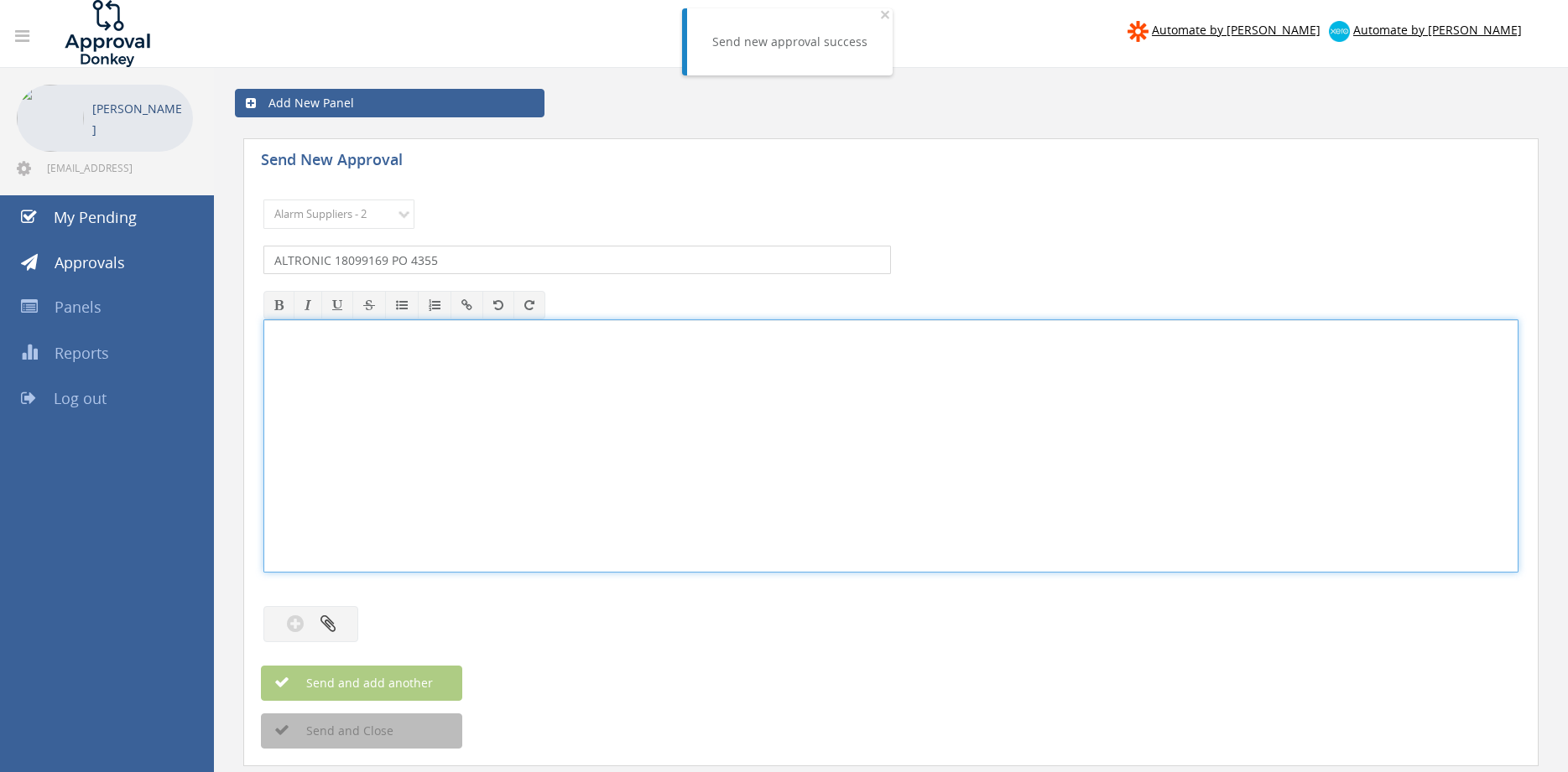
click at [548, 260] on input "ALTRONIC 18099169 PO 4355" at bounding box center [577, 260] width 628 height 29
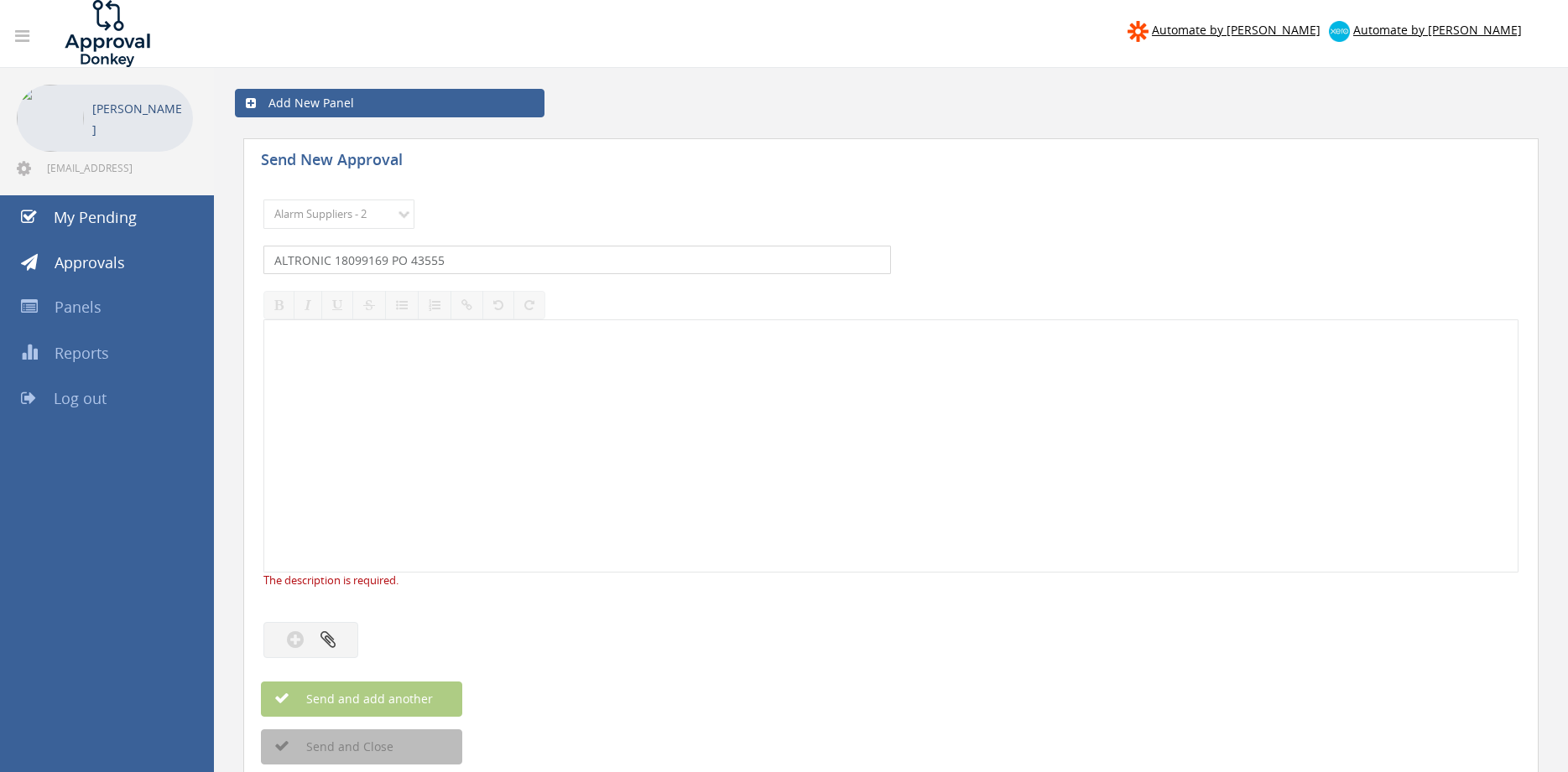
type input "ALTRONIC 18099169 PO 43555"
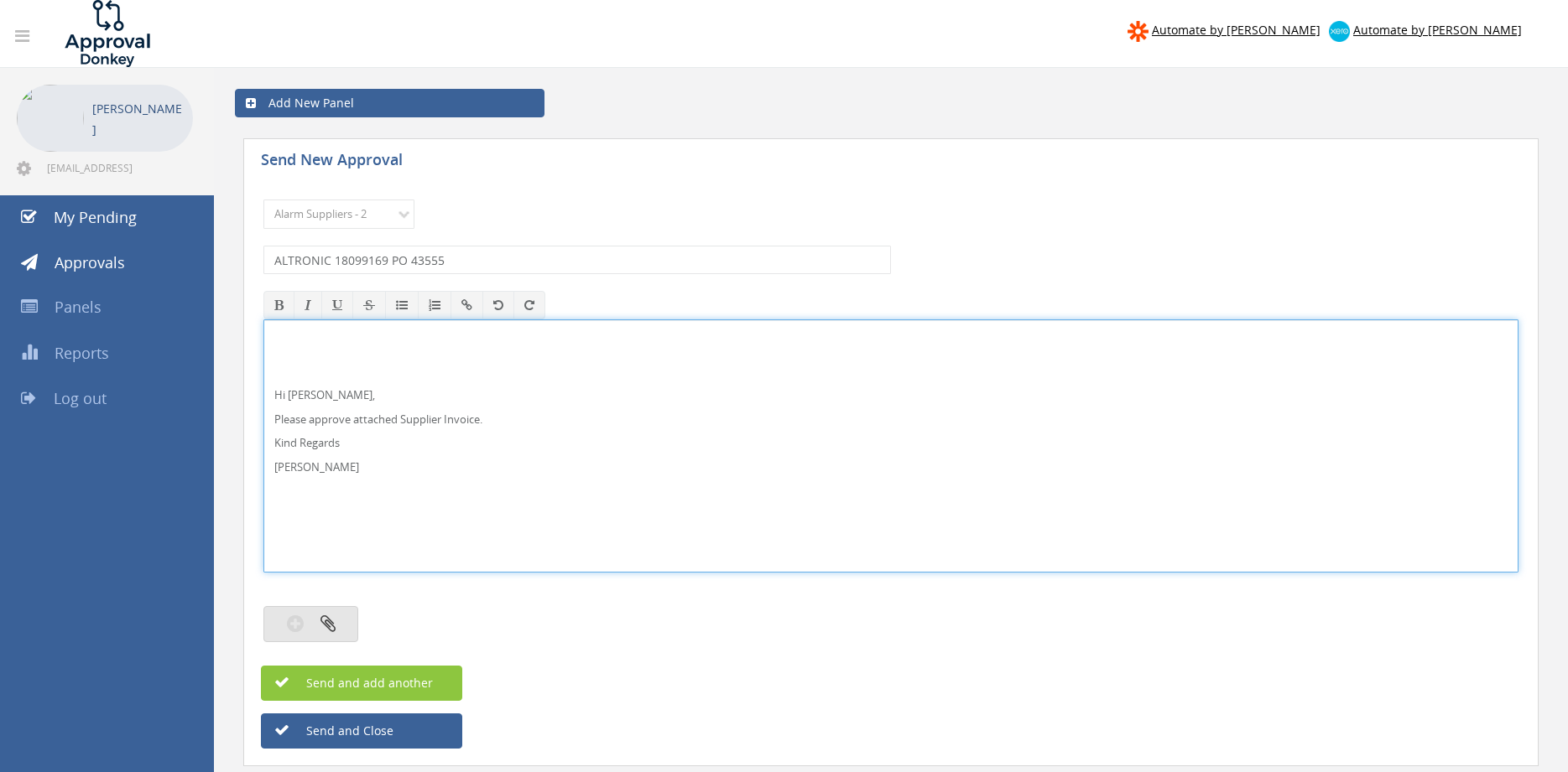
click at [354, 623] on button "button" at bounding box center [311, 624] width 95 height 36
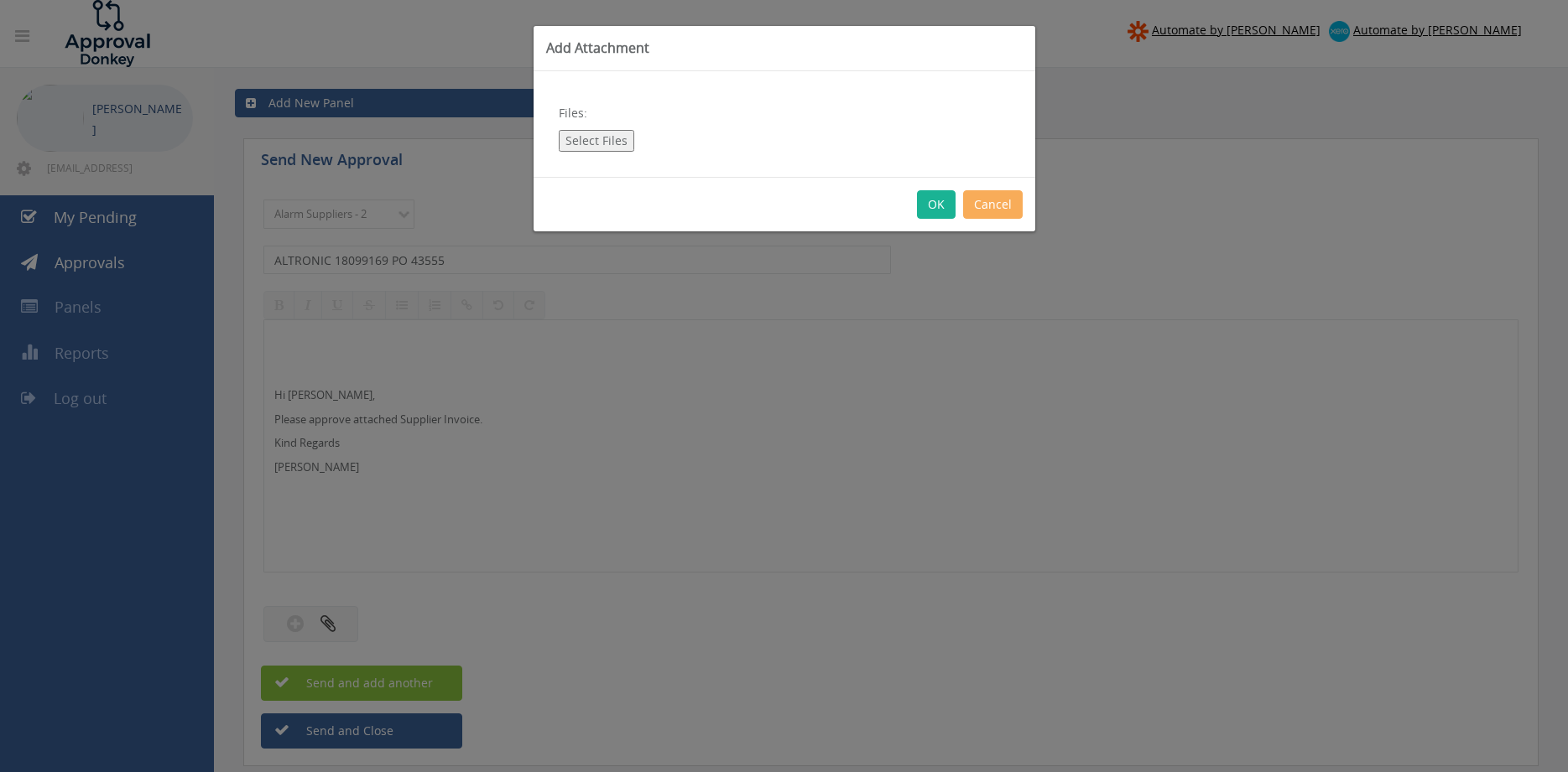
click at [606, 149] on button "Select Files" at bounding box center [596, 140] width 75 height 21
type input "C:\fakepath\ALTRONIC 1809916 [DATE] PO 43555.pdf"
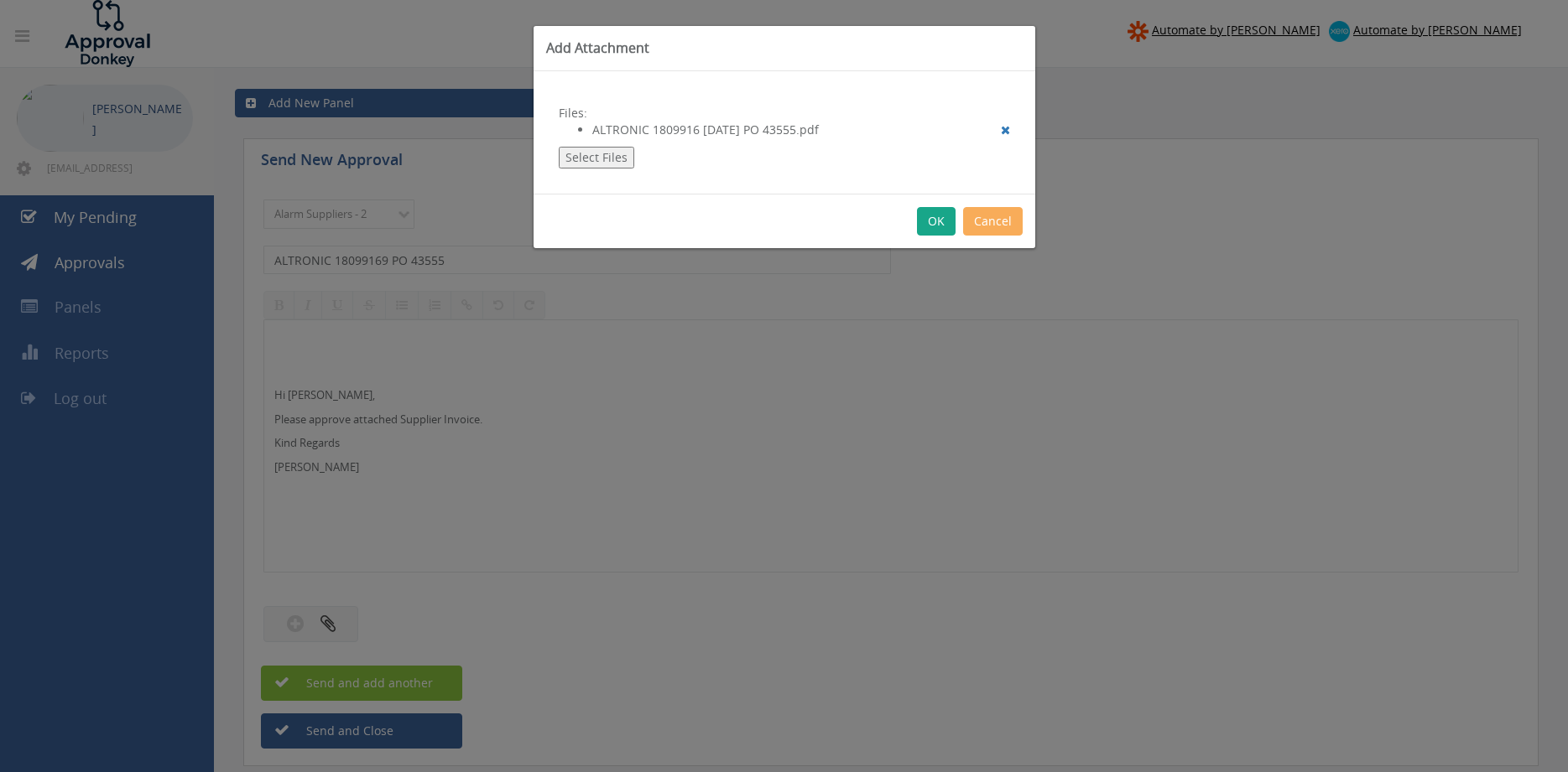
click at [937, 219] on button "OK" at bounding box center [937, 221] width 39 height 29
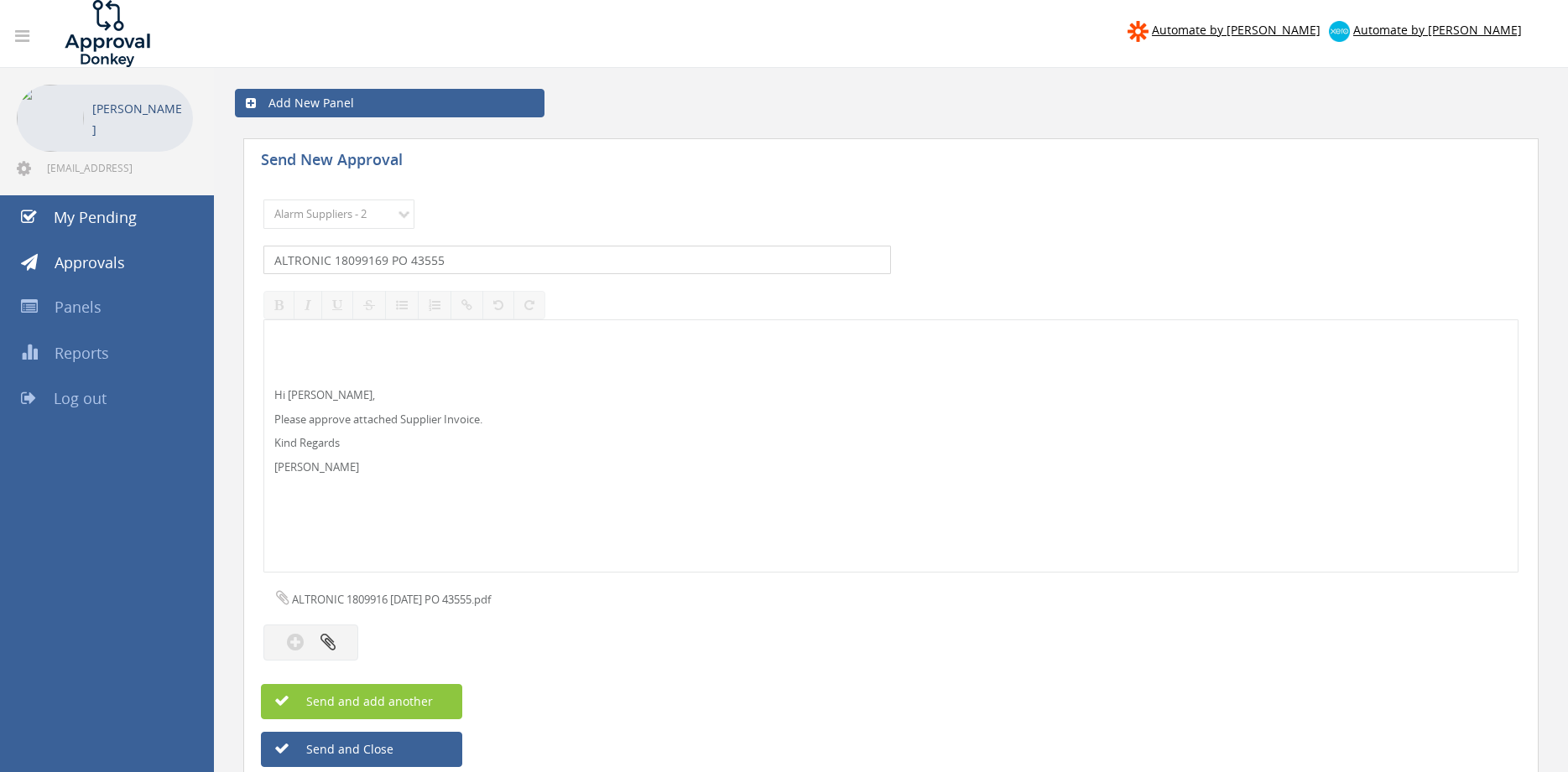
click at [381, 264] on input "ALTRONIC 18099169 PO 43555" at bounding box center [577, 260] width 628 height 29
type input "ALTRONIC 1809916 PO 43555"
click at [418, 693] on span "Send and add another" at bounding box center [351, 701] width 162 height 16
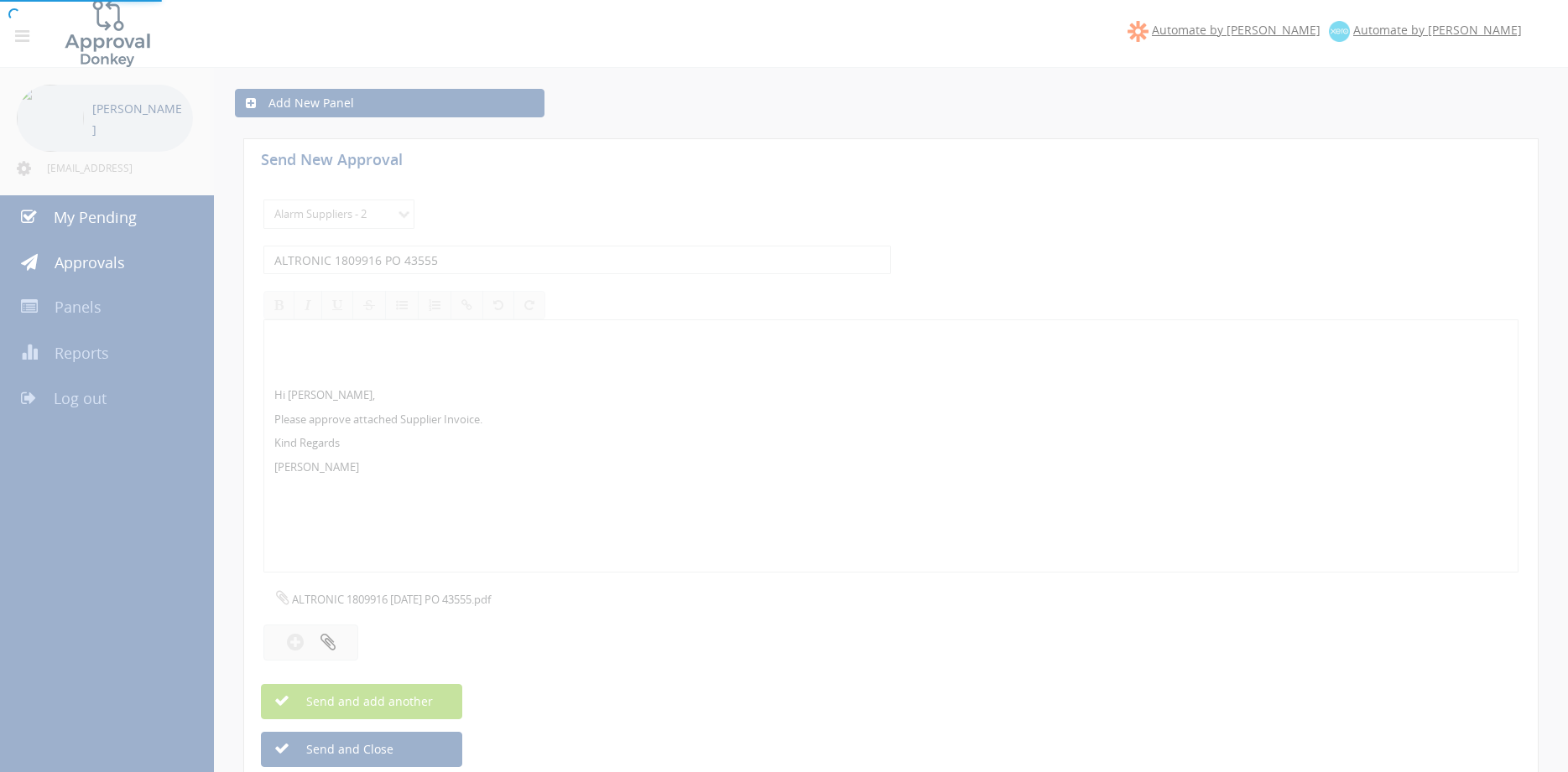
select select
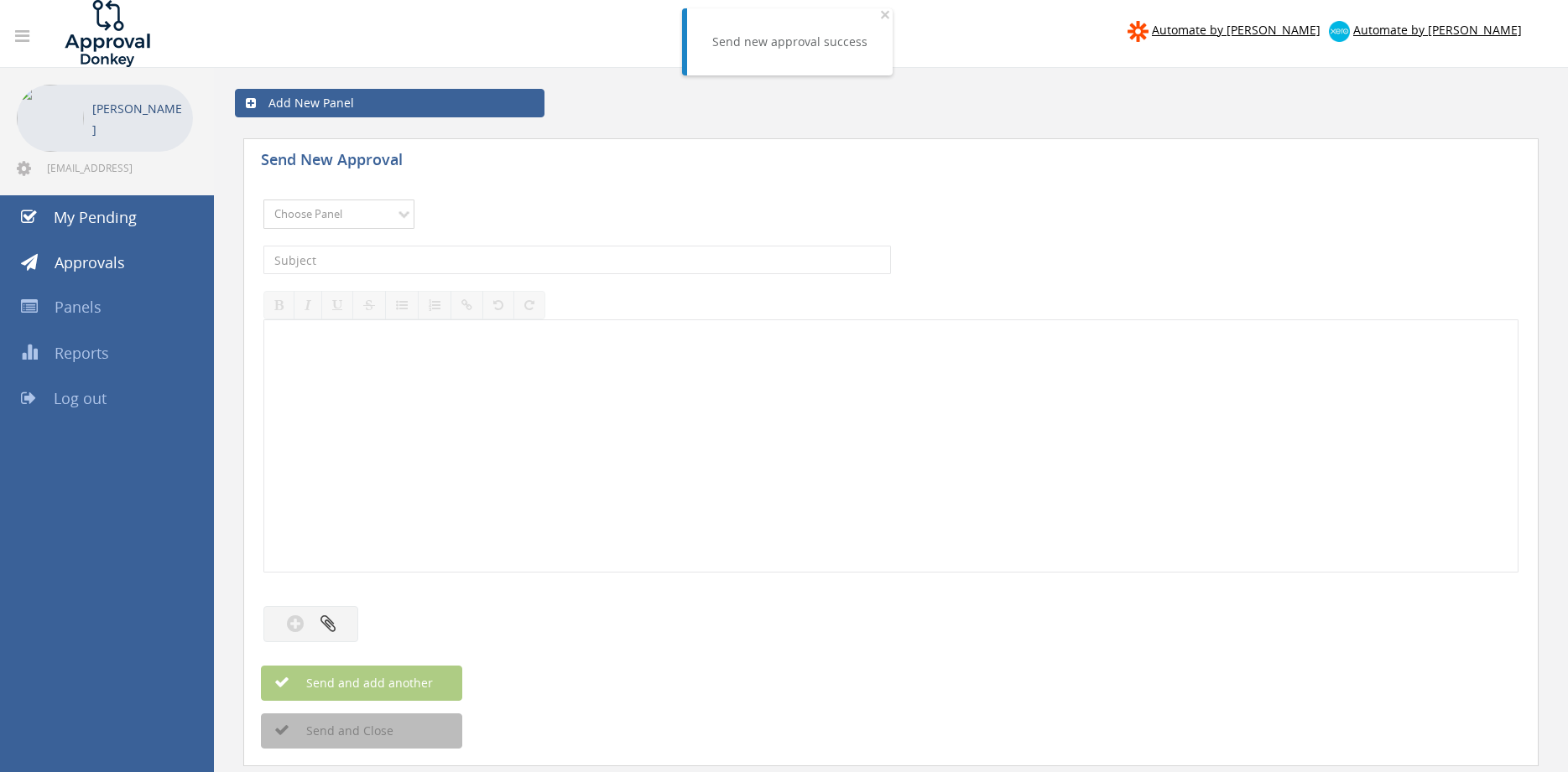
select select "9680"
click option "Alarm Suppliers - 2" at bounding box center [0, 0] width 0 height 0
click at [452, 262] on input "text" at bounding box center [577, 260] width 628 height 29
type input "ALTRONIC 1809914 PO 43555"
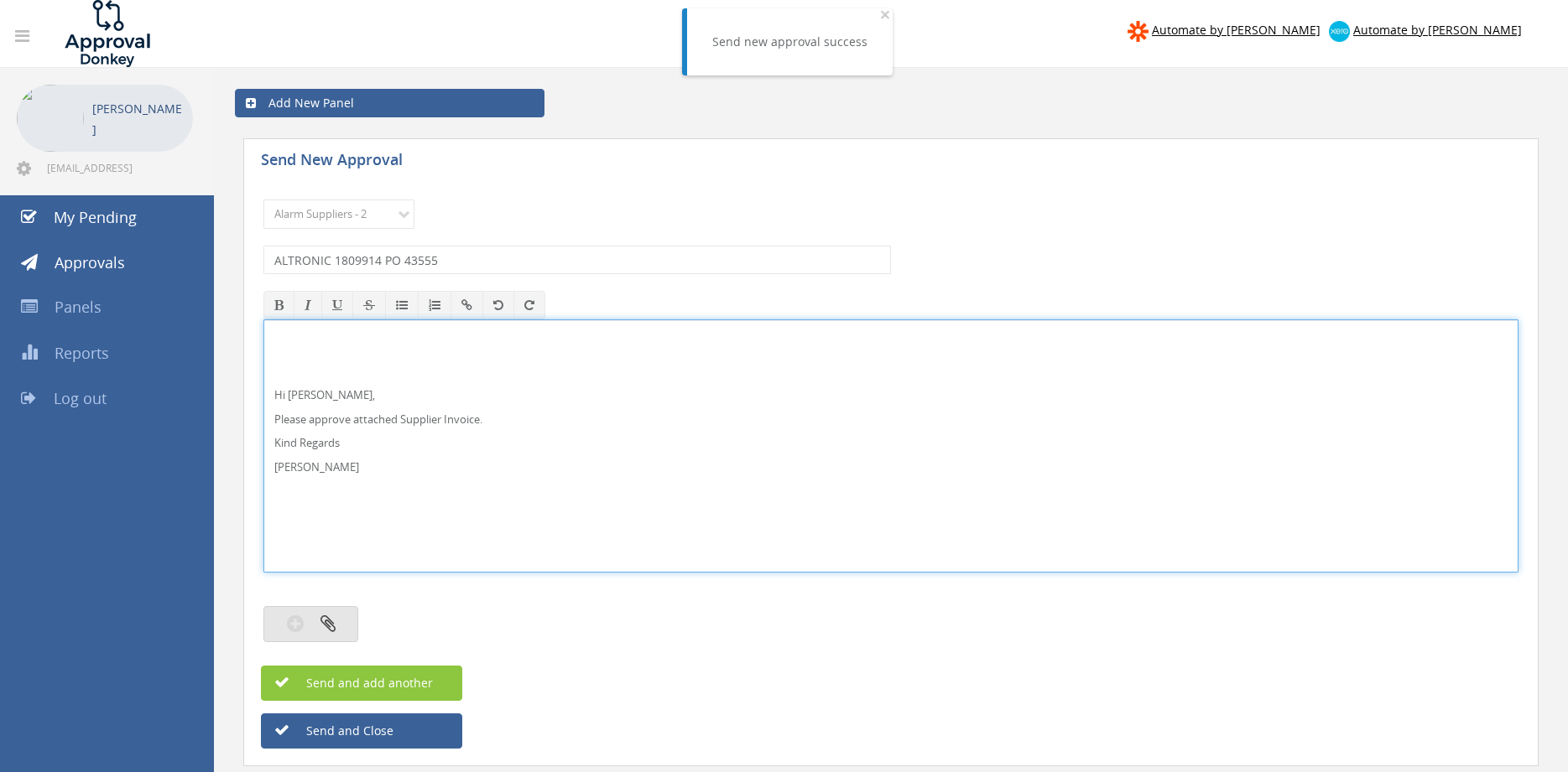
click at [341, 627] on button "button" at bounding box center [311, 624] width 95 height 36
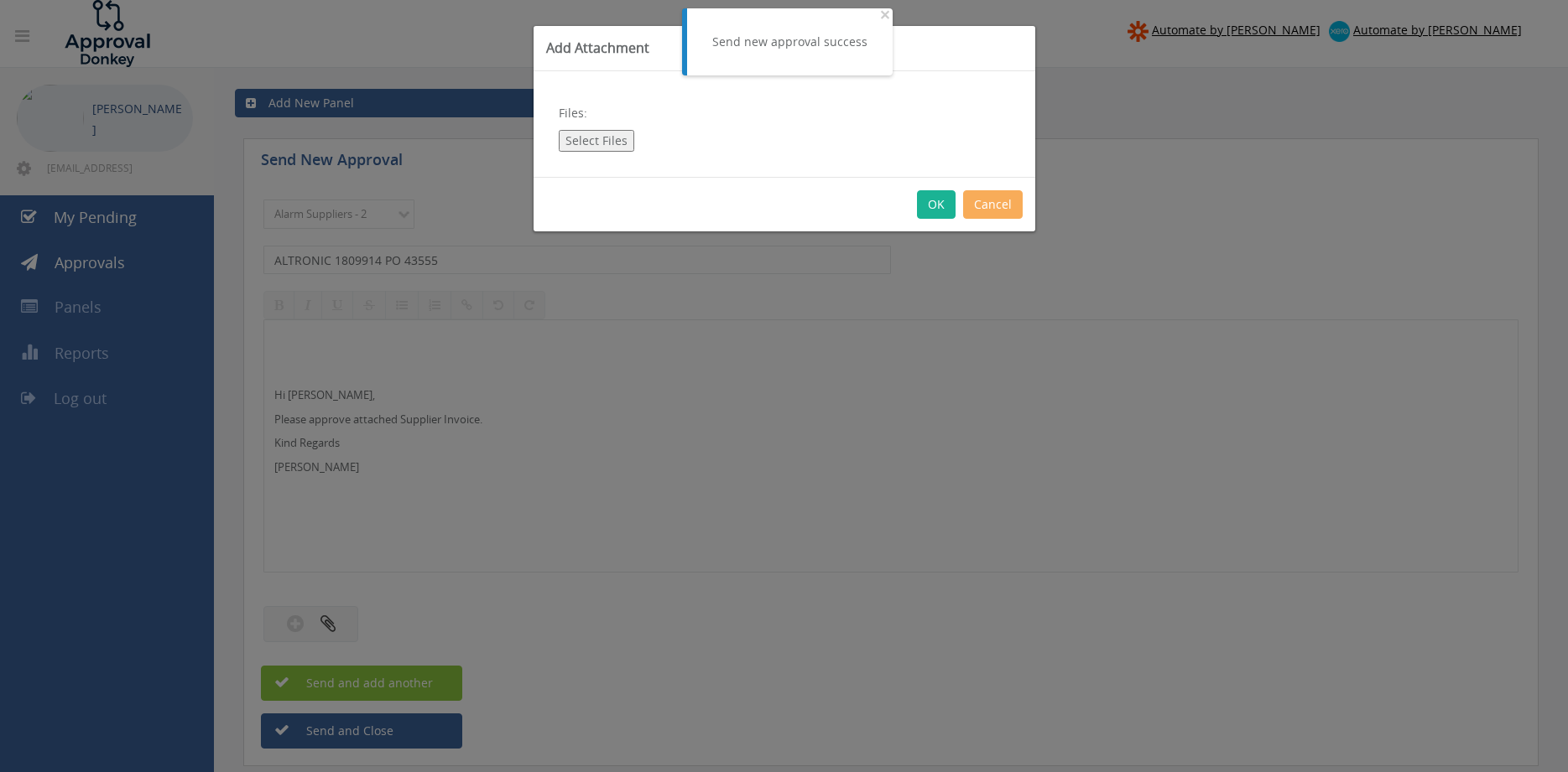
click at [608, 137] on button "Select Files" at bounding box center [596, 140] width 75 height 21
type input "C:\fakepath\ALTRONIC 1809914 [DATE] PO 43555.pdf"
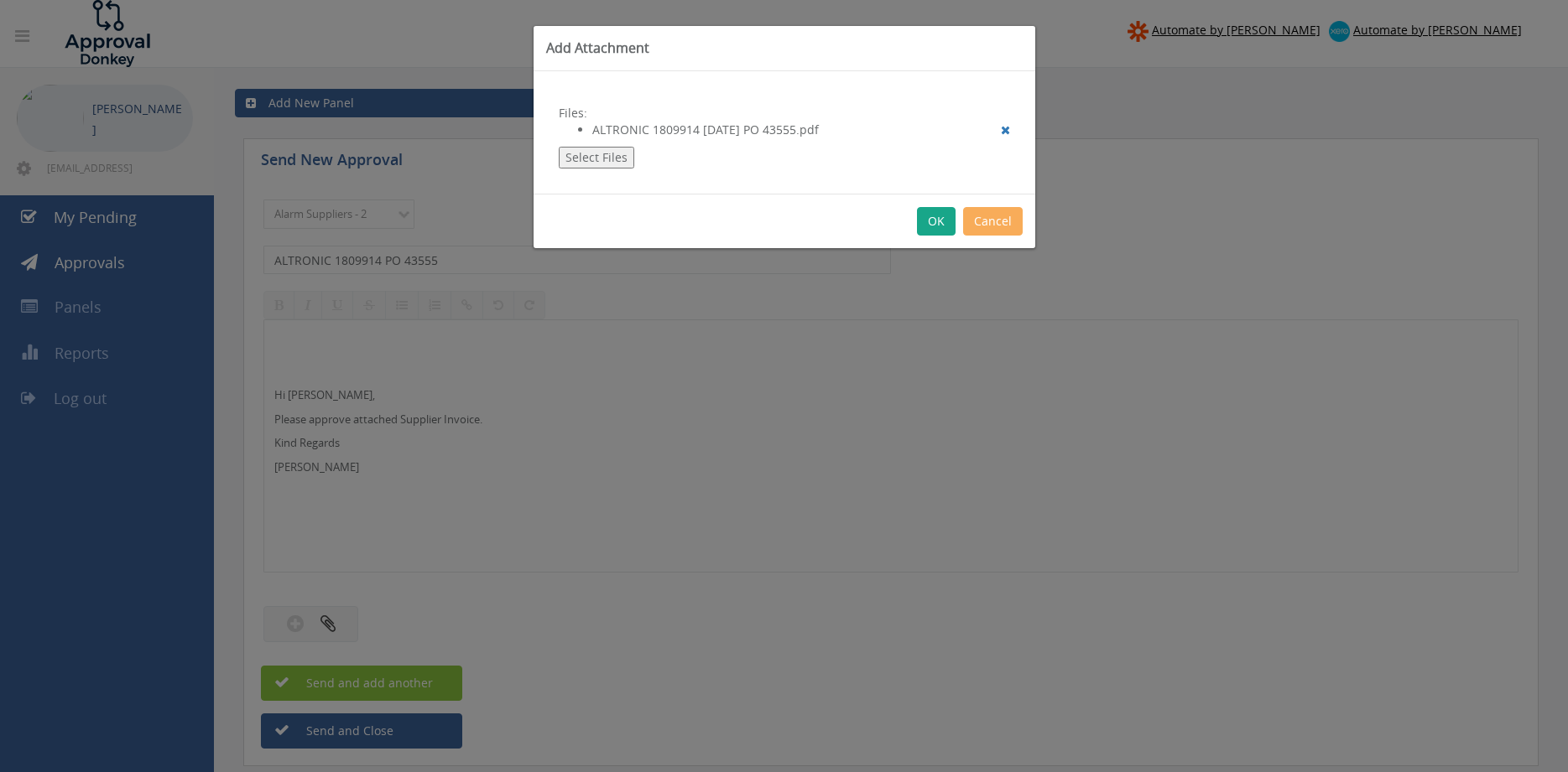
click at [930, 216] on button "OK" at bounding box center [937, 221] width 39 height 29
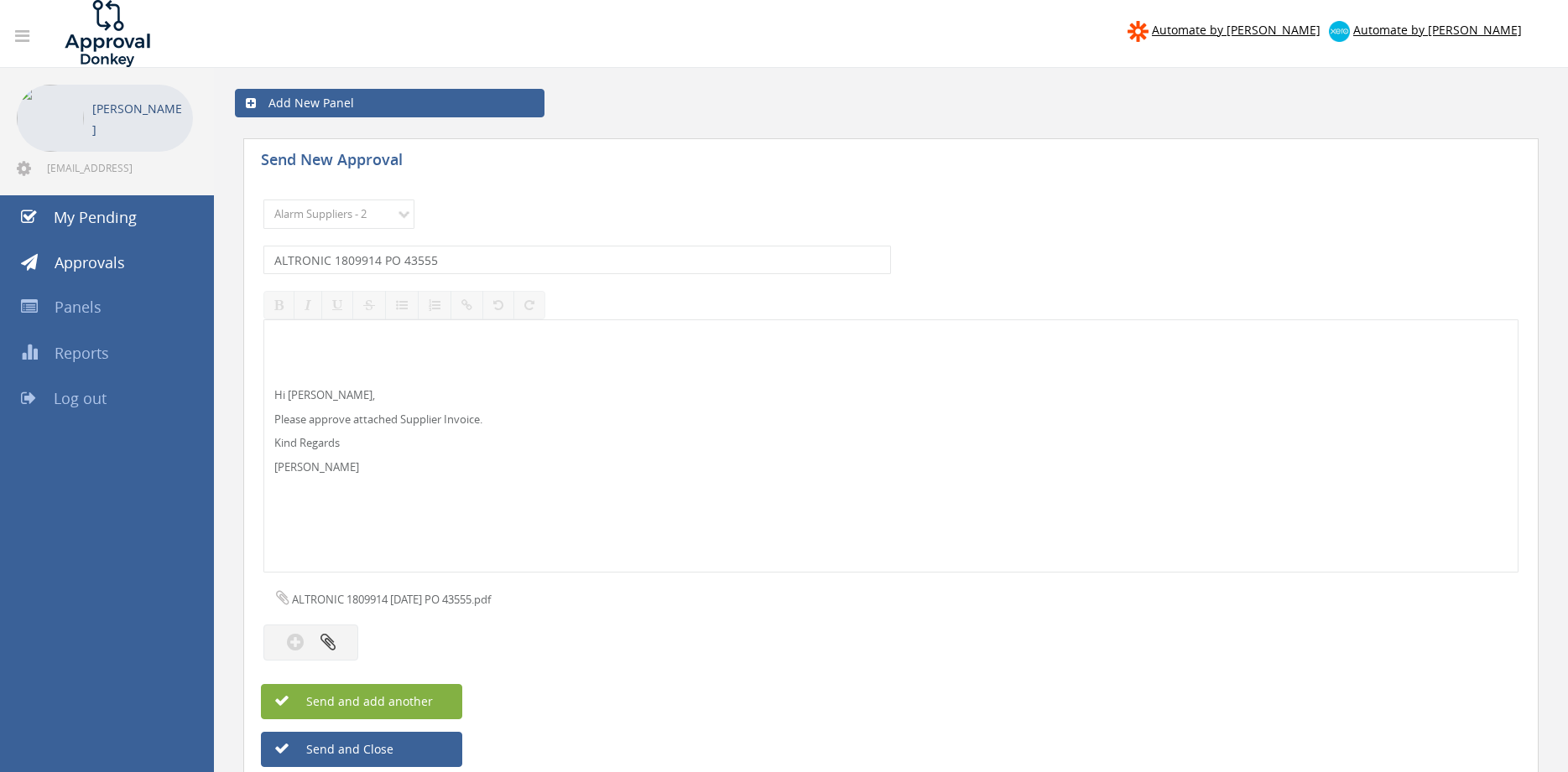
drag, startPoint x: 469, startPoint y: 699, endPoint x: 456, endPoint y: 692, distance: 14.8
click at [466, 698] on div "Send and add another" at bounding box center [890, 701] width 1260 height 35
click at [453, 692] on button "Send and add another" at bounding box center [361, 701] width 201 height 35
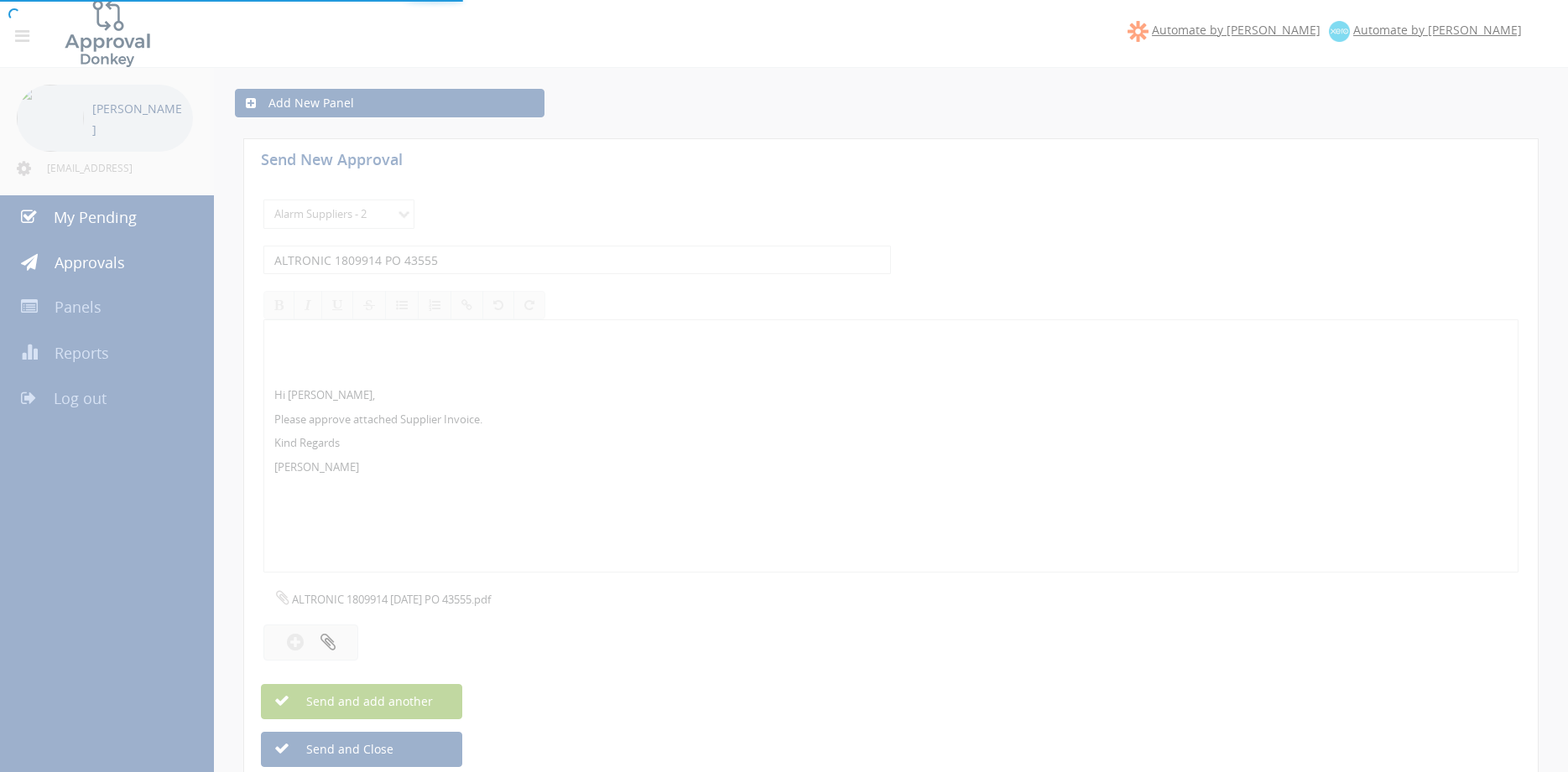
select select
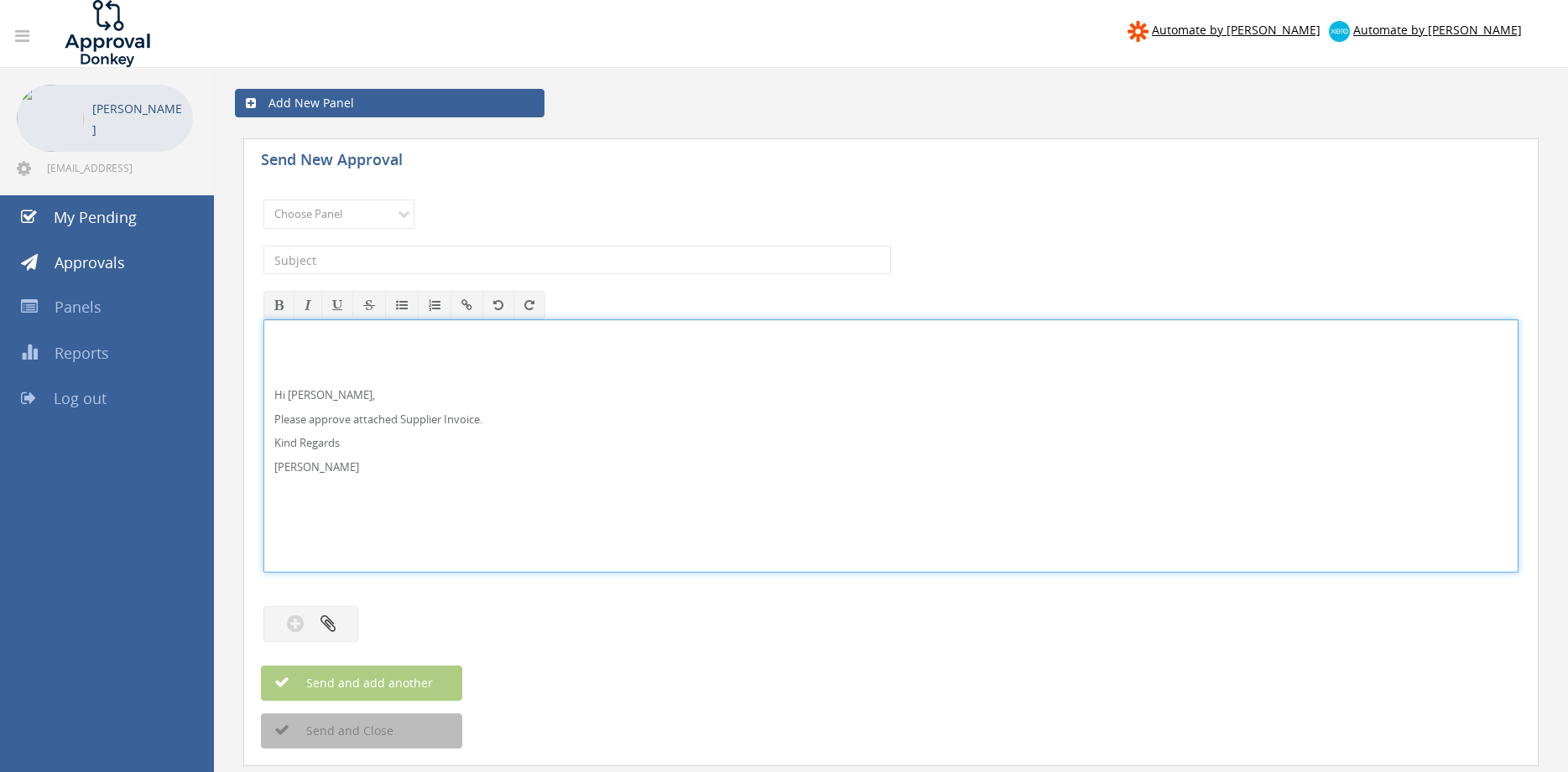
drag, startPoint x: 305, startPoint y: 394, endPoint x: 335, endPoint y: 394, distance: 30.0
click at [304, 394] on p "Hi [PERSON_NAME]," at bounding box center [891, 395] width 1233 height 16
drag, startPoint x: 355, startPoint y: 478, endPoint x: 261, endPoint y: 361, distance: 150.1
click at [264, 361] on div "Hi [PERSON_NAME] and [PERSON_NAME], Please approve attached Supplier Invoice. K…" at bounding box center [891, 445] width 1255 height 253
copy div "Hi [PERSON_NAME] and [PERSON_NAME], Please approve attached Supplier Invoice. K…"
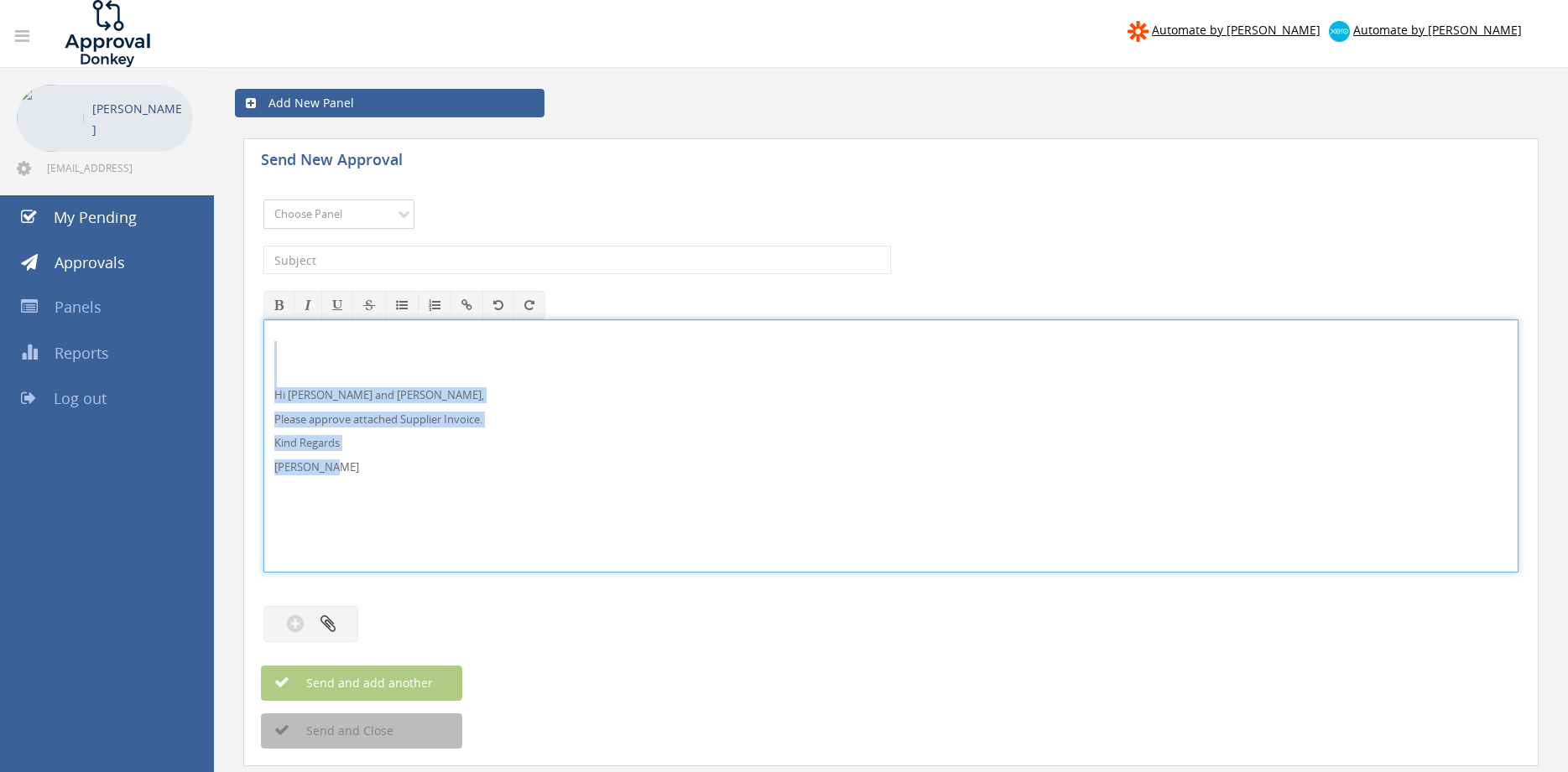
click at [264, 199] on select "Choose Panel Alarm Credits RG - 3 NZ Utilities Cable and SAI Global NZ Alarms-1…" at bounding box center [339, 214] width 151 height 30
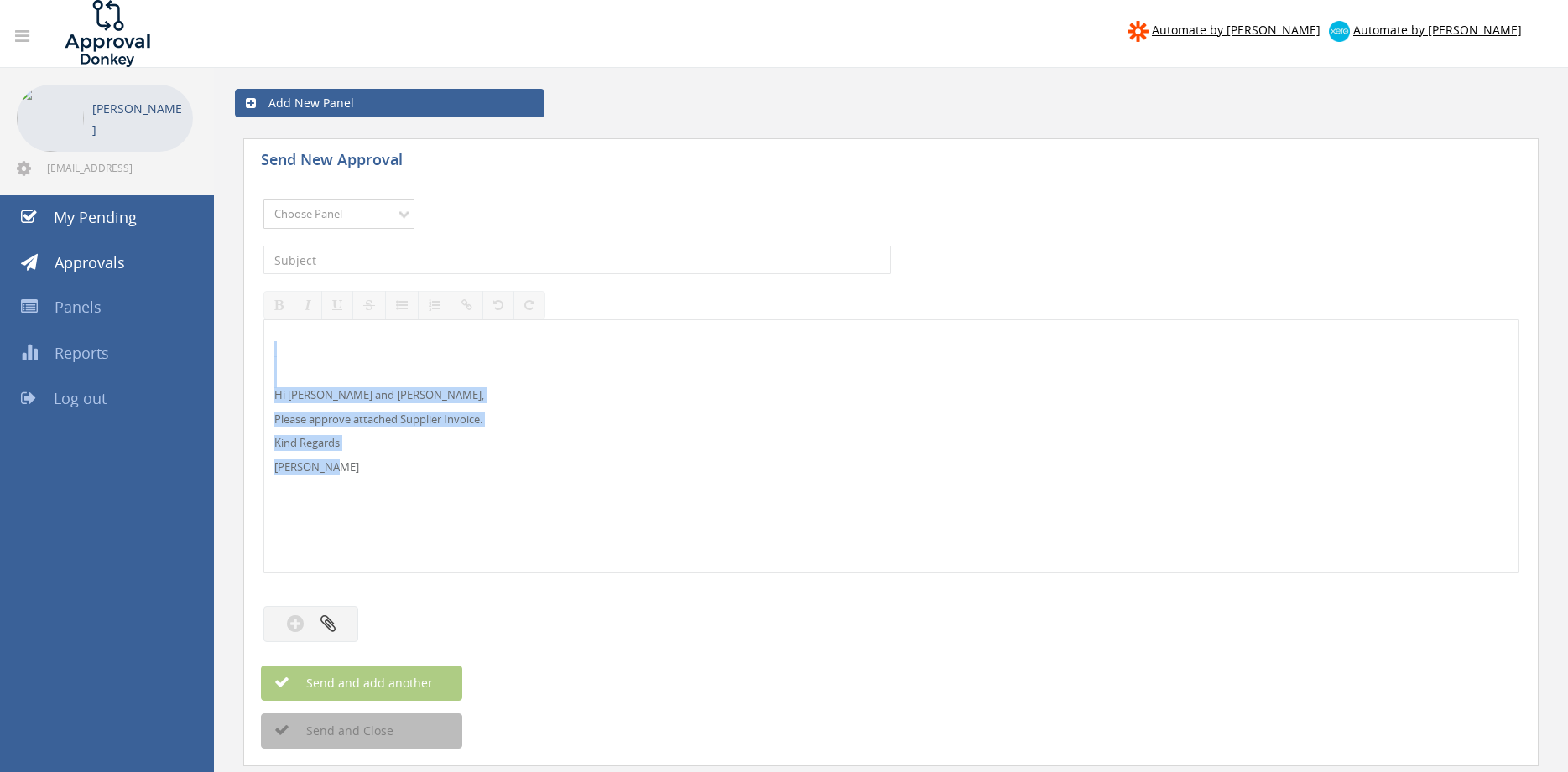
select select "9632"
click option "Suppliers" at bounding box center [0, 0] width 0 height 0
click at [475, 257] on input "text" at bounding box center [577, 260] width 628 height 29
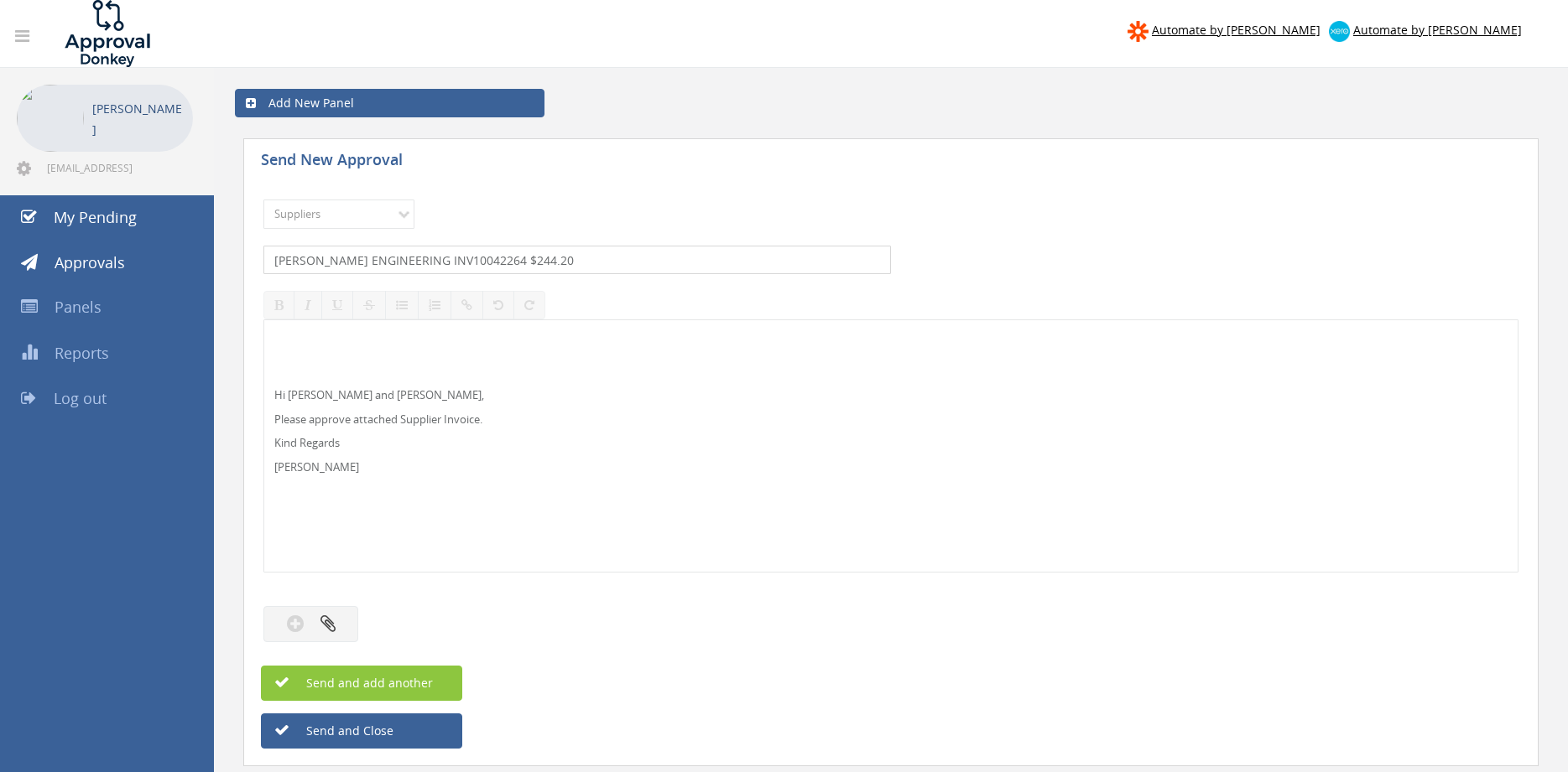
type input "[PERSON_NAME] ENGINEERING INV10042264 $244.20"
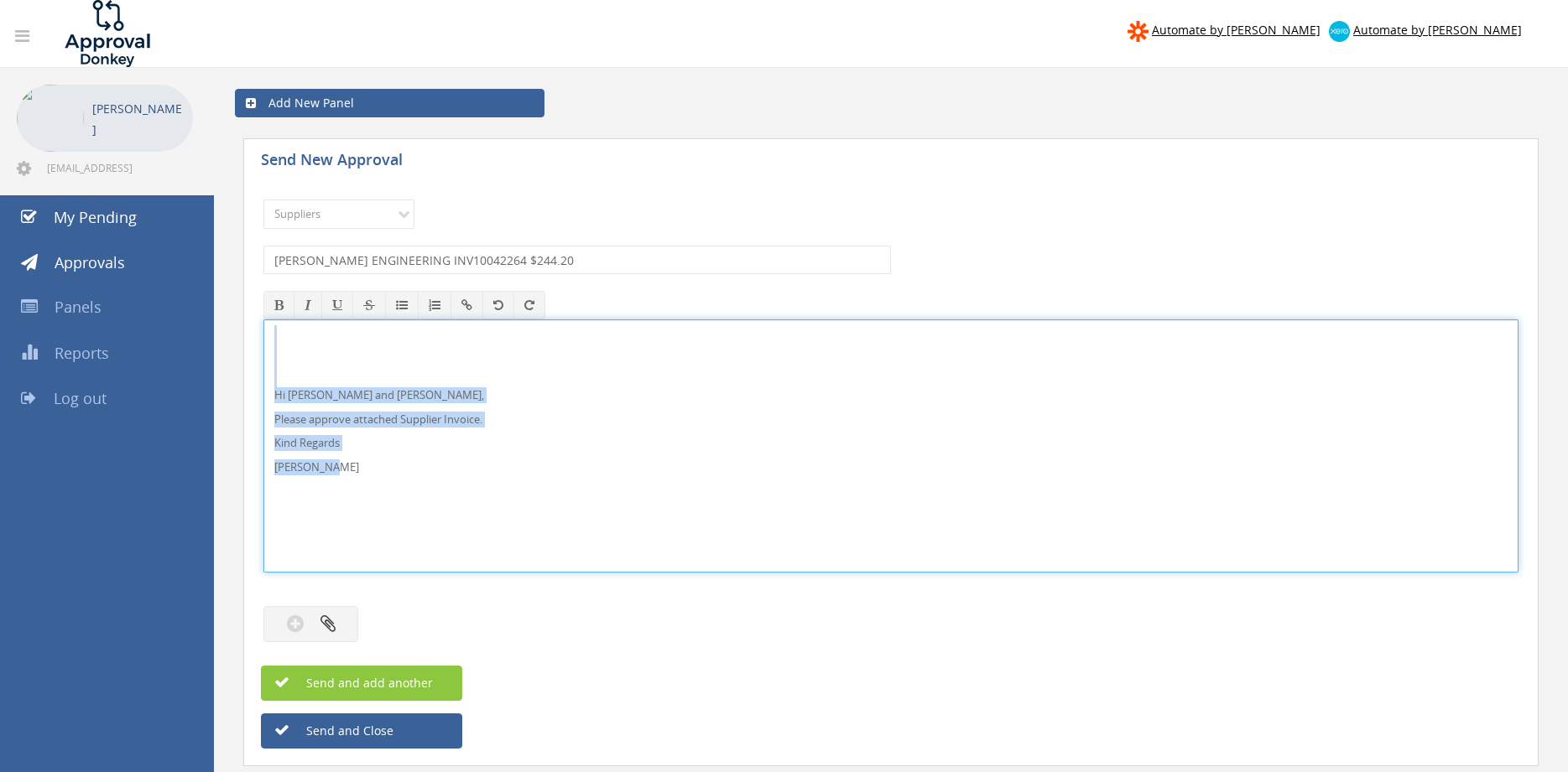
drag, startPoint x: 343, startPoint y: 470, endPoint x: 238, endPoint y: 341, distance: 166.3
click at [264, 341] on div "Hi [PERSON_NAME] and [PERSON_NAME], Please approve attached Supplier Invoice. K…" at bounding box center [891, 445] width 1255 height 253
copy div "Hi [PERSON_NAME] and [PERSON_NAME], Please approve attached Supplier Invoice. K…"
click at [344, 621] on button "button" at bounding box center [311, 624] width 95 height 36
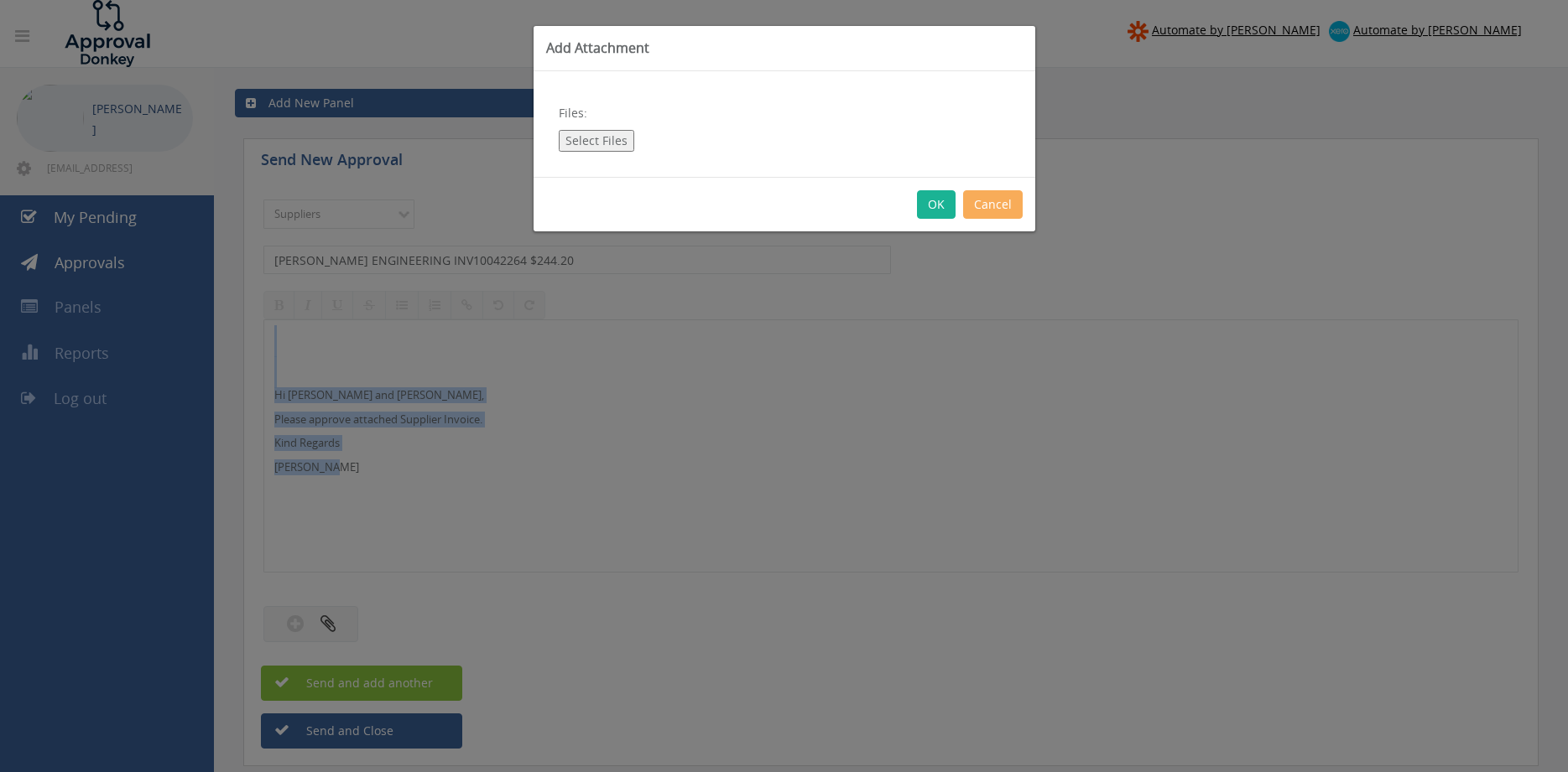
click at [605, 143] on button "Select Files" at bounding box center [596, 140] width 75 height 21
type input "C:\fakepath\[PERSON_NAME] ENGINEERING INV10042264 [DATE] PO 43534.pdf"
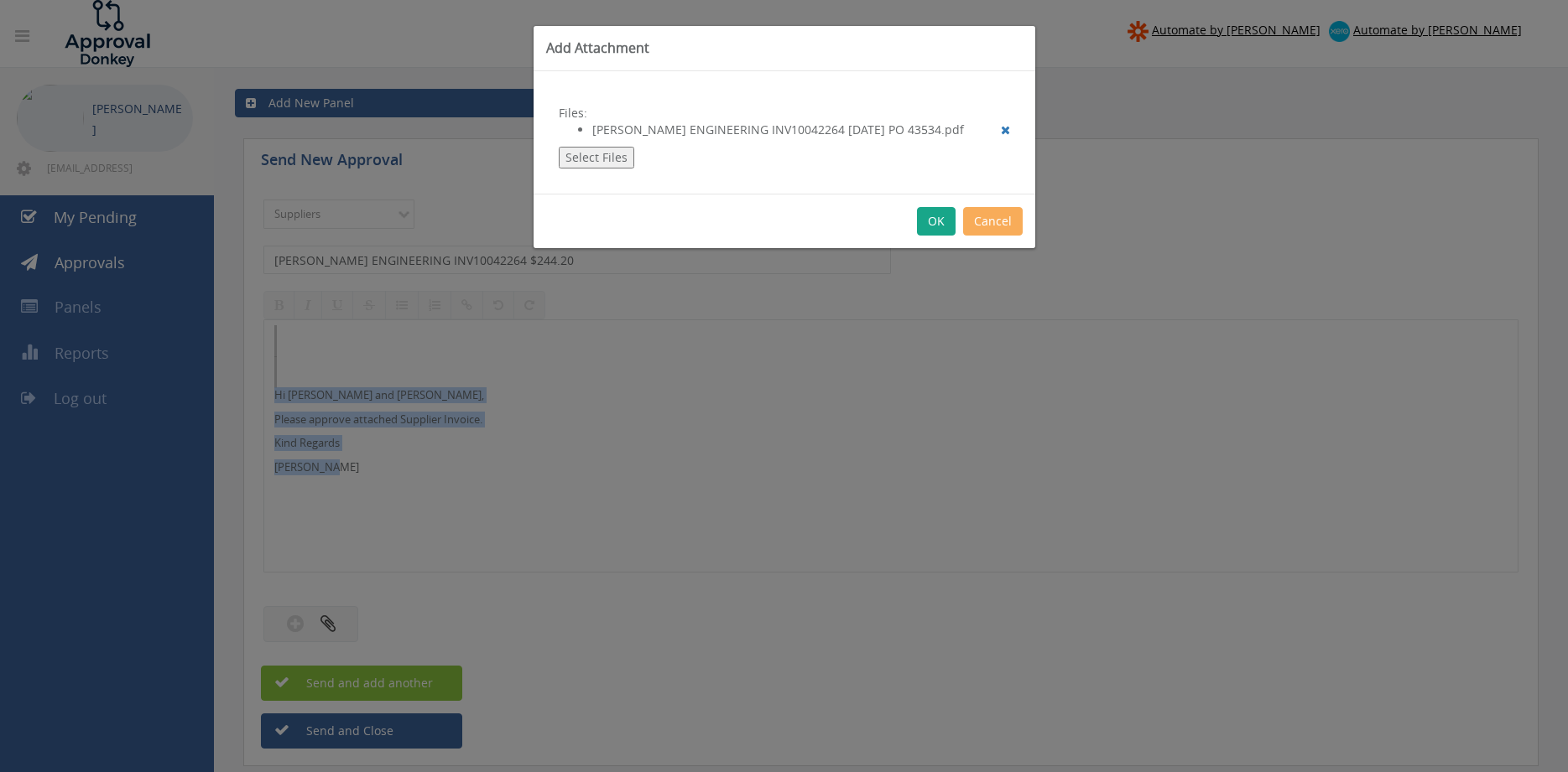
click at [935, 223] on button "OK" at bounding box center [937, 221] width 39 height 29
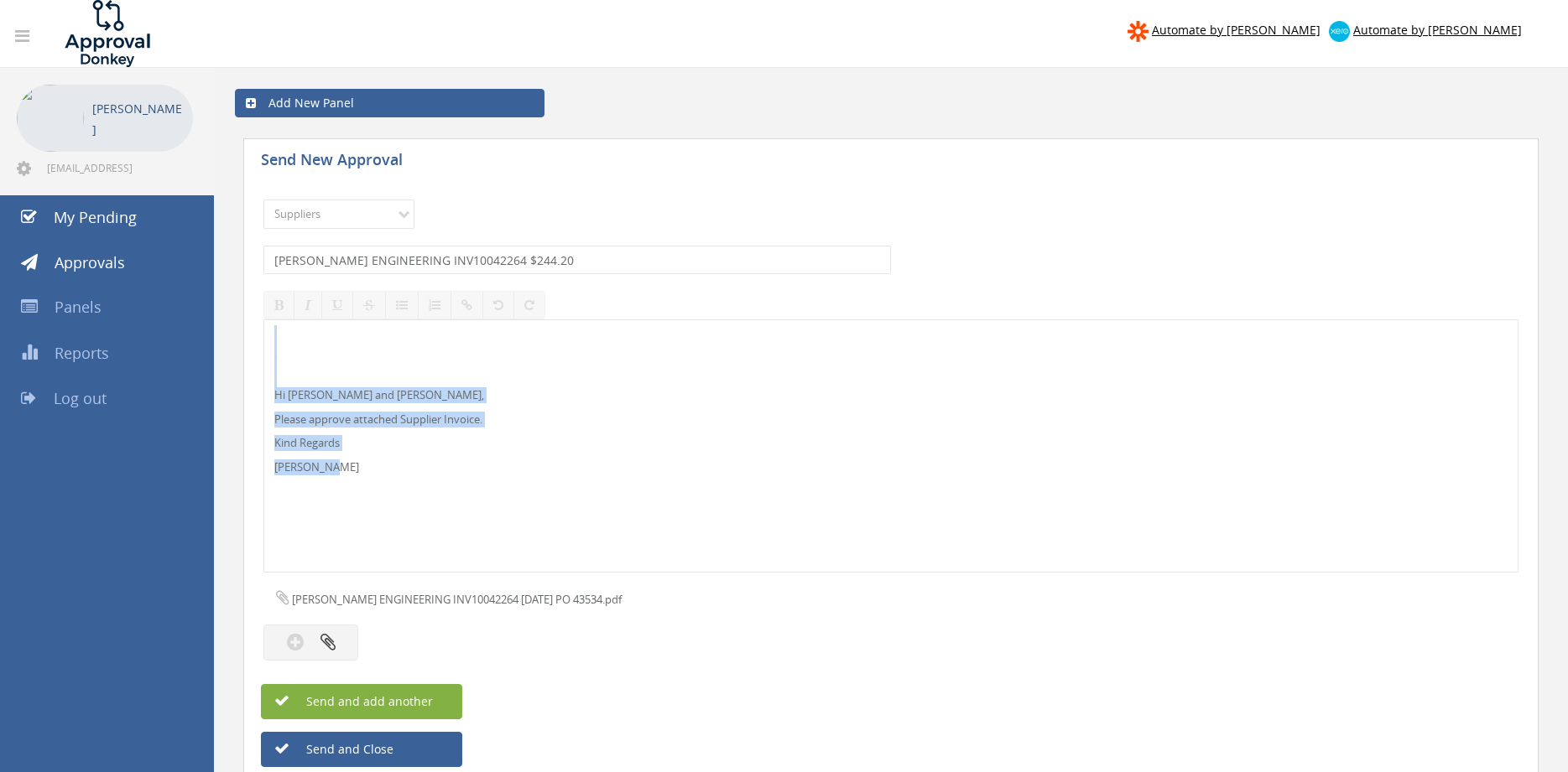
drag, startPoint x: 415, startPoint y: 708, endPoint x: 640, endPoint y: 701, distance: 225.1
click at [416, 707] on span "Send and add another" at bounding box center [351, 701] width 162 height 16
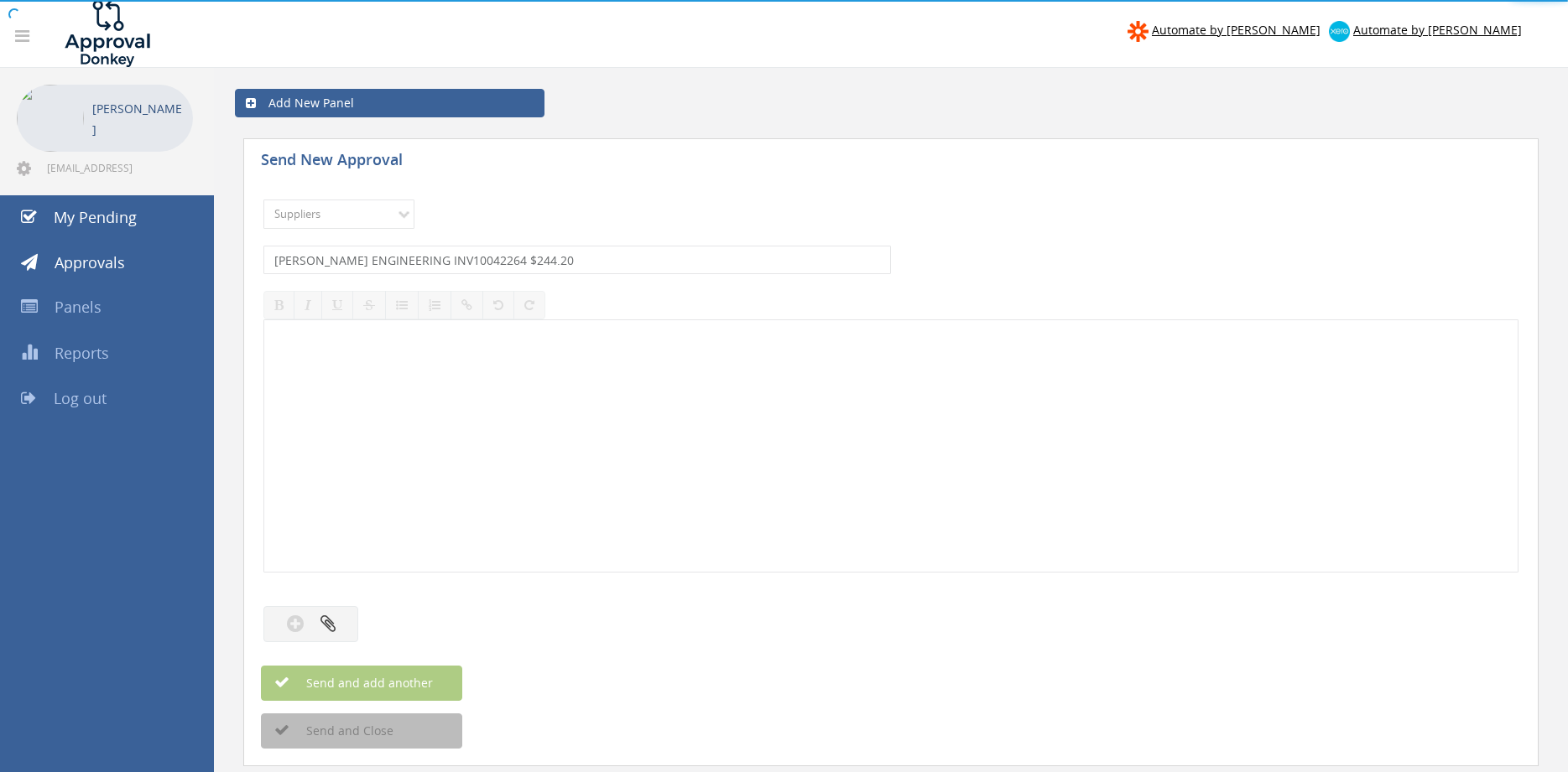
select select
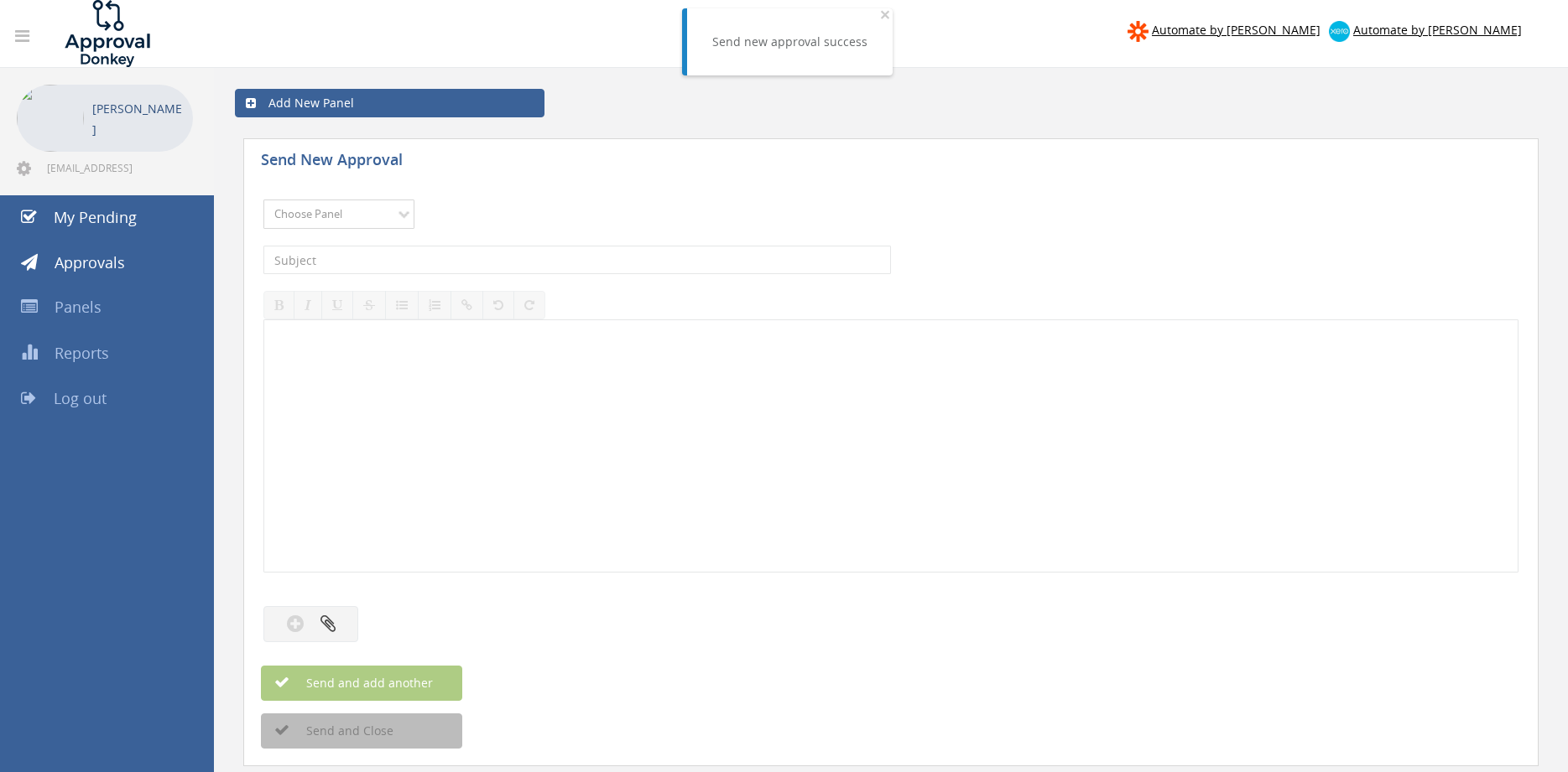
click at [264, 199] on select "Choose Panel Alarm Credits RG - 3 NZ Utilities Cable and SAI Global NZ Alarms-1…" at bounding box center [339, 214] width 151 height 30
select select "9632"
click option "Suppliers" at bounding box center [0, 0] width 0 height 0
click at [466, 262] on input "text" at bounding box center [577, 260] width 628 height 29
type input "SOUTHERN PUMPING INV AR020558 $1,481.90"
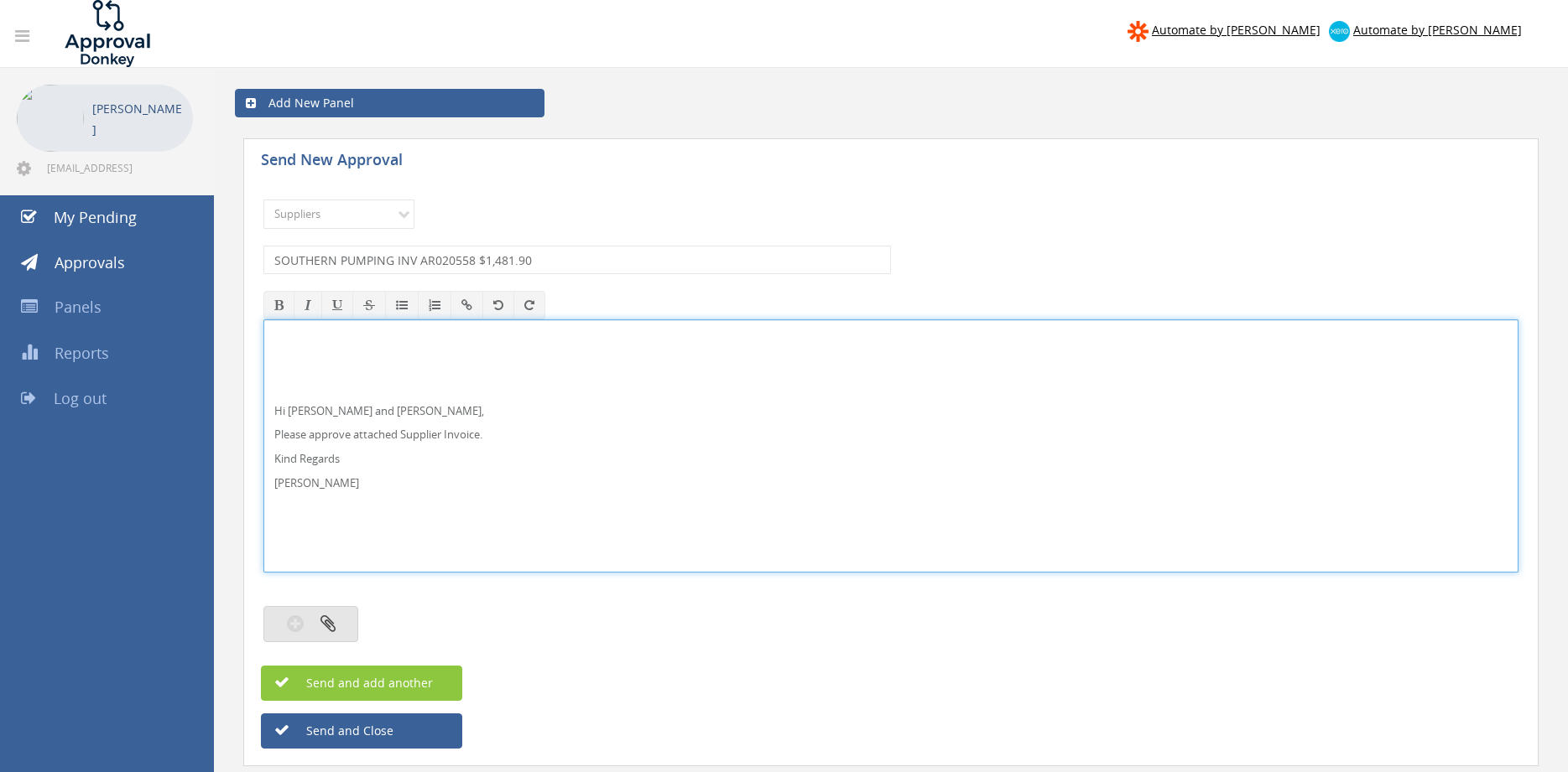
click at [337, 611] on button "button" at bounding box center [311, 624] width 95 height 36
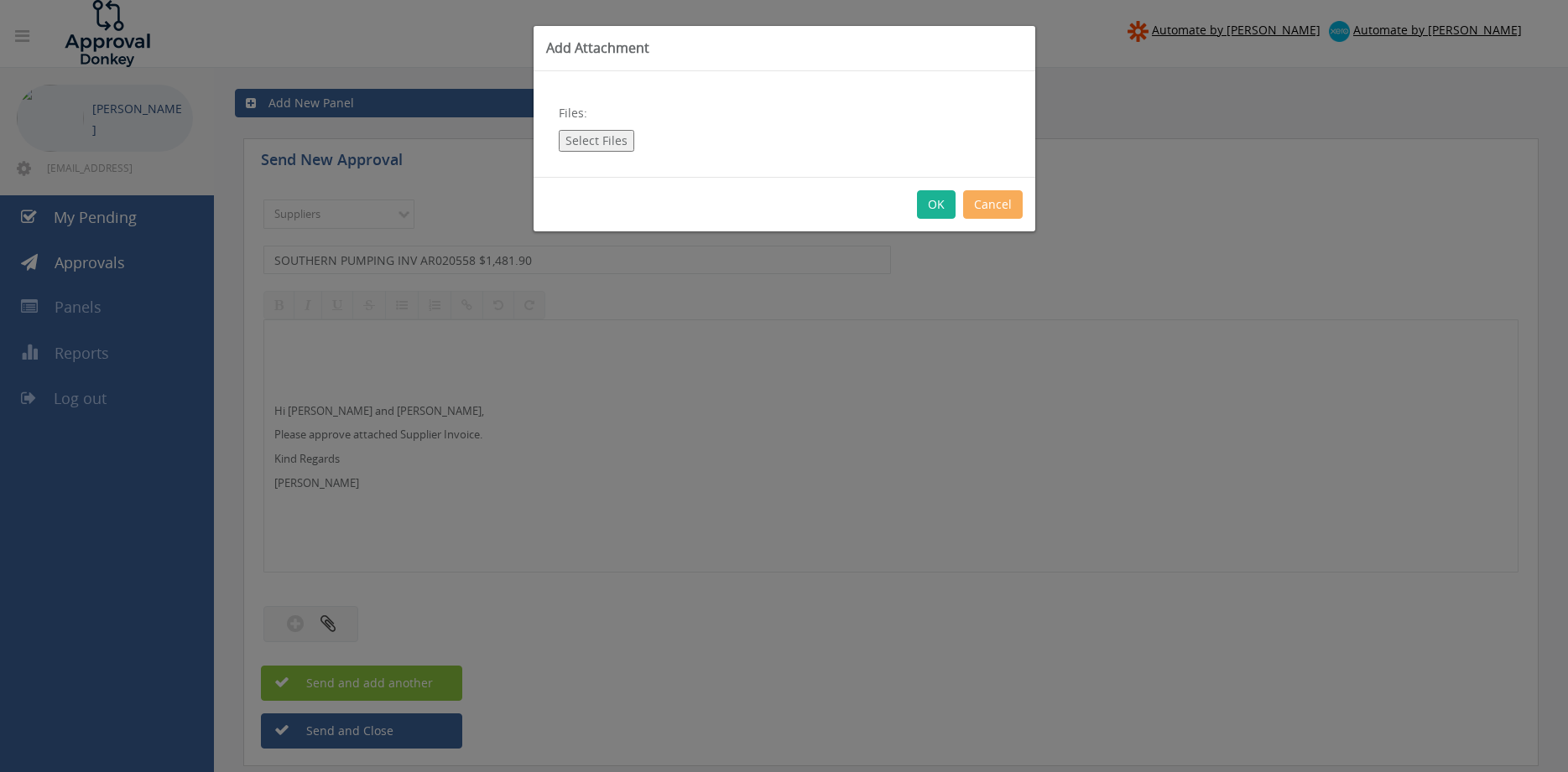
click at [605, 141] on button "Select Files" at bounding box center [596, 140] width 75 height 21
type input "C:\fakepath\SOUTHERN PUMPING INV AR020558 [DATE] PO 43624.pdf"
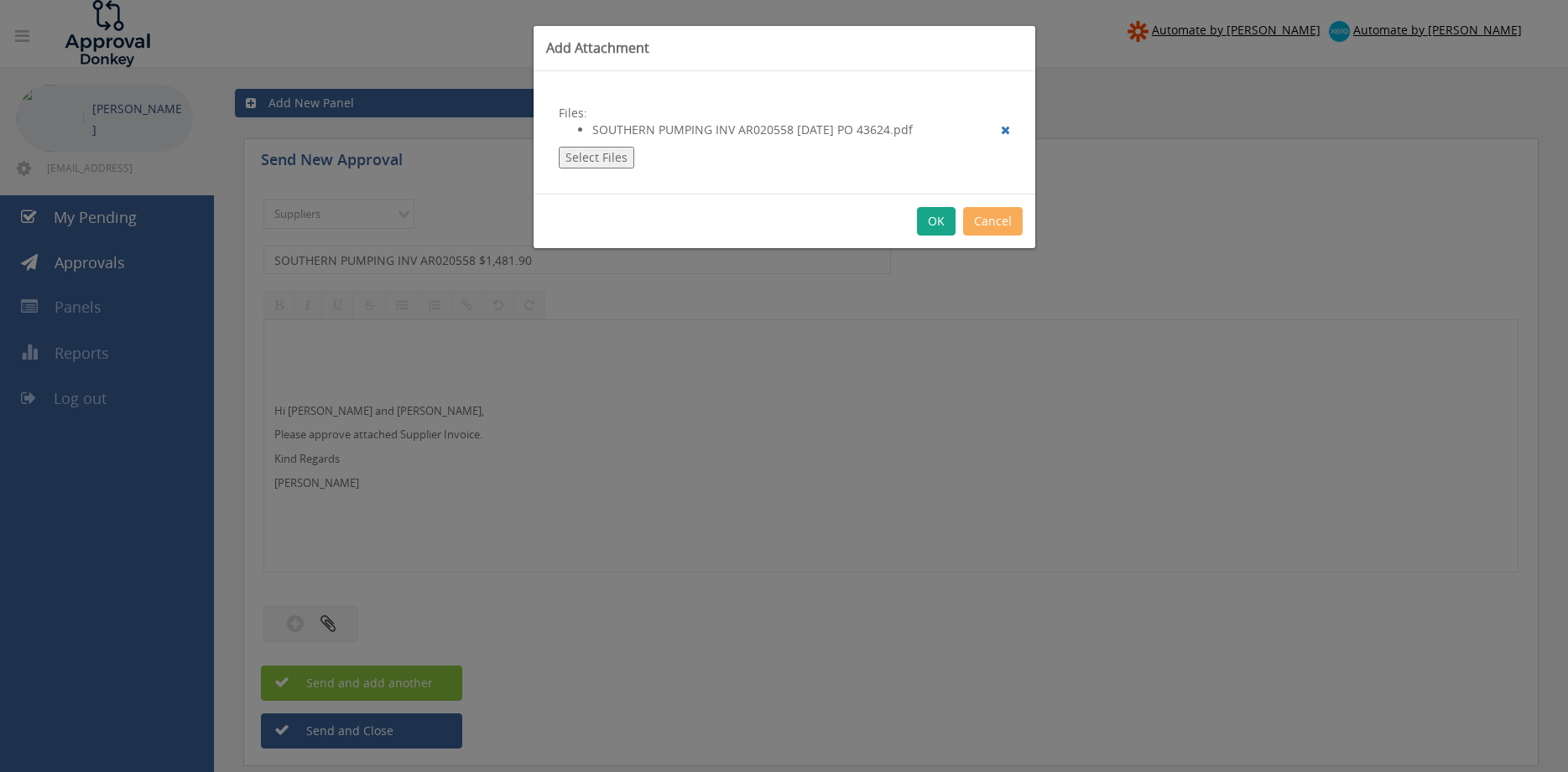
click at [932, 223] on button "OK" at bounding box center [937, 221] width 39 height 29
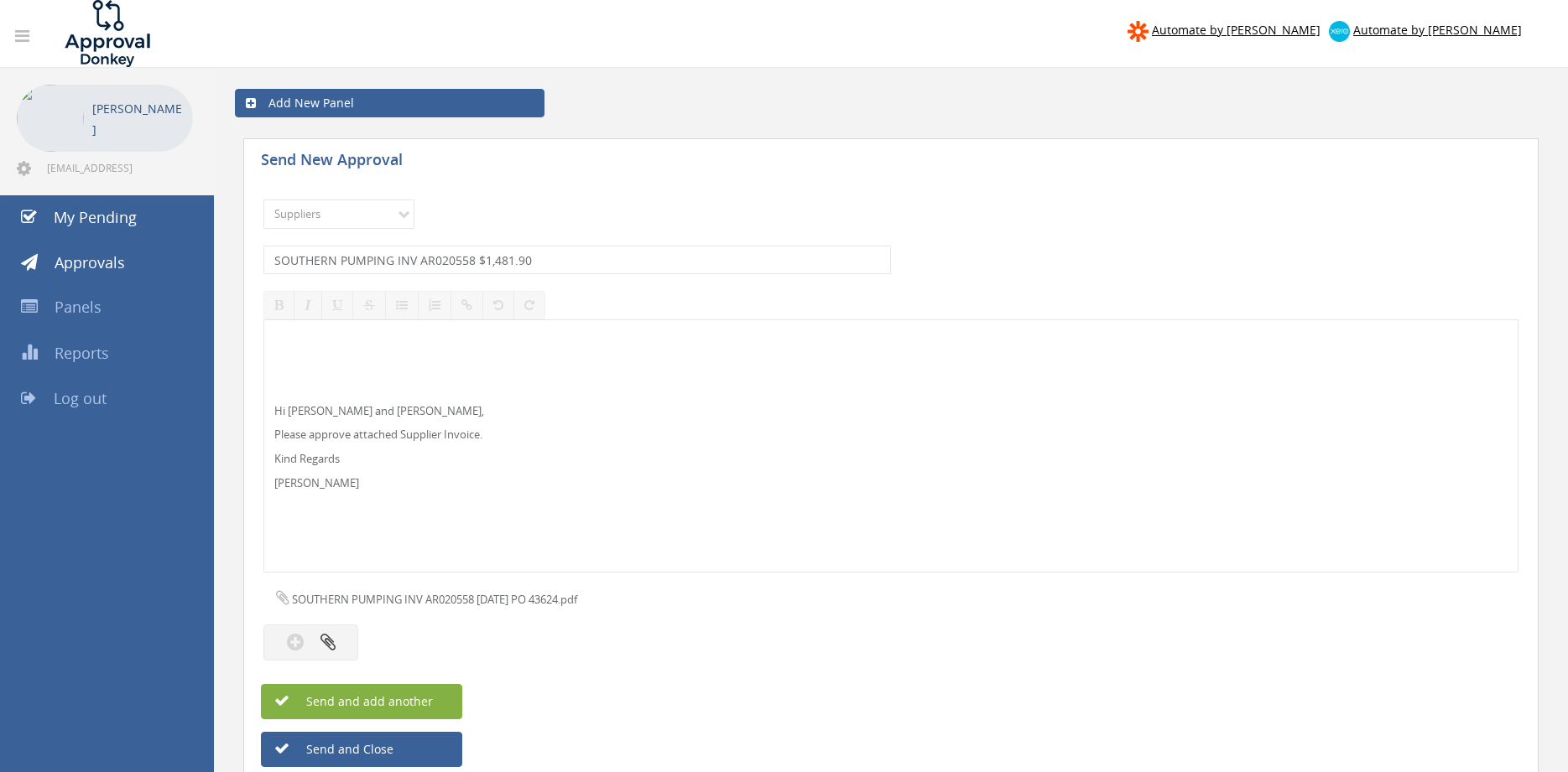
click at [435, 695] on button "Send and add another" at bounding box center [361, 701] width 201 height 35
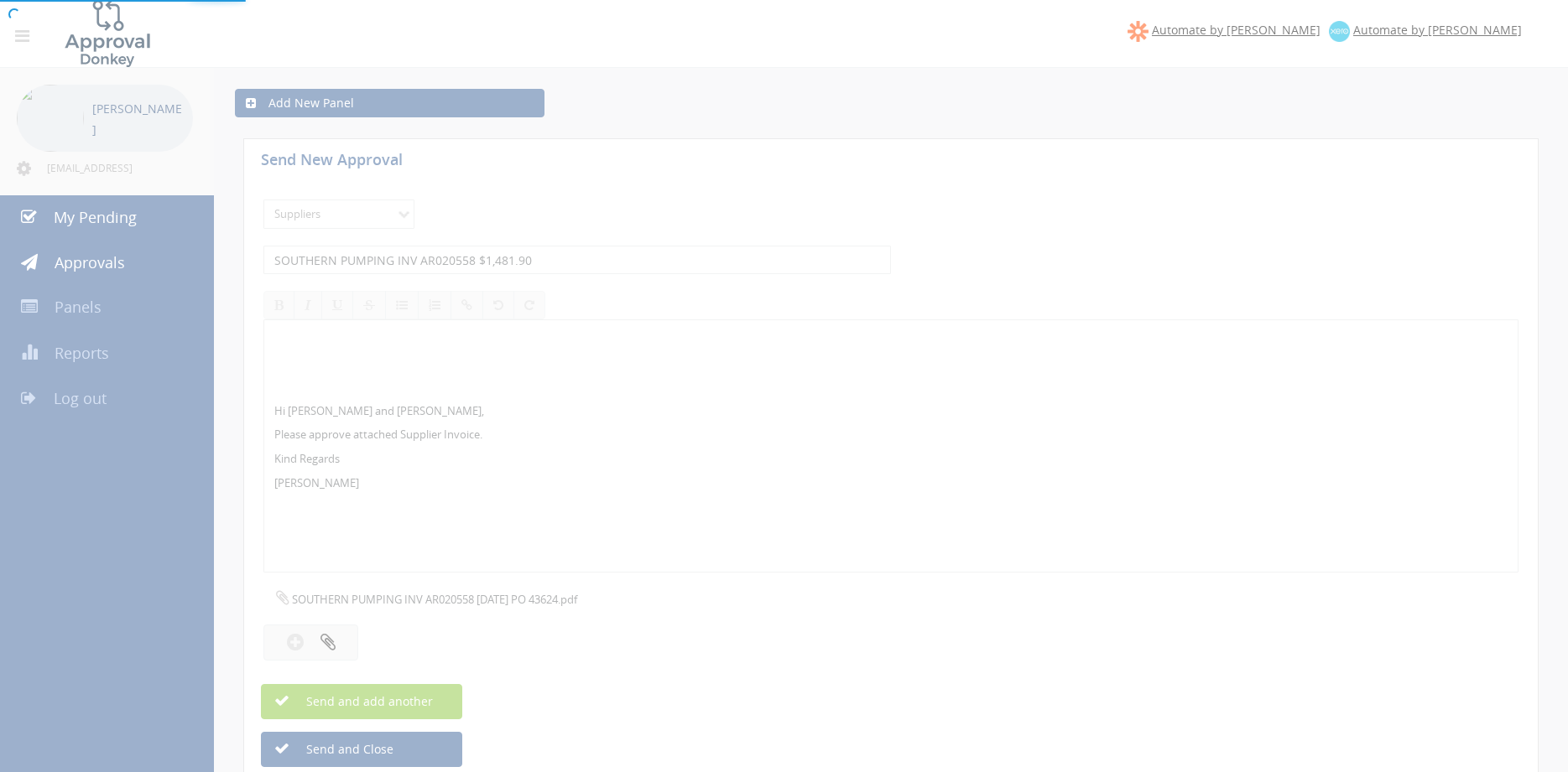
select select
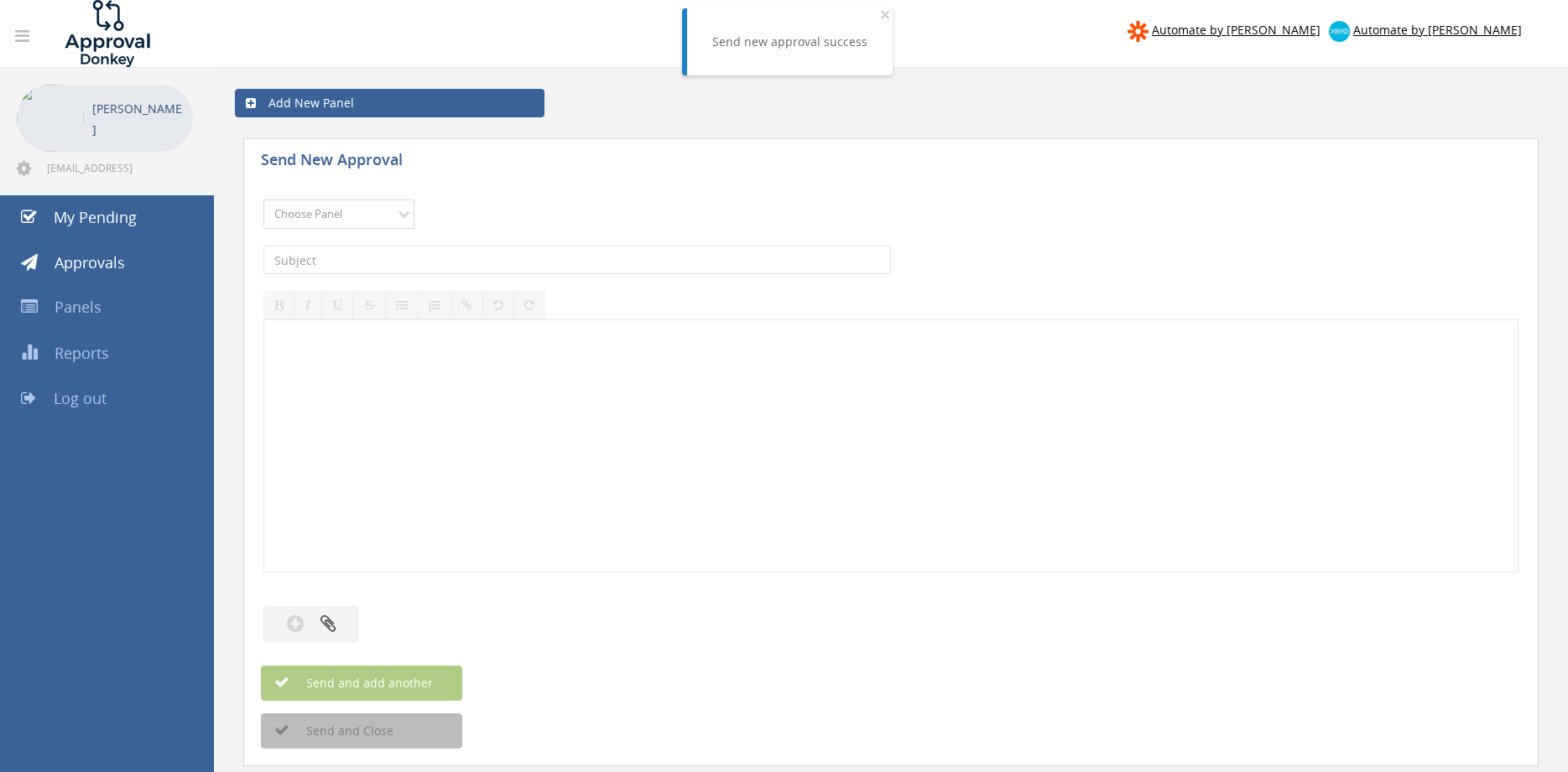
click at [264, 199] on select "Choose Panel Alarm Credits RG - 3 NZ Utilities Cable and SAI Global NZ Alarms-1…" at bounding box center [339, 214] width 151 height 30
select select "9632"
click option "Suppliers" at bounding box center [0, 0] width 0 height 0
click at [471, 256] on input "text" at bounding box center [577, 260] width 628 height 29
type input "RWC 94658395 $1,257.92"
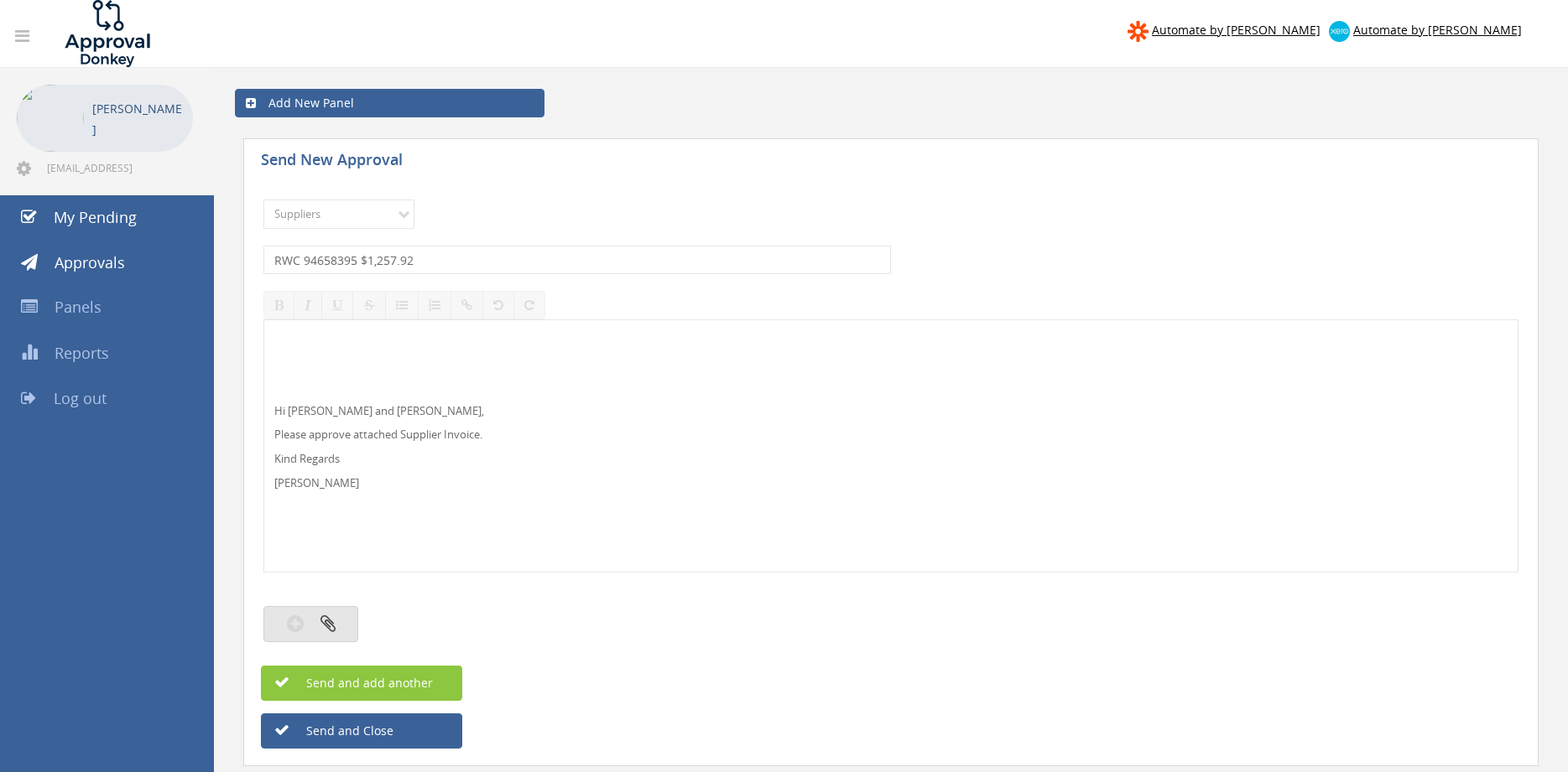
click at [327, 618] on icon "button" at bounding box center [328, 624] width 15 height 19
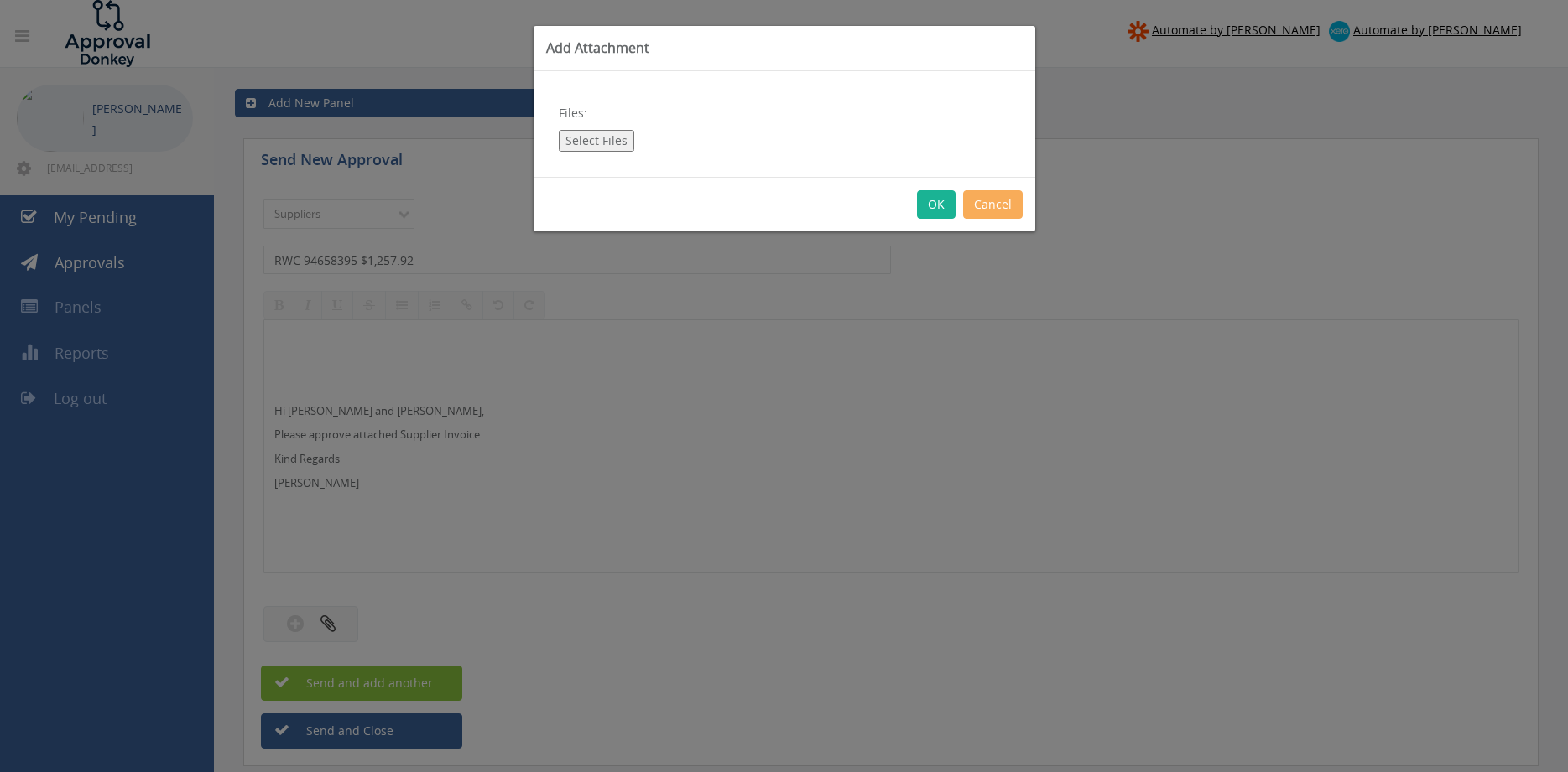
click at [588, 142] on button "Select Files" at bounding box center [596, 140] width 75 height 21
type input "C:\fakepath\RWC 94658395 [DATE] PO 43558.pdf"
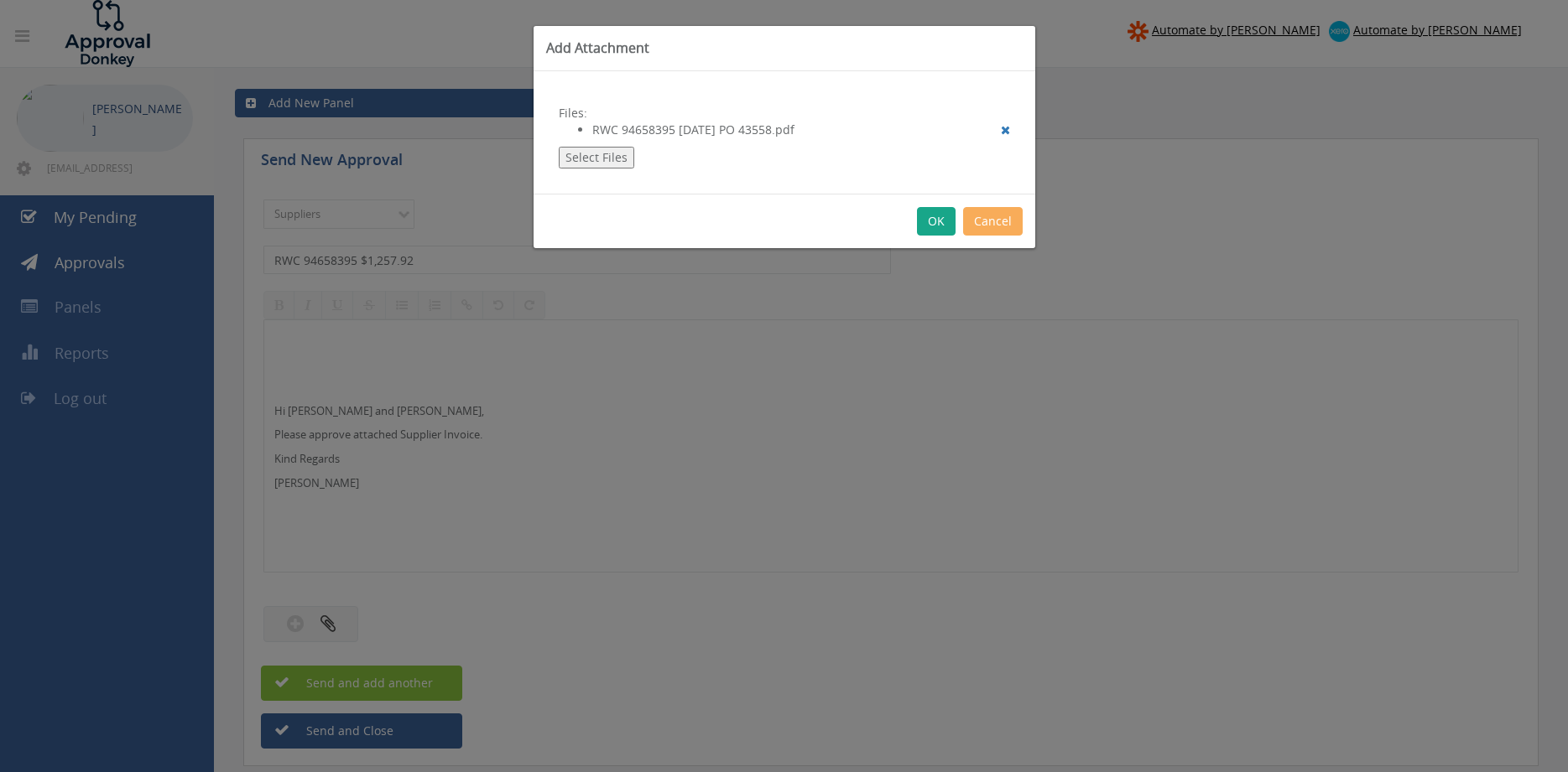
click at [937, 226] on button "OK" at bounding box center [937, 221] width 39 height 29
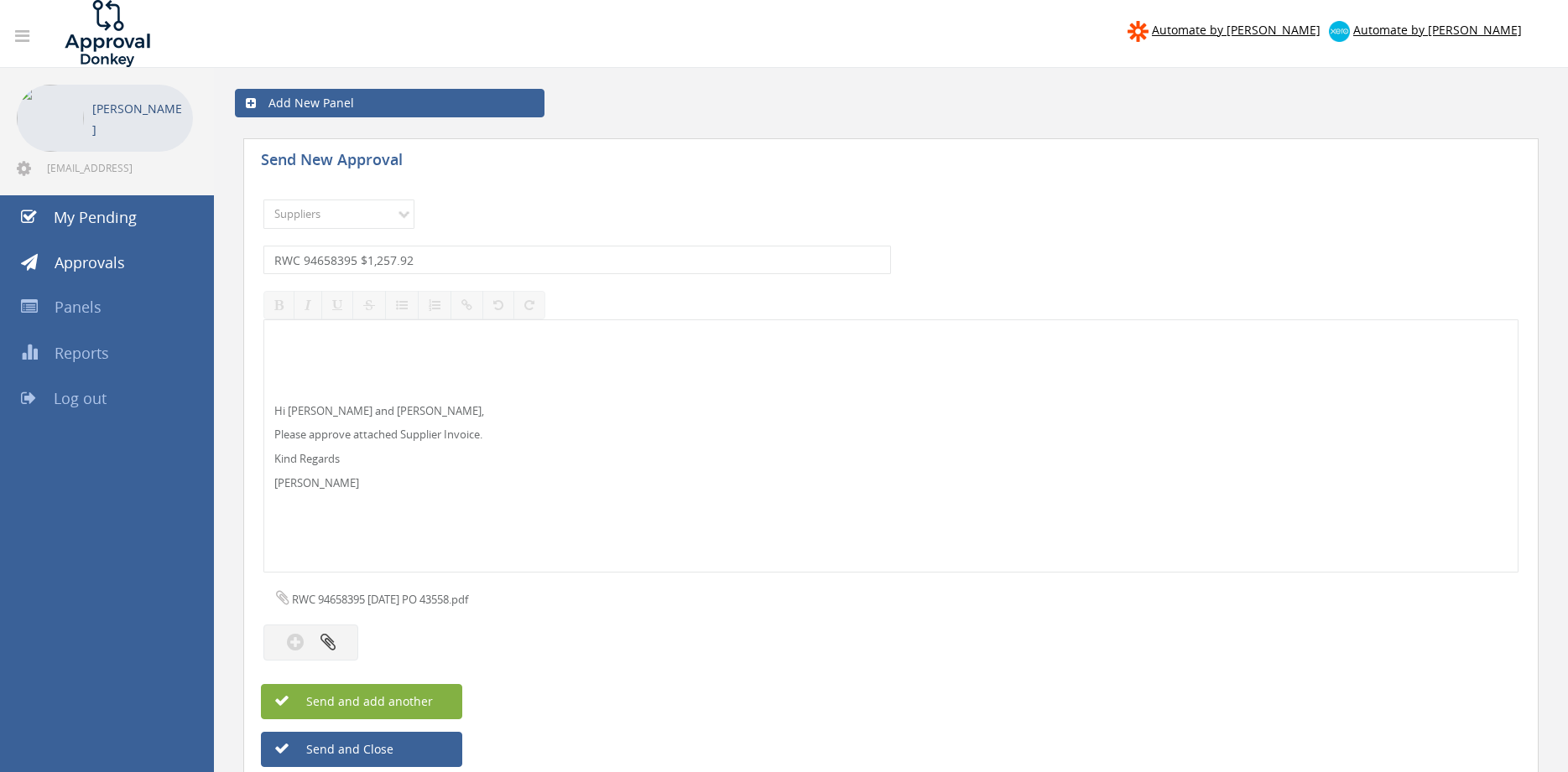
click at [445, 695] on button "Send and add another" at bounding box center [361, 701] width 201 height 35
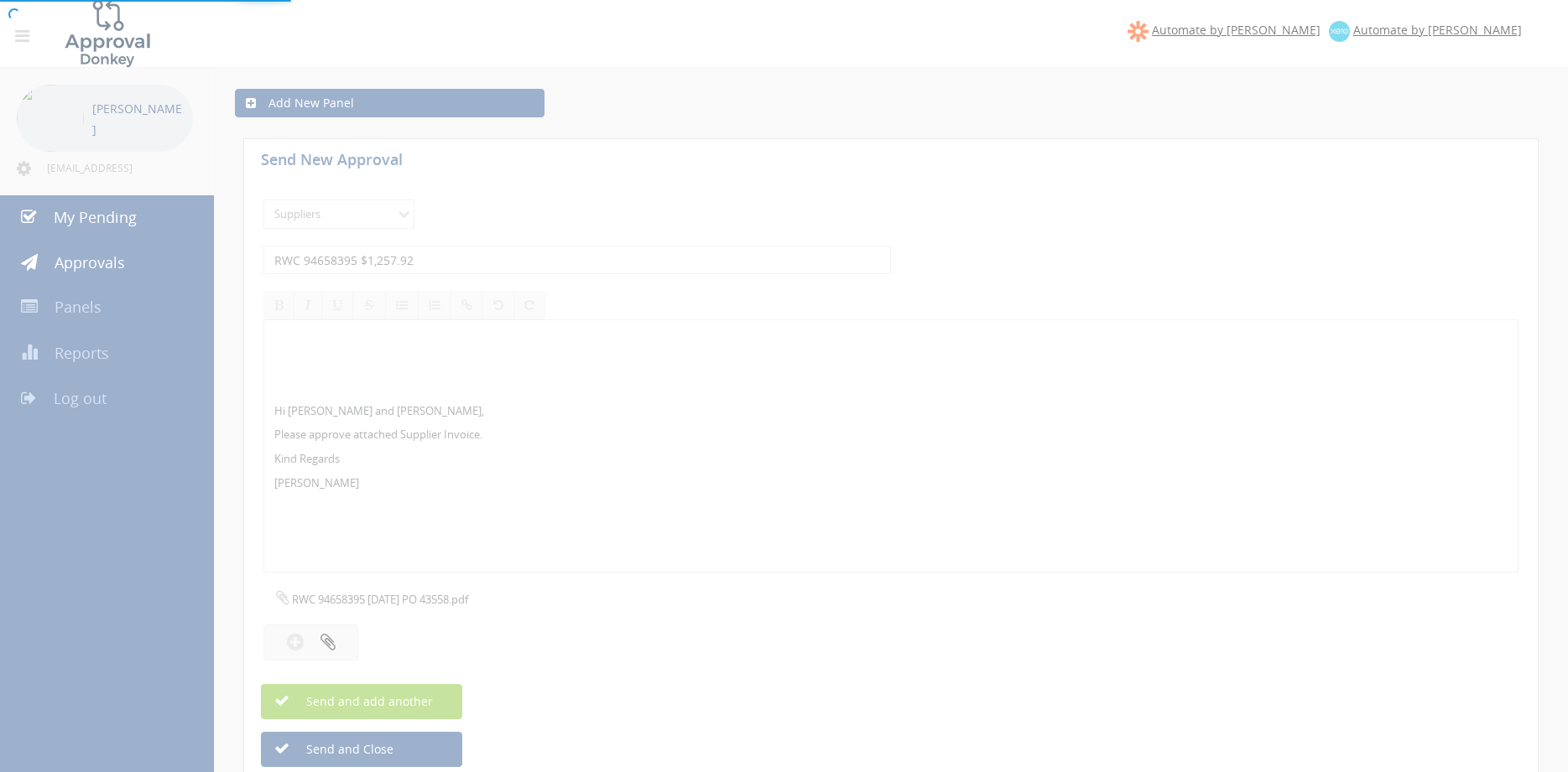
select select
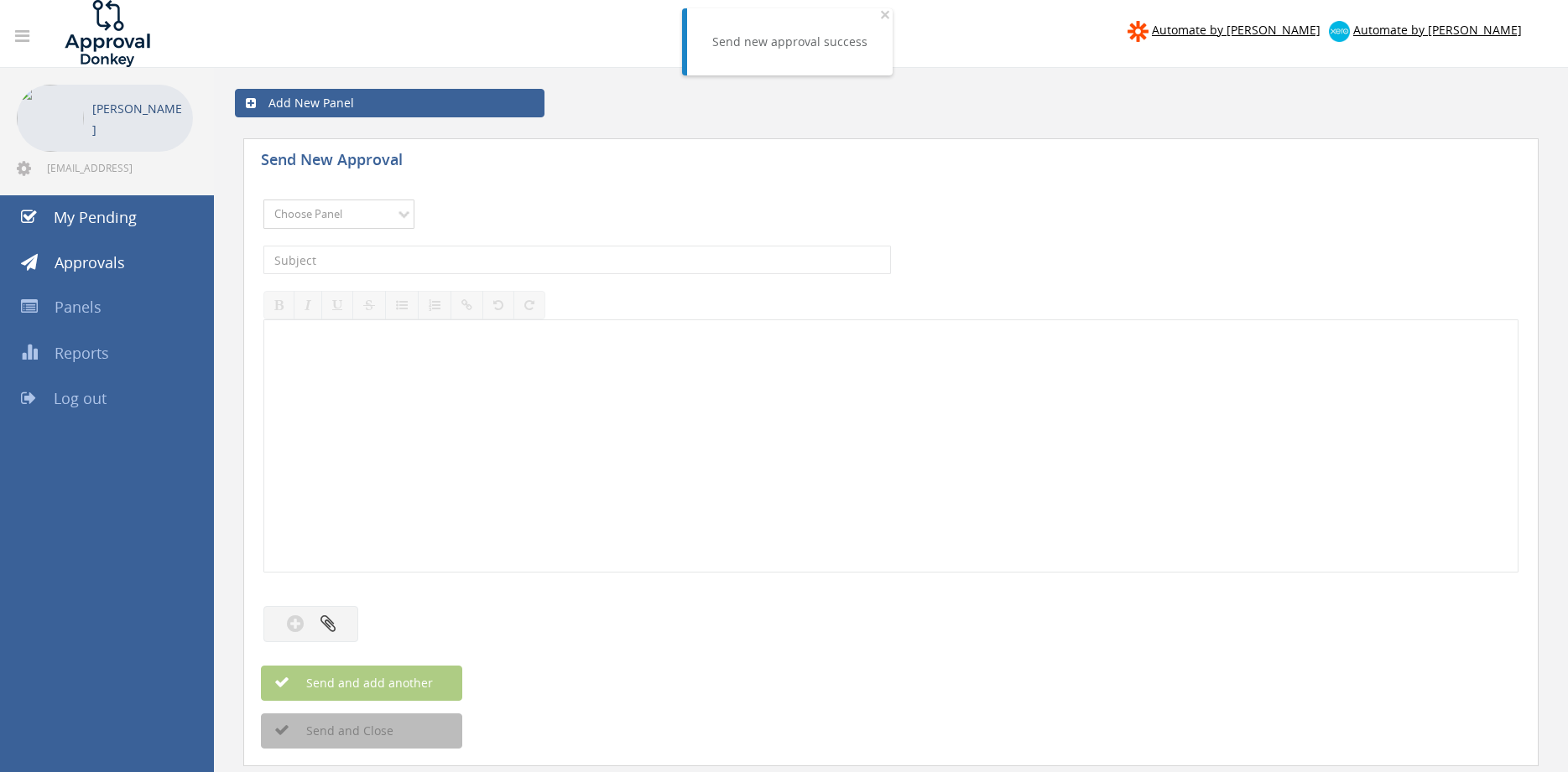
click at [264, 199] on select "Choose Panel Alarm Credits RG - 3 NZ Utilities Cable and SAI Global NZ Alarms-1…" at bounding box center [339, 214] width 151 height 30
select select "9632"
click option "Suppliers" at bounding box center [0, 0] width 0 height 0
click at [484, 258] on input "text" at bounding box center [577, 260] width 628 height 29
type input "RITE PRICE INV-29404 $424.73"
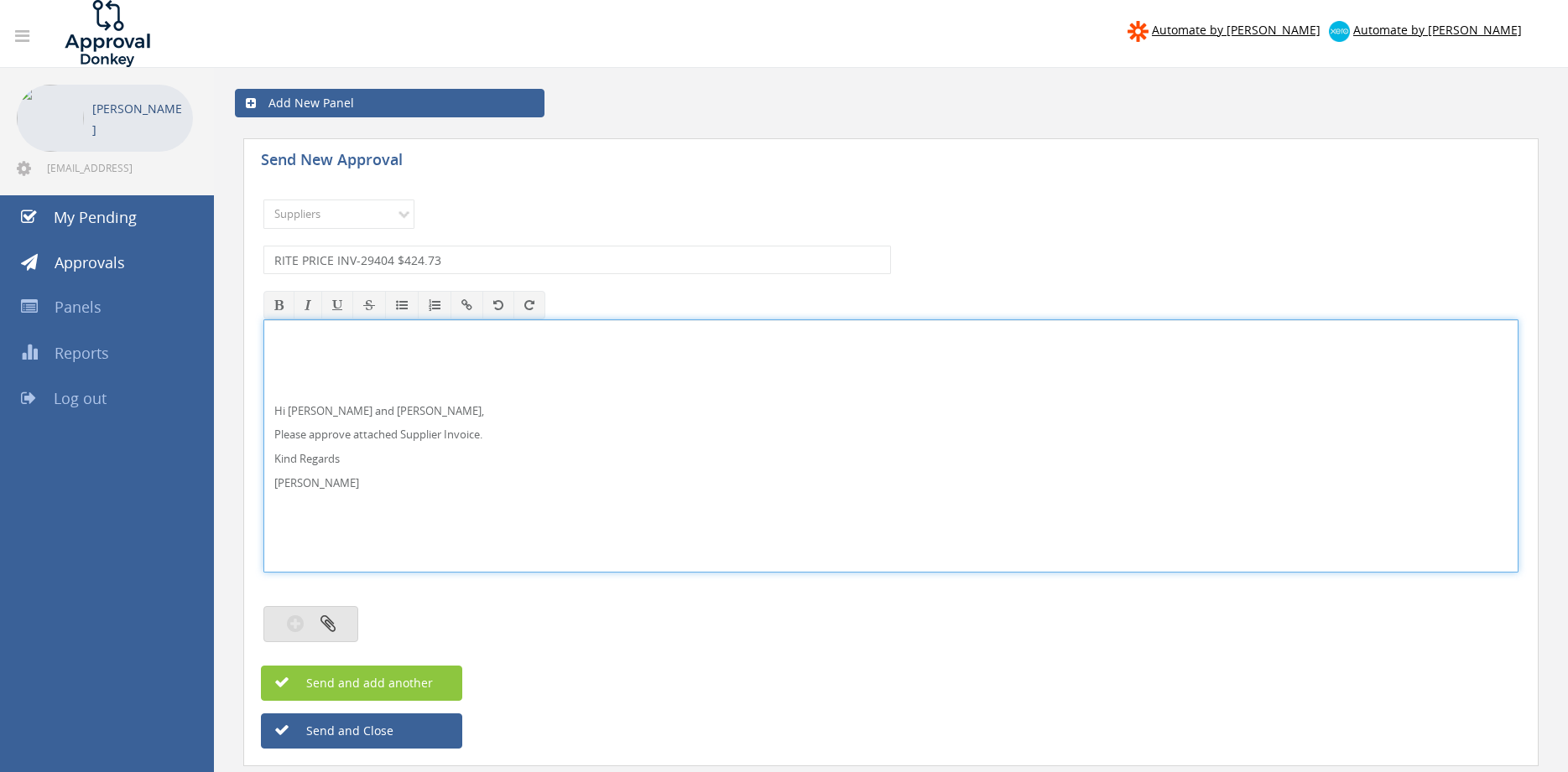
click at [332, 620] on icon "button" at bounding box center [328, 624] width 15 height 19
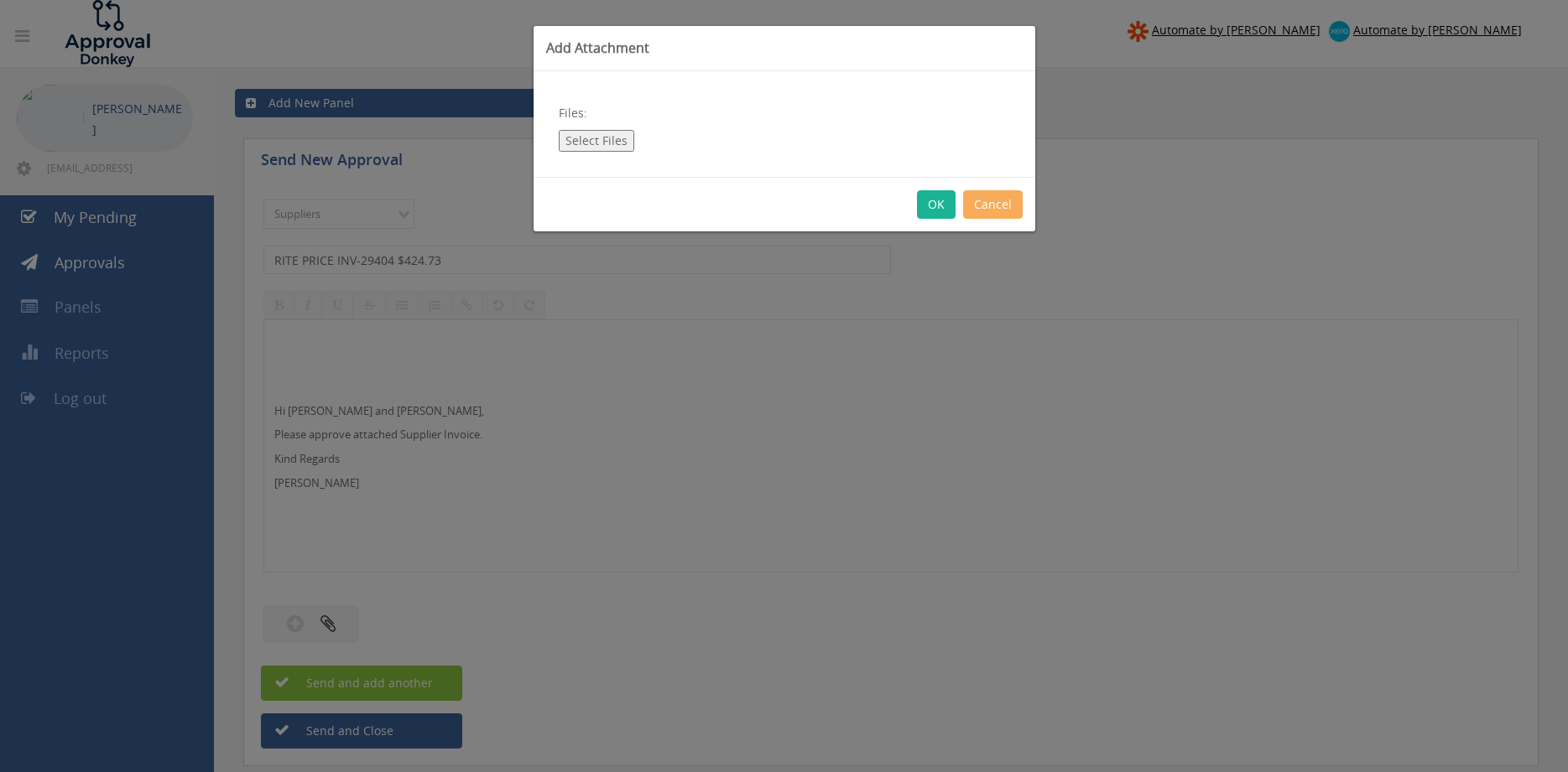
click at [590, 135] on button "Select Files" at bounding box center [596, 140] width 75 height 21
type input "C:\fakepath\RITE PRICE INV-29404 [DATE] PO 43611.pdf"
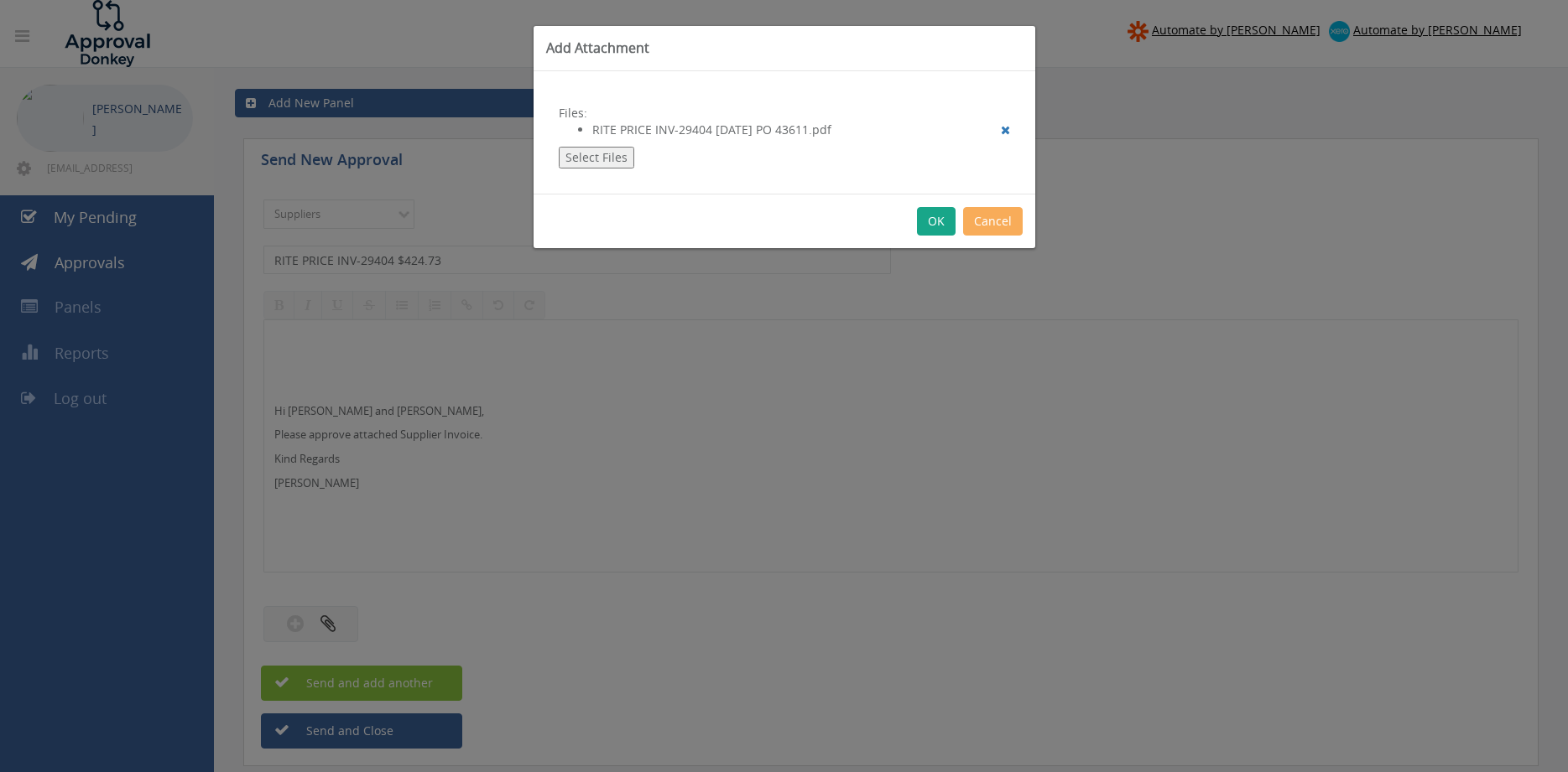
click at [932, 226] on button "OK" at bounding box center [937, 221] width 39 height 29
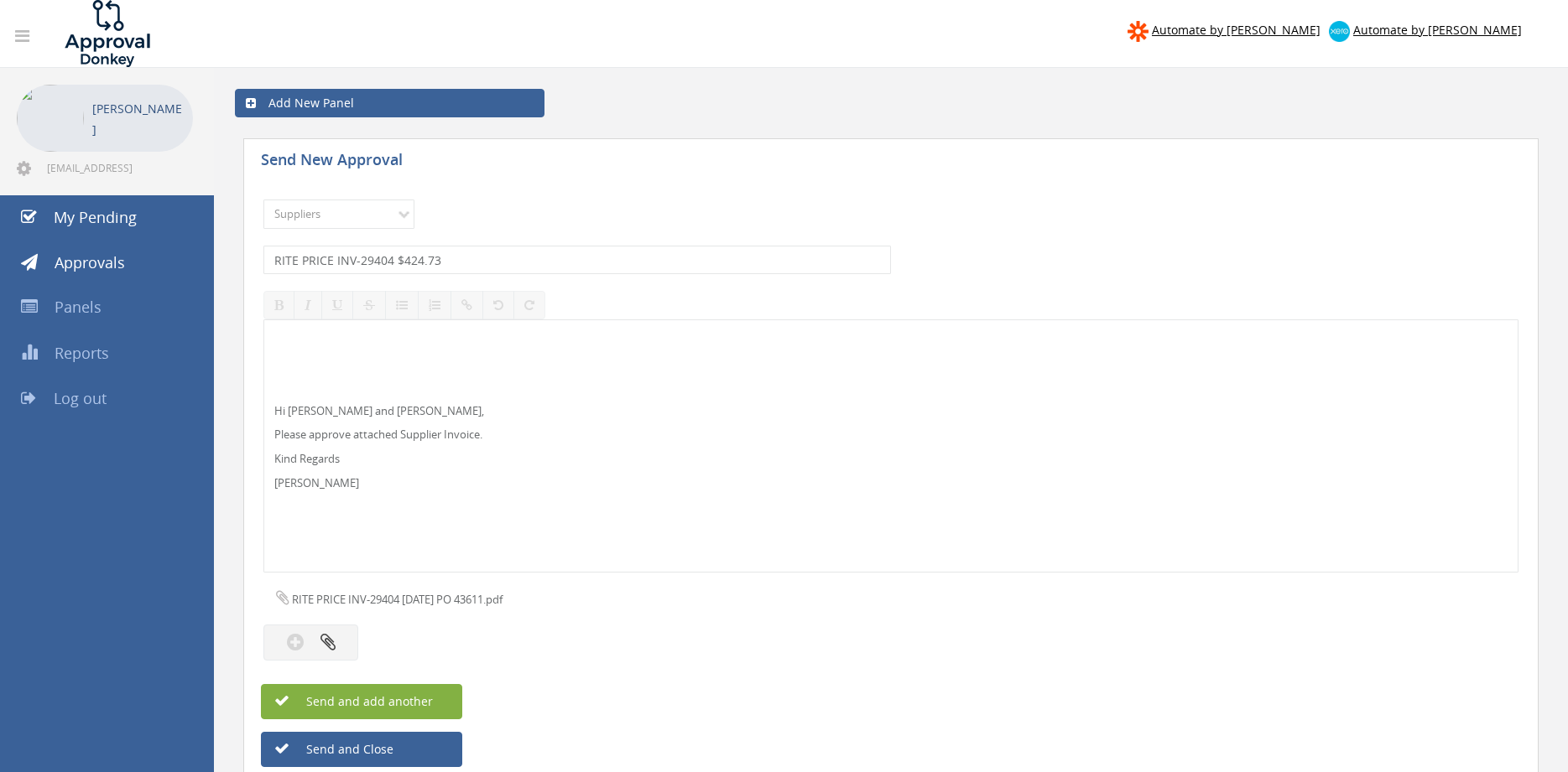
click at [405, 702] on span "Send and add another" at bounding box center [351, 701] width 162 height 16
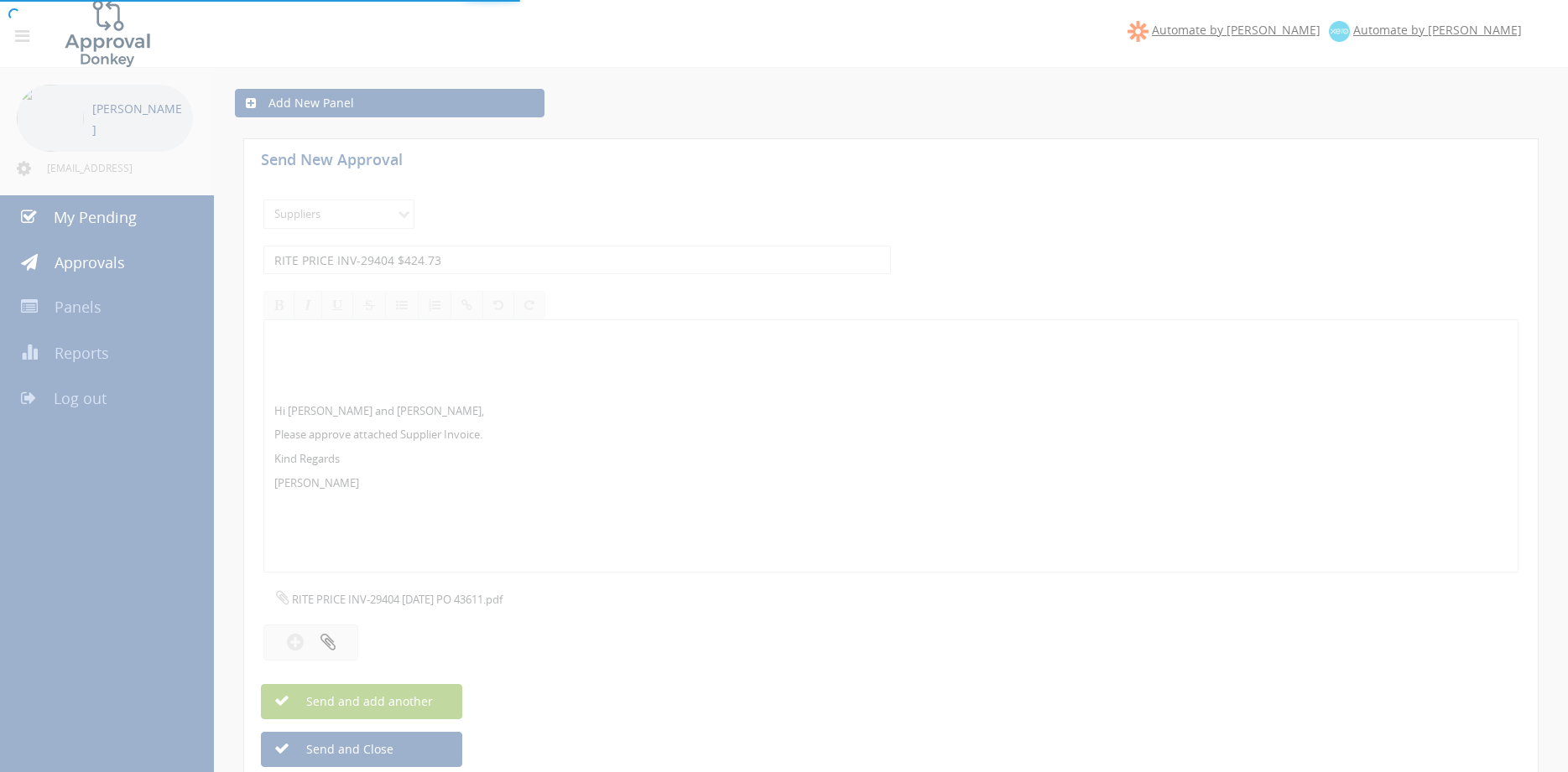
select select
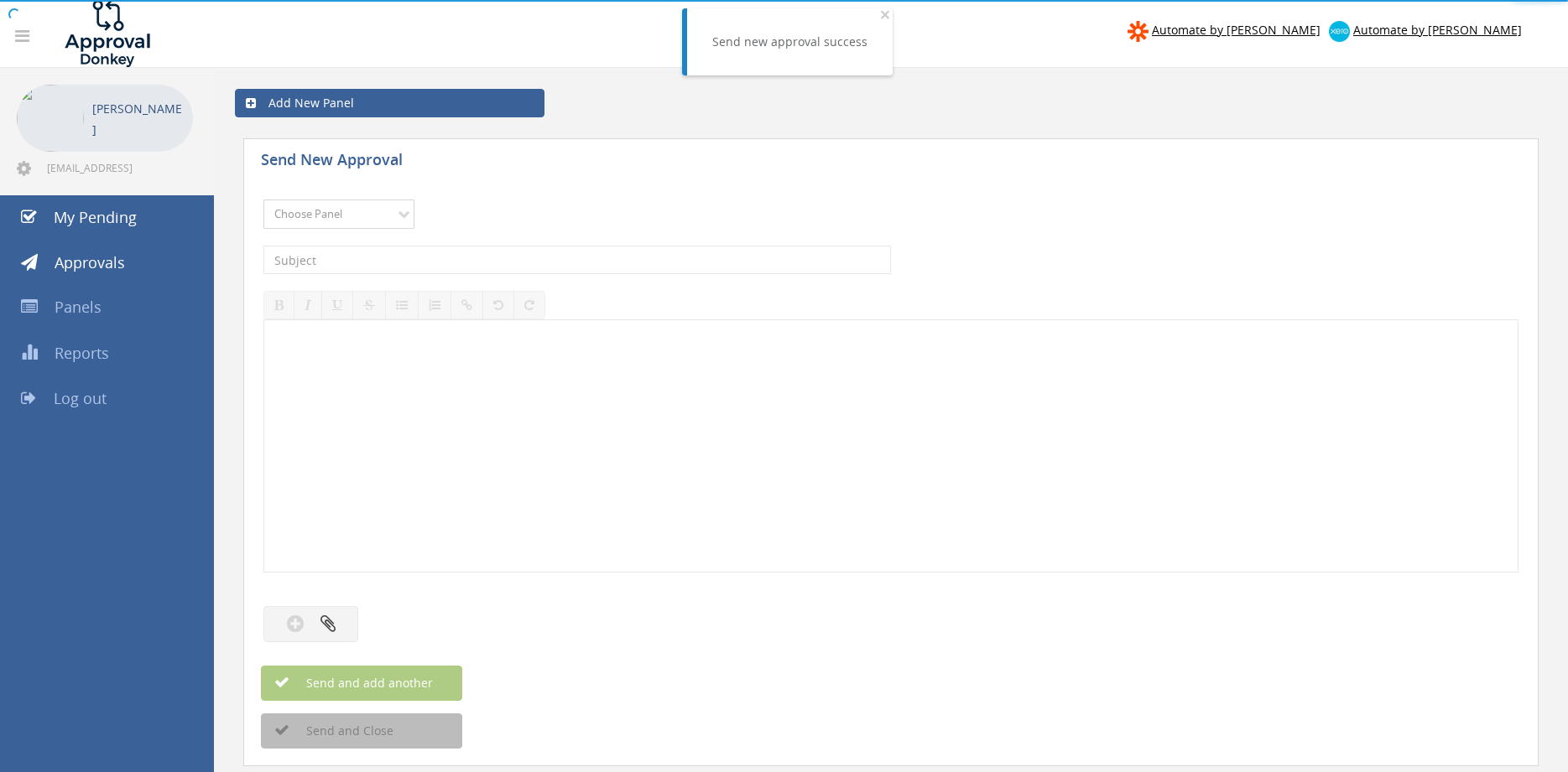
click at [264, 199] on select "Choose Panel Alarm Credits RG - 3 NZ Utilities Cable and SAI Global NZ Alarms-1…" at bounding box center [339, 214] width 151 height 30
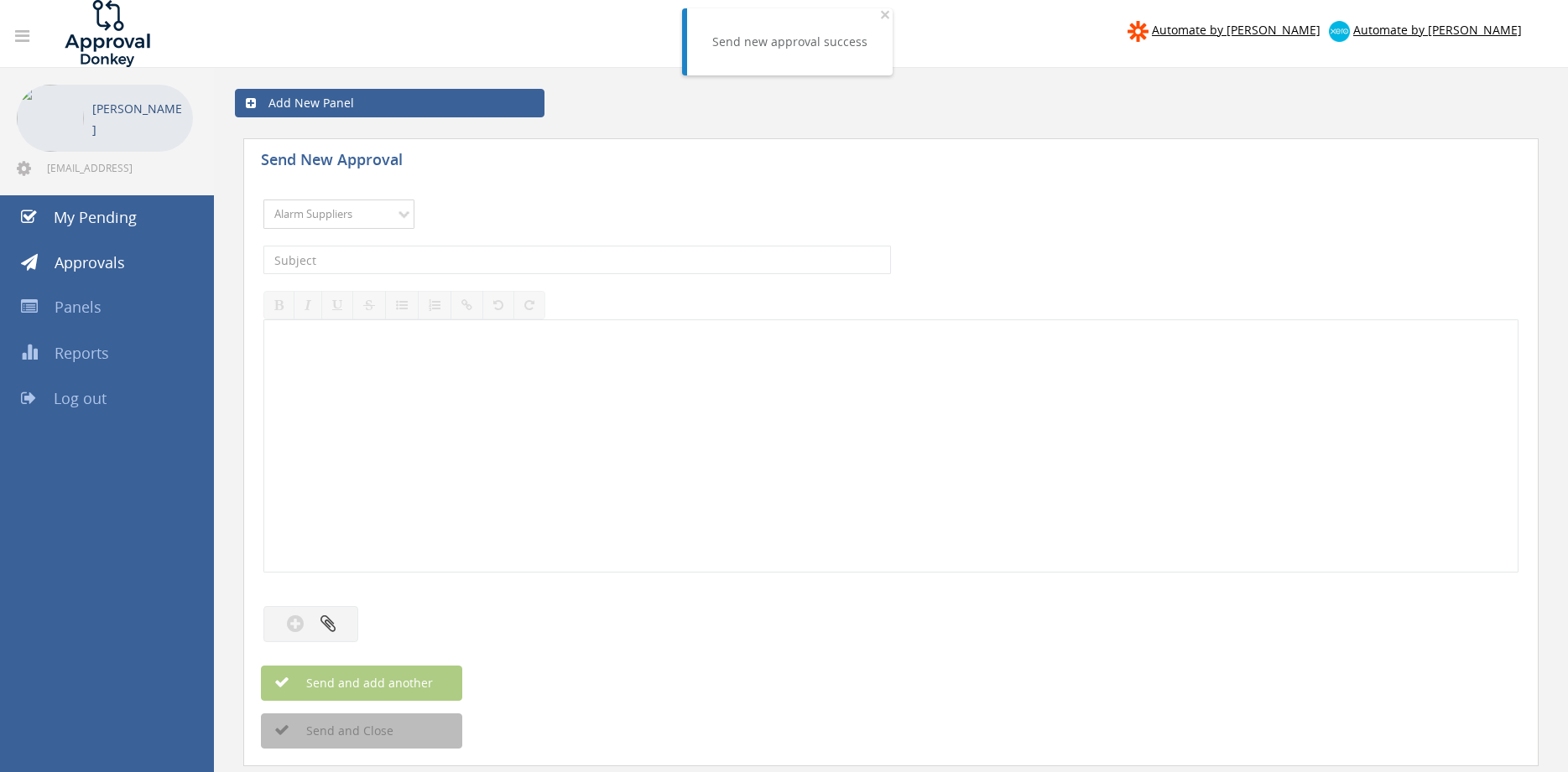
click option "Alarm Suppliers" at bounding box center [0, 0] width 0 height 0
click at [441, 262] on input "text" at bounding box center [577, 260] width 628 height 29
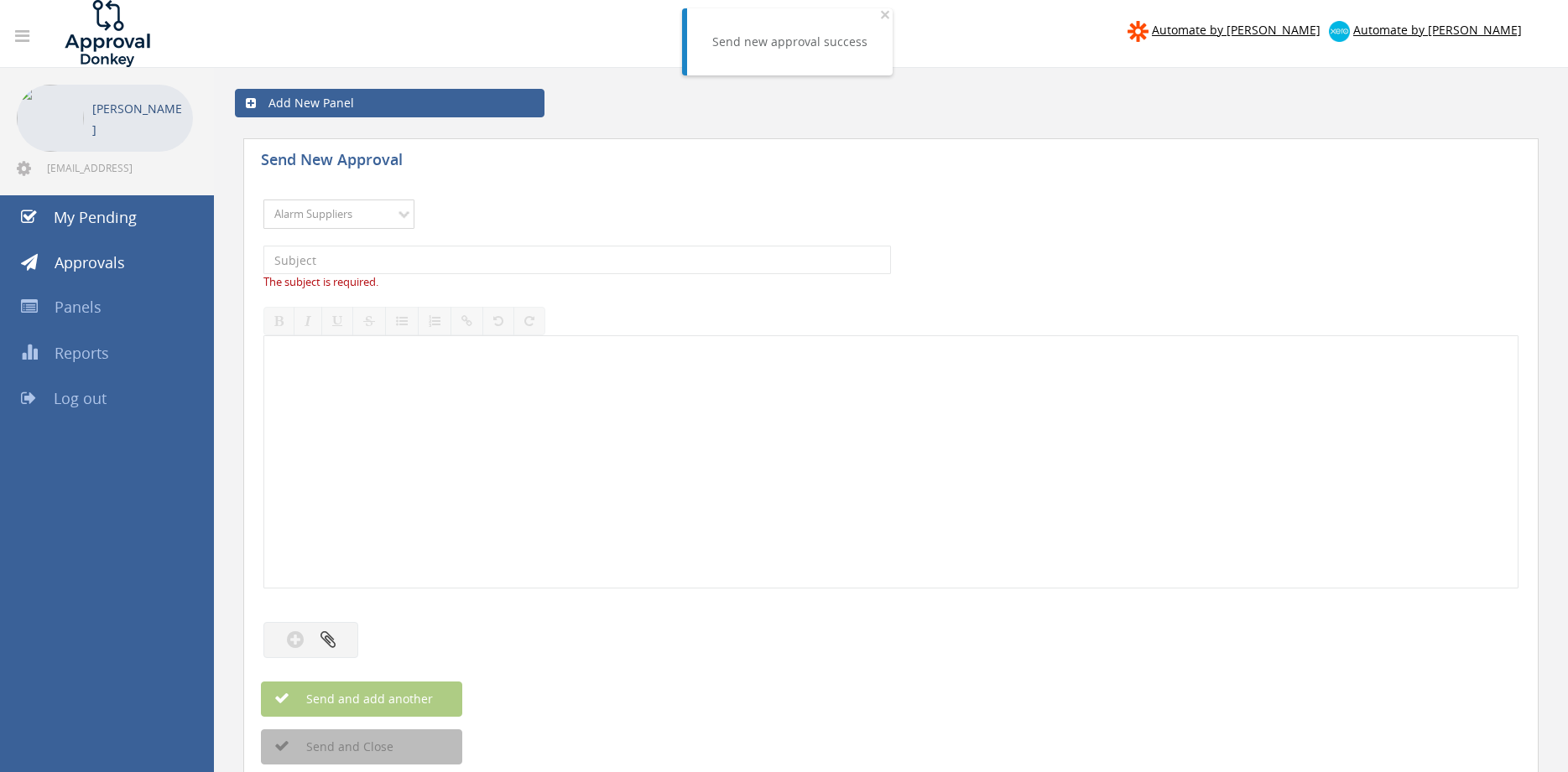
click at [264, 199] on select "Choose Panel Alarm Credits RG - 3 NZ Utilities Cable and SAI Global NZ Alarms-1…" at bounding box center [339, 214] width 151 height 30
select select "9632"
click option "Suppliers" at bounding box center [0, 0] width 0 height 0
click at [403, 256] on input "text" at bounding box center [577, 260] width 628 height 29
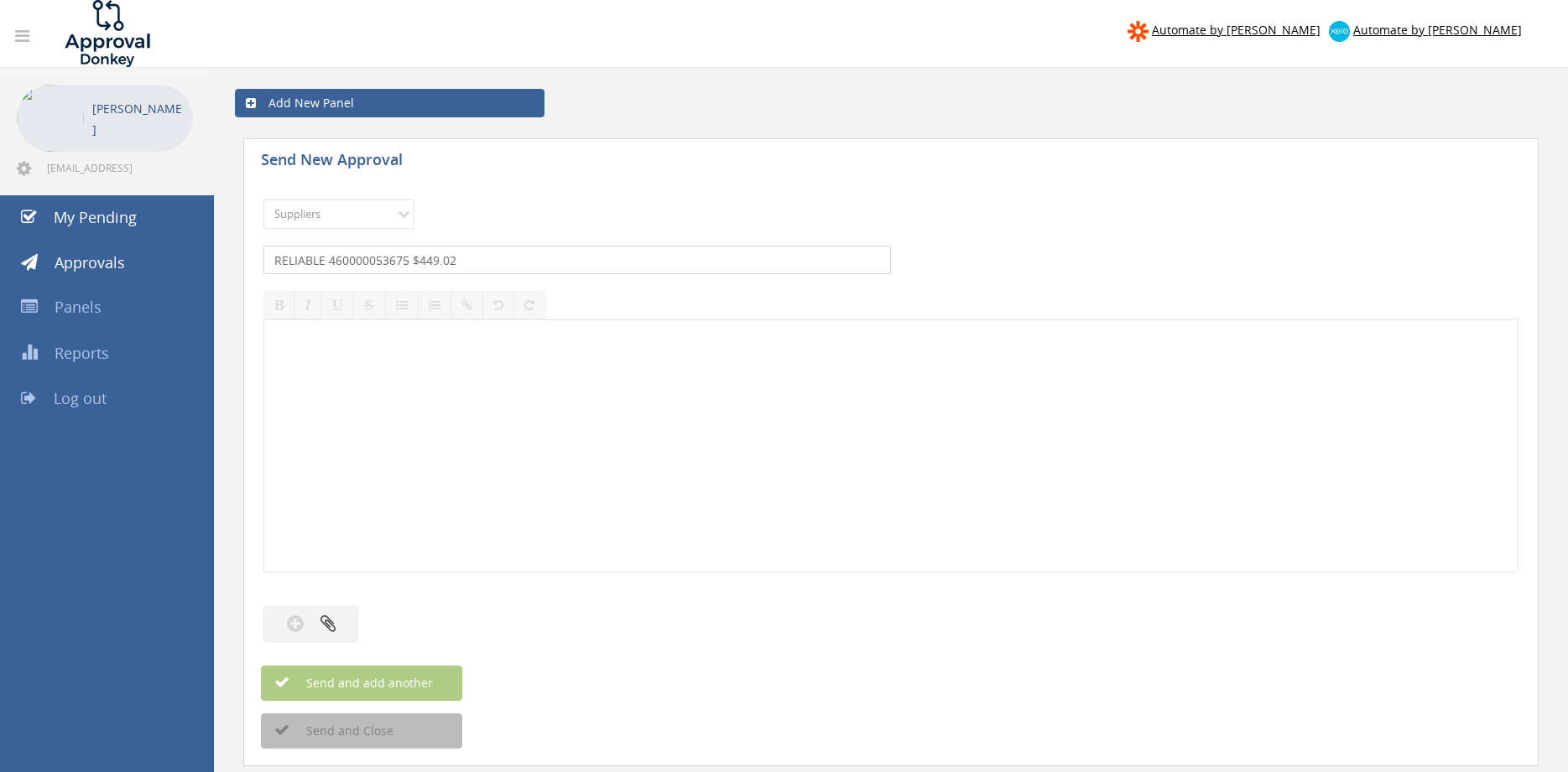
type input "RELIABLE 460000053675 $449.02"
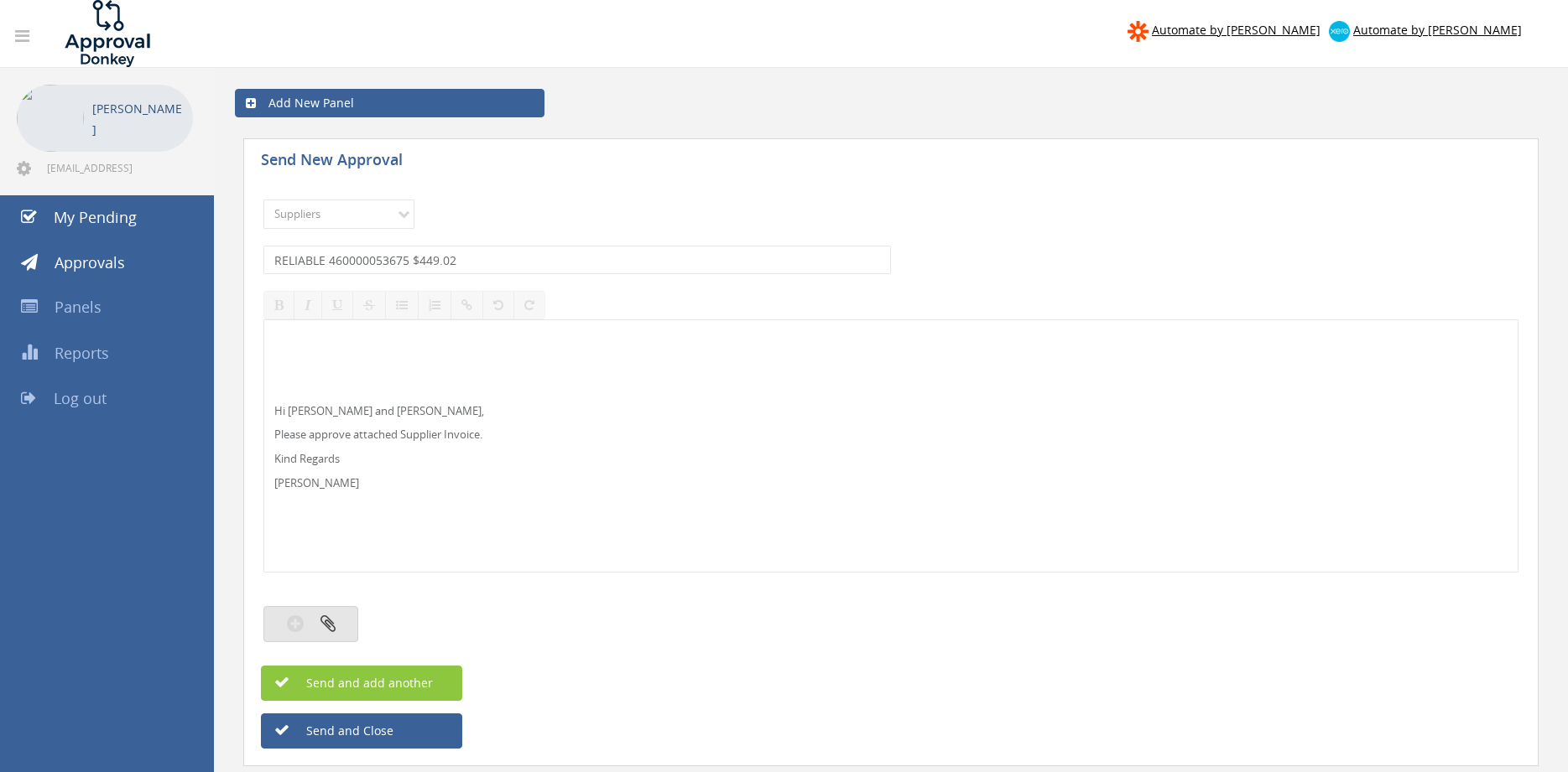
click at [337, 608] on div at bounding box center [891, 606] width 1255 height 17
click at [337, 621] on button "button" at bounding box center [311, 624] width 95 height 36
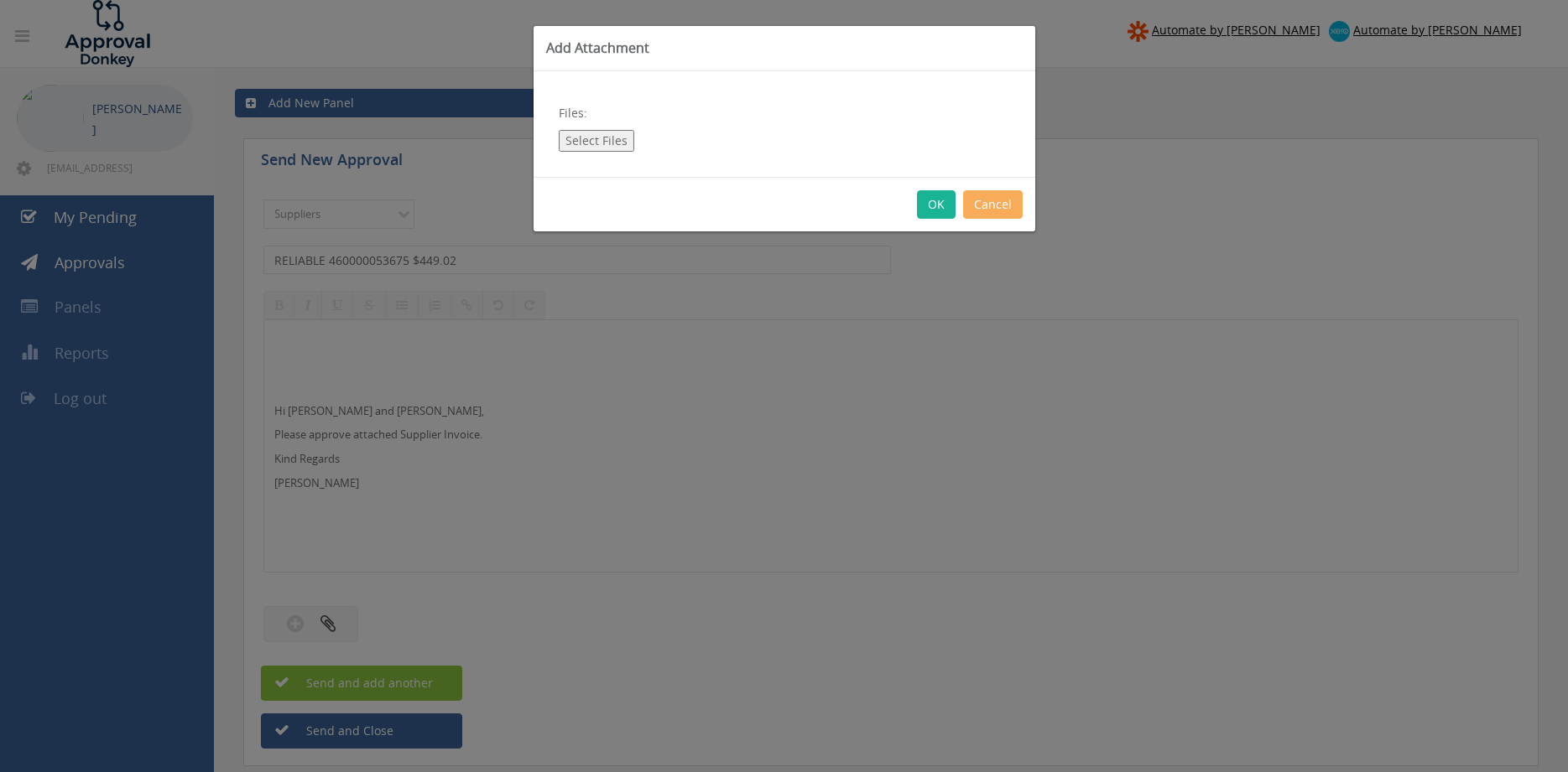
click at [603, 144] on button "Select Files" at bounding box center [596, 140] width 75 height 21
type input "C:\fakepath\RELIABLE 460000053675 [DATE] PO 43307.pdf"
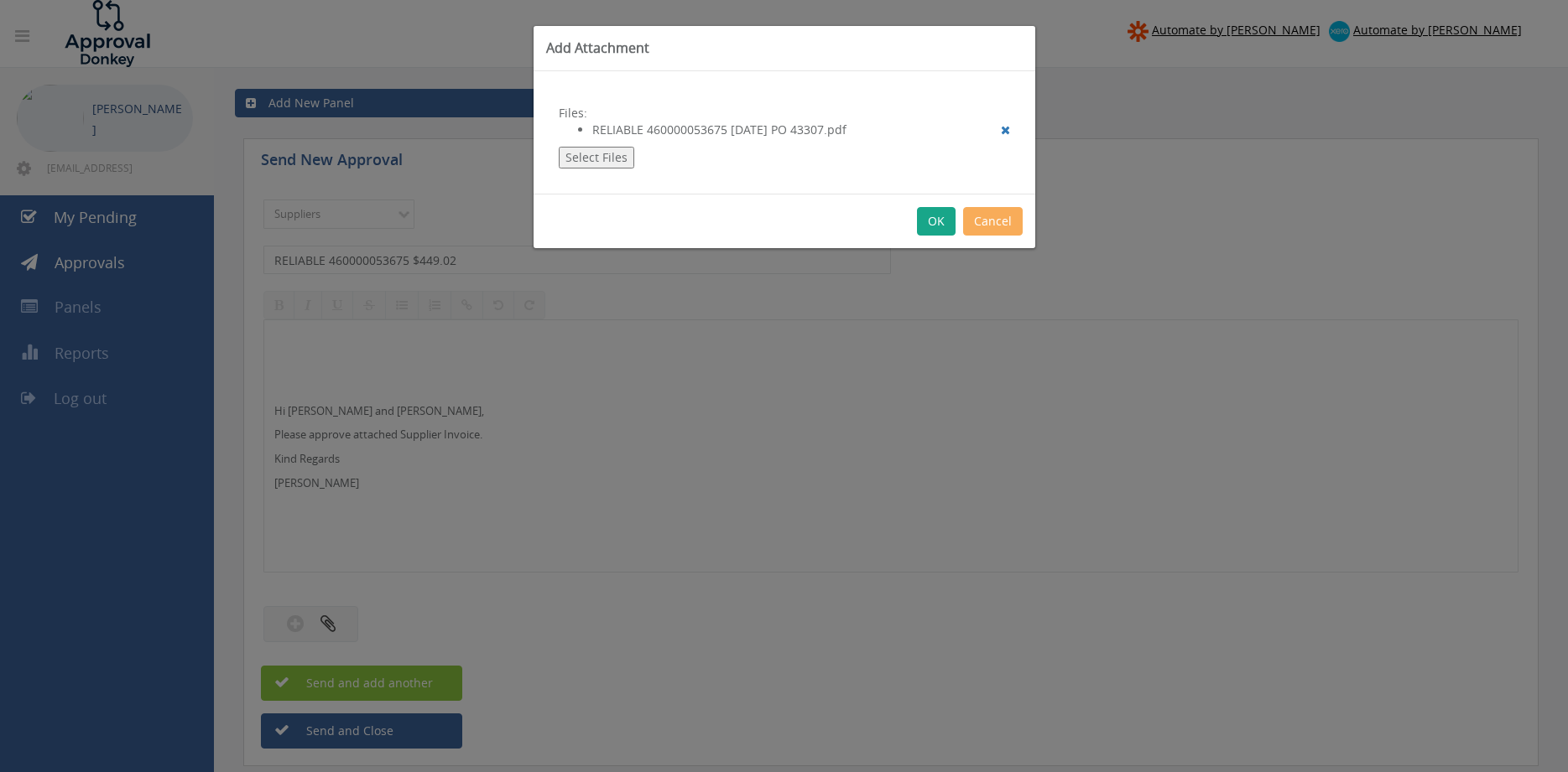
click at [934, 222] on button "OK" at bounding box center [937, 221] width 39 height 29
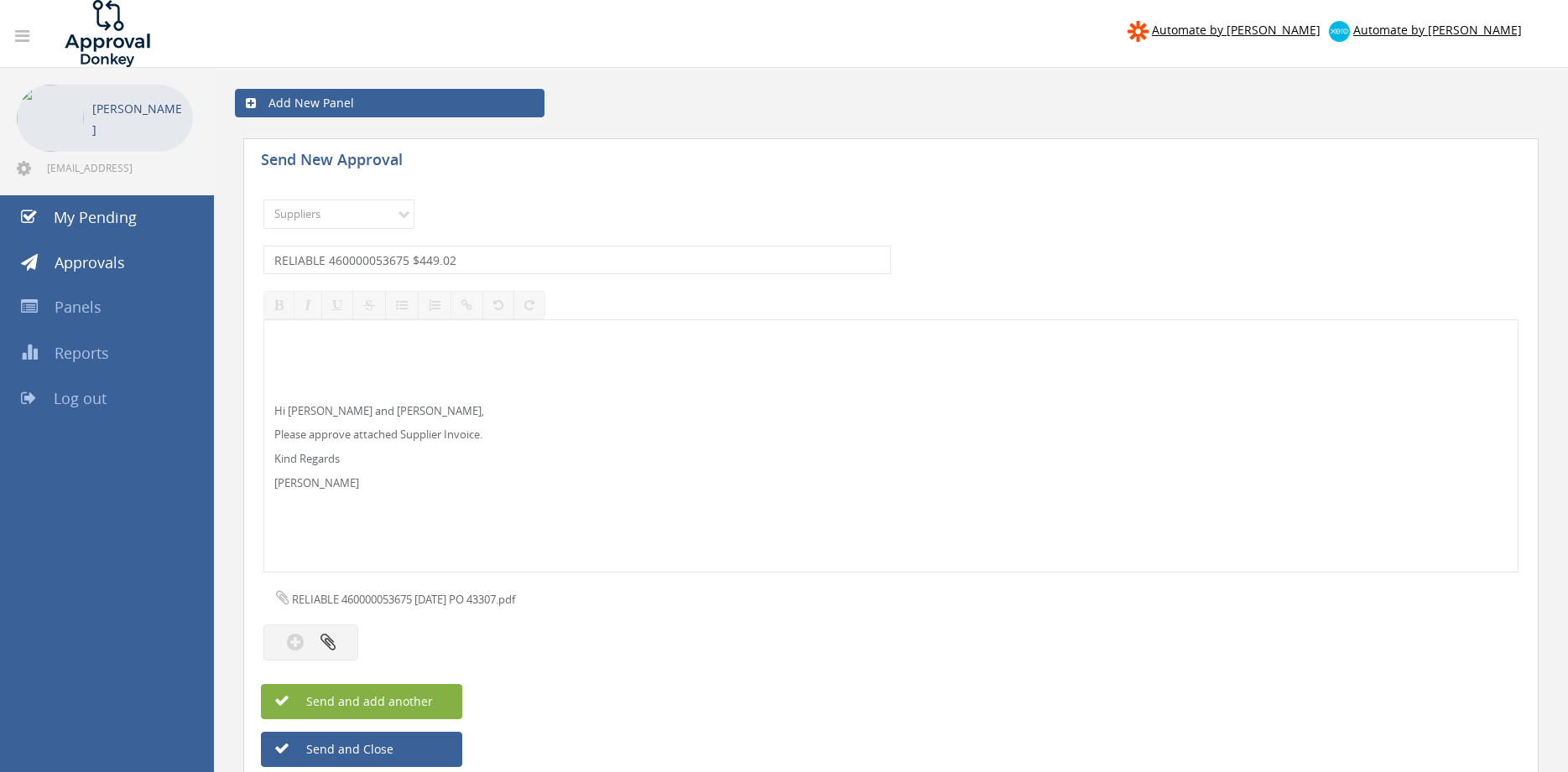
click at [440, 704] on button "Send and add another" at bounding box center [361, 701] width 201 height 35
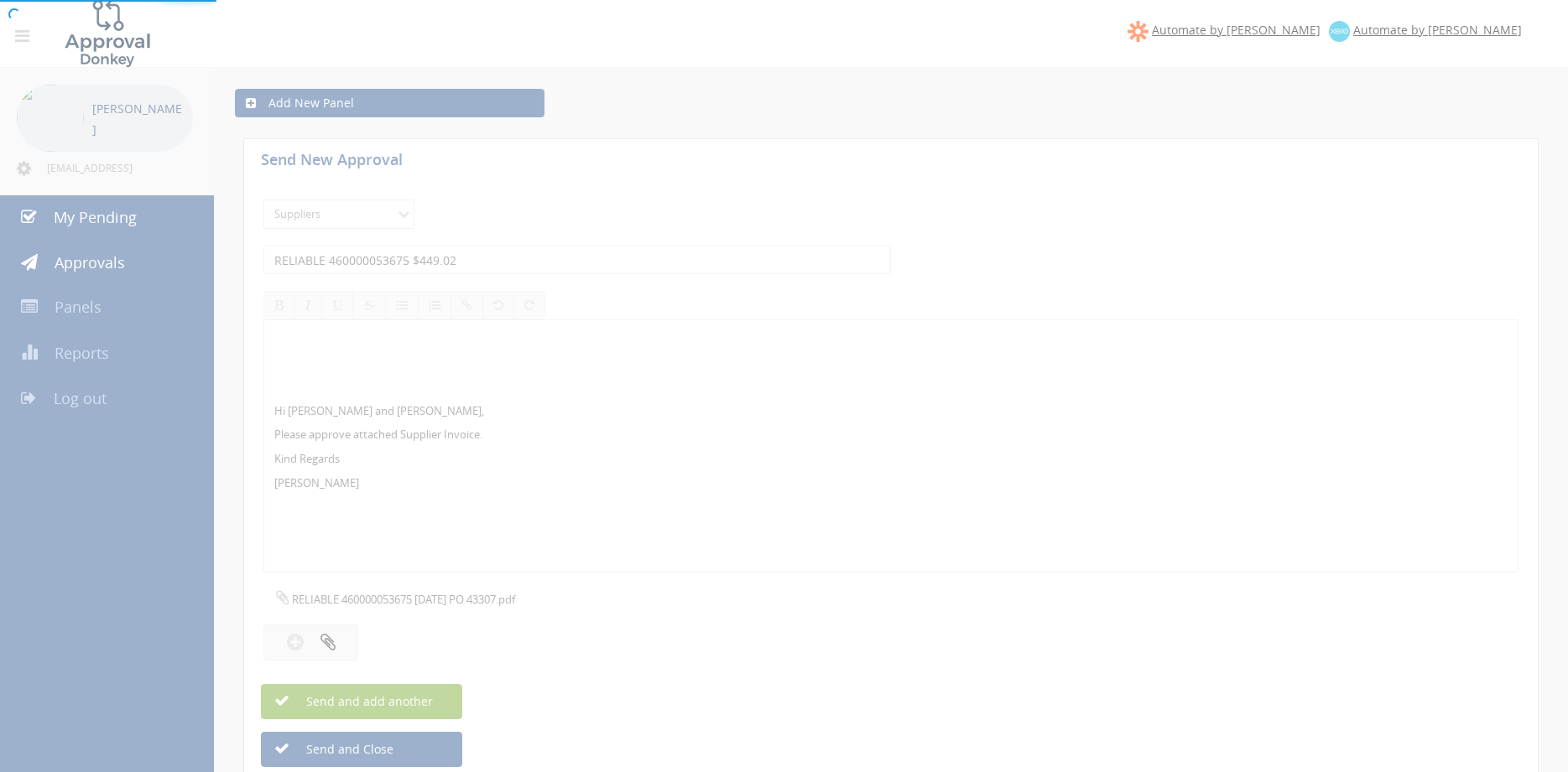
select select
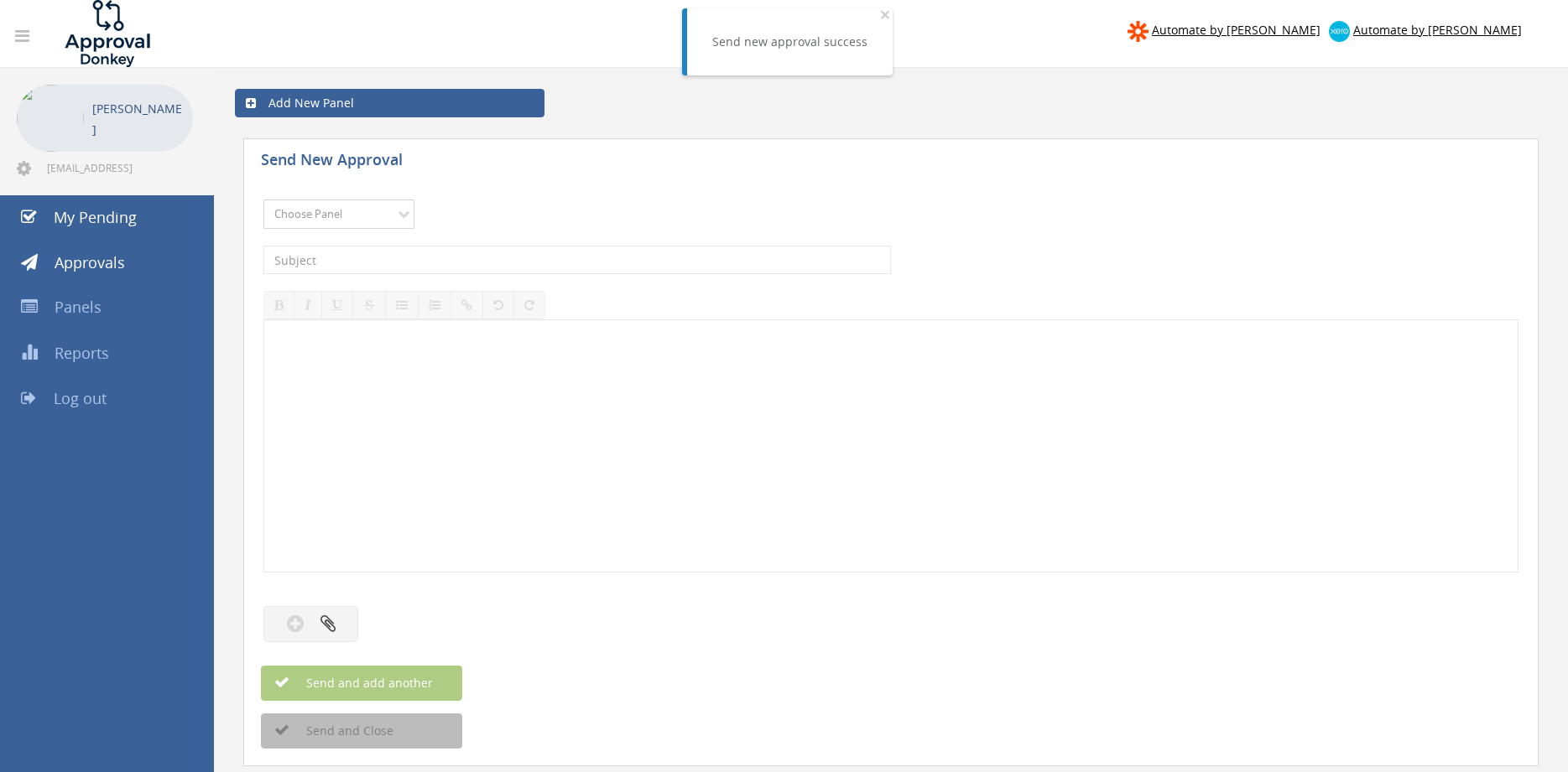
click at [264, 199] on select "Choose Panel Alarm Credits RG - 3 NZ Utilities Cable and SAI Global NZ Alarms-1…" at bounding box center [339, 214] width 151 height 30
select select "9632"
click option "Suppliers" at bounding box center [0, 0] width 0 height 0
click at [508, 258] on input "text" at bounding box center [577, 260] width 628 height 29
type input "QLD GASKETS 354007 $283.31"
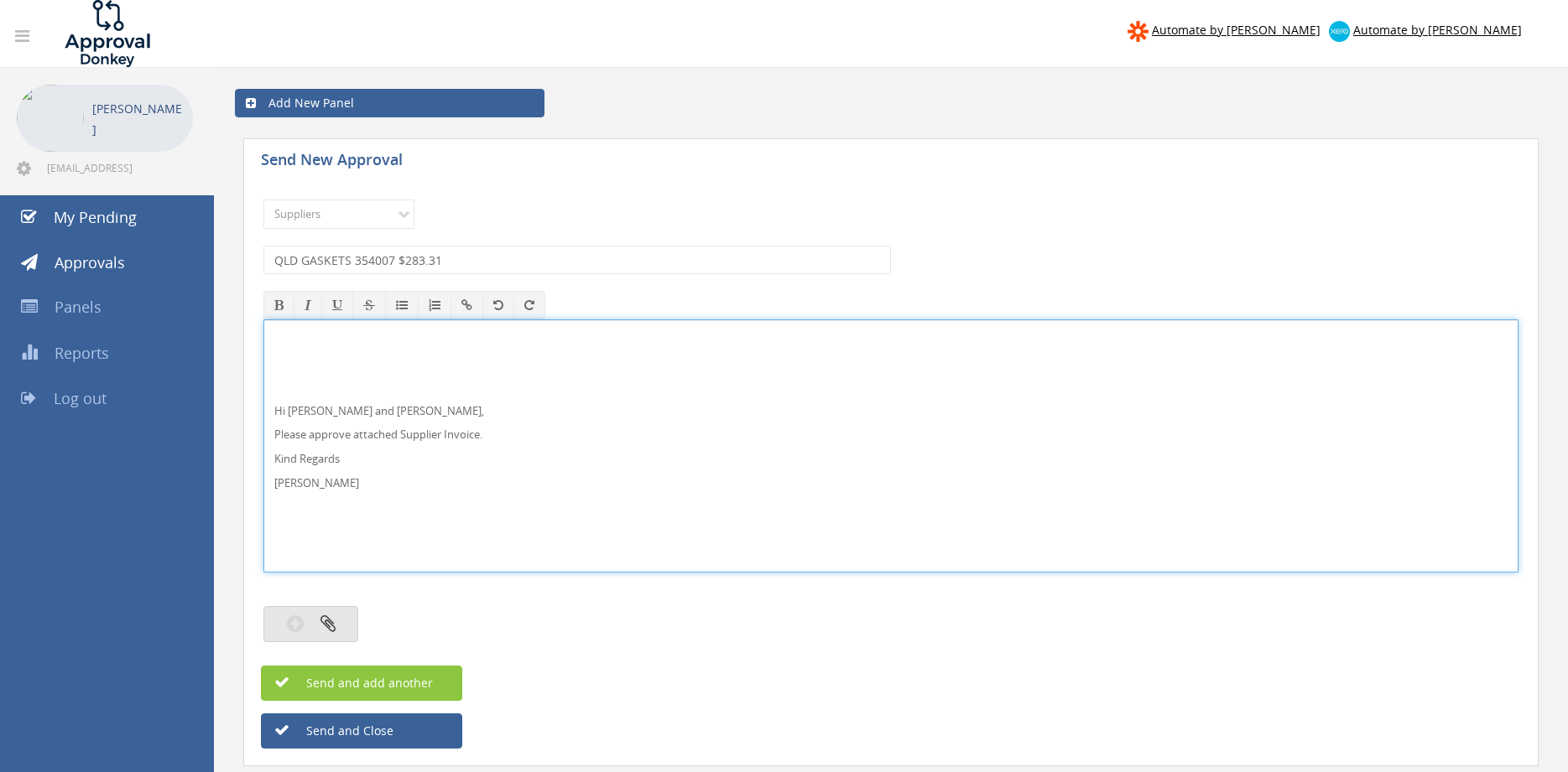
click at [330, 627] on icon "button" at bounding box center [328, 624] width 15 height 19
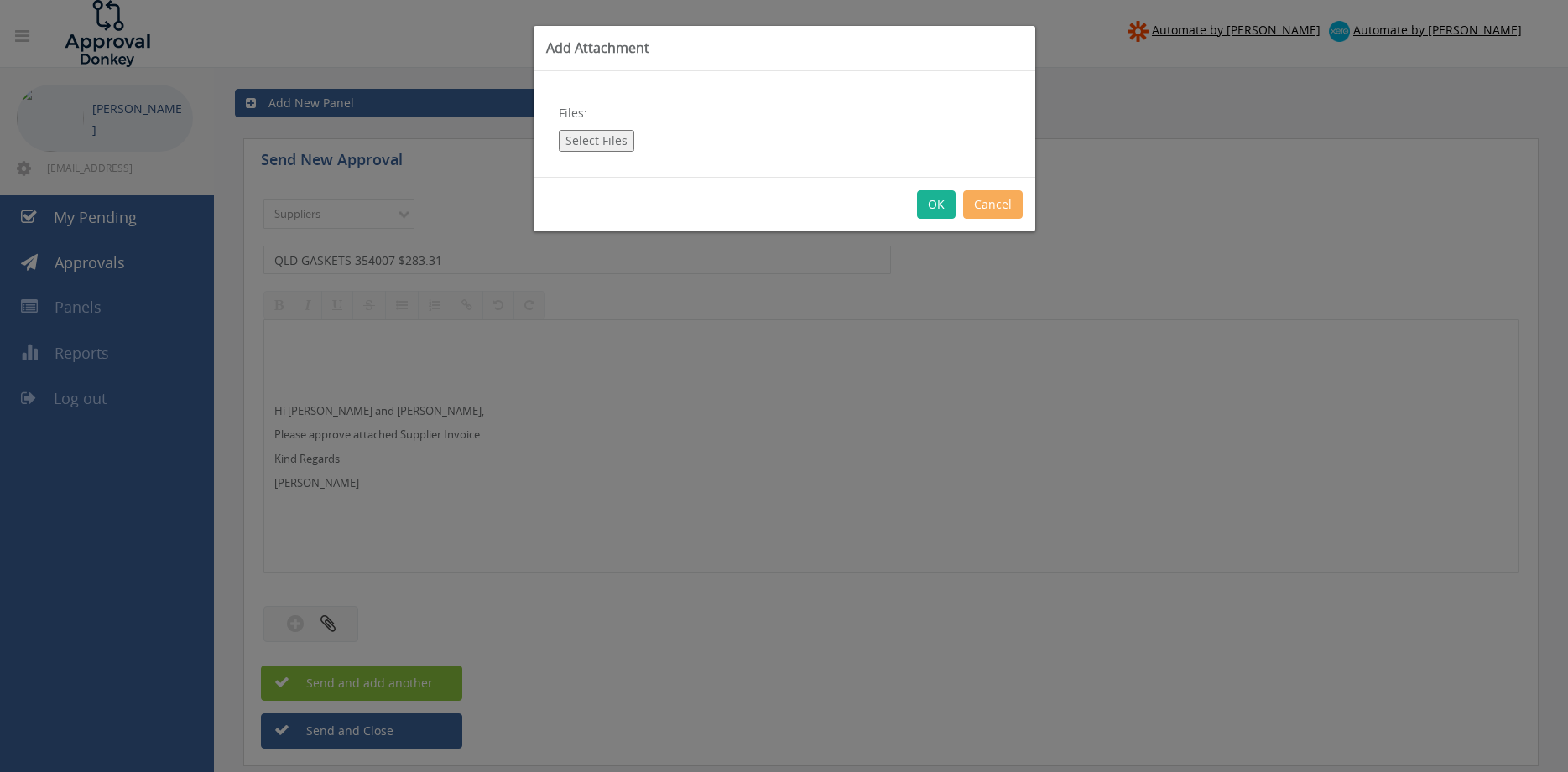
click at [597, 135] on button "Select Files" at bounding box center [596, 140] width 75 height 21
type input "C:\fakepath\QLD GASKETS - 354007 [DATE] PO 43303.pdf"
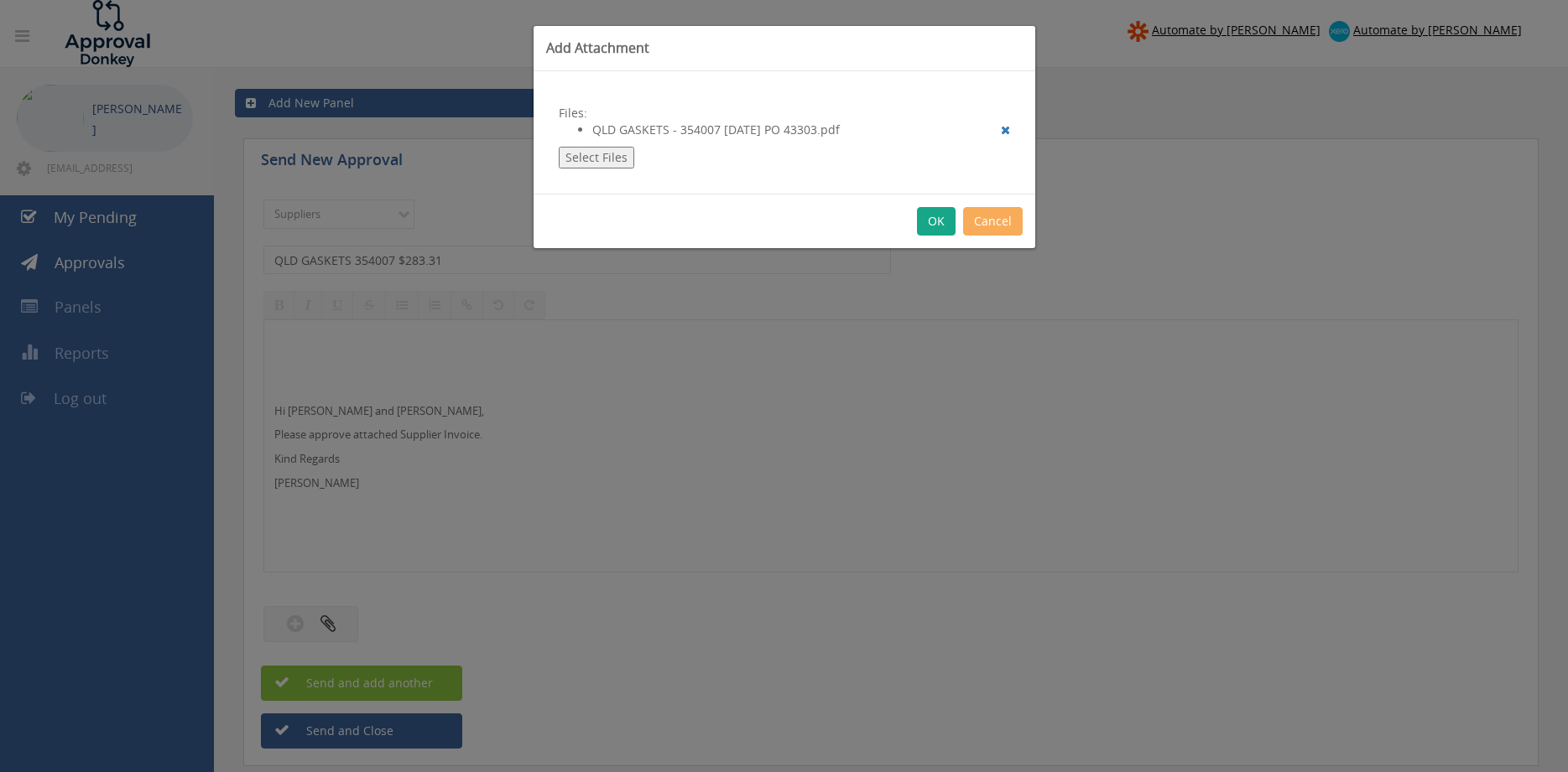
click at [937, 221] on button "OK" at bounding box center [937, 221] width 39 height 29
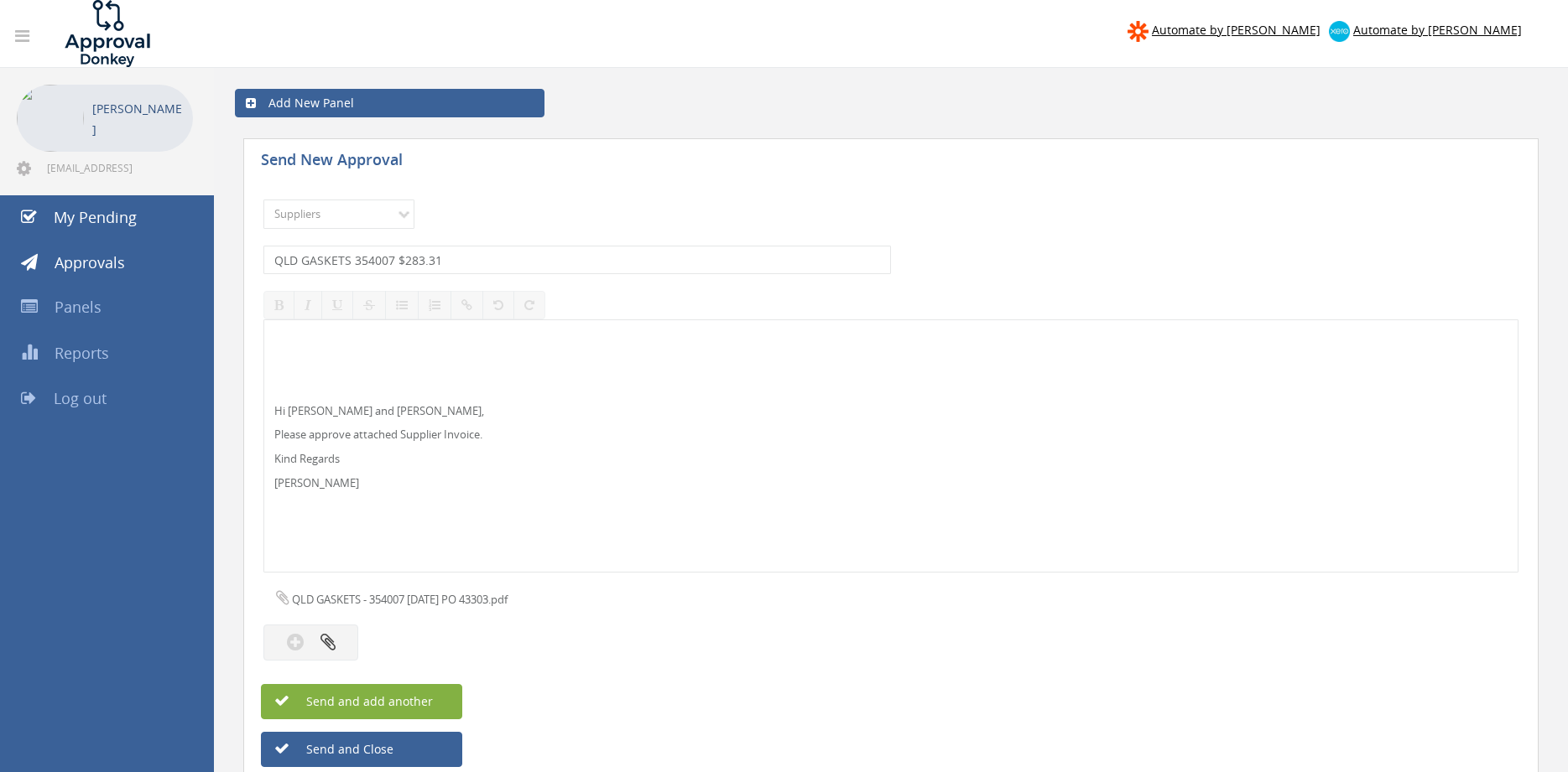
click at [447, 698] on button "Send and add another" at bounding box center [361, 701] width 201 height 35
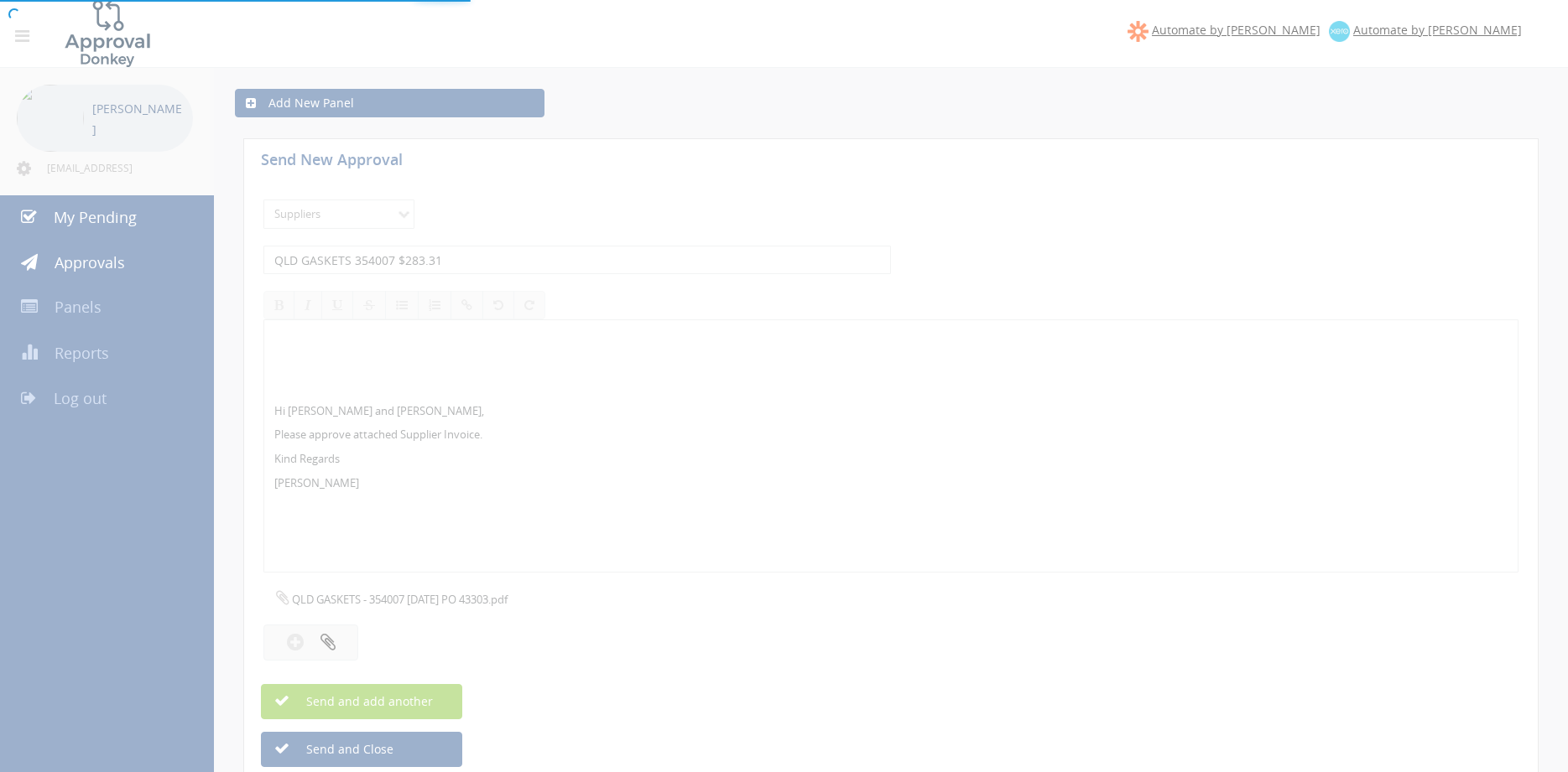
select select
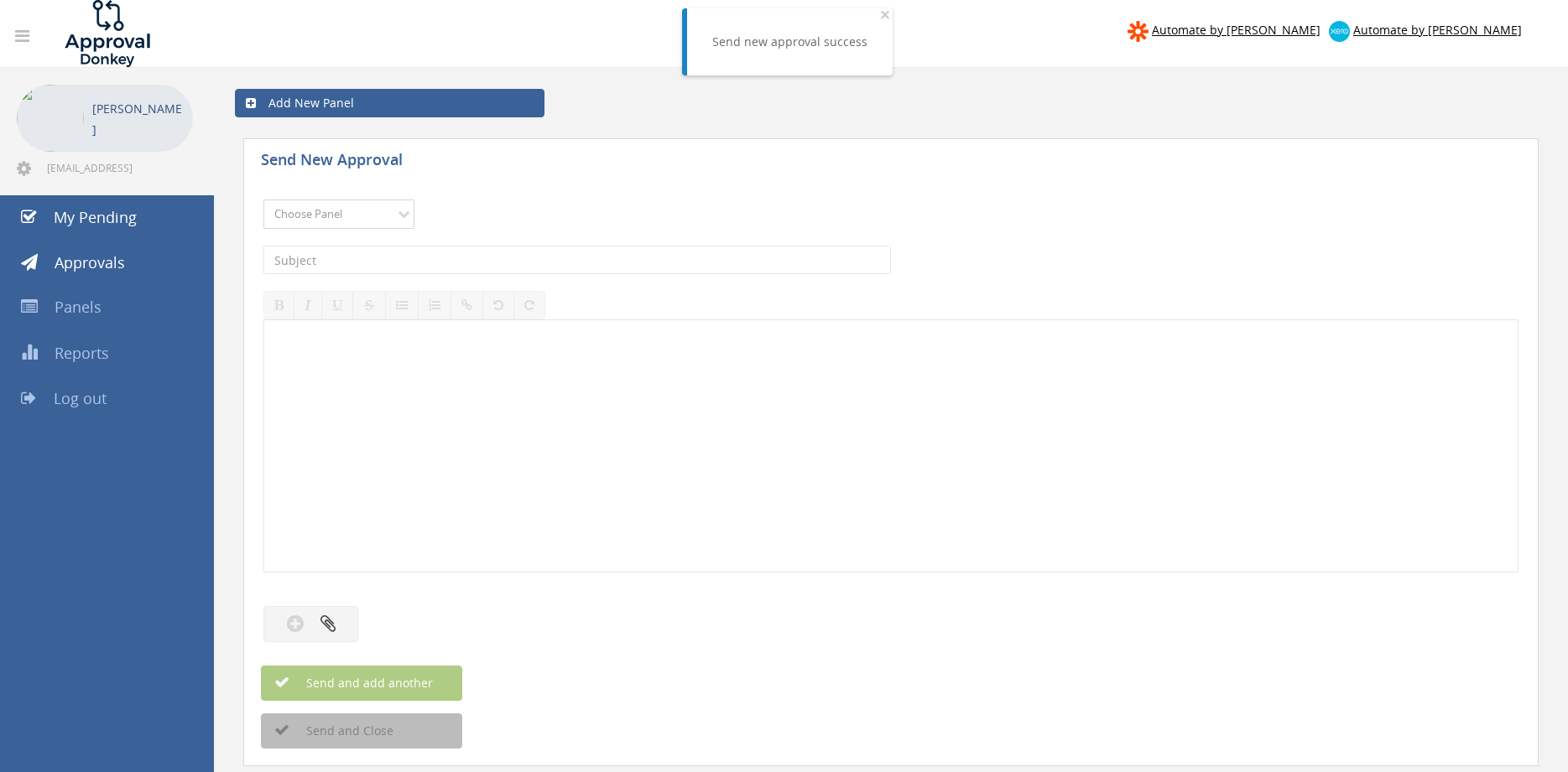
click at [264, 199] on select "Choose Panel Alarm Credits RG - 3 NZ Utilities Cable and SAI Global NZ Alarms-1…" at bounding box center [339, 214] width 151 height 30
select select "9632"
click option "Suppliers" at bounding box center [0, 0] width 0 height 0
click at [466, 257] on input "text" at bounding box center [577, 260] width 628 height 29
type input "[PERSON_NAME] 4290650 $650.30"
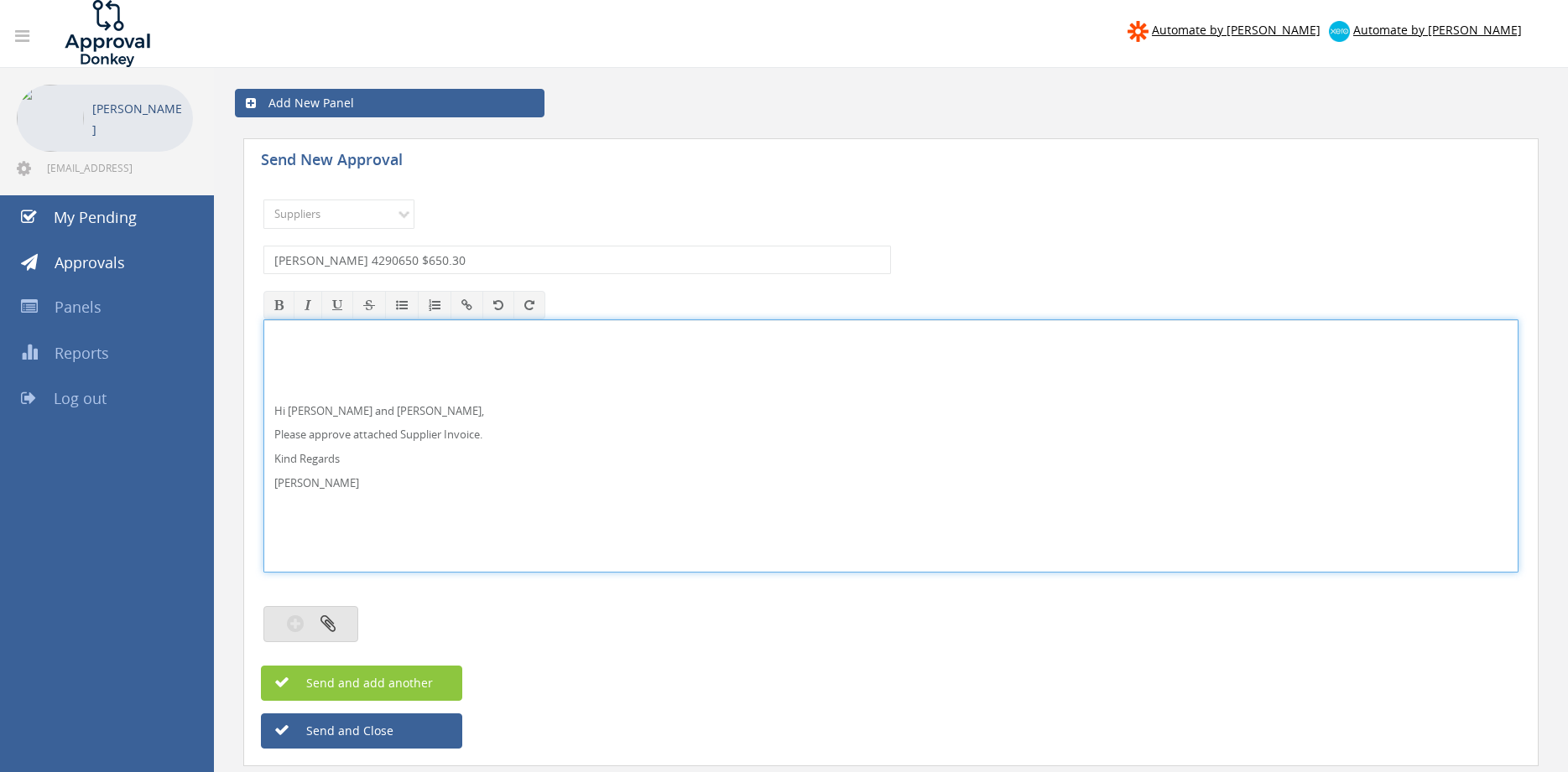
click at [346, 638] on button "button" at bounding box center [311, 624] width 95 height 36
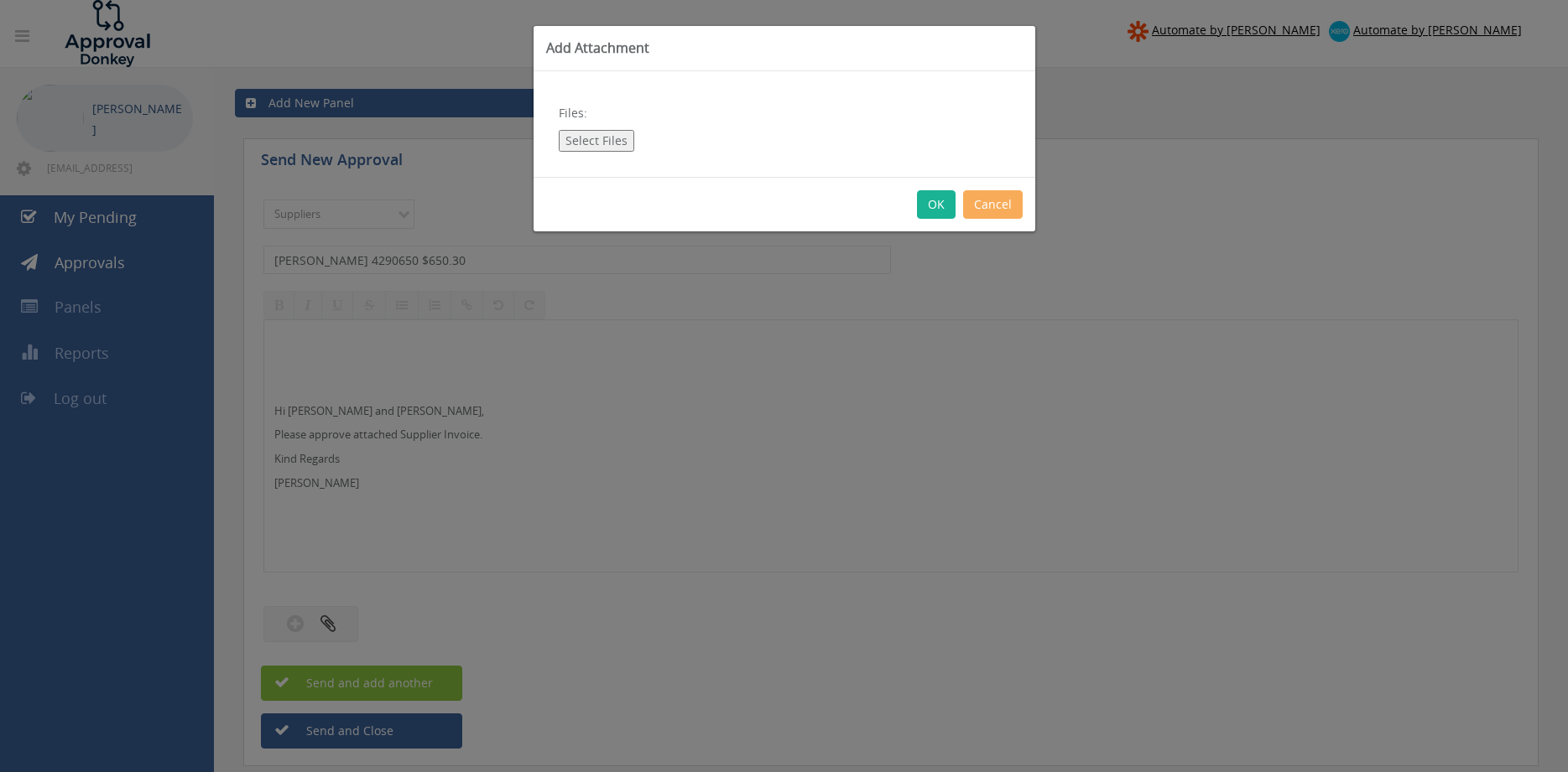
click at [614, 138] on button "Select Files" at bounding box center [596, 140] width 75 height 21
type input "C:\fakepath\[PERSON_NAME] 4290650 [DATE] PO 43607.pdf"
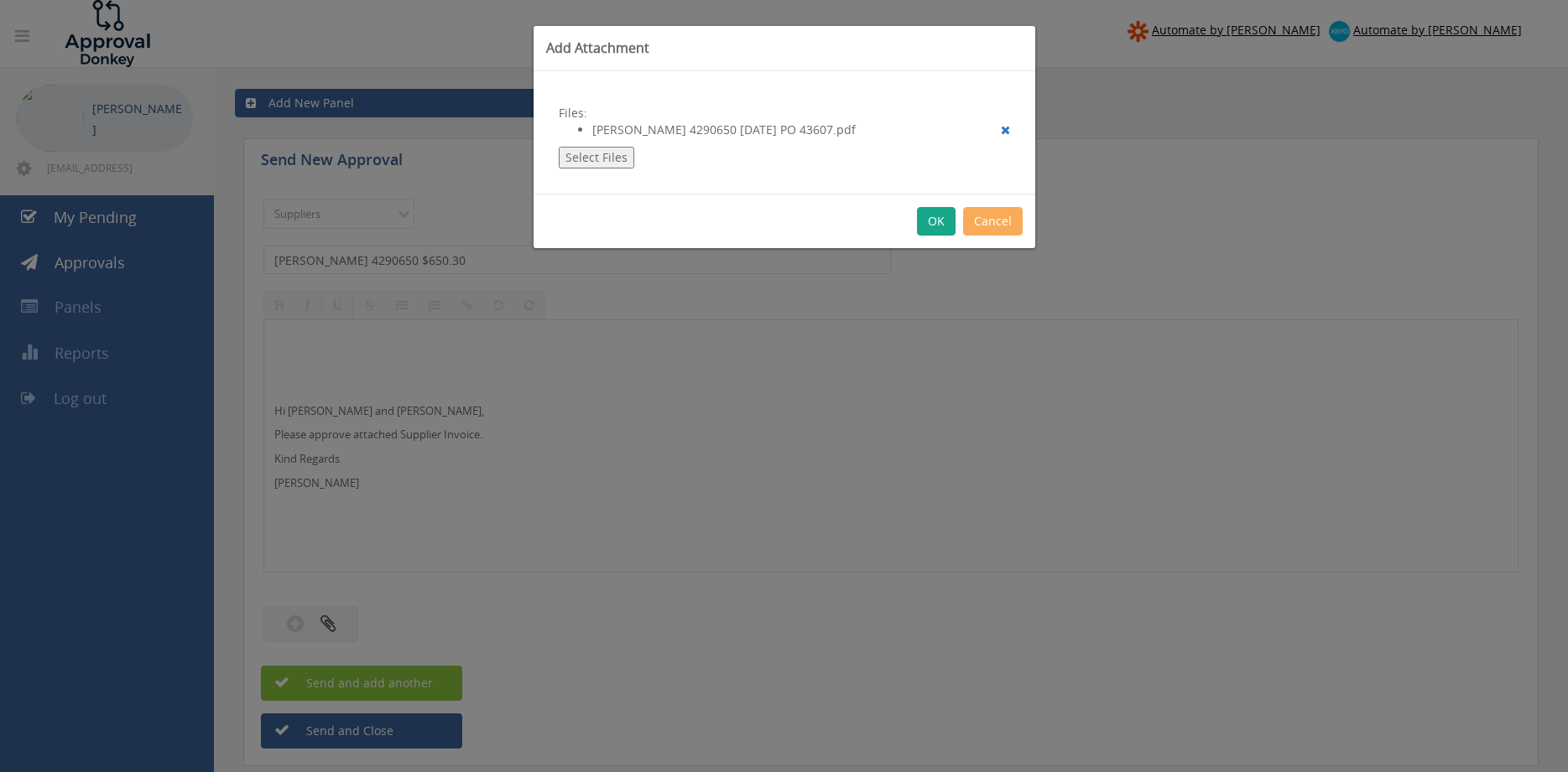
drag, startPoint x: 935, startPoint y: 219, endPoint x: 949, endPoint y: 247, distance: 31.3
click at [935, 218] on button "OK" at bounding box center [937, 221] width 39 height 29
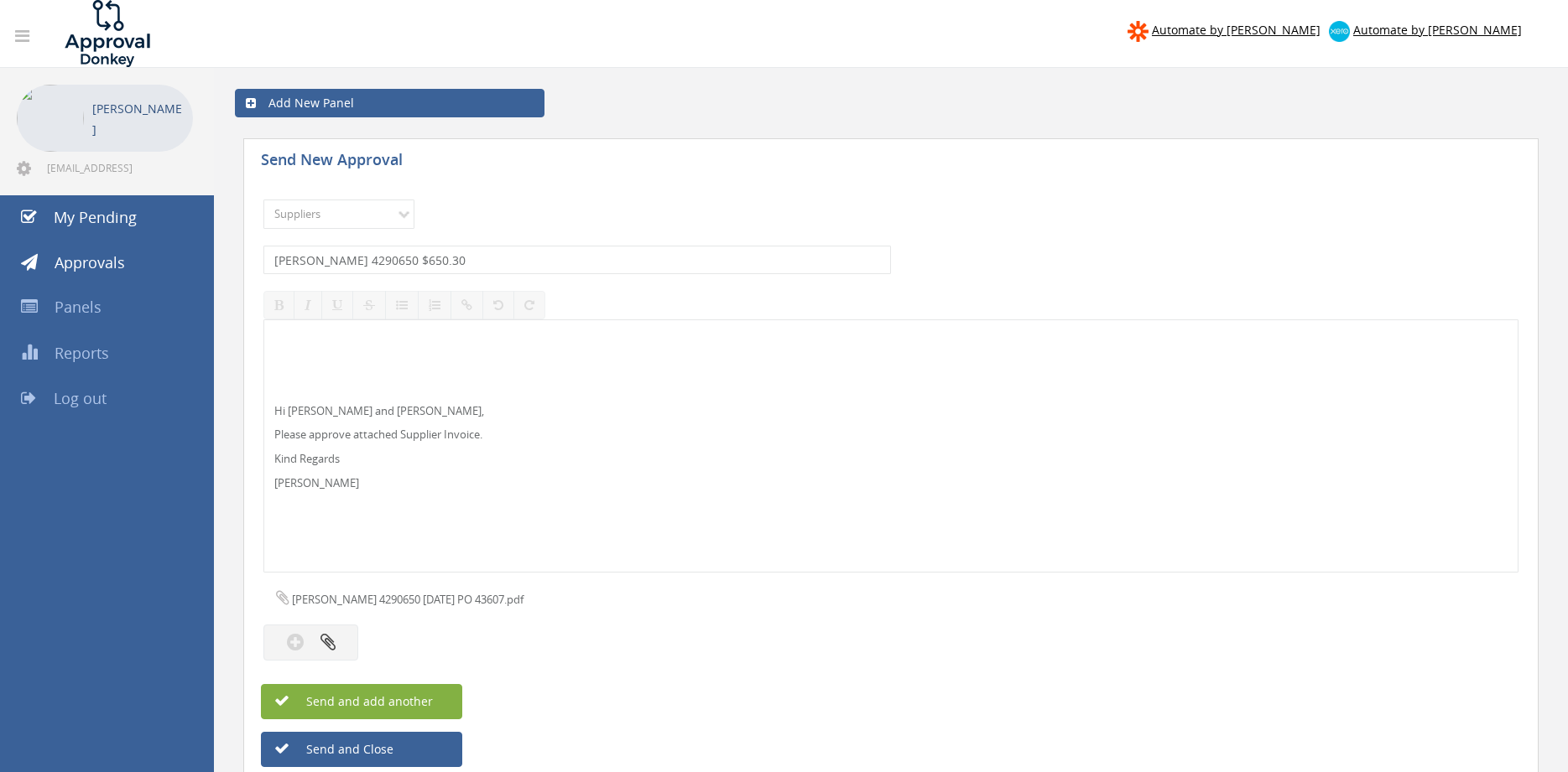
click at [434, 701] on button "Send and add another" at bounding box center [361, 701] width 201 height 35
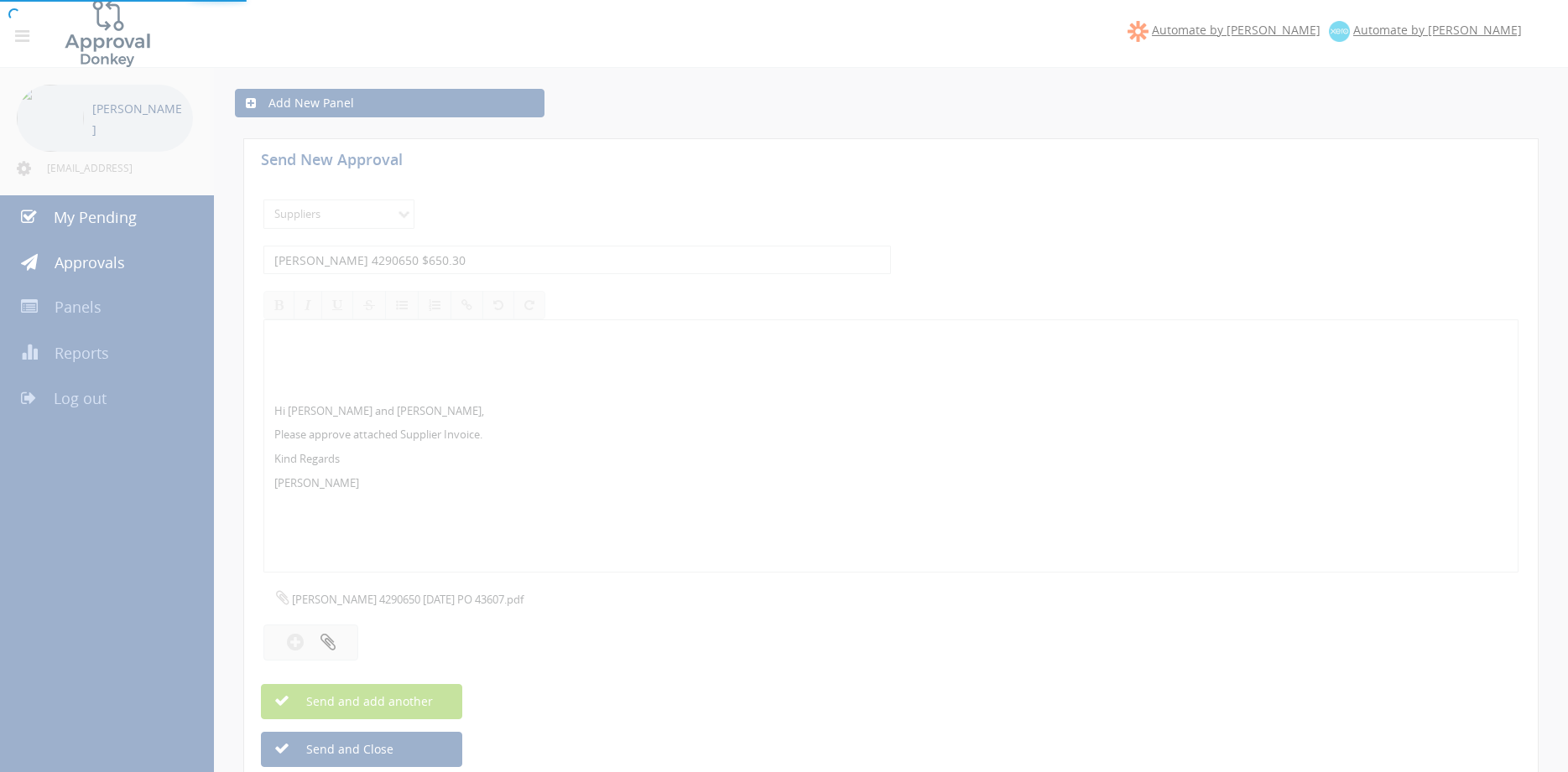
select select
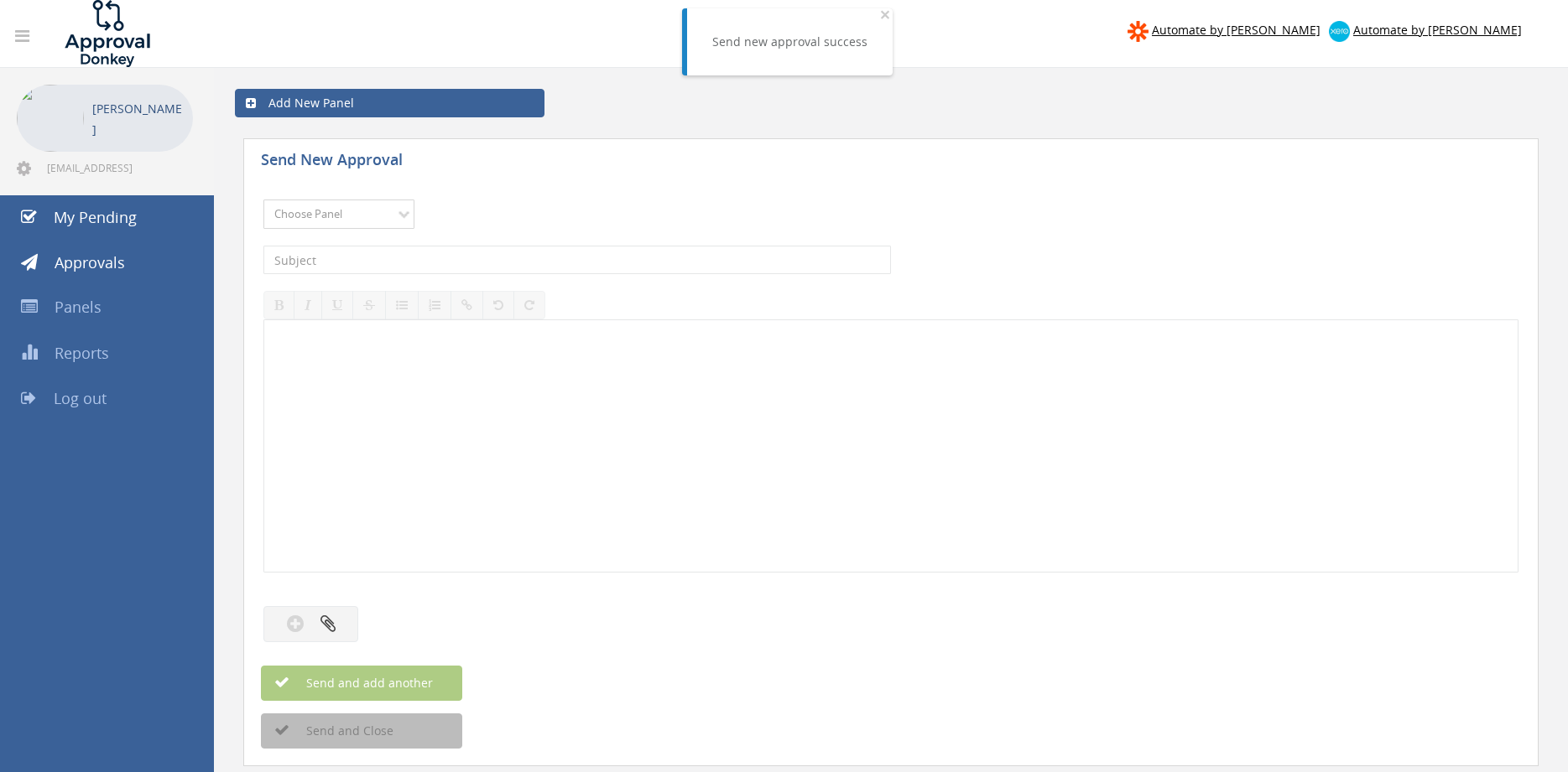
click at [264, 199] on select "Choose Panel Alarm Credits RG - 3 NZ Utilities Cable and SAI Global NZ Alarms-1…" at bounding box center [339, 214] width 151 height 30
select select "9632"
click option "Suppliers" at bounding box center [0, 0] width 0 height 0
click at [468, 256] on input "text" at bounding box center [577, 260] width 628 height 29
type input "FIREPIPE SUPPY INV00123432 $1,151.92"
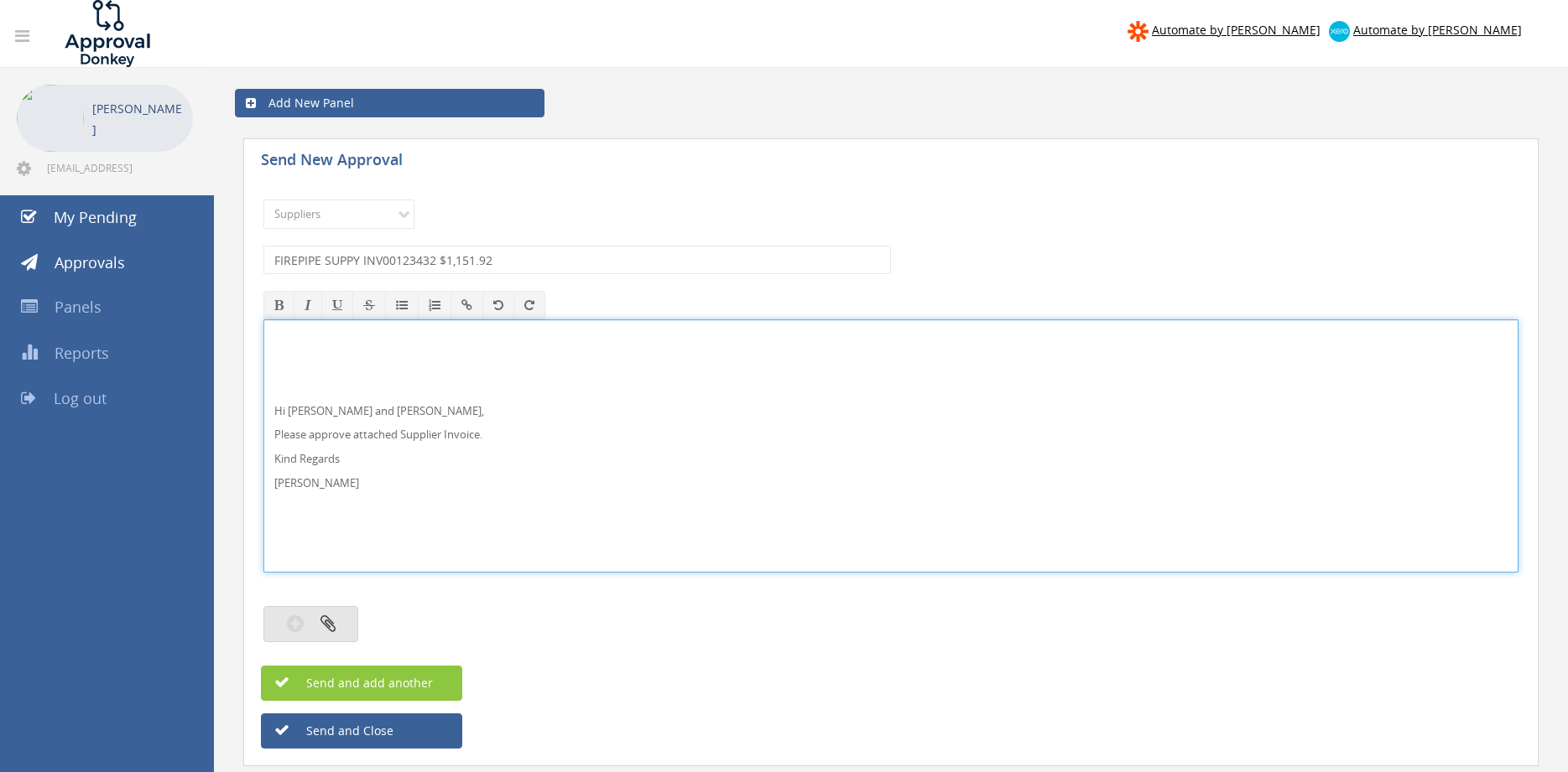
click at [348, 627] on button "button" at bounding box center [311, 624] width 95 height 36
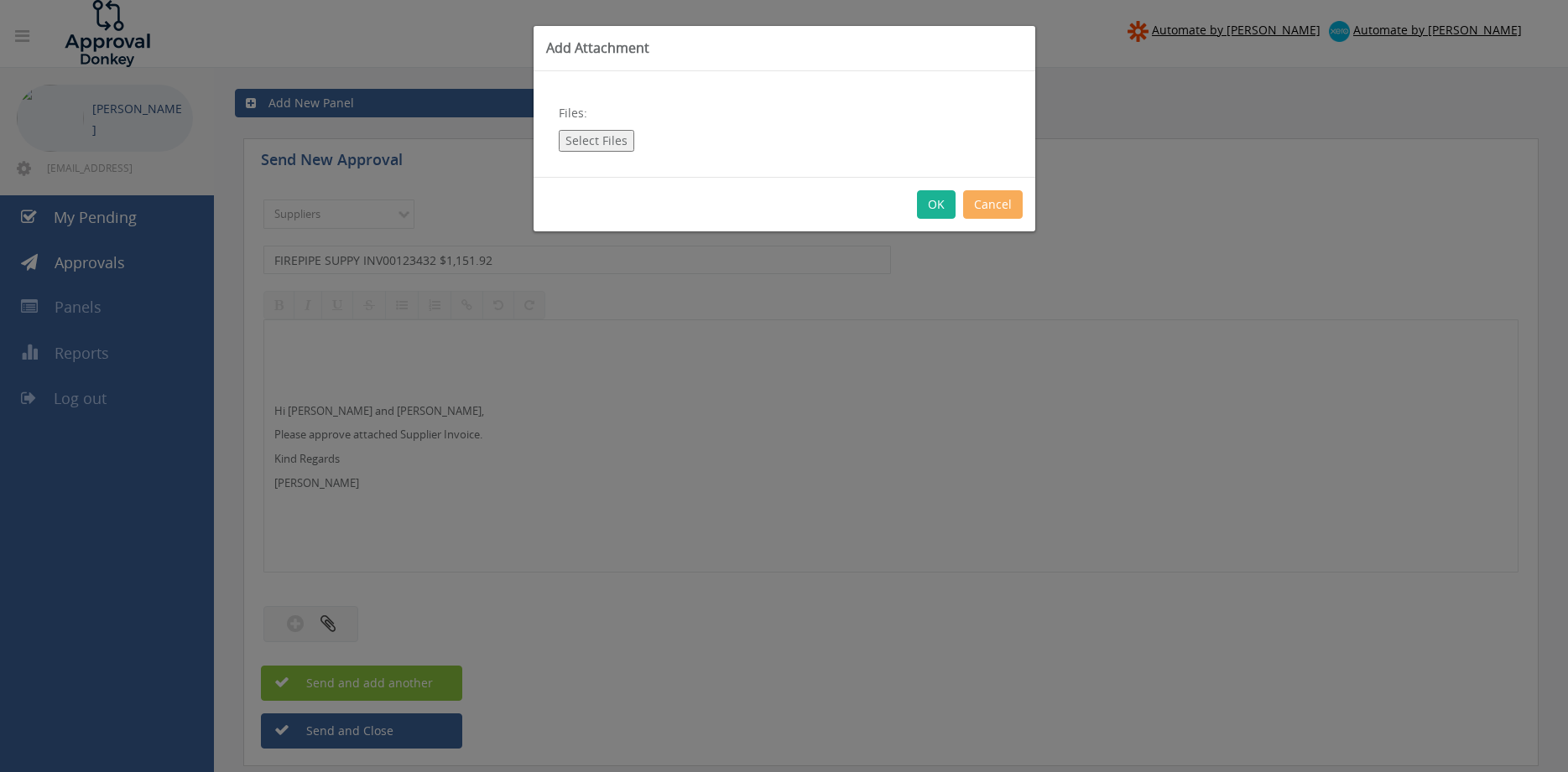
click at [574, 147] on button "Select Files" at bounding box center [596, 140] width 75 height 21
type input "C:\fakepath\FIREPIPE SUPPLY INV00123432 [DATE] PO 43601.pdf"
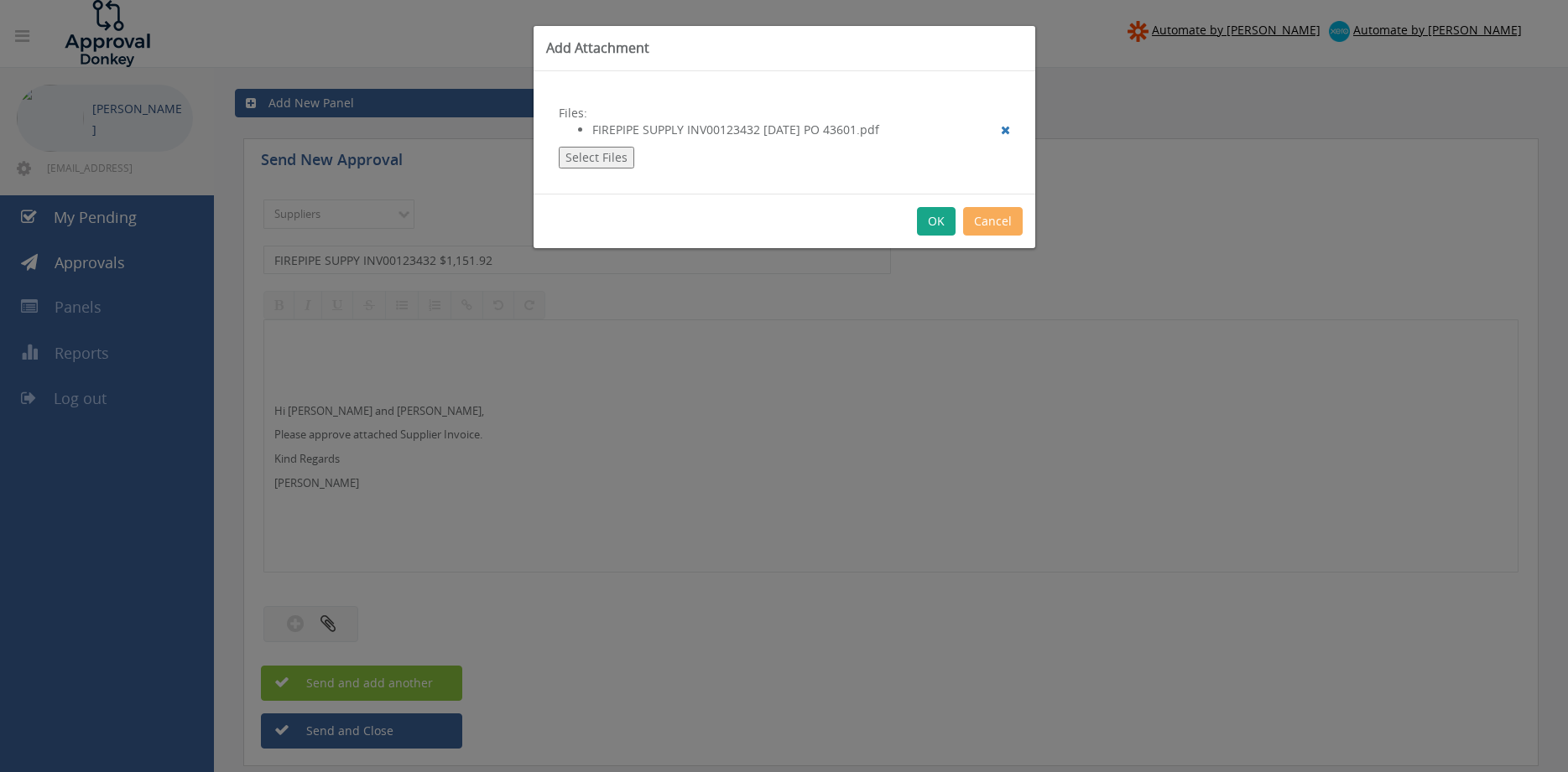
click at [936, 227] on button "OK" at bounding box center [937, 221] width 39 height 29
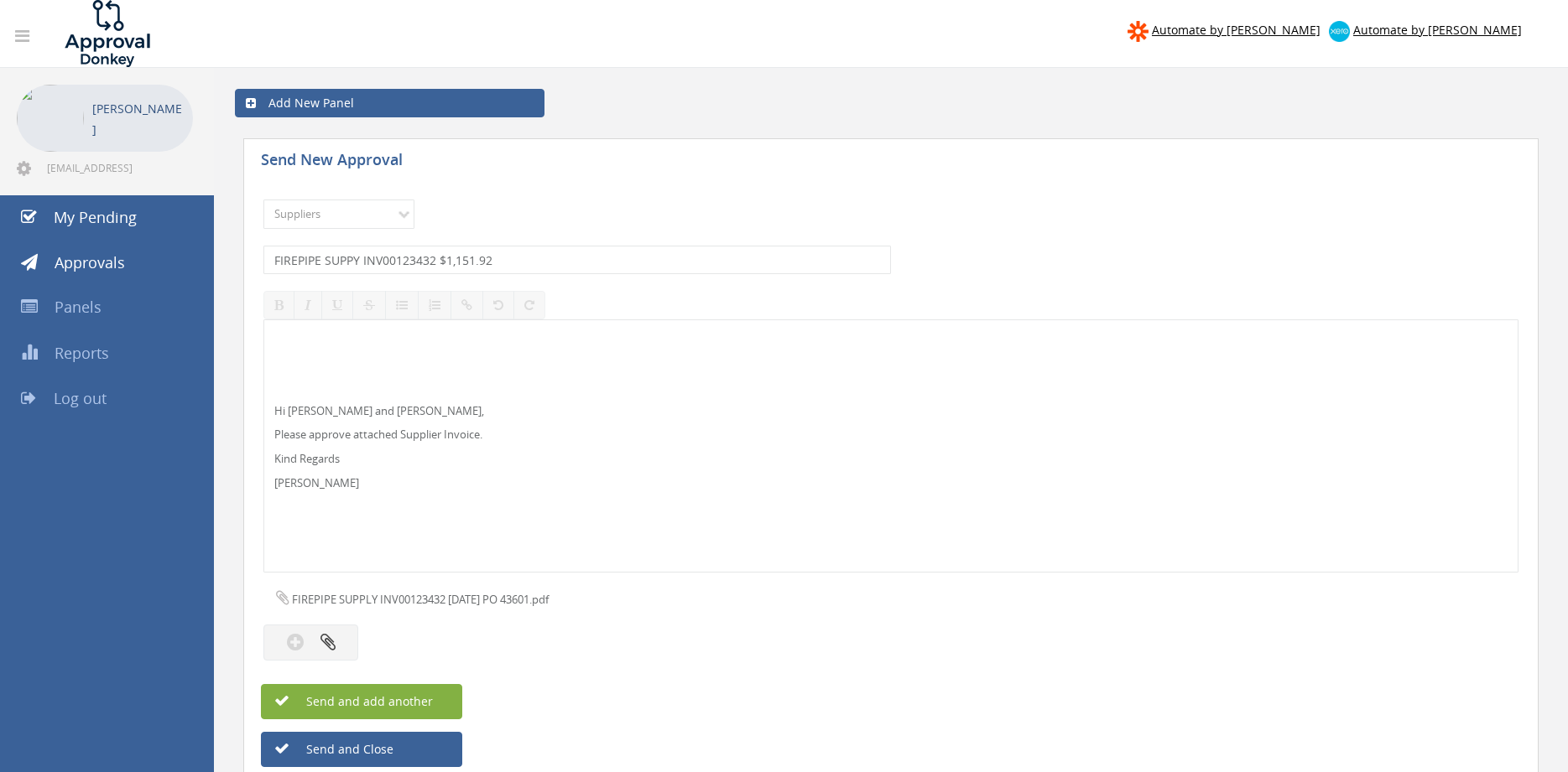
click at [429, 701] on span "Send and add another" at bounding box center [351, 701] width 162 height 16
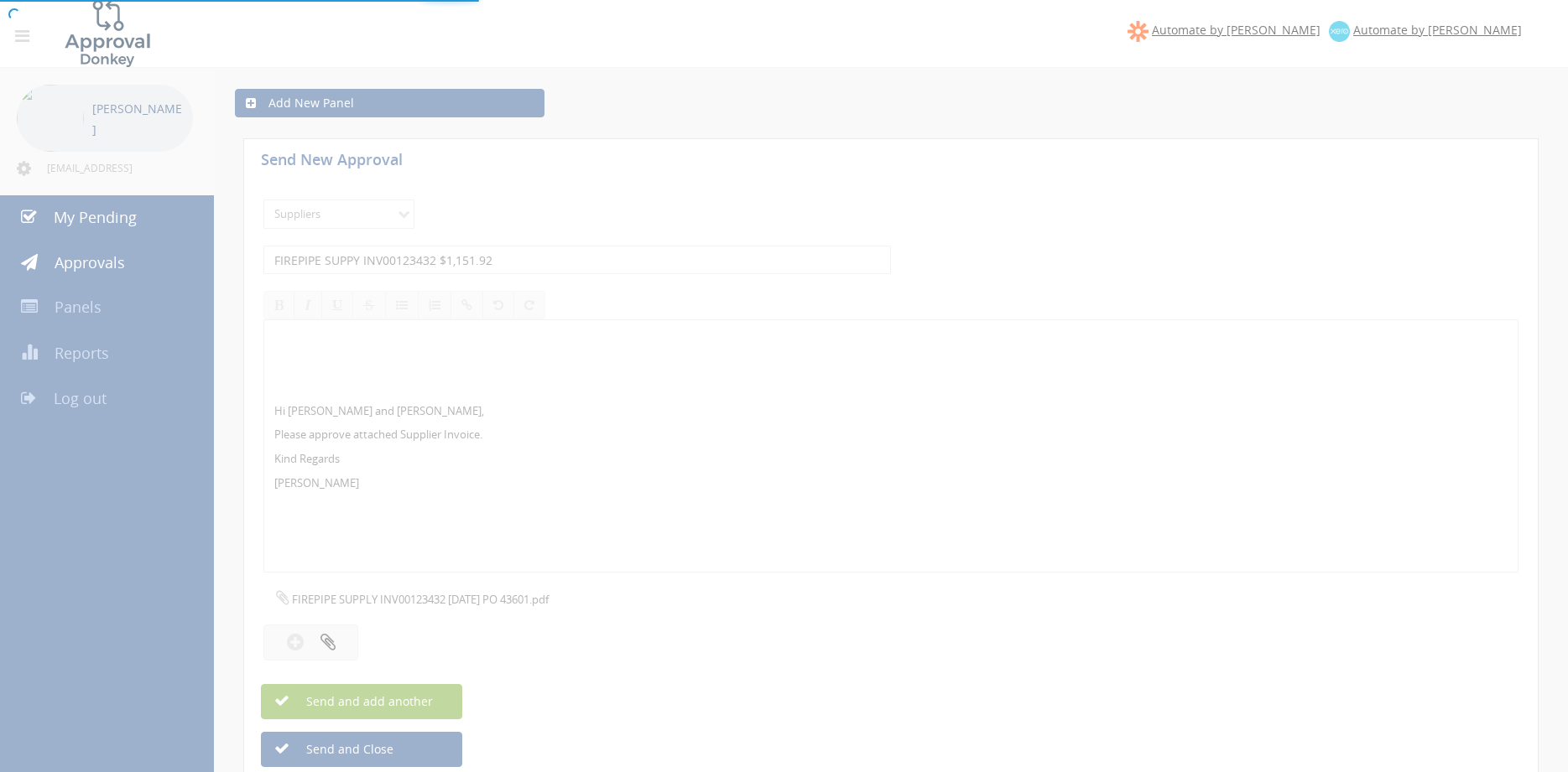
select select
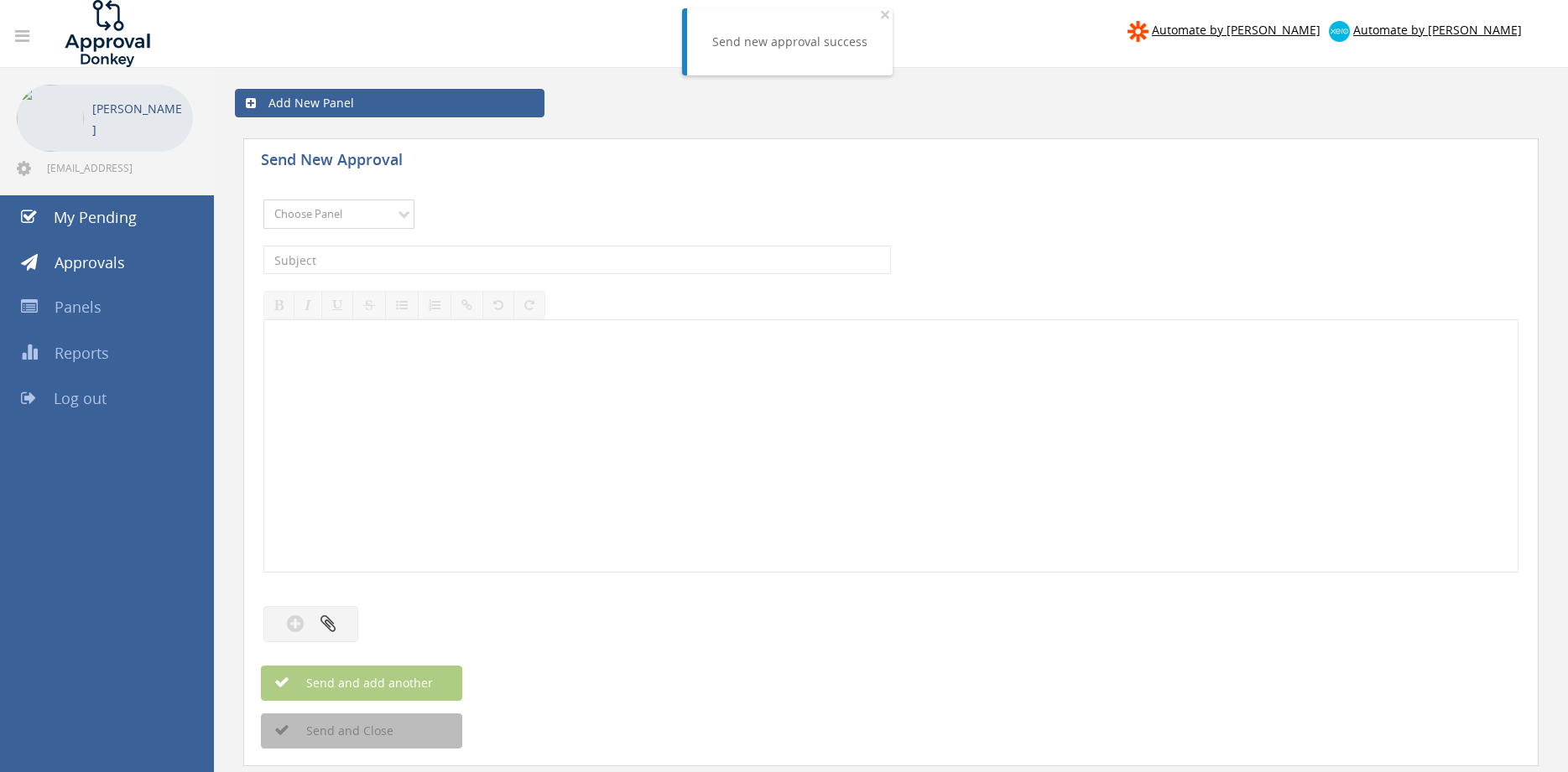
click at [264, 199] on select "Choose Panel Alarm Credits RG - 3 NZ Utilities Cable and SAI Global NZ Alarms-1…" at bounding box center [339, 214] width 151 height 30
select select "9632"
click option "Suppliers" at bounding box center [0, 0] width 0 height 0
click at [474, 258] on input "text" at bounding box center [577, 260] width 628 height 29
type input "DALCO INV 29109 $2,464.00"
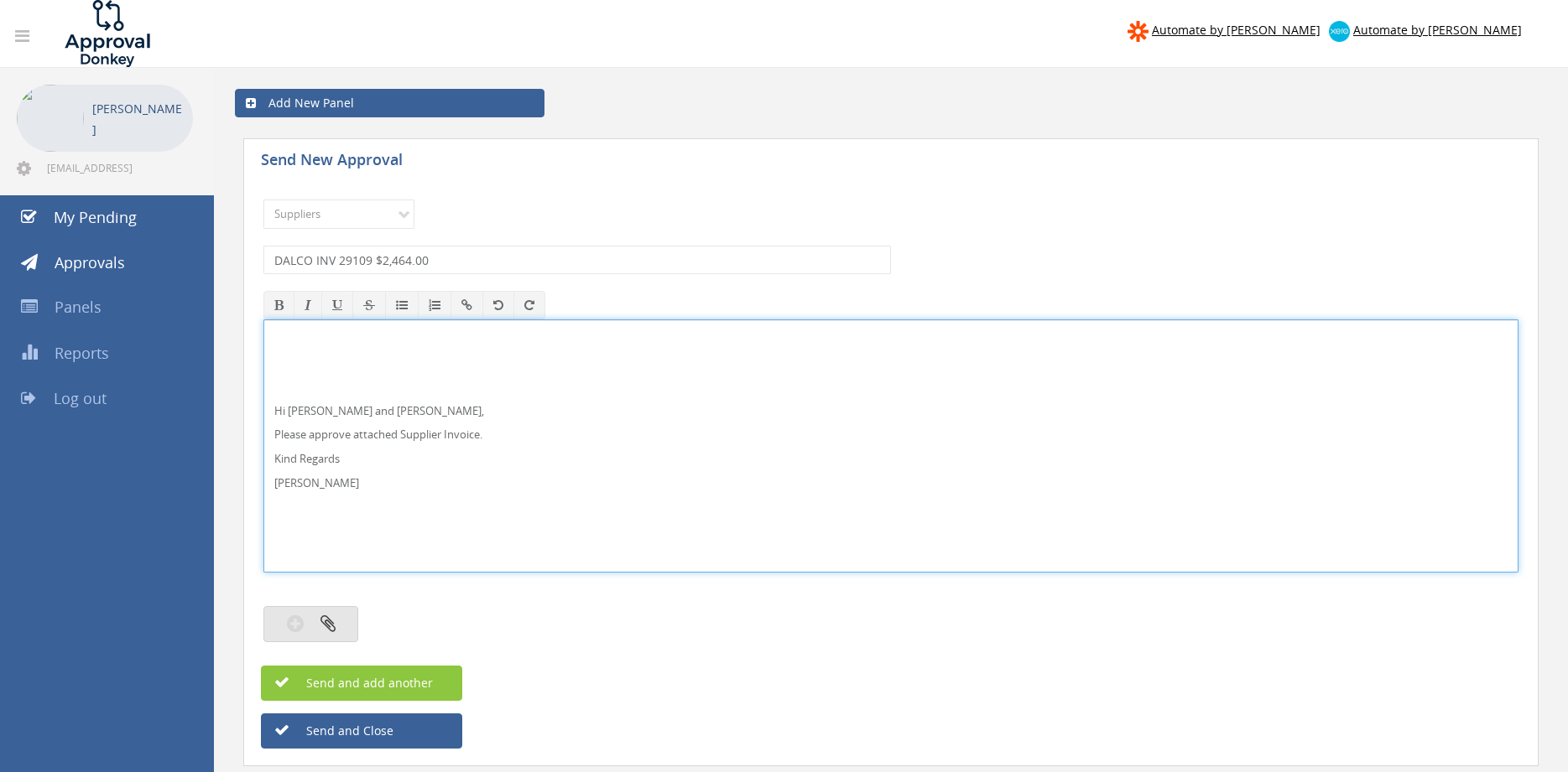
click at [316, 618] on button "button" at bounding box center [311, 624] width 95 height 36
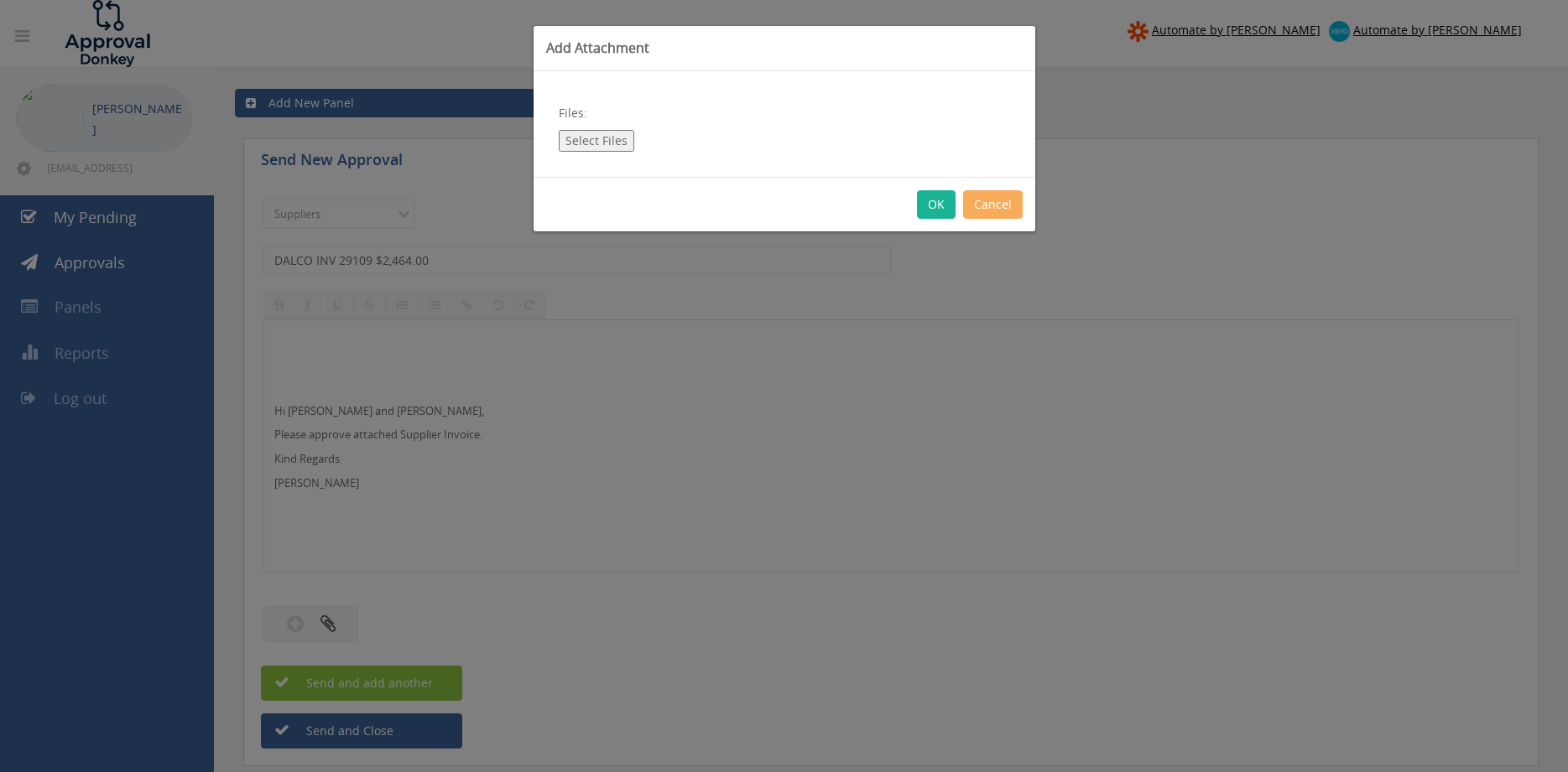
click at [605, 140] on button "Select Files" at bounding box center [596, 140] width 75 height 21
type input "C:\fakepath\DALCO Inv 29109 [DATE] PO 43063.pdf"
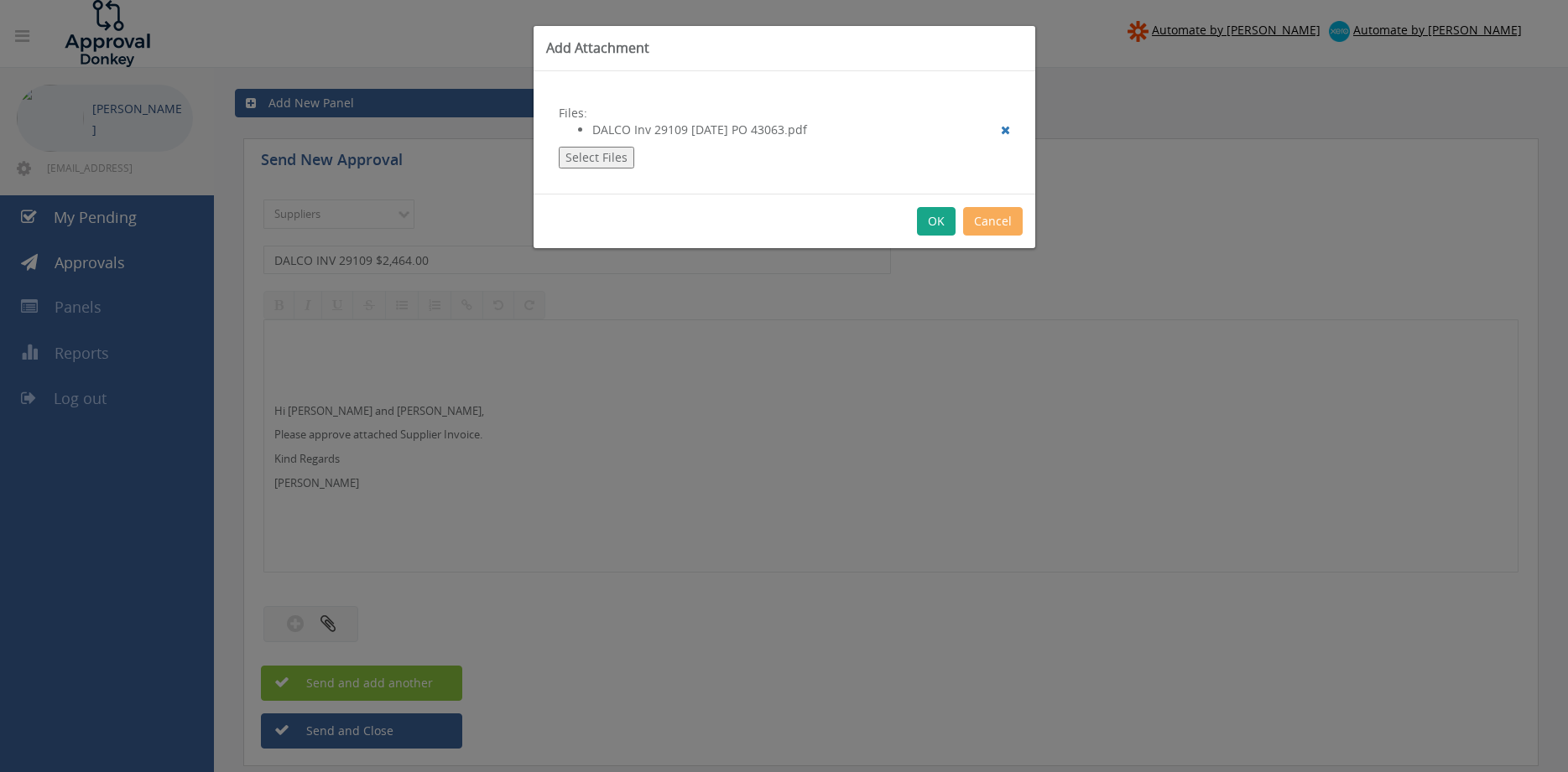
click at [941, 212] on button "OK" at bounding box center [937, 221] width 39 height 29
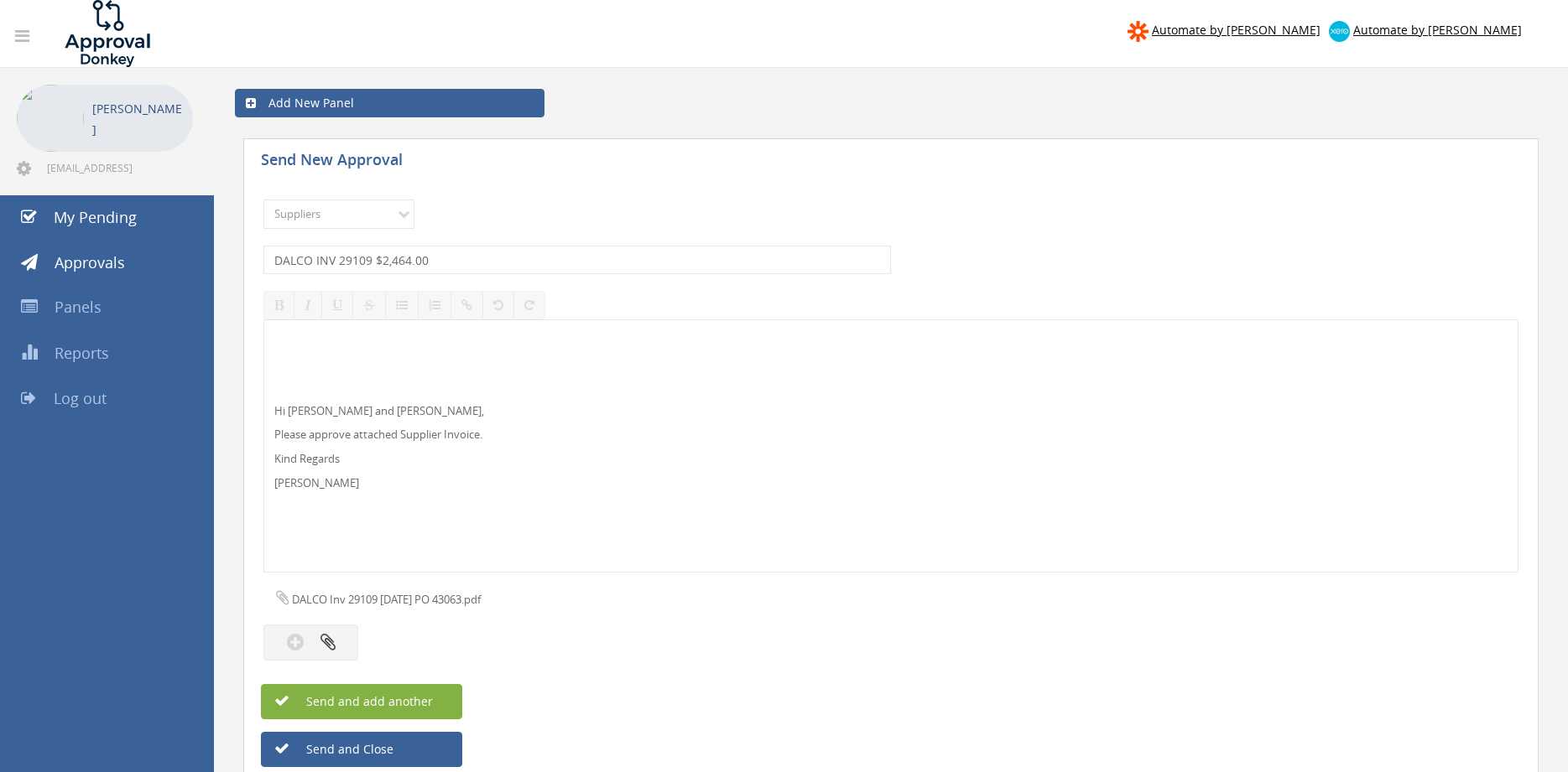
click at [436, 701] on button "Send and add another" at bounding box center [361, 701] width 201 height 35
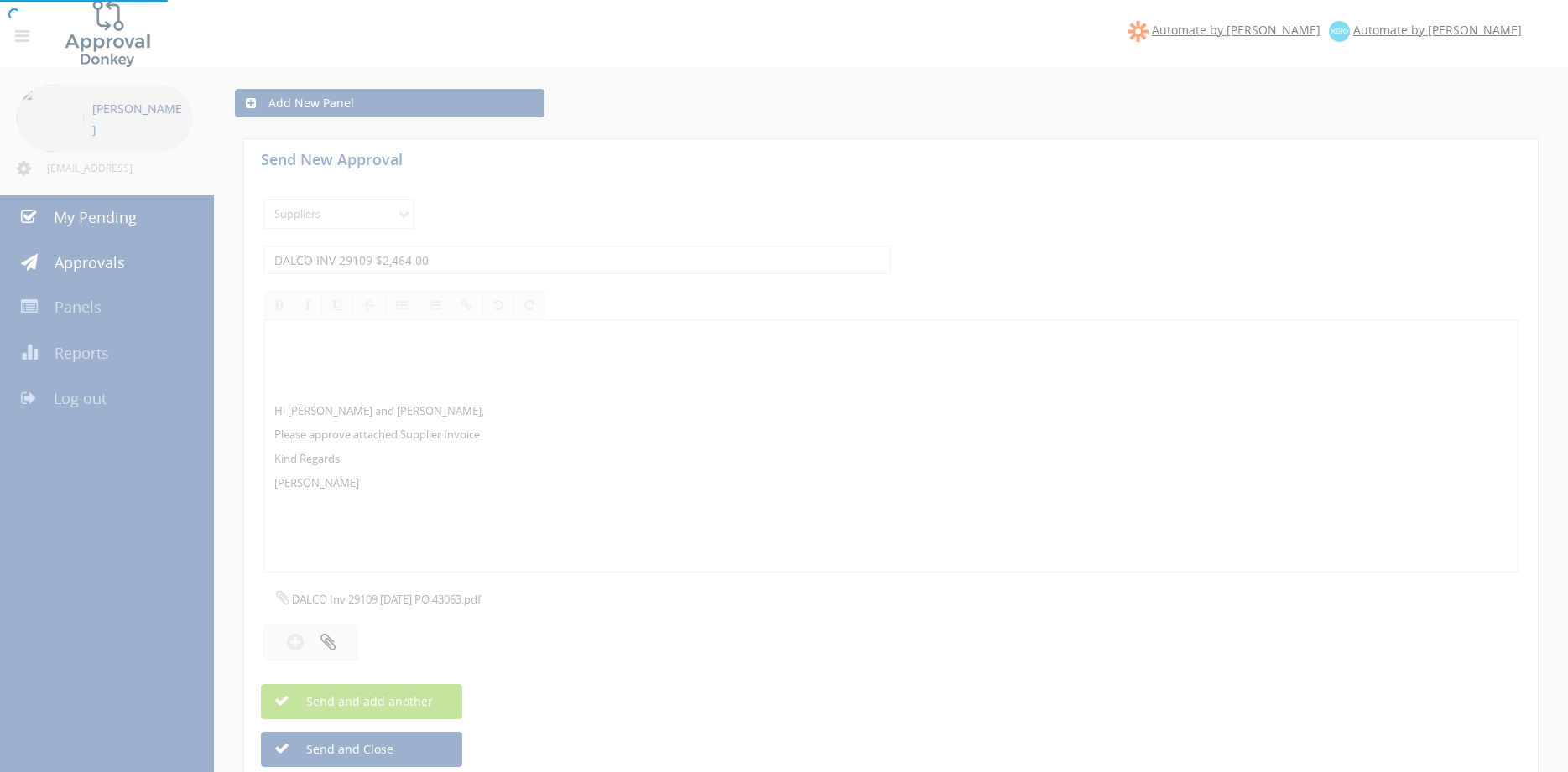
select select
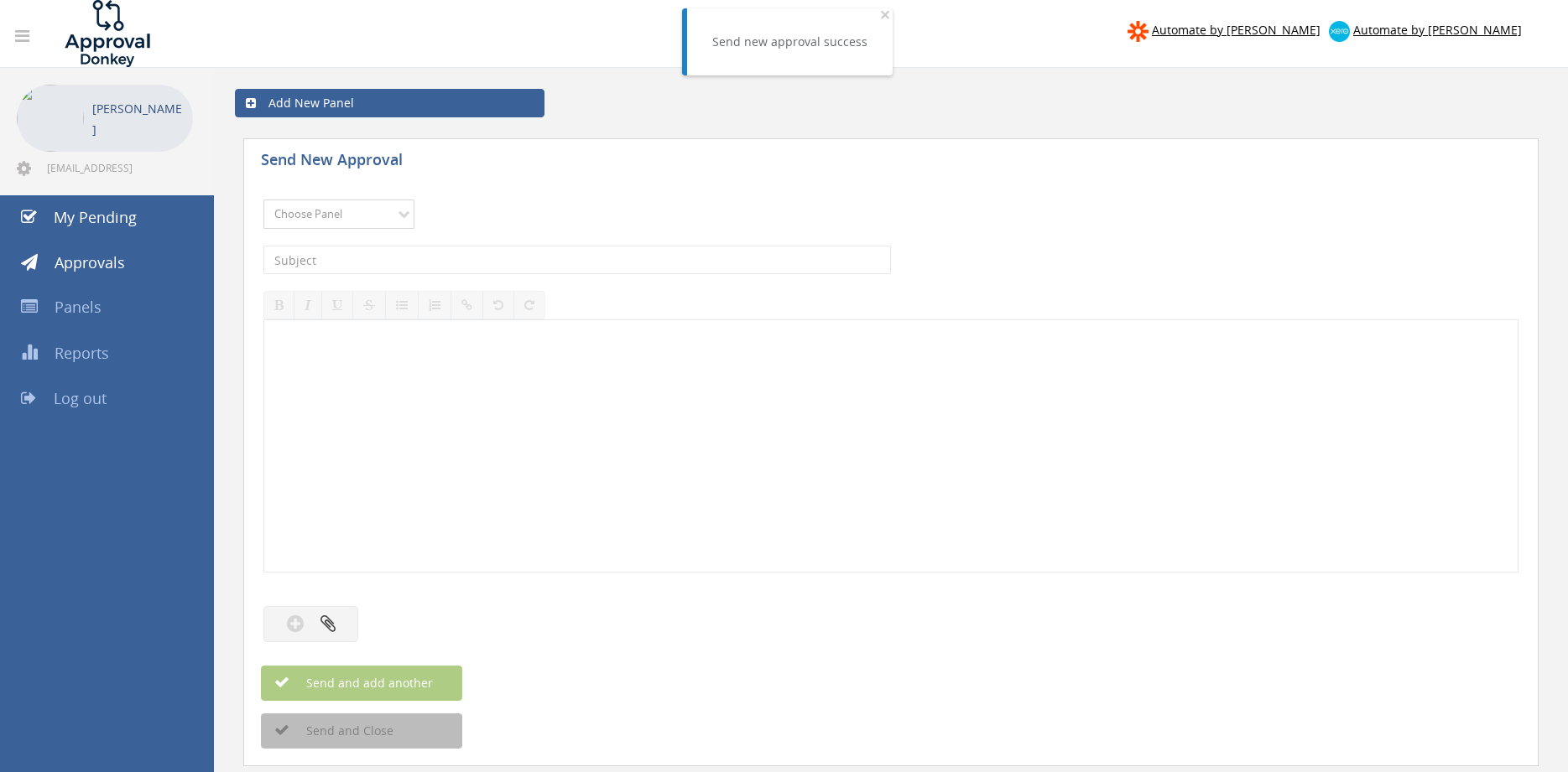
click at [264, 199] on select "Choose Panel Alarm Credits RG - 3 NZ Utilities Cable and SAI Global NZ Alarms-1…" at bounding box center [339, 214] width 151 height 30
select select "9632"
click option "Suppliers" at bounding box center [0, 0] width 0 height 0
click at [481, 261] on input "text" at bounding box center [577, 260] width 628 height 29
type input "BLACKWOODS SI12267423 $48.88"
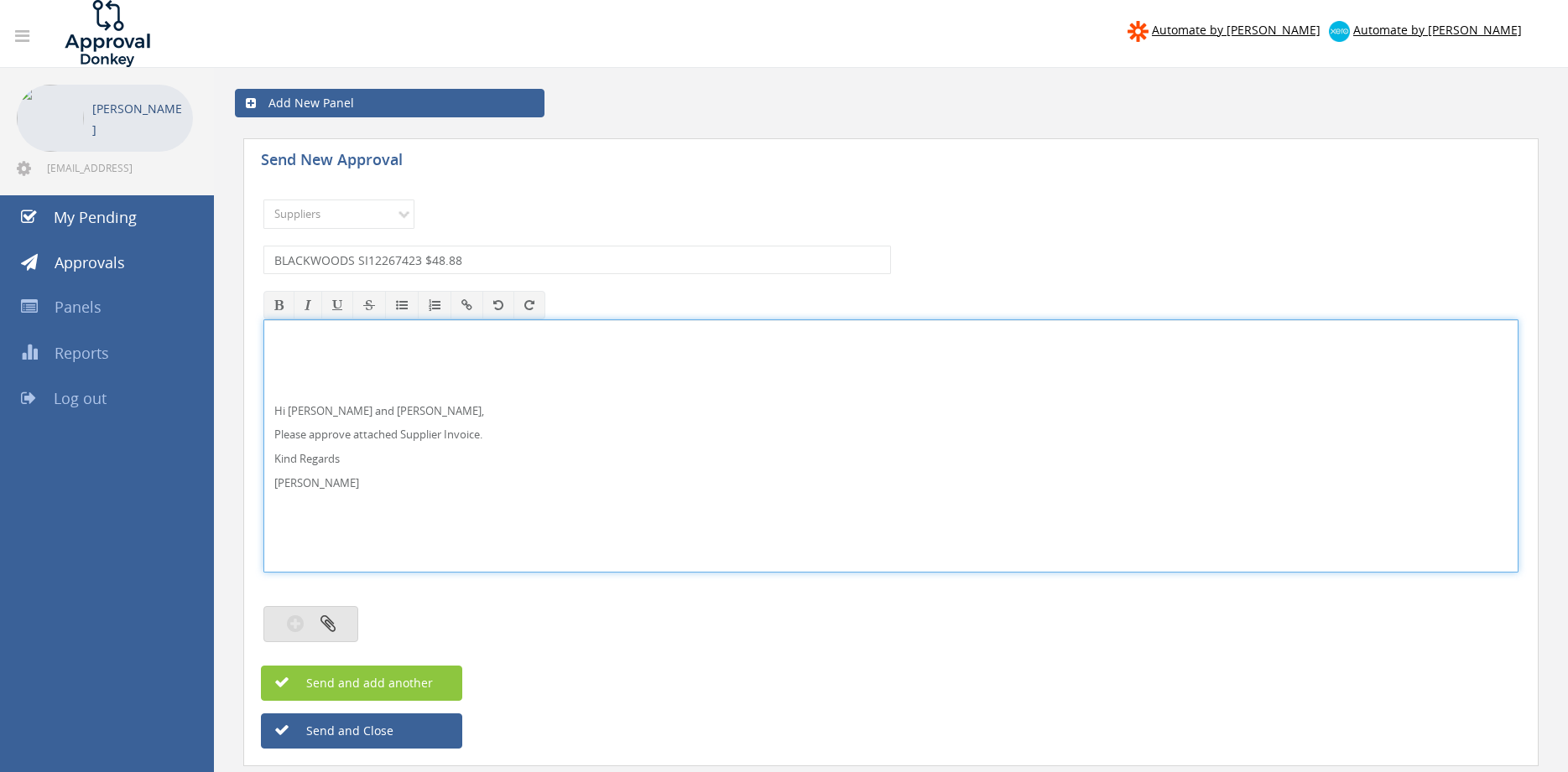
click at [344, 620] on button "button" at bounding box center [311, 624] width 95 height 36
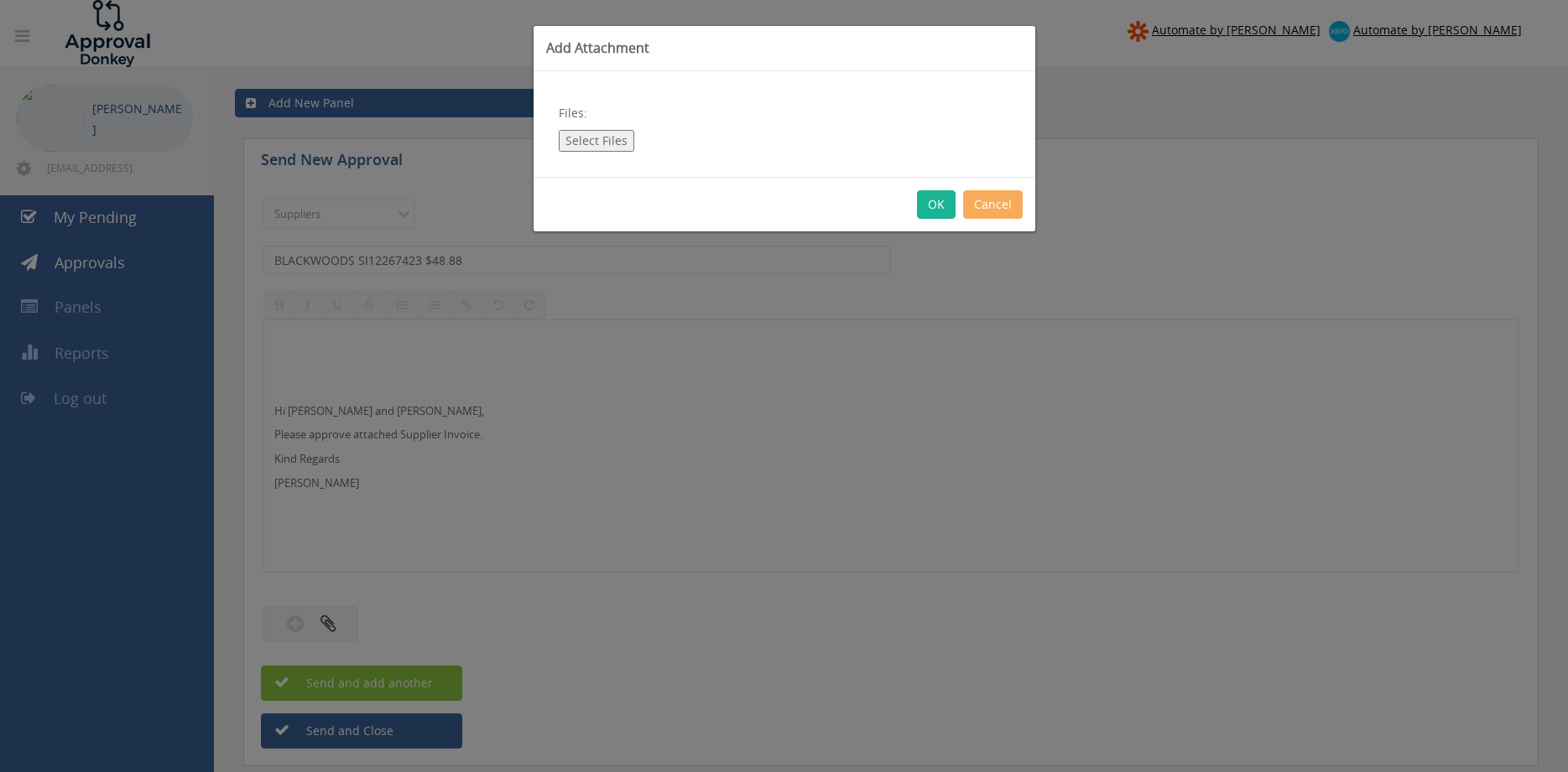
click at [605, 135] on button "Select Files" at bounding box center [596, 140] width 75 height 21
type input "C:\fakepath\BLACKWOODS SI12267423 [DATE] PO 43538.pdf"
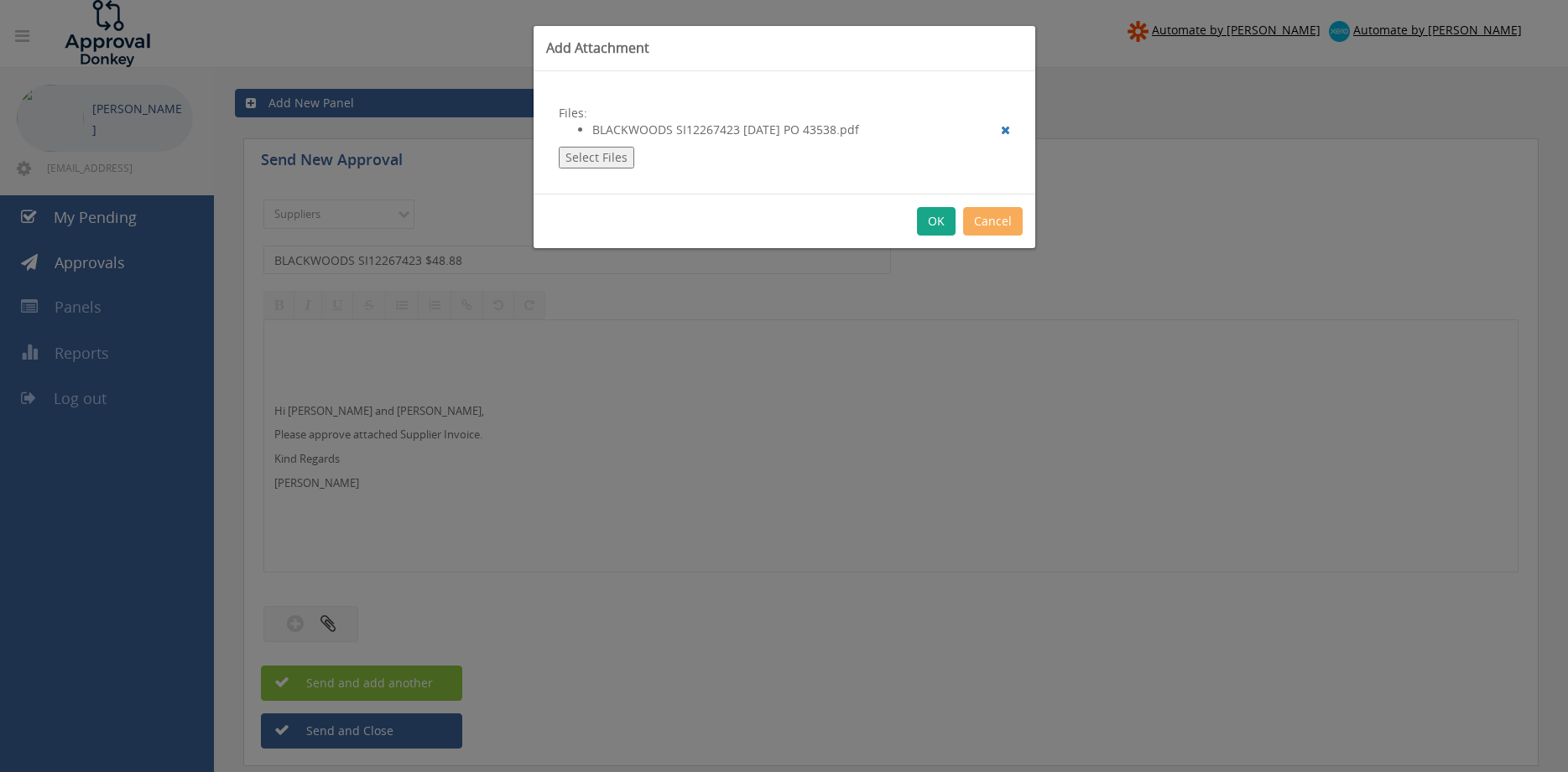
click at [934, 226] on button "OK" at bounding box center [937, 221] width 39 height 29
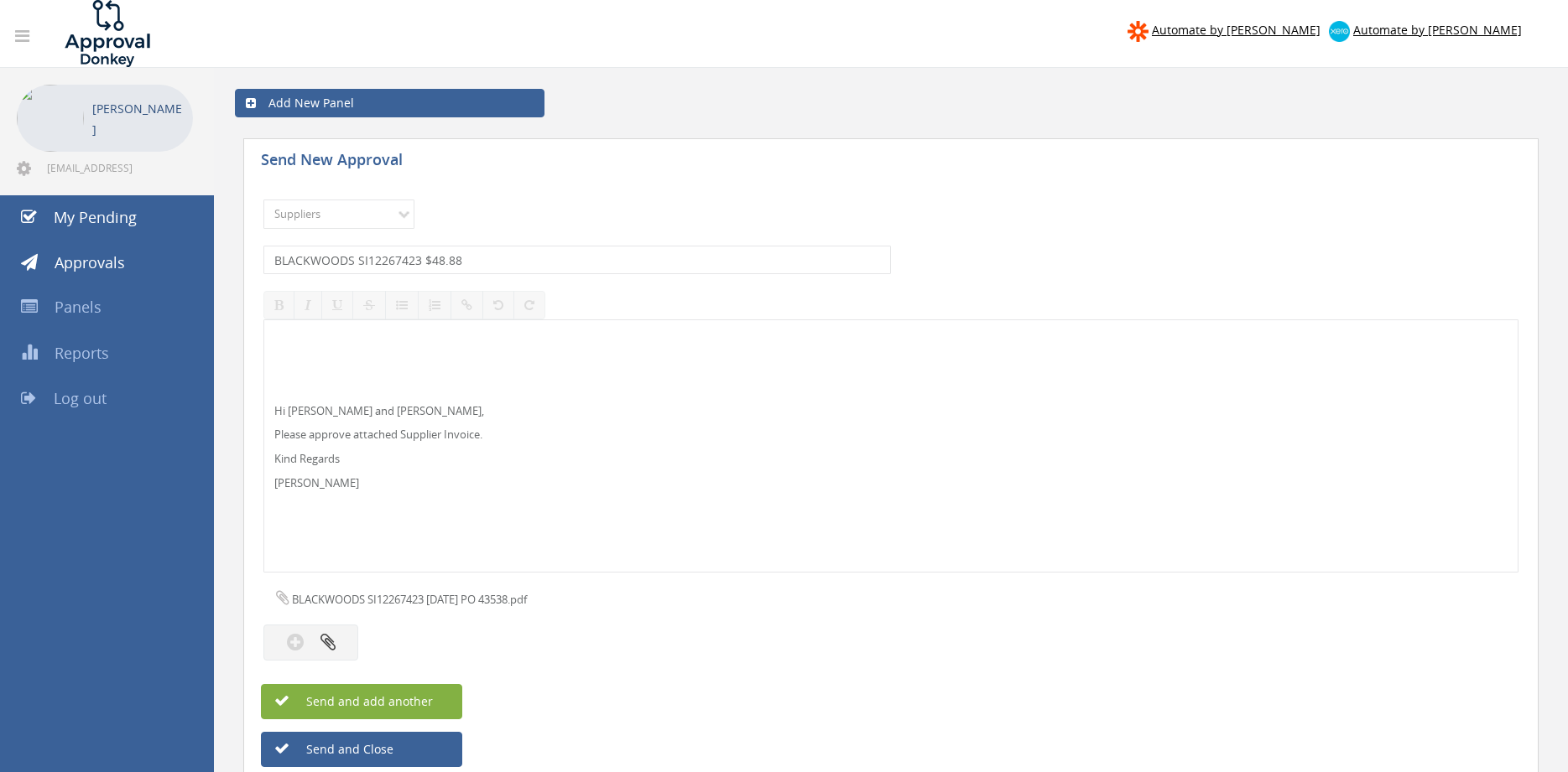
click at [439, 692] on button "Send and add another" at bounding box center [361, 701] width 201 height 35
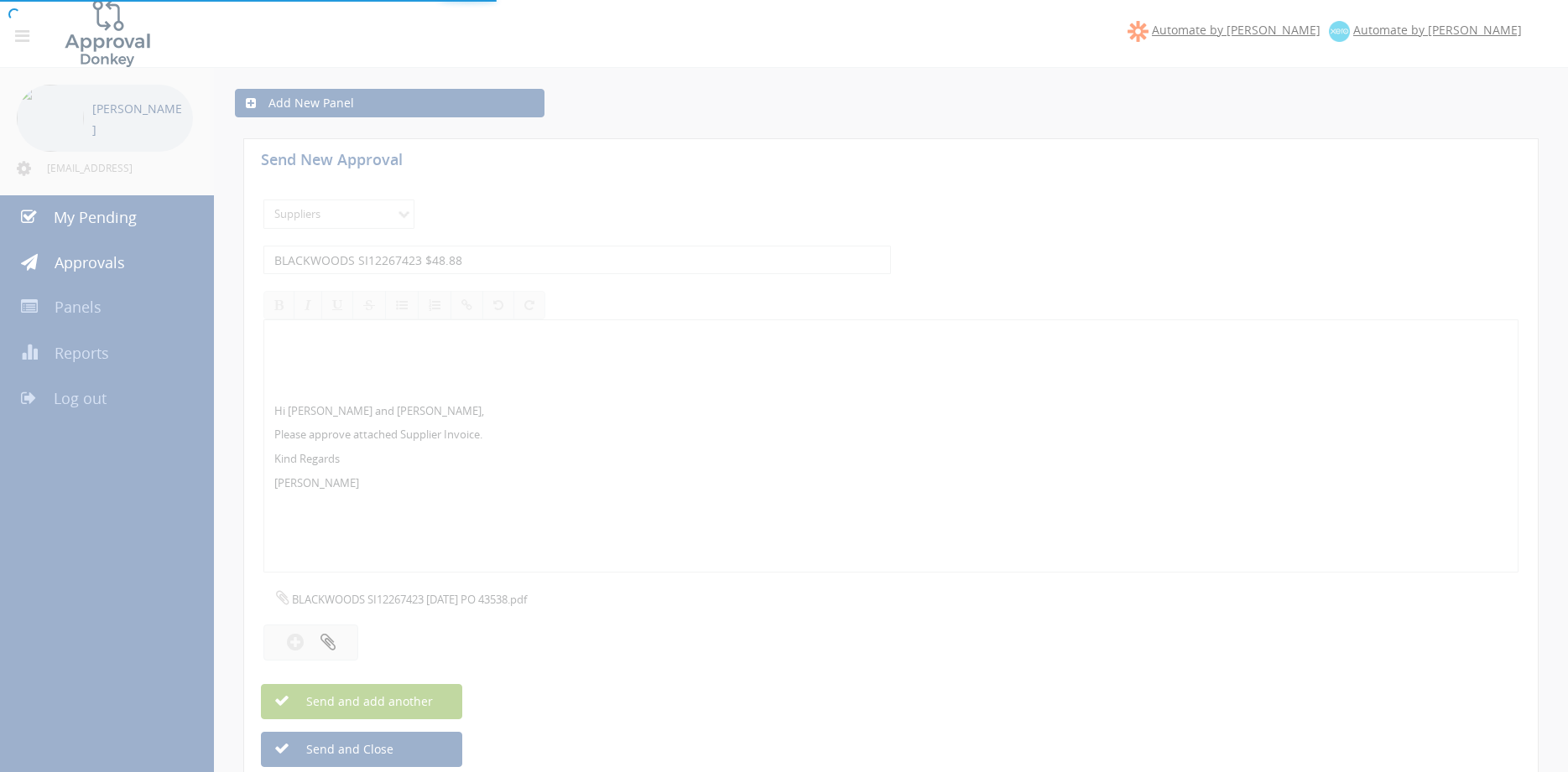
select select
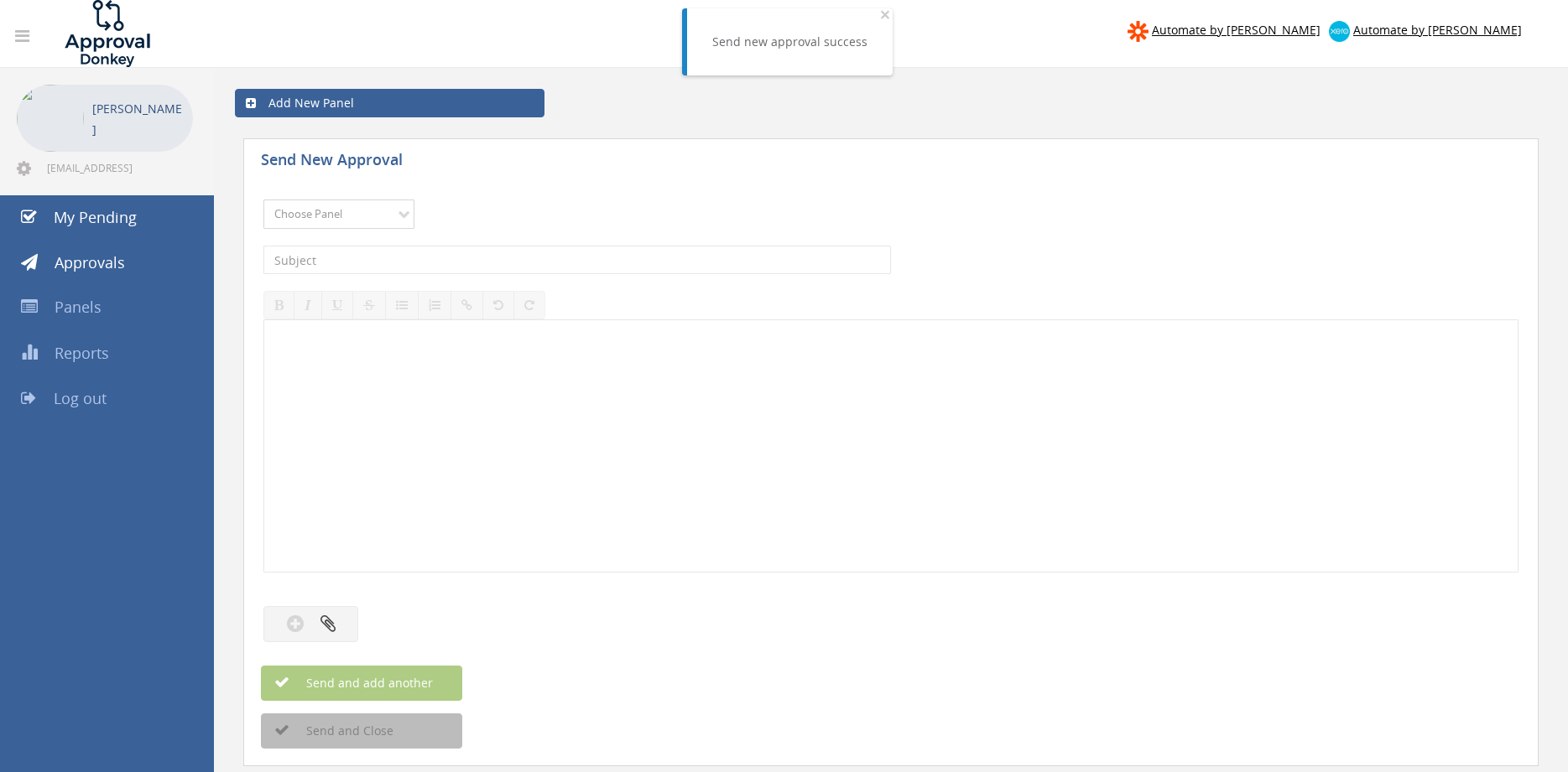
click at [264, 199] on select "Choose Panel Alarm Credits RG - 3 NZ Utilities Cable and SAI Global NZ Alarms-1…" at bounding box center [339, 214] width 151 height 30
select select "9632"
click option "Suppliers" at bounding box center [0, 0] width 0 height 0
click at [475, 257] on input "text" at bounding box center [577, 260] width 628 height 29
type input "AWFS INV 128185 $76.45"
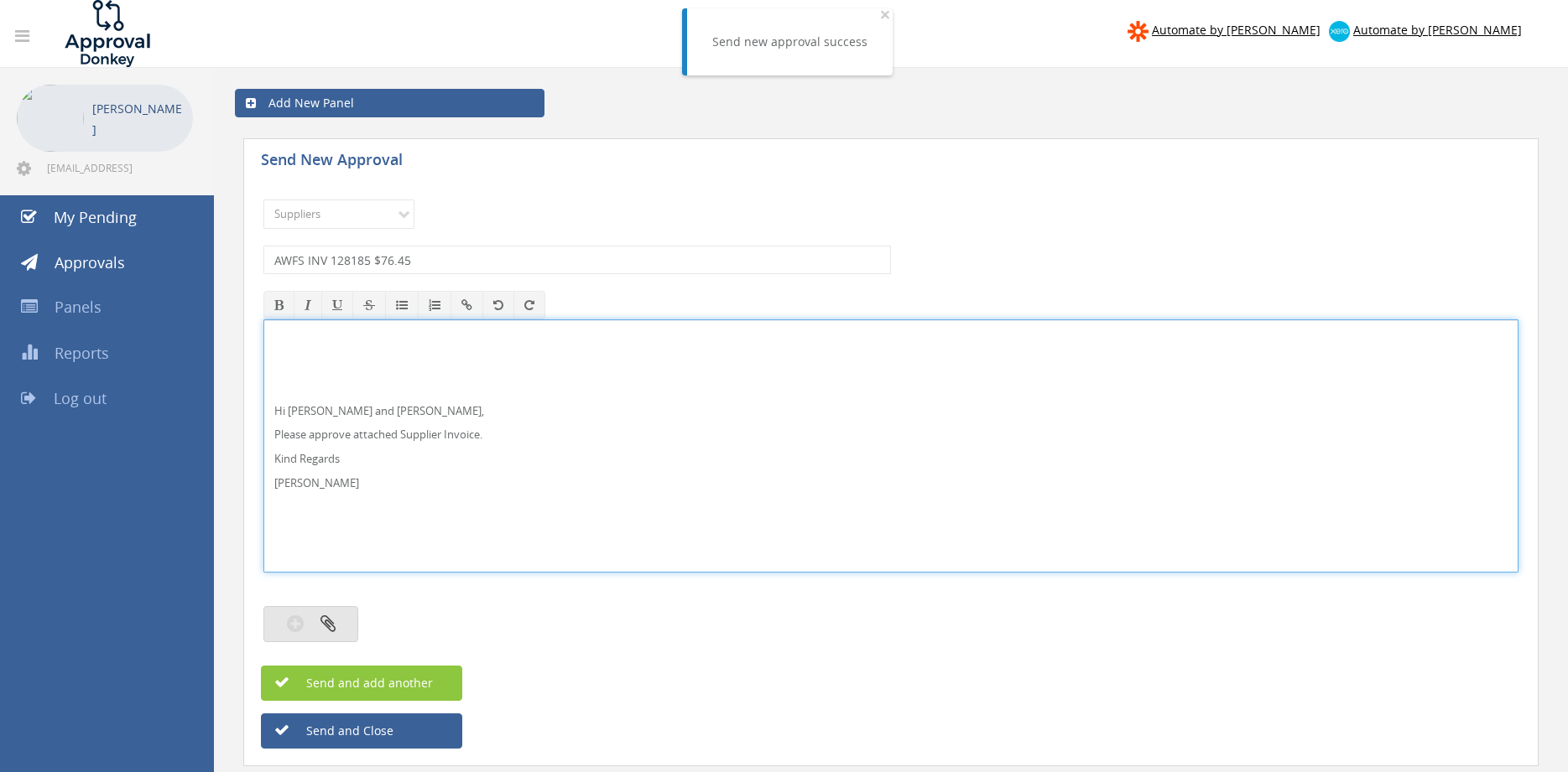
click at [314, 618] on button "button" at bounding box center [311, 624] width 95 height 36
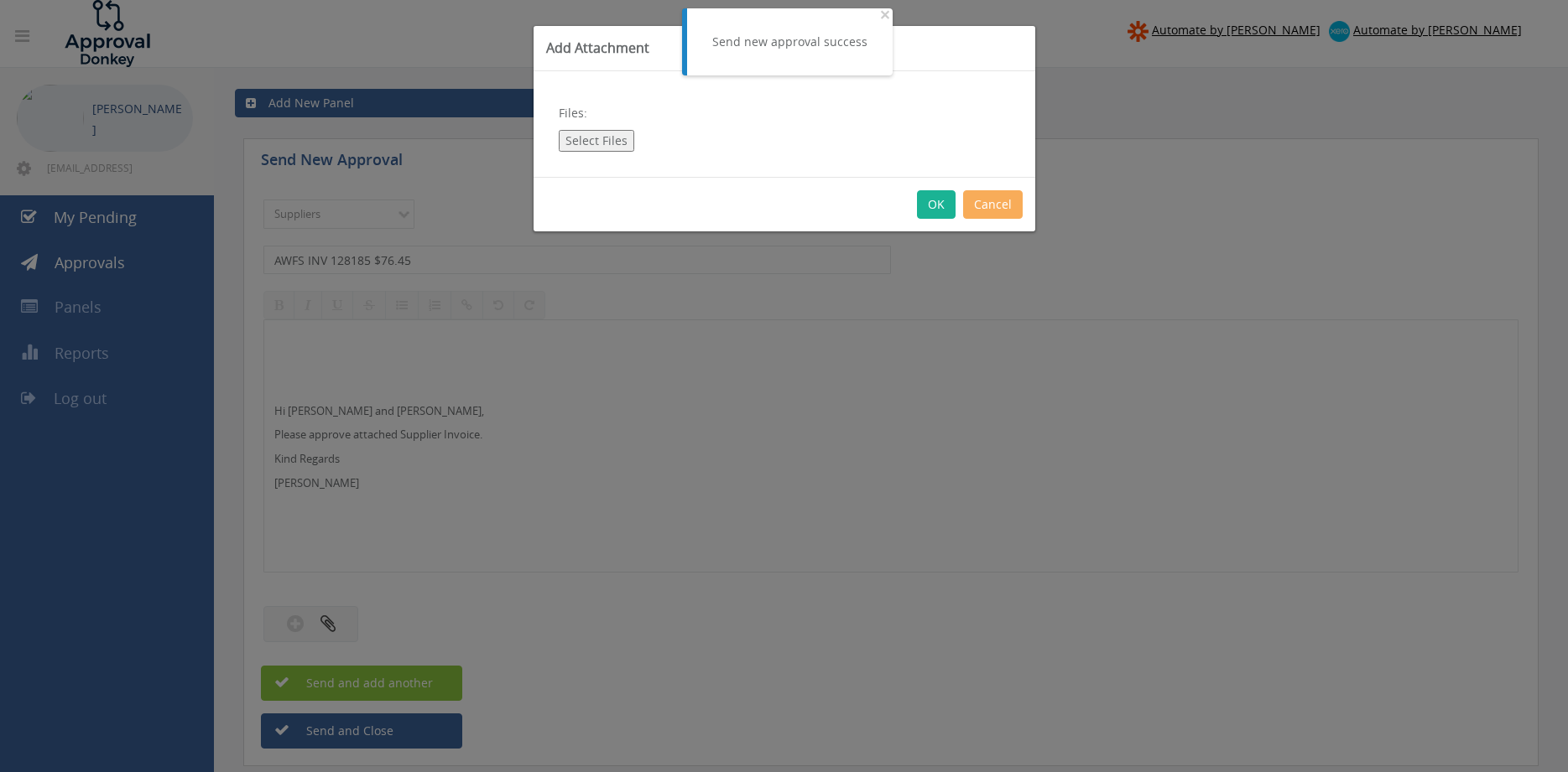
click at [603, 142] on button "Select Files" at bounding box center [596, 140] width 75 height 21
type input "C:\fakepath\AWFS INV_128185 [DATE] PO 43460.pdf"
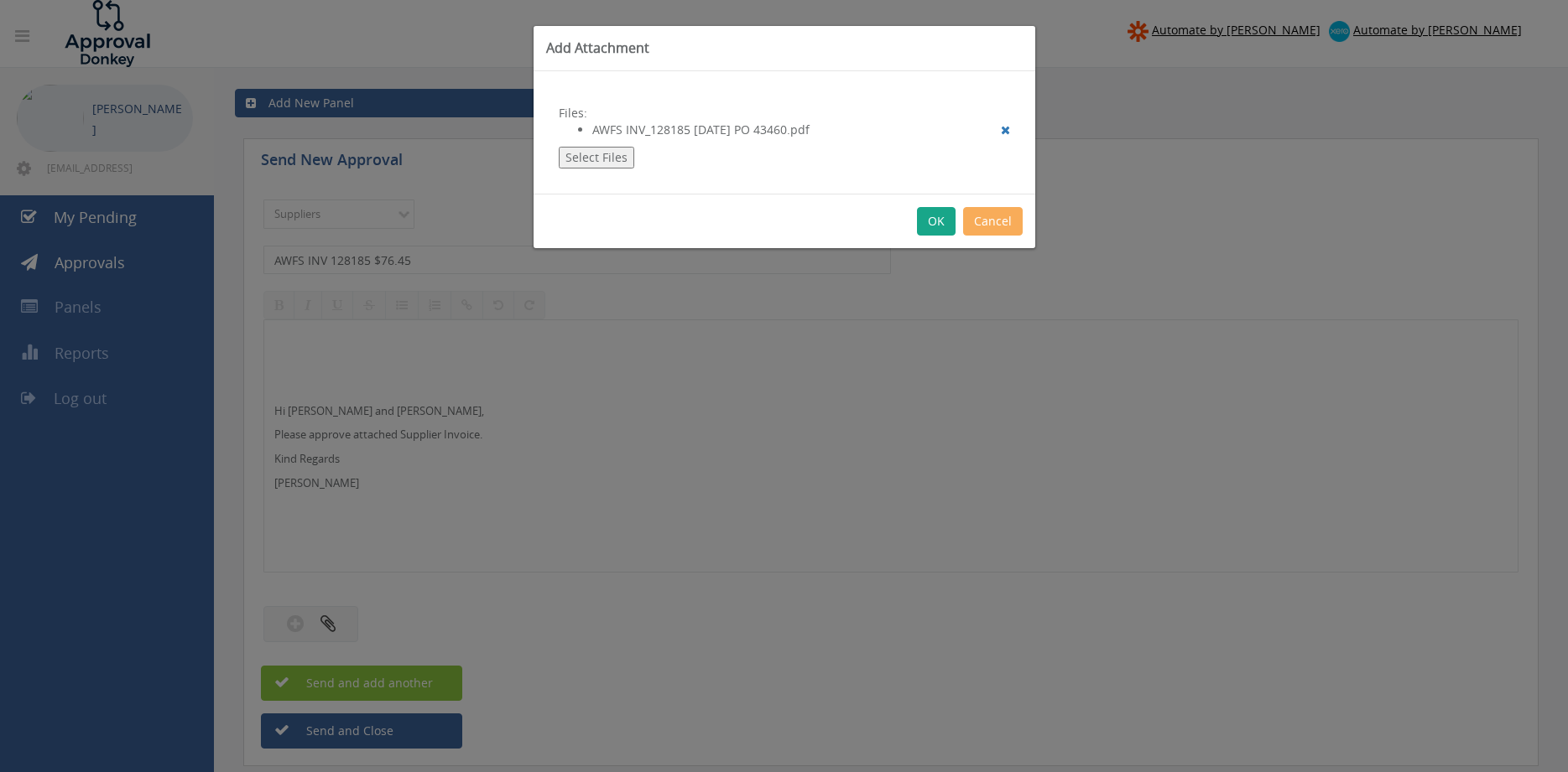
click at [940, 222] on button "OK" at bounding box center [937, 221] width 39 height 29
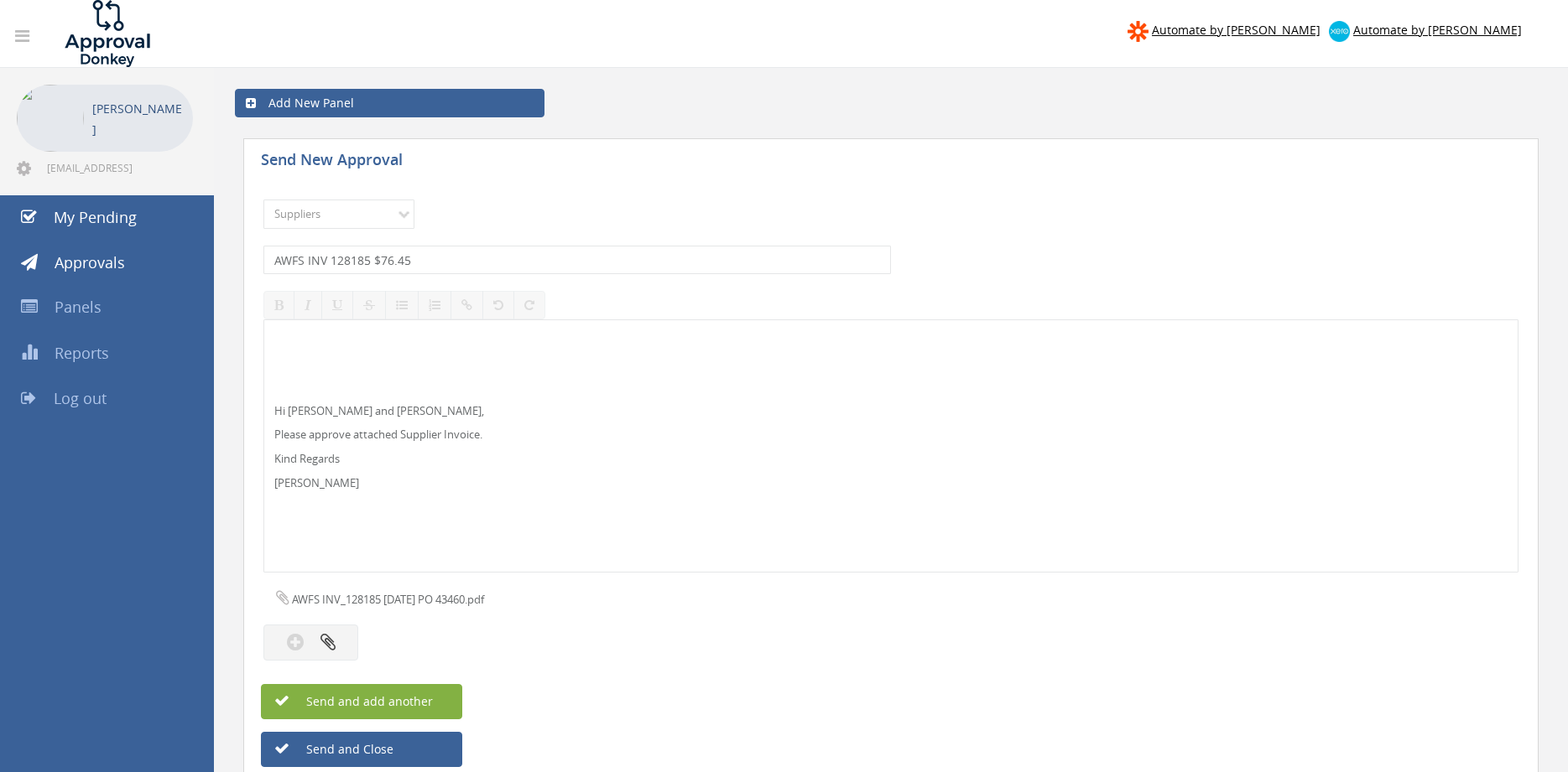
click at [434, 703] on button "Send and add another" at bounding box center [361, 701] width 201 height 35
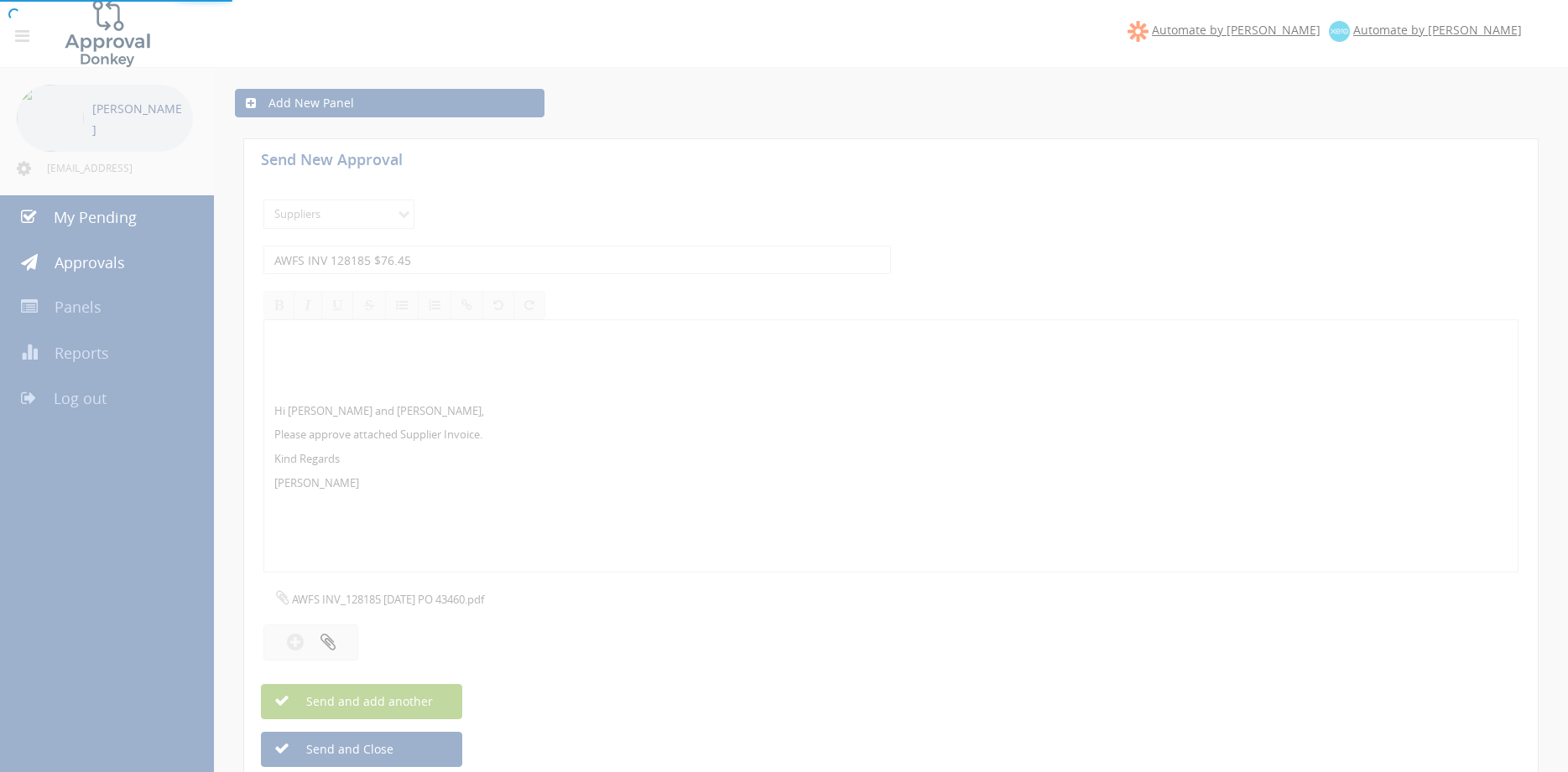
select select
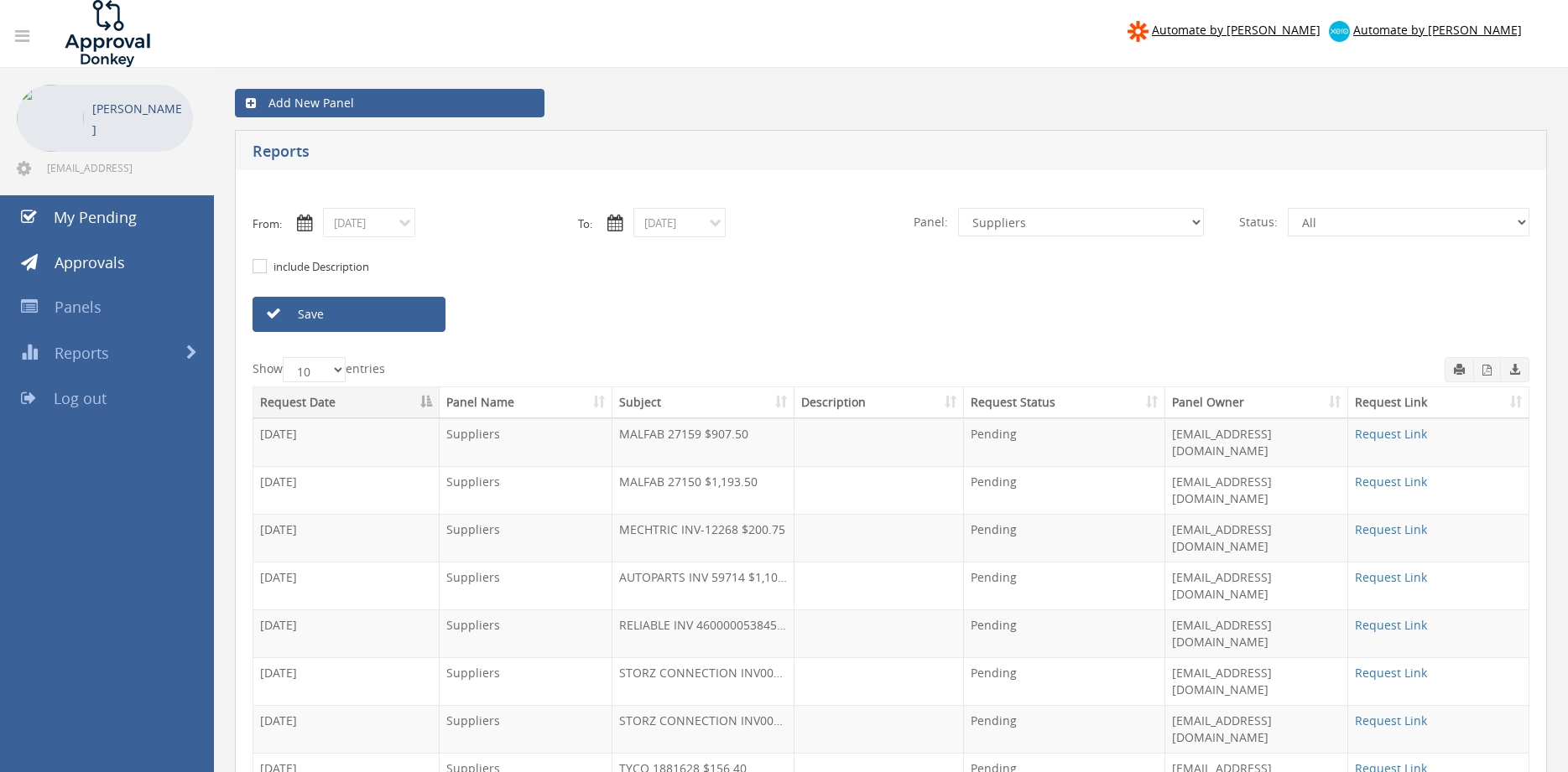
select select "number:9632"
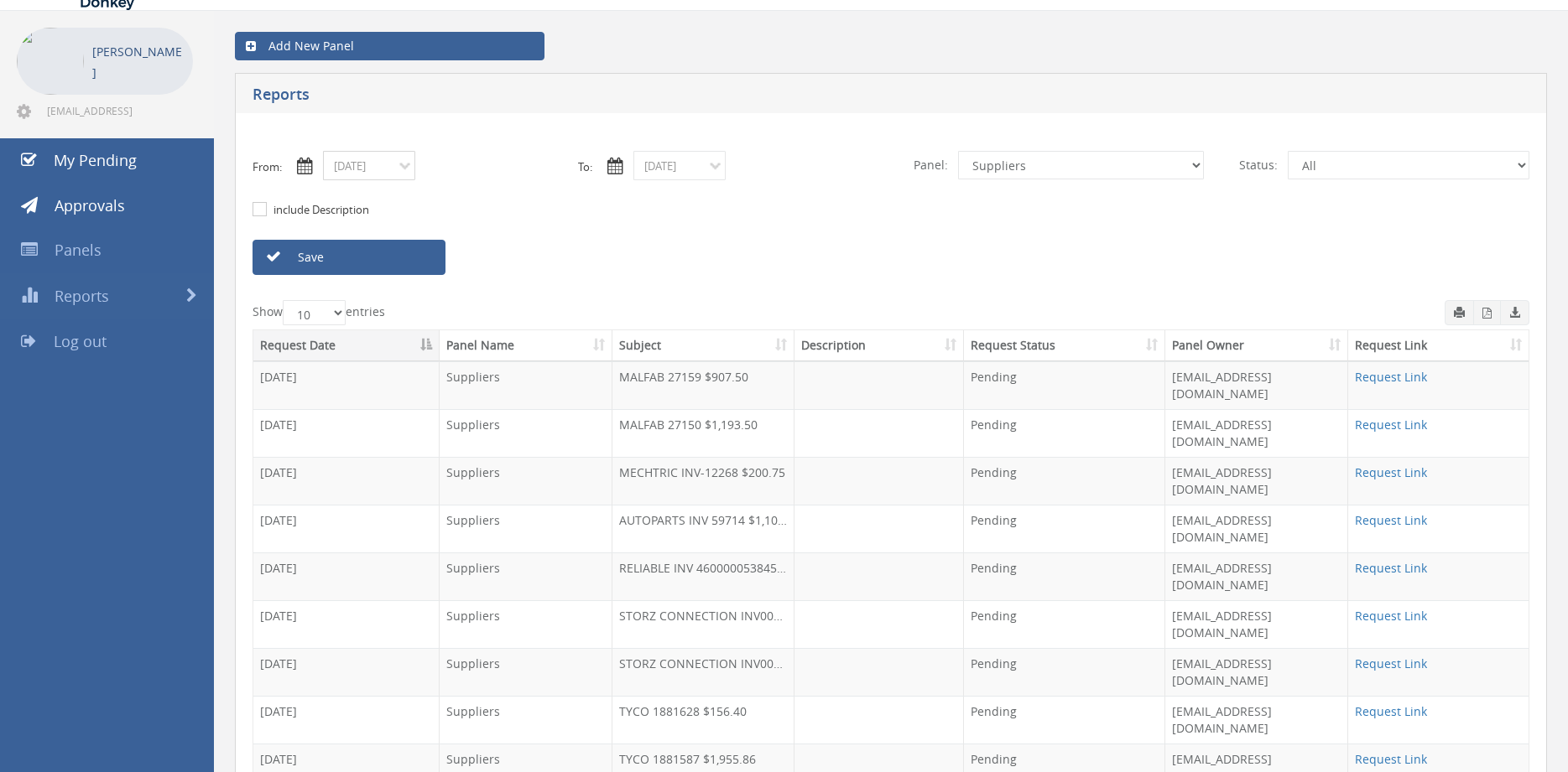
click at [393, 173] on input "09/22/2025" at bounding box center [369, 166] width 92 height 30
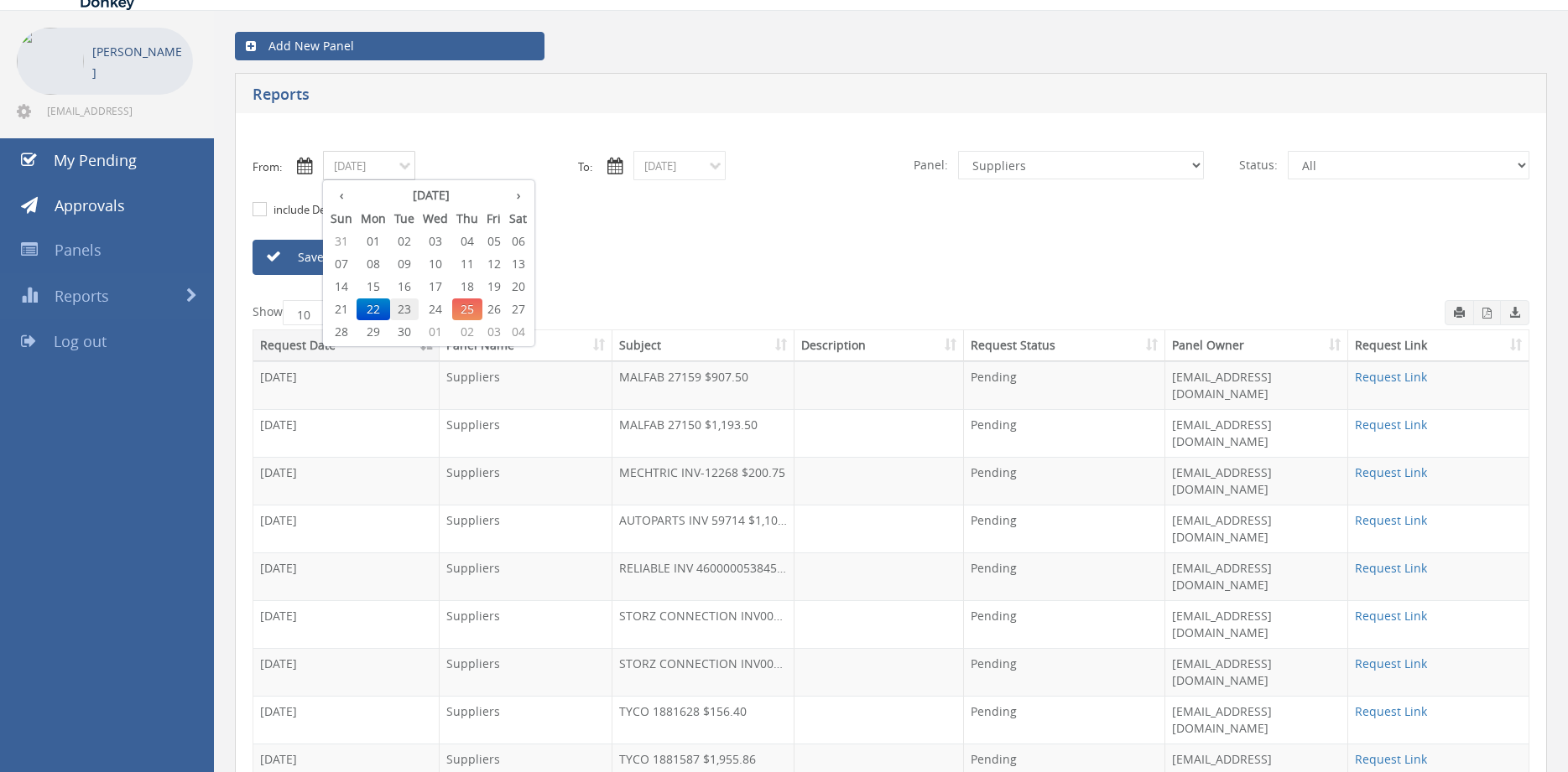
click at [412, 305] on span "23" at bounding box center [404, 309] width 29 height 21
type input "09/23/2025"
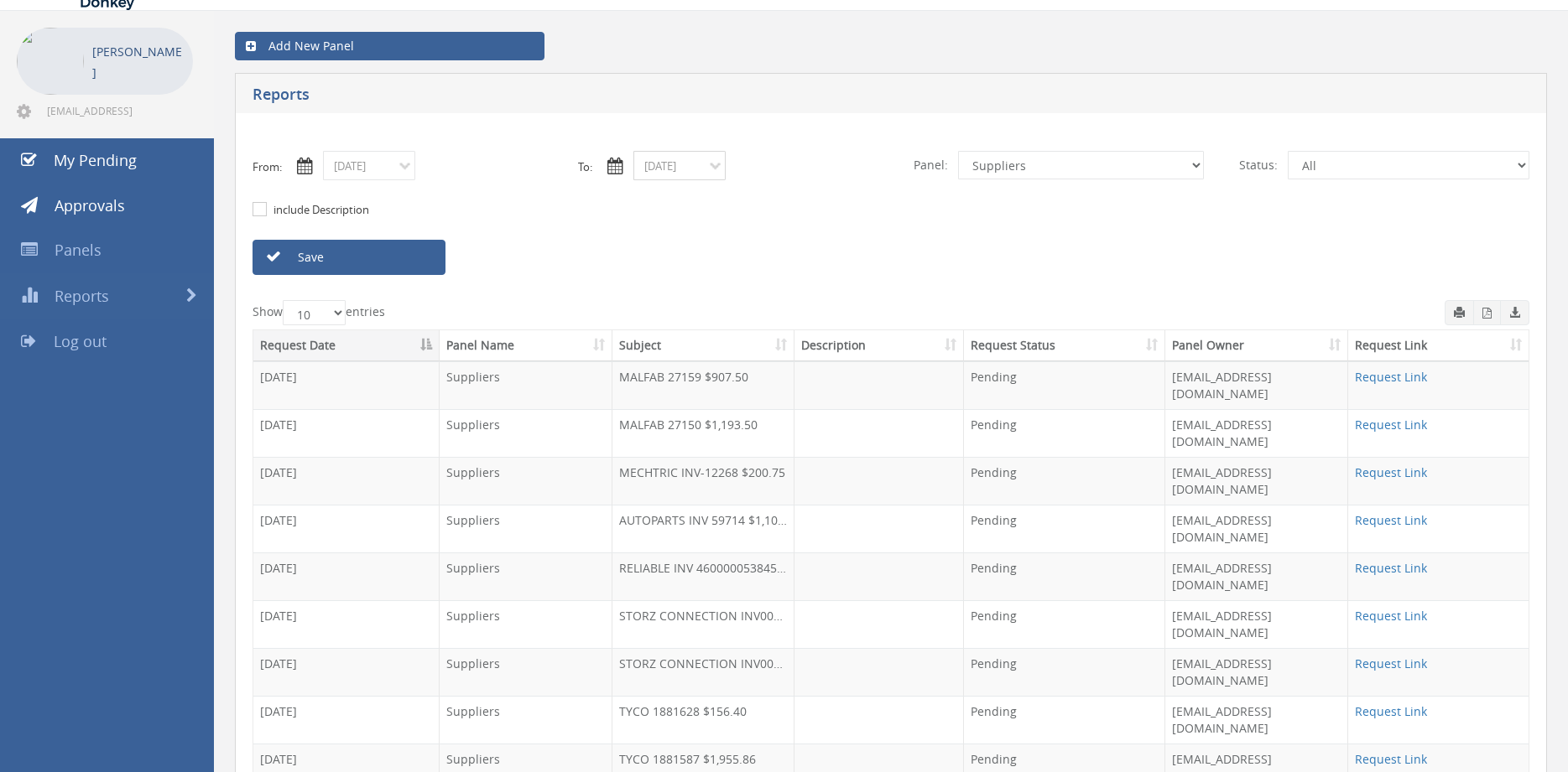
click at [677, 158] on input "09/22/2025" at bounding box center [679, 166] width 92 height 30
click at [715, 307] on span "23" at bounding box center [715, 309] width 29 height 21
type input "09/23/2025"
click at [958, 151] on select "All Alarm Credits RG - 3 NZ Utilities Cable and SAI Global NZ Alarms-1 NZ FX Pa…" at bounding box center [1081, 165] width 246 height 29
click option "Credit Requests - 2" at bounding box center [0, 0] width 0 height 0
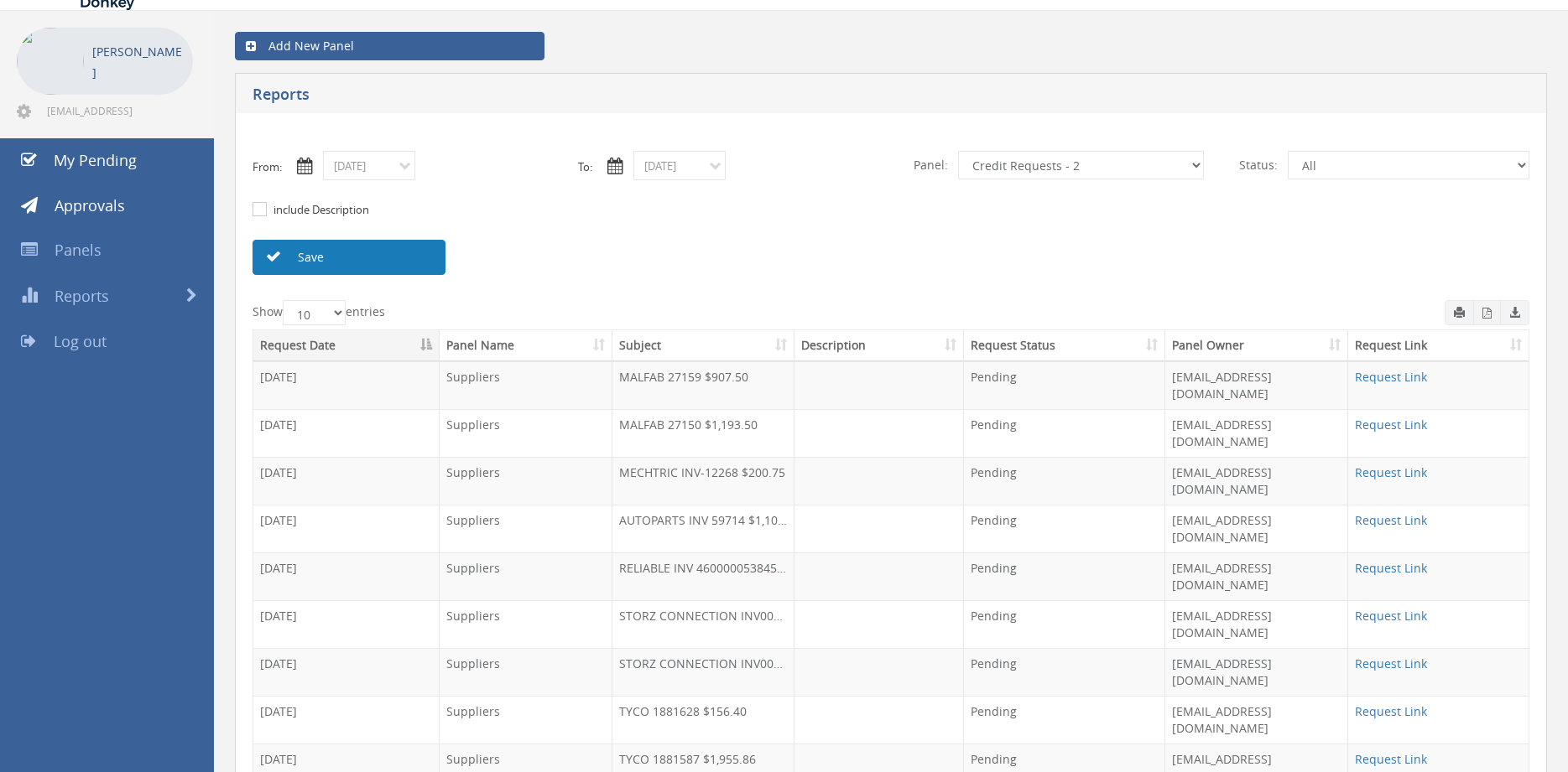
click at [401, 264] on link "Save" at bounding box center [349, 257] width 193 height 35
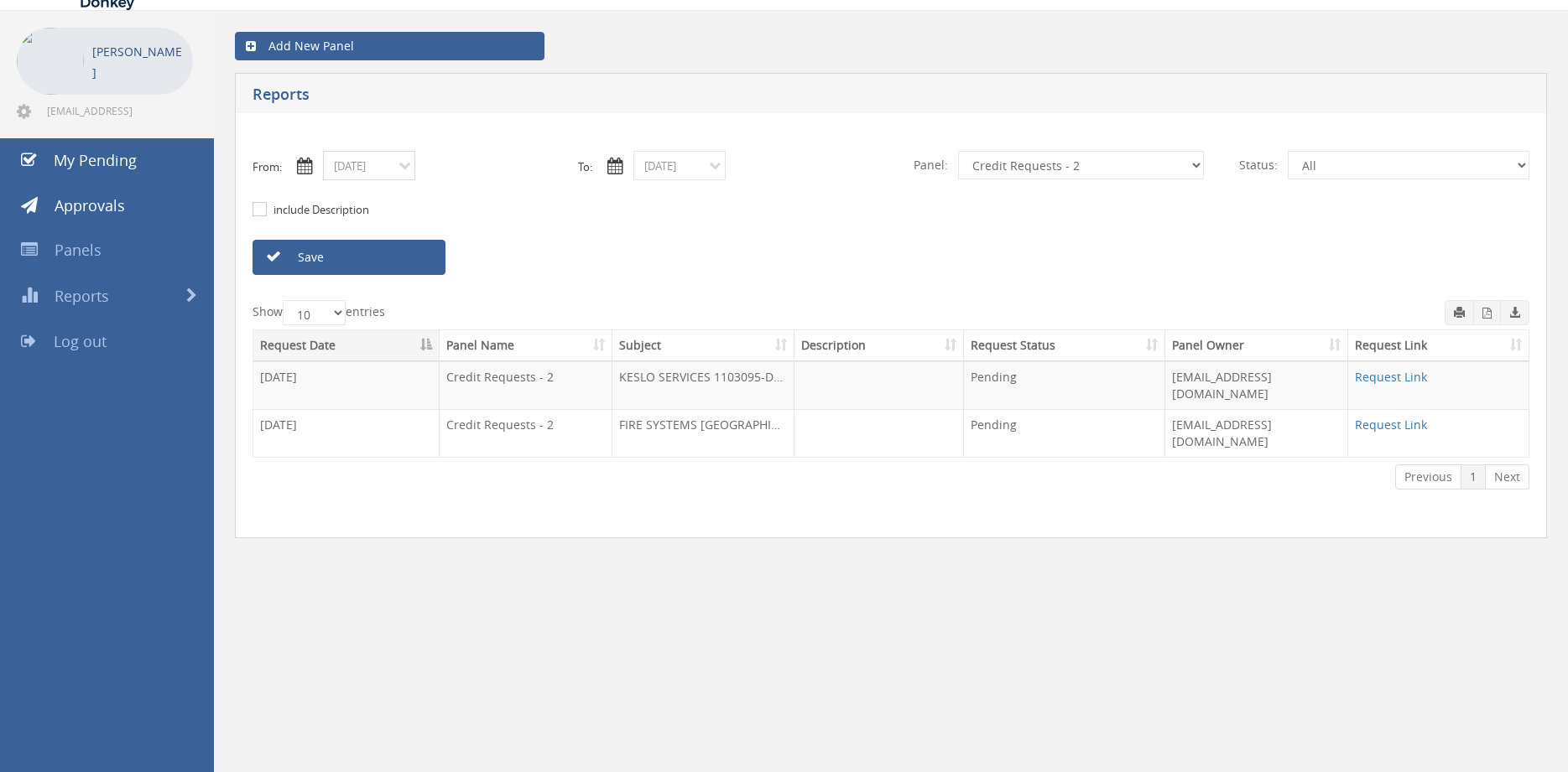
click at [375, 166] on input "09/23/2025" at bounding box center [369, 166] width 92 height 30
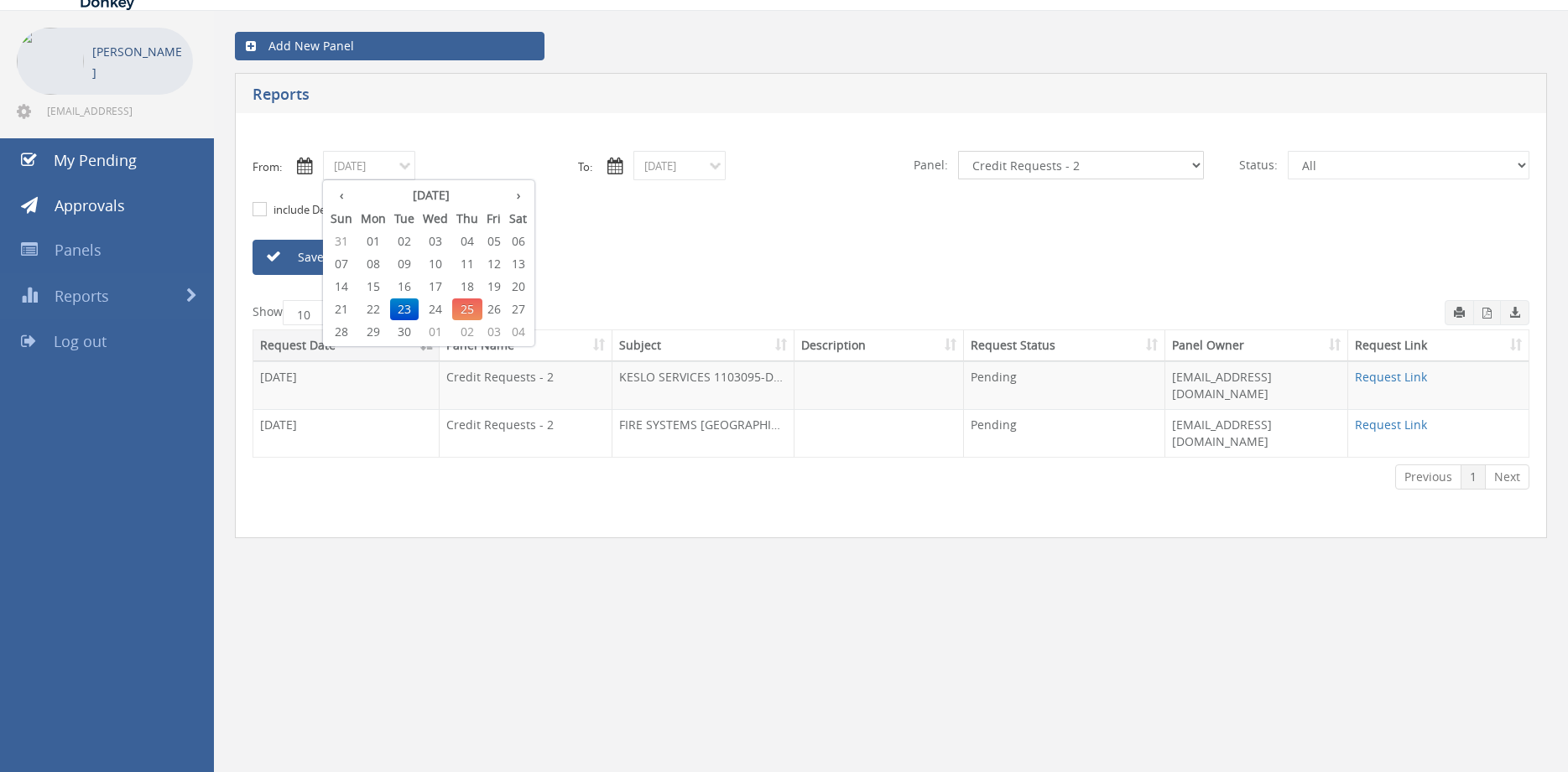
click at [958, 151] on select "All Alarm Credits RG - 3 NZ Utilities Cable and SAI Global NZ Alarms-1 NZ FX Pa…" at bounding box center [1081, 165] width 246 height 29
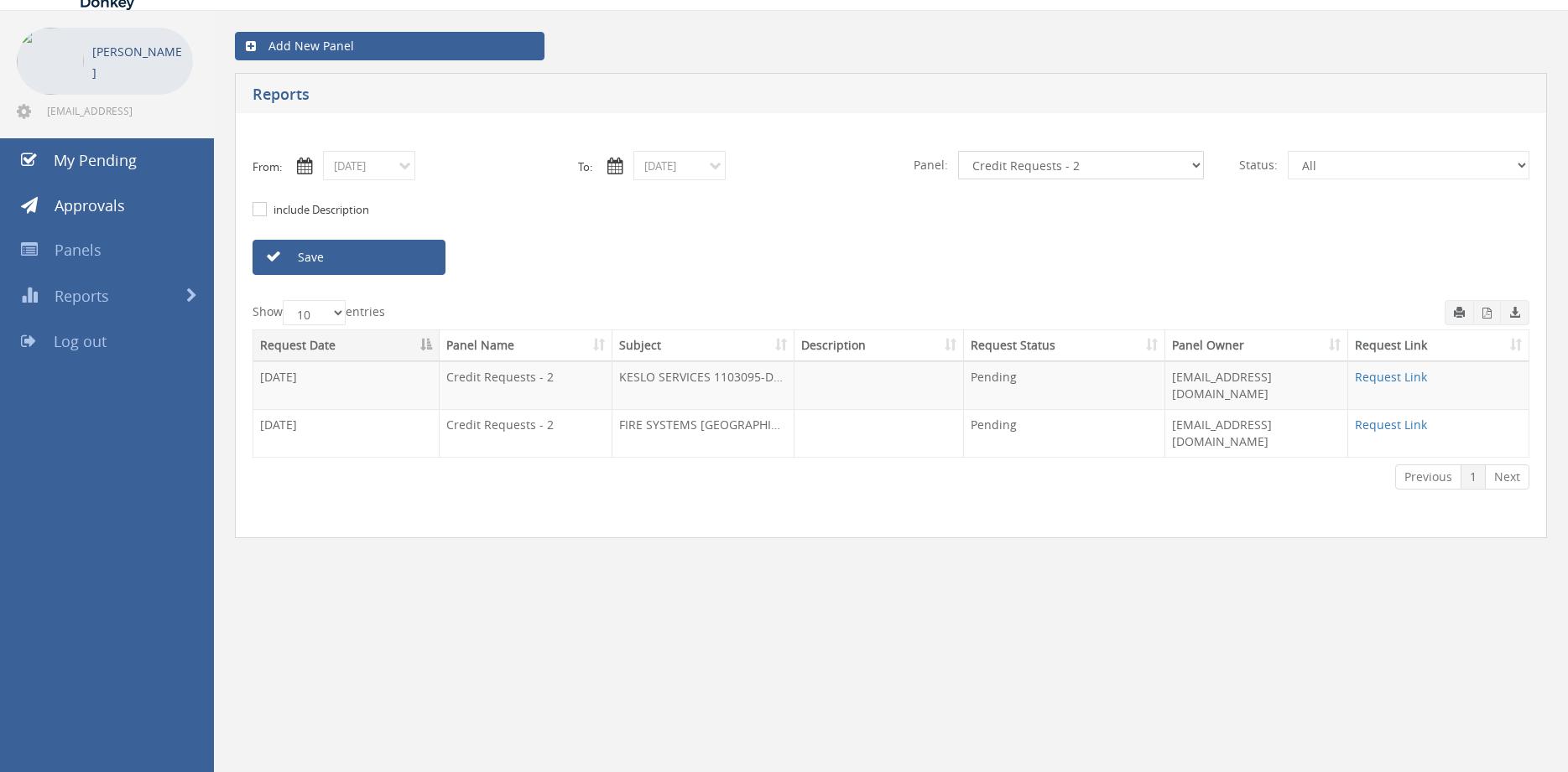
select select "number:13144"
click option "Alarm Credits RG - 3" at bounding box center [0, 0] width 0 height 0
click at [367, 165] on input "09/23/2025" at bounding box center [369, 166] width 92 height 30
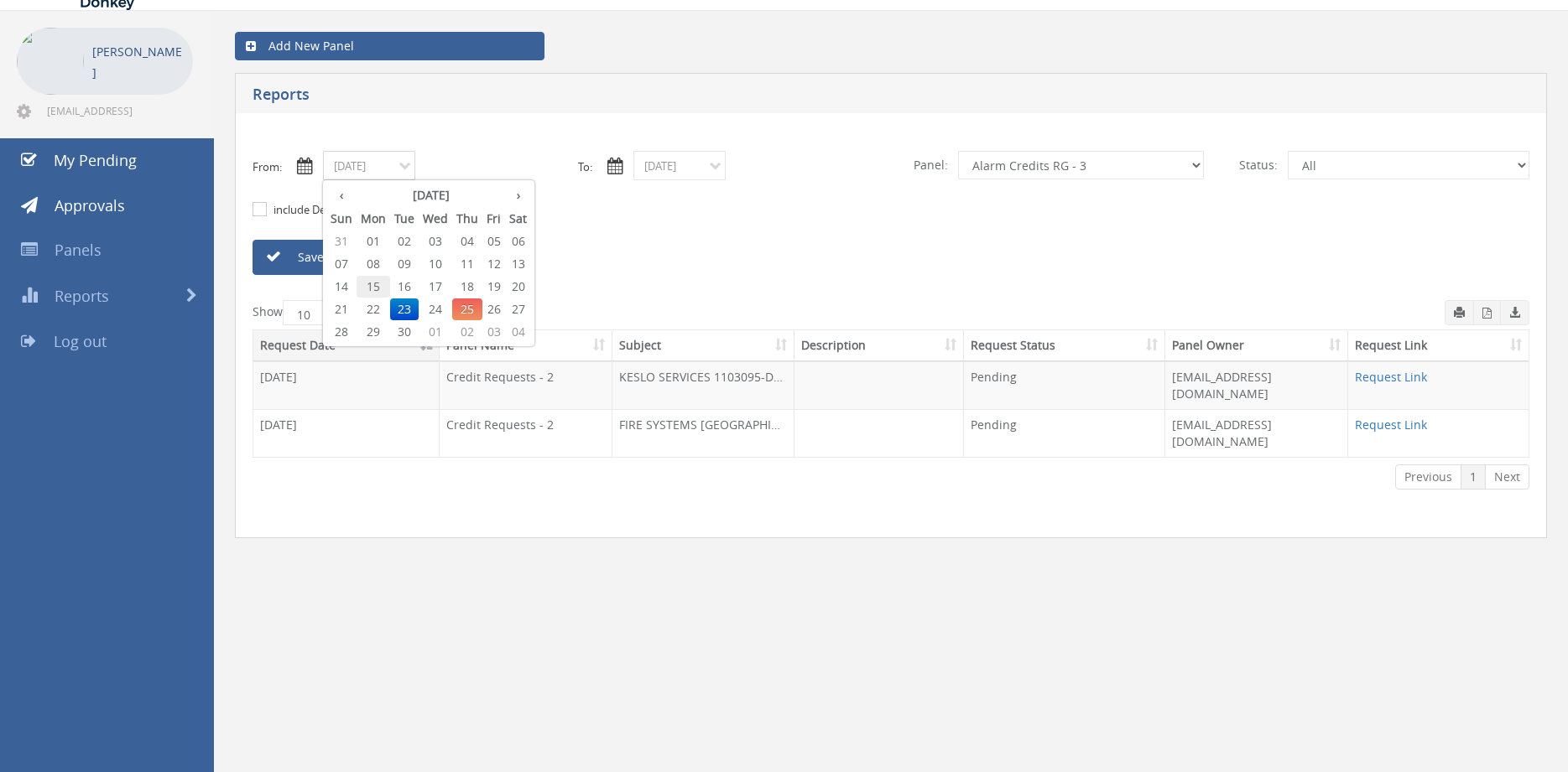
click at [382, 284] on span "15" at bounding box center [373, 286] width 33 height 21
type input "09/15/2025"
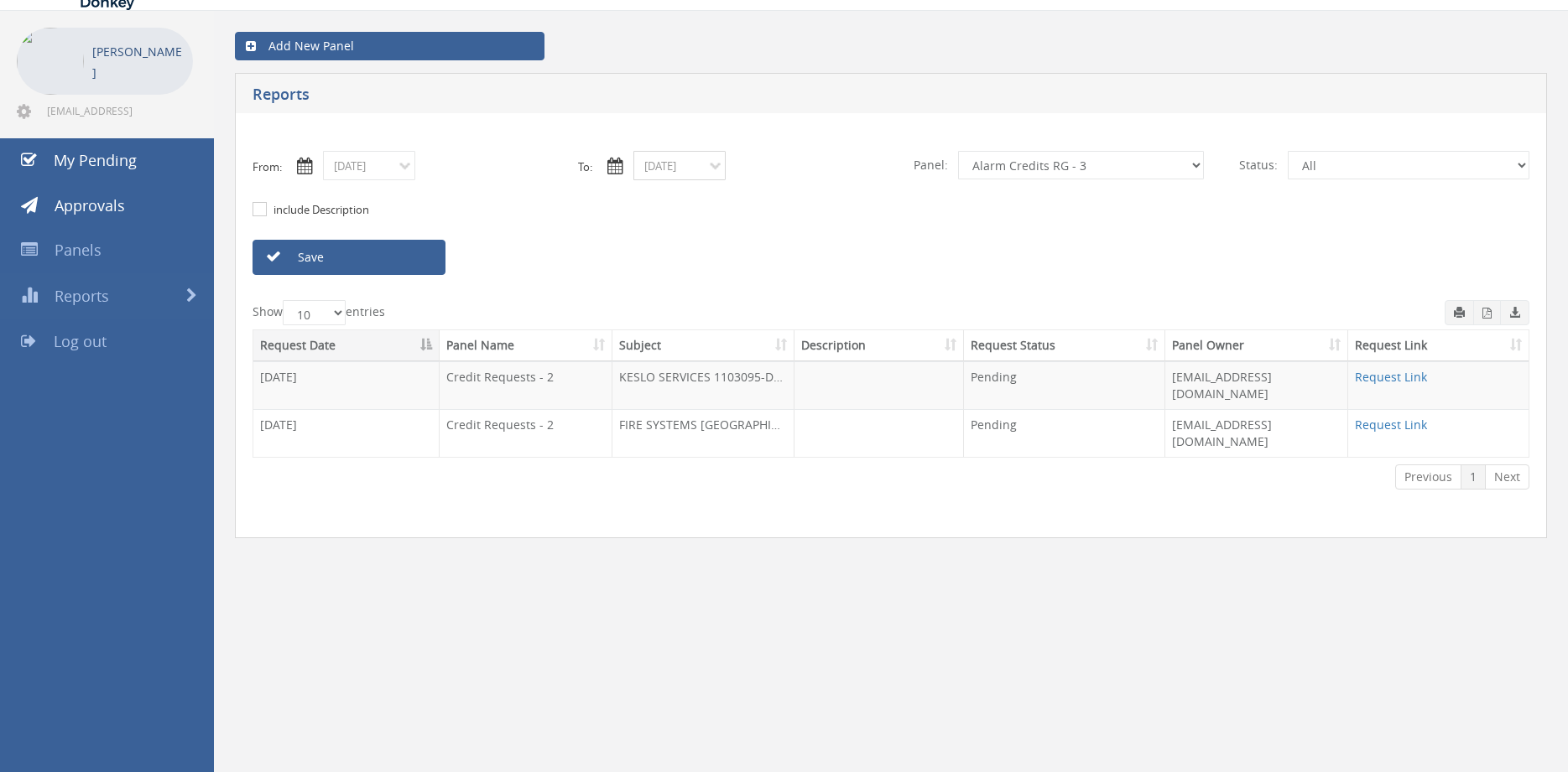
click at [661, 169] on input "09/23/2025" at bounding box center [679, 166] width 92 height 30
click at [682, 287] on span "15" at bounding box center [683, 286] width 33 height 21
type input "09/15/2025"
click at [390, 246] on link "Save" at bounding box center [349, 257] width 193 height 35
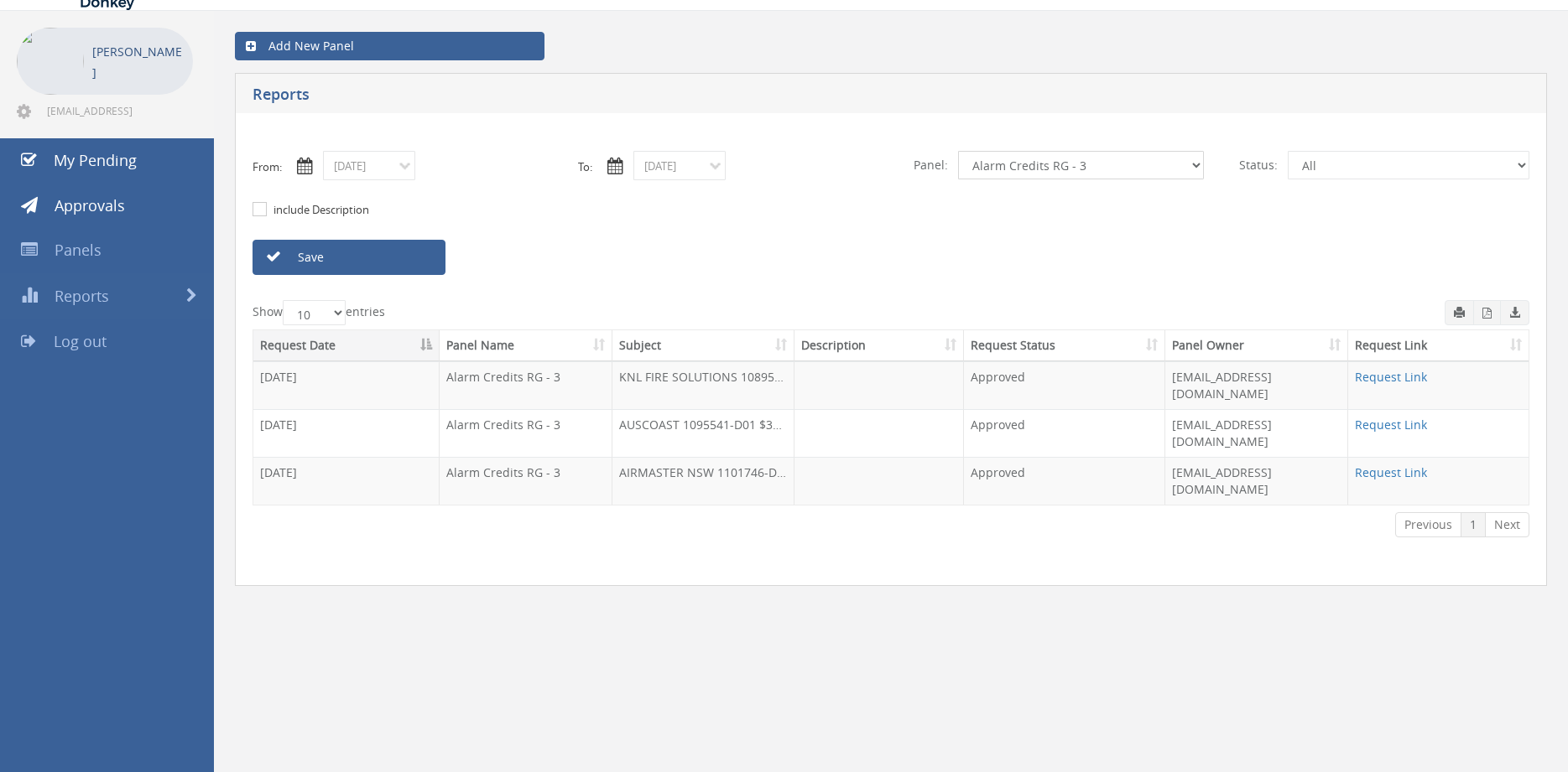
click at [958, 151] on select "All Alarm Credits RG - 3 NZ Utilities Cable and SAI Global NZ Alarms-1 NZ FX Pa…" at bounding box center [1081, 165] width 246 height 29
select select "number:9632"
click option "Suppliers" at bounding box center [0, 0] width 0 height 0
click at [400, 257] on link "Save" at bounding box center [349, 257] width 193 height 35
